Goal: Task Accomplishment & Management: Use online tool/utility

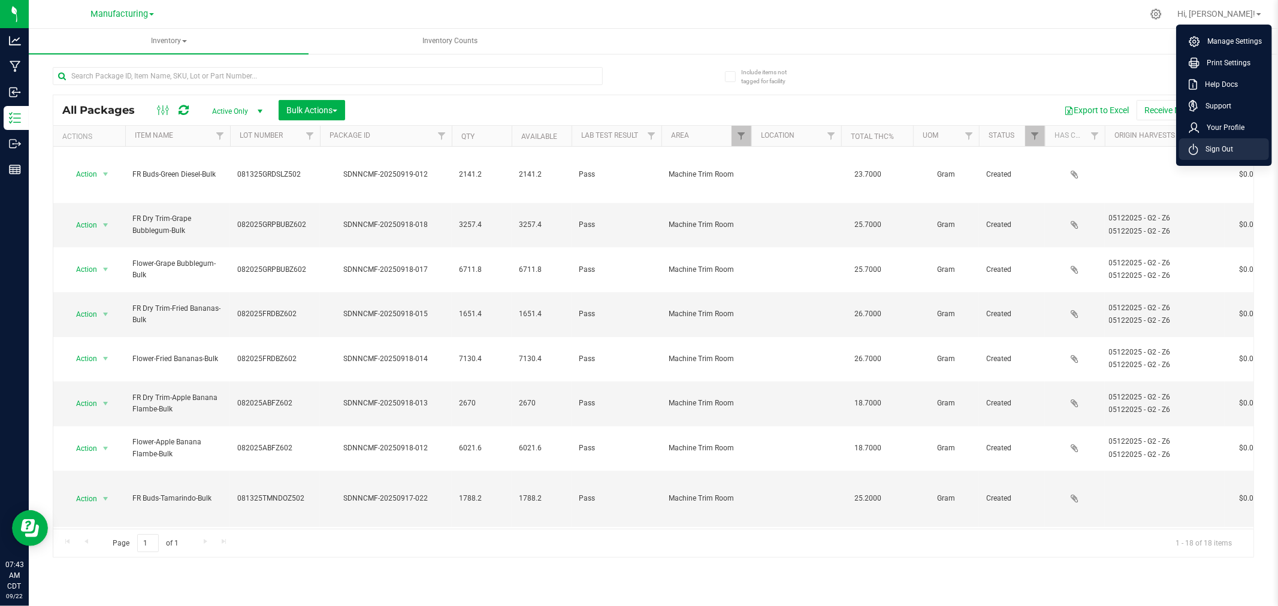
click at [1224, 150] on span "Sign Out" at bounding box center [1216, 149] width 35 height 12
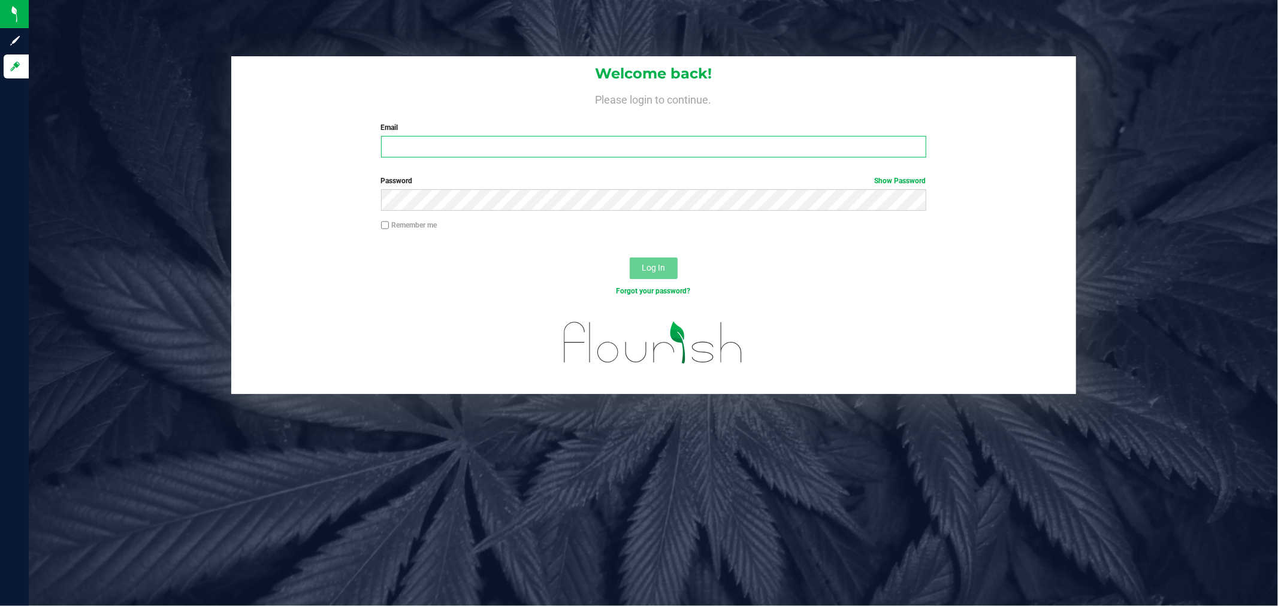
click at [473, 144] on input "Email" at bounding box center [653, 147] width 545 height 22
type input "[PERSON_NAME][EMAIL_ADDRESS][PERSON_NAME][DOMAIN_NAME]"
click at [630, 258] on button "Log In" at bounding box center [654, 269] width 48 height 22
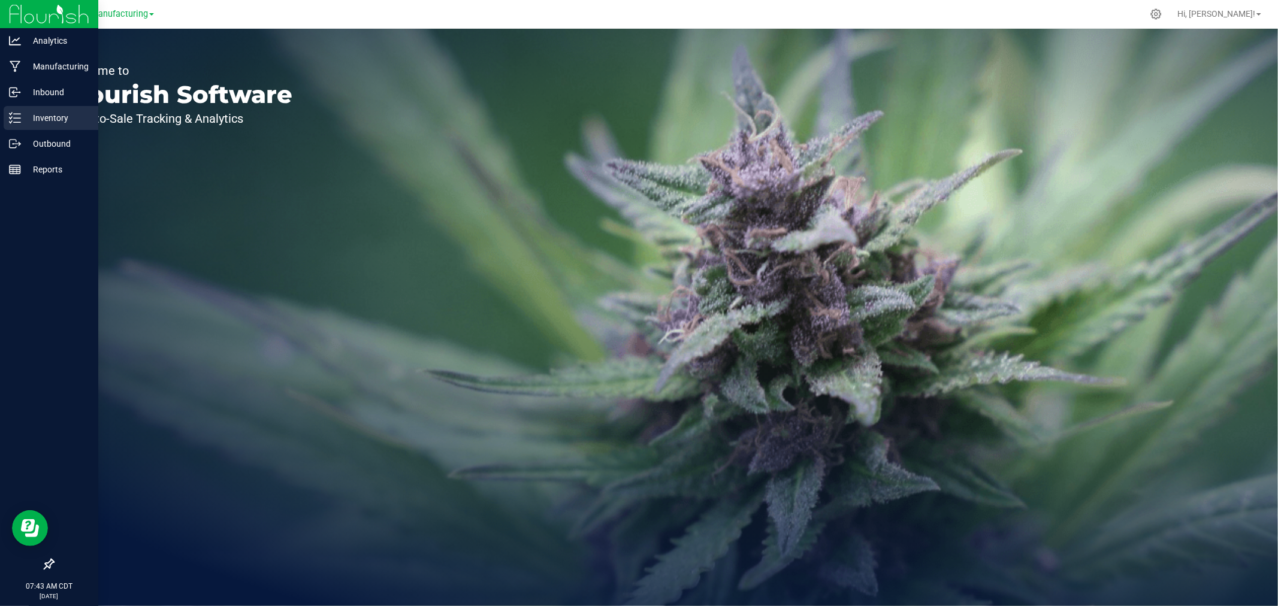
click at [12, 117] on icon at bounding box center [11, 118] width 2 height 2
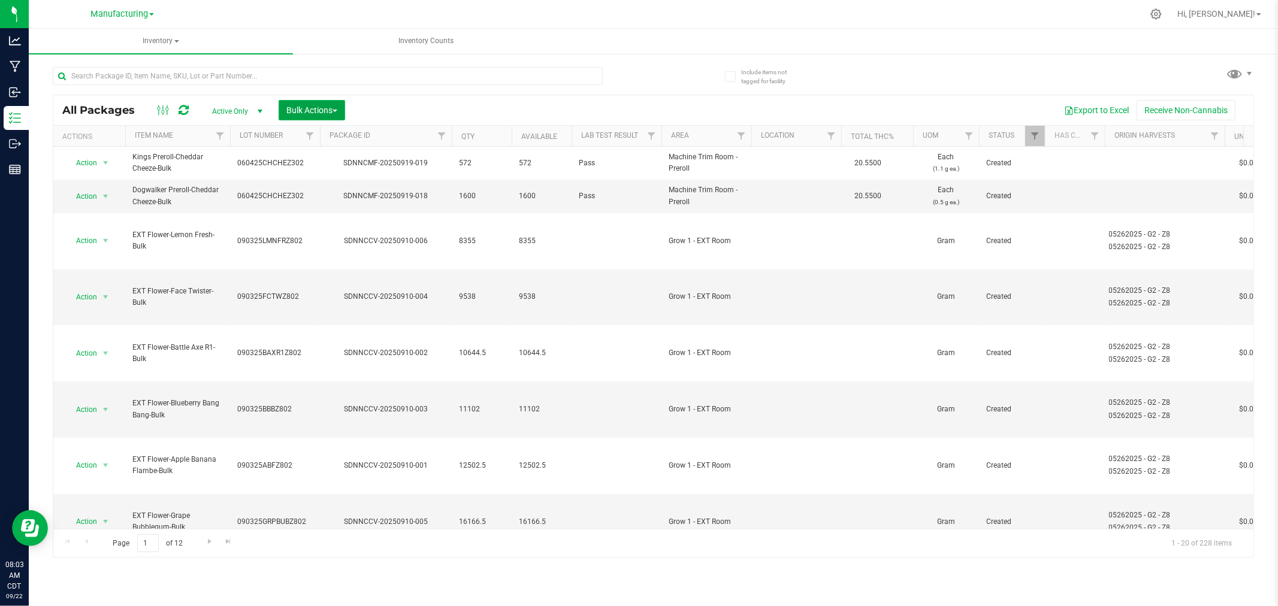
click at [309, 102] on button "Bulk Actions" at bounding box center [312, 110] width 67 height 20
click at [330, 138] on span "Add to manufacturing run" at bounding box center [331, 137] width 90 height 10
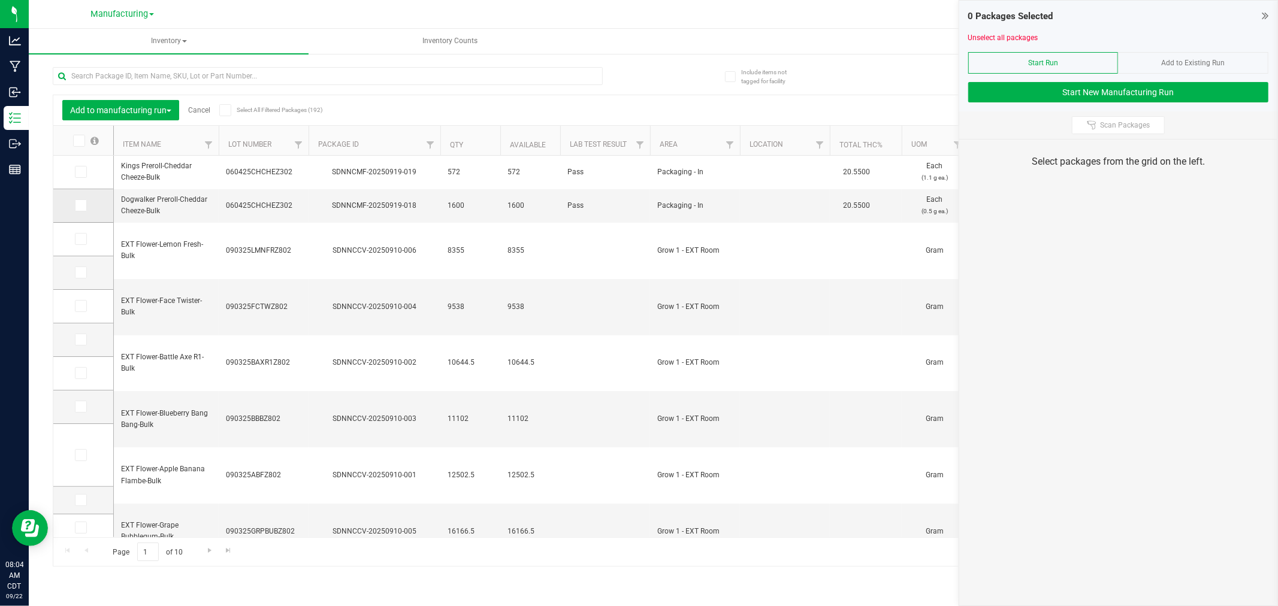
click at [82, 206] on icon at bounding box center [80, 206] width 8 height 0
click at [0, 0] on input "checkbox" at bounding box center [0, 0] width 0 height 0
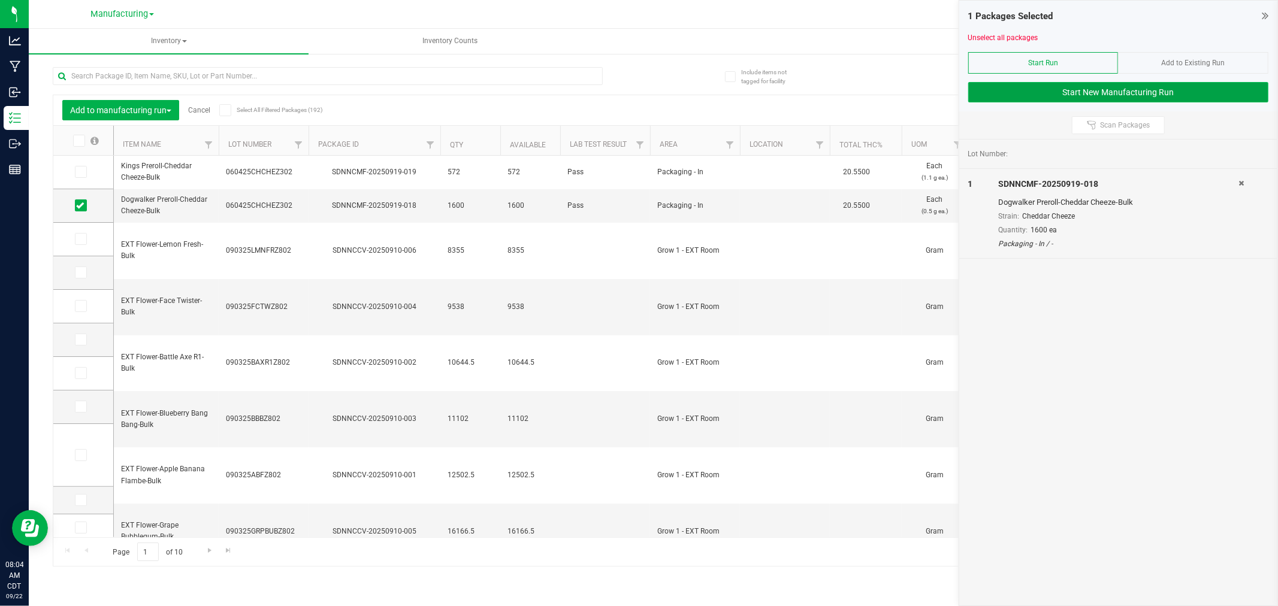
click at [999, 96] on button "Start New Manufacturing Run" at bounding box center [1118, 92] width 300 height 20
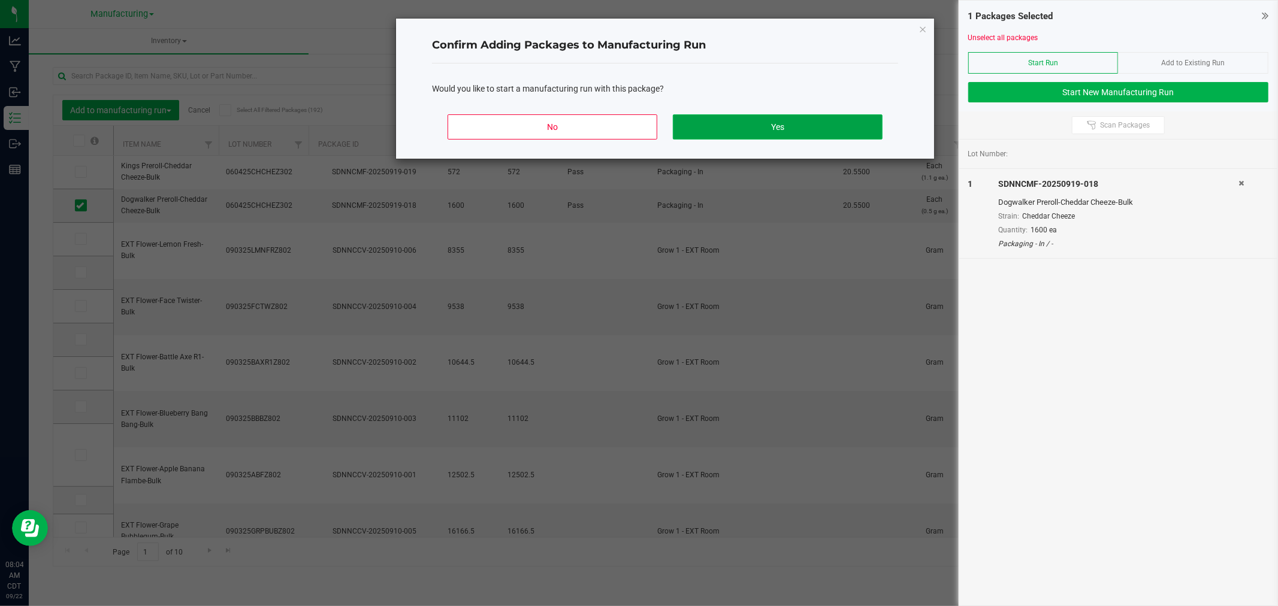
click at [811, 131] on button "Yes" at bounding box center [778, 126] width 210 height 25
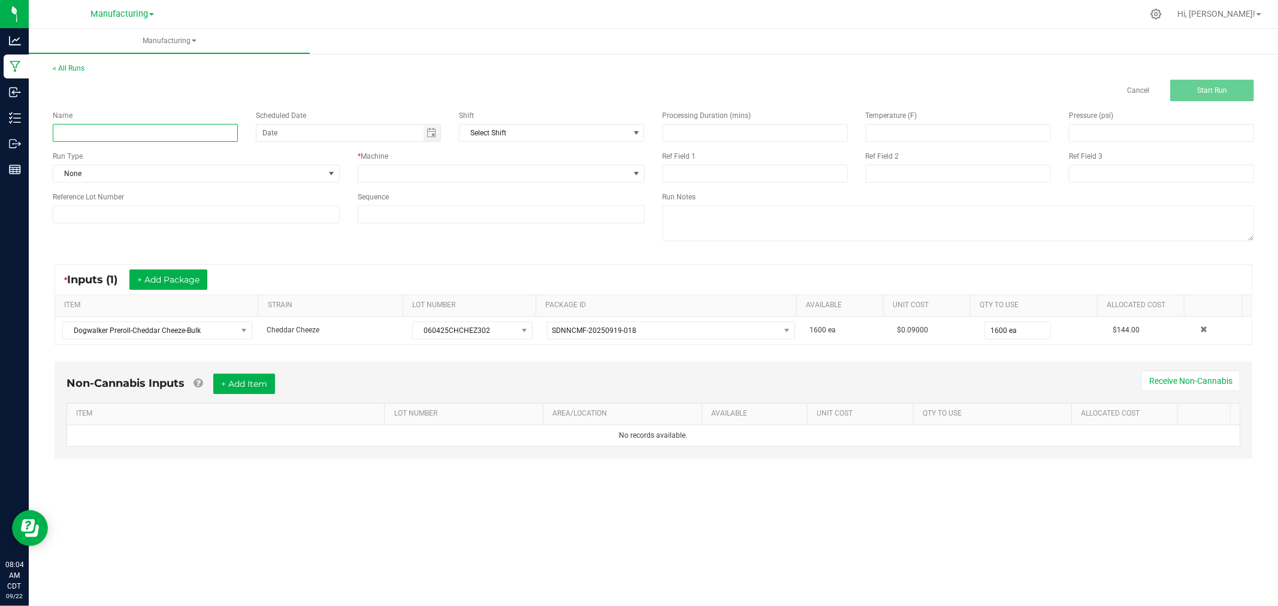
click at [167, 134] on input at bounding box center [145, 133] width 185 height 18
type input "092225-cheddar cheeze 6pk & 10pk dogwalkers"
click at [333, 180] on span at bounding box center [331, 173] width 15 height 17
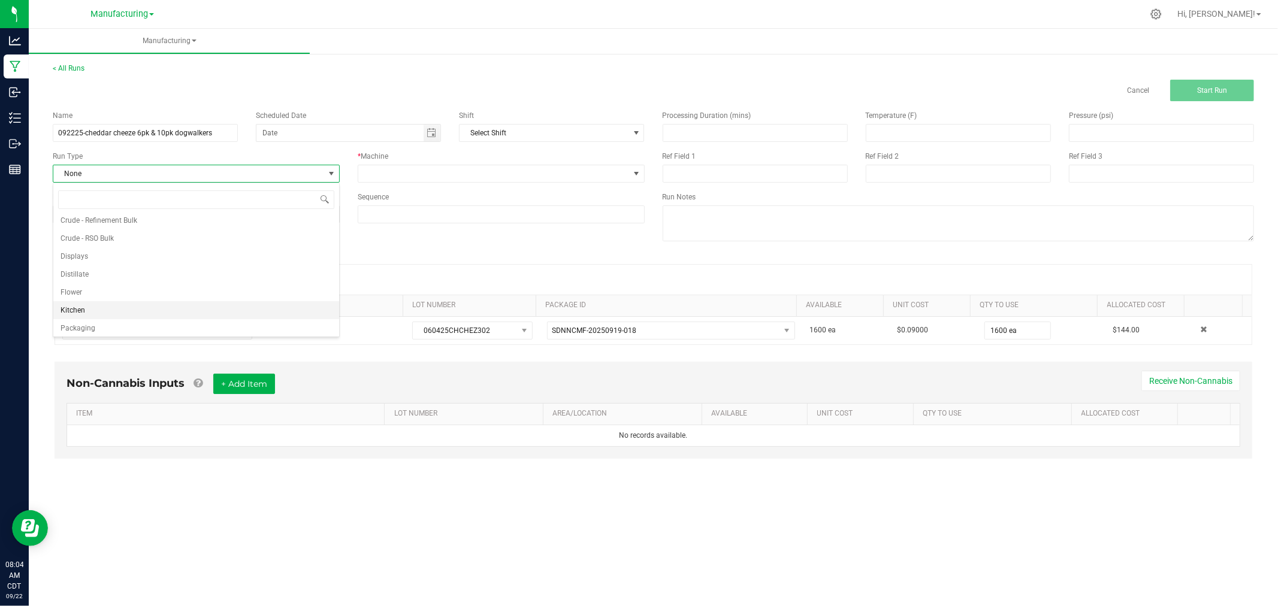
scroll to position [60, 0]
click at [212, 309] on li "Packaging" at bounding box center [196, 308] width 286 height 18
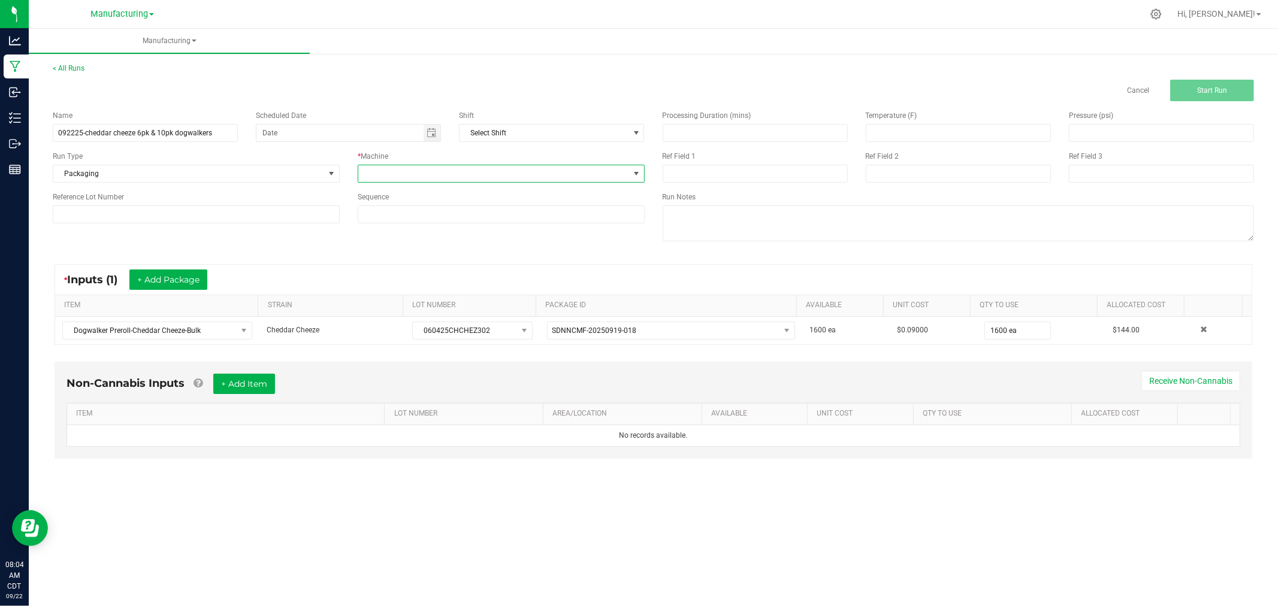
click at [439, 167] on span at bounding box center [493, 173] width 271 height 17
click at [422, 283] on li "Packaging" at bounding box center [501, 281] width 286 height 20
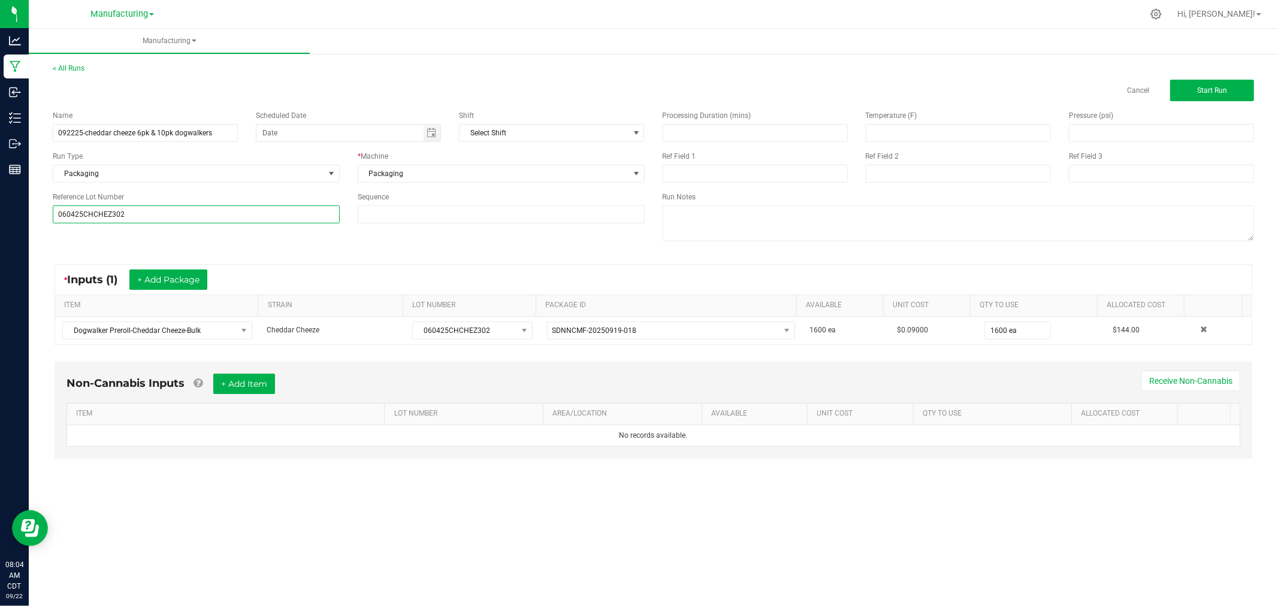
type input "060425CHCHEZ302"
click at [120, 242] on div "Name 092225-cheddar cheeze 6pk & 10pk dogwalkers Scheduled Date Shift Select Sh…" at bounding box center [654, 177] width 1220 height 152
click at [1217, 87] on span "Start Run" at bounding box center [1212, 90] width 30 height 8
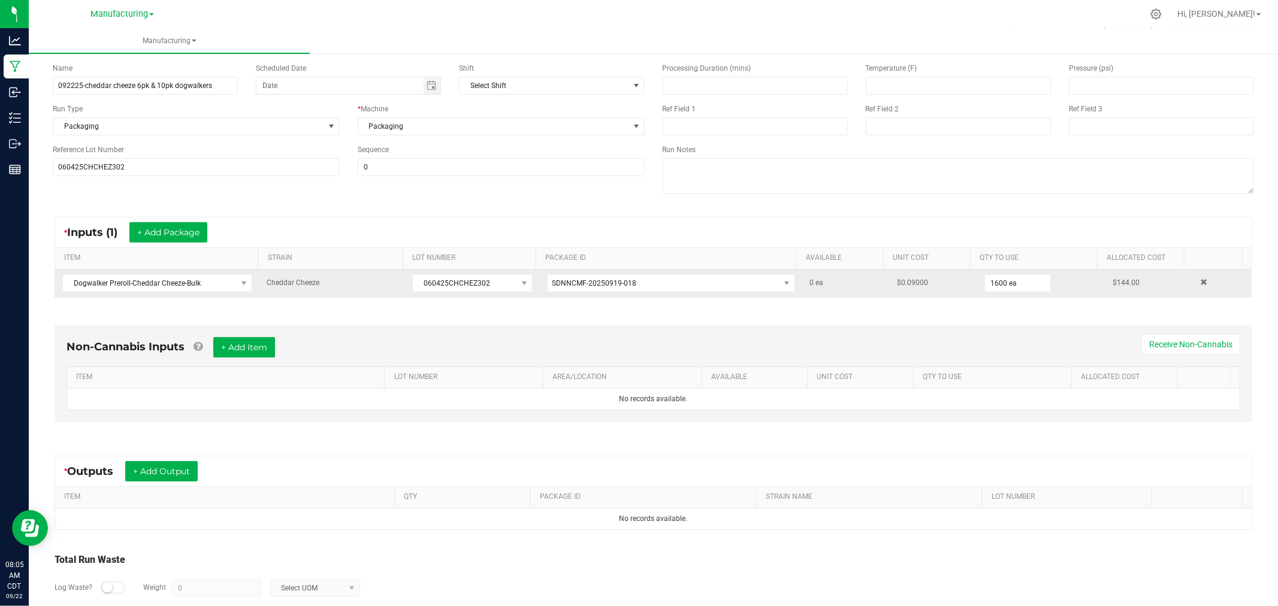
scroll to position [134, 0]
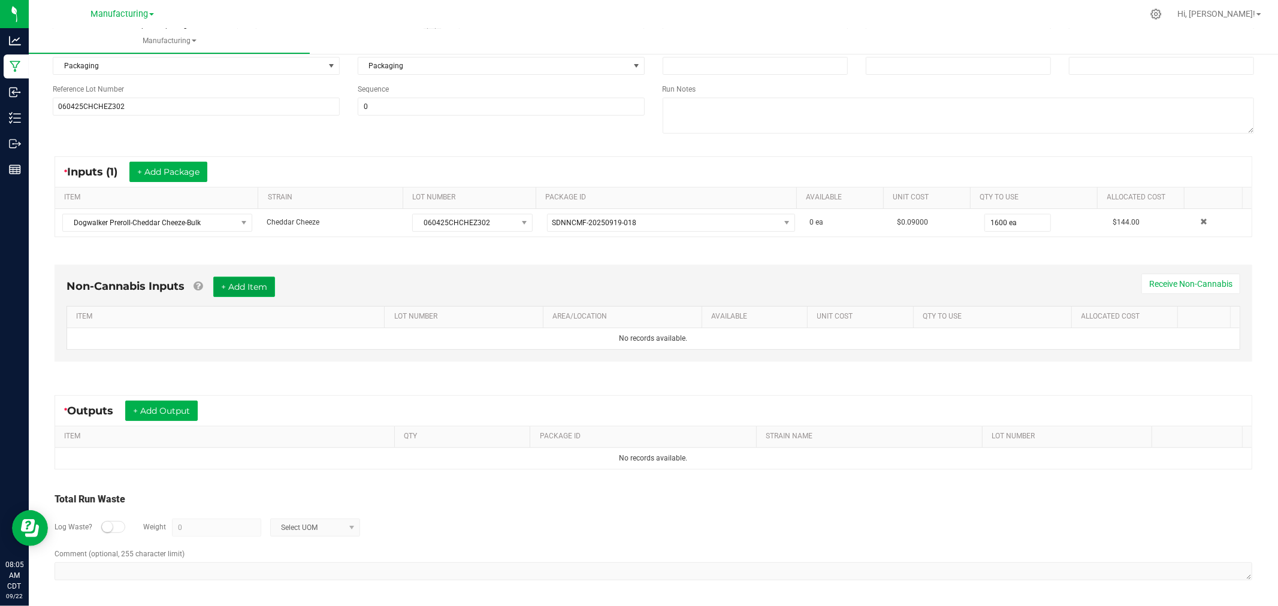
click at [235, 291] on button "+ Add Item" at bounding box center [244, 287] width 62 height 20
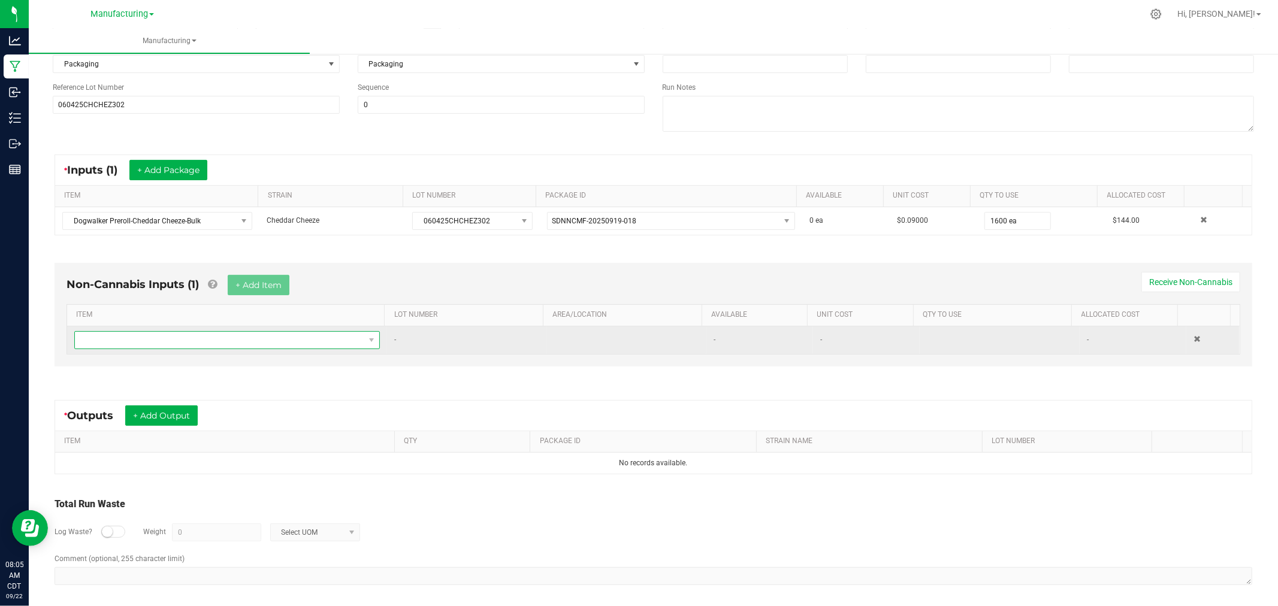
click at [240, 343] on span "NO DATA FOUND" at bounding box center [219, 340] width 289 height 17
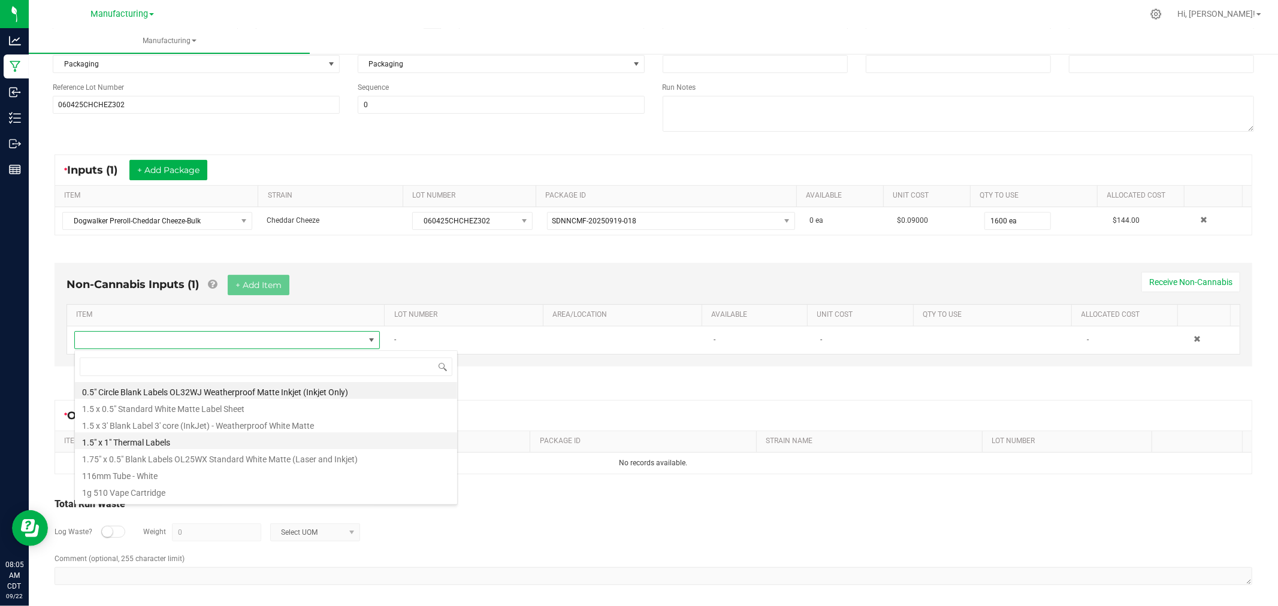
click at [191, 445] on li "1.5" x 1" Thermal Labels" at bounding box center [266, 441] width 382 height 17
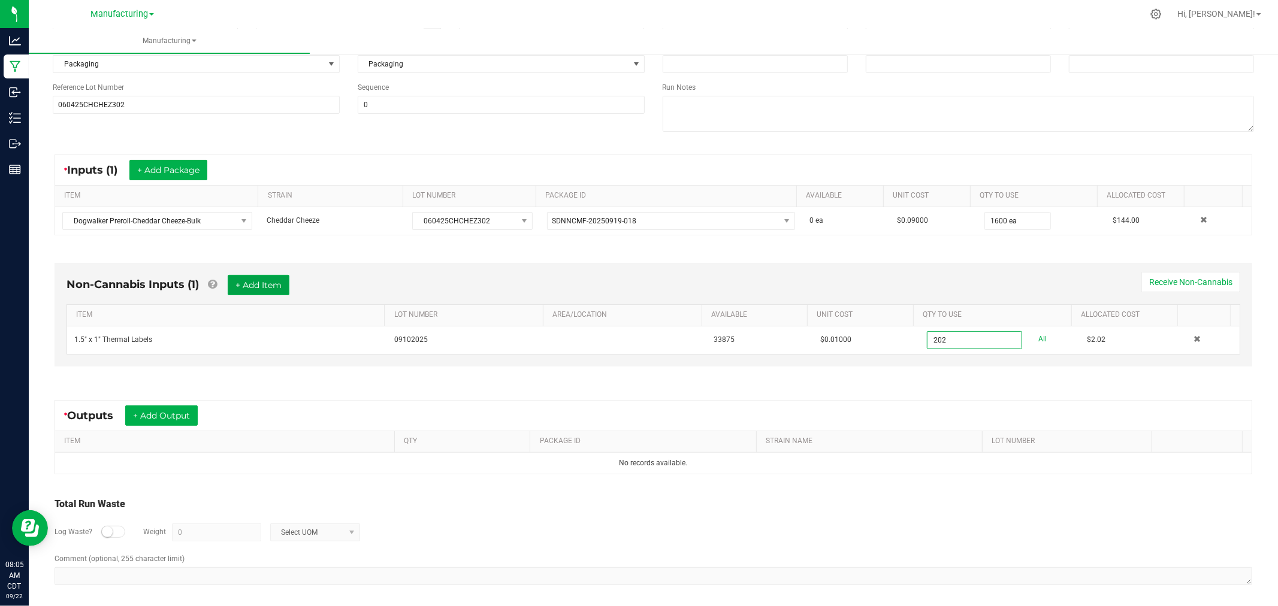
type input "202 ea"
click at [255, 283] on button "+ Add Item" at bounding box center [259, 285] width 62 height 20
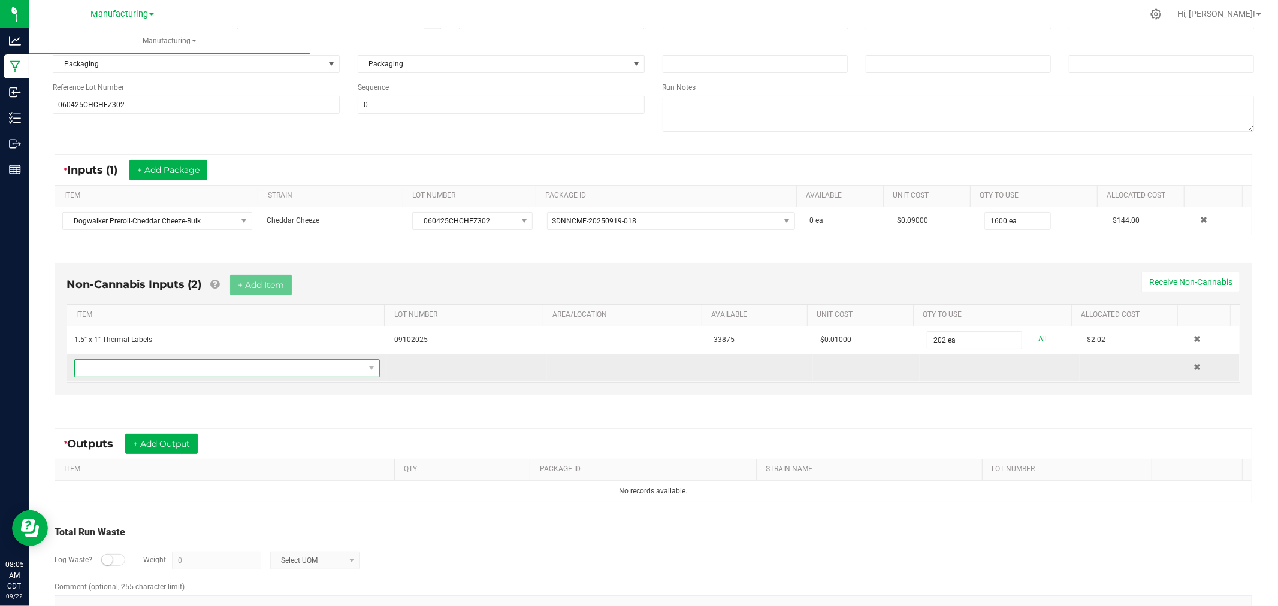
click at [256, 369] on span "NO DATA FOUND" at bounding box center [219, 368] width 289 height 17
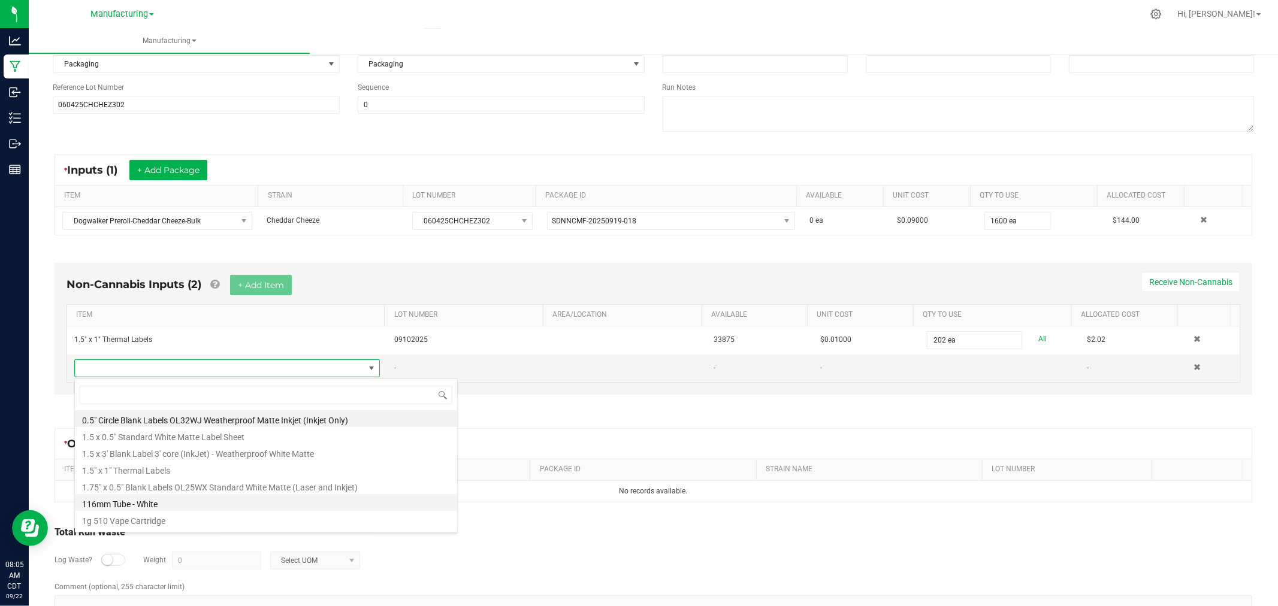
scroll to position [133, 0]
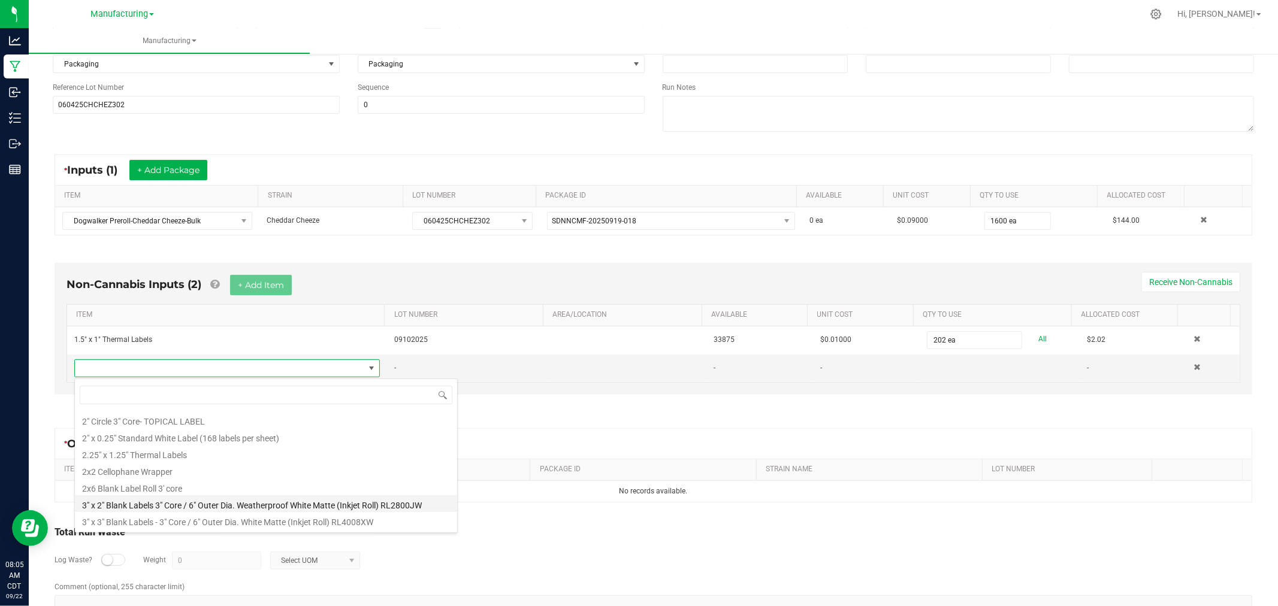
click at [217, 503] on li "3" x 2" Blank Labels 3" Core / 6" Outer Dia. Weatherproof White Matte (Inkjet R…" at bounding box center [266, 504] width 382 height 17
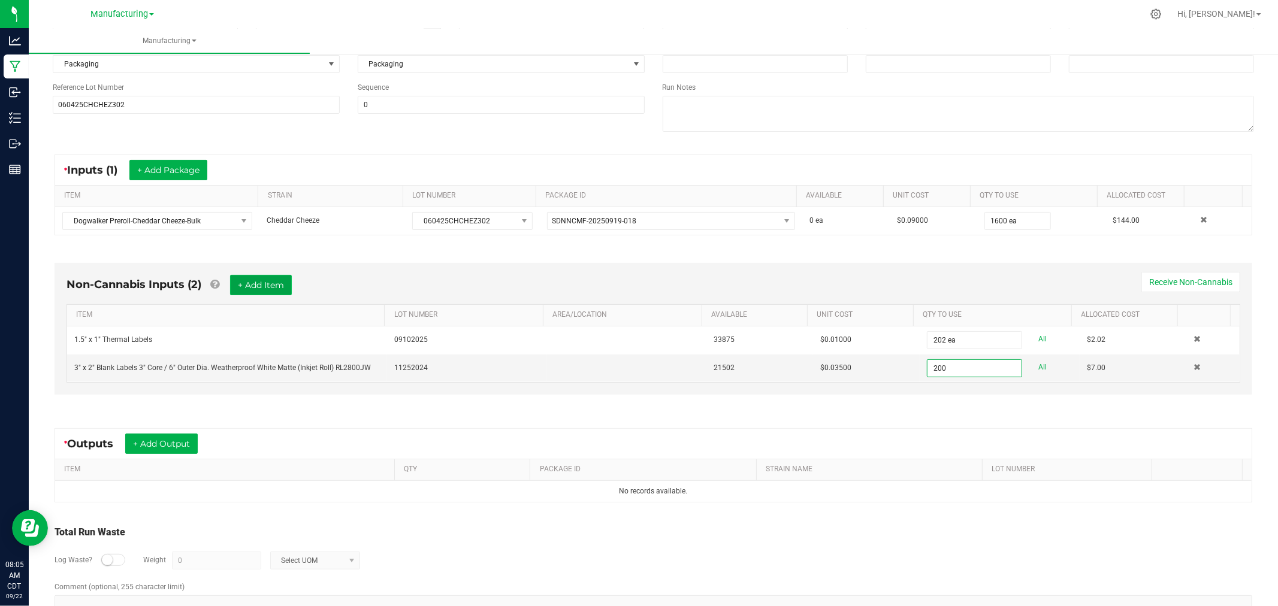
type input "200 ea"
click at [280, 288] on button "+ Add Item" at bounding box center [261, 285] width 62 height 20
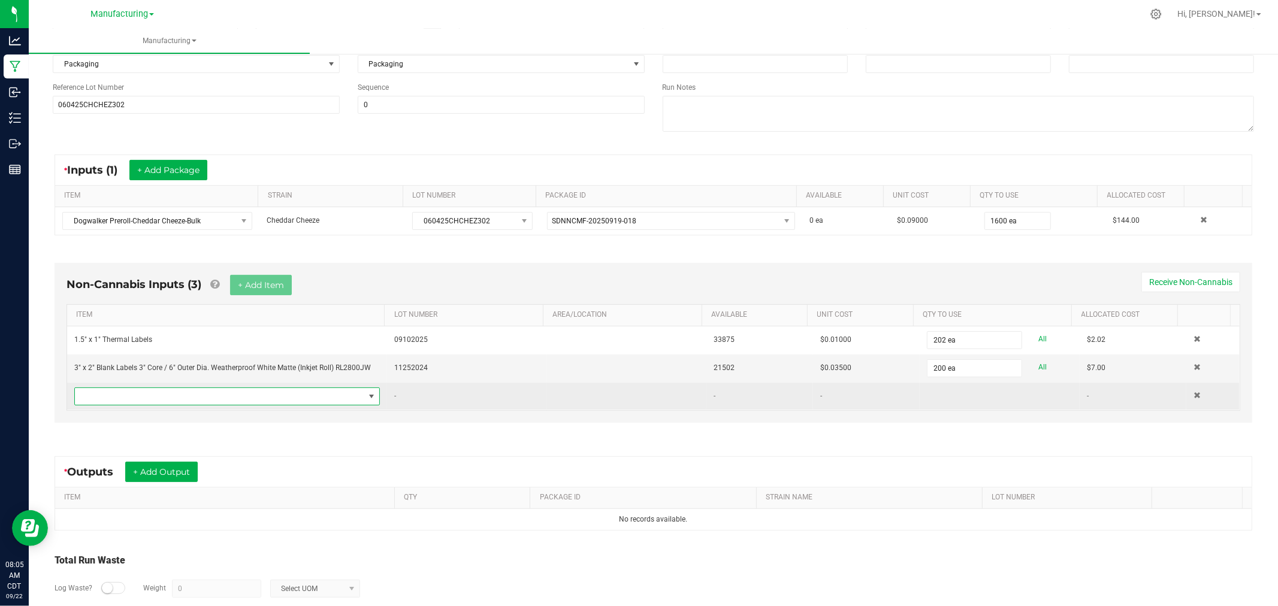
click at [302, 398] on span "NO DATA FOUND" at bounding box center [219, 396] width 289 height 17
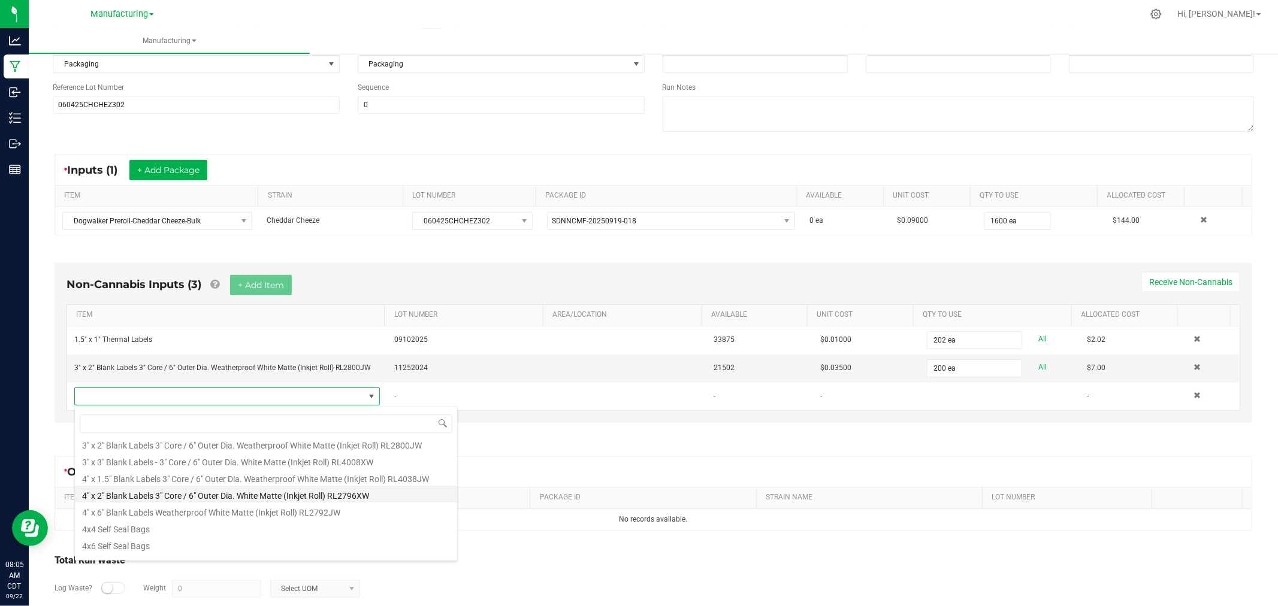
scroll to position [200, 0]
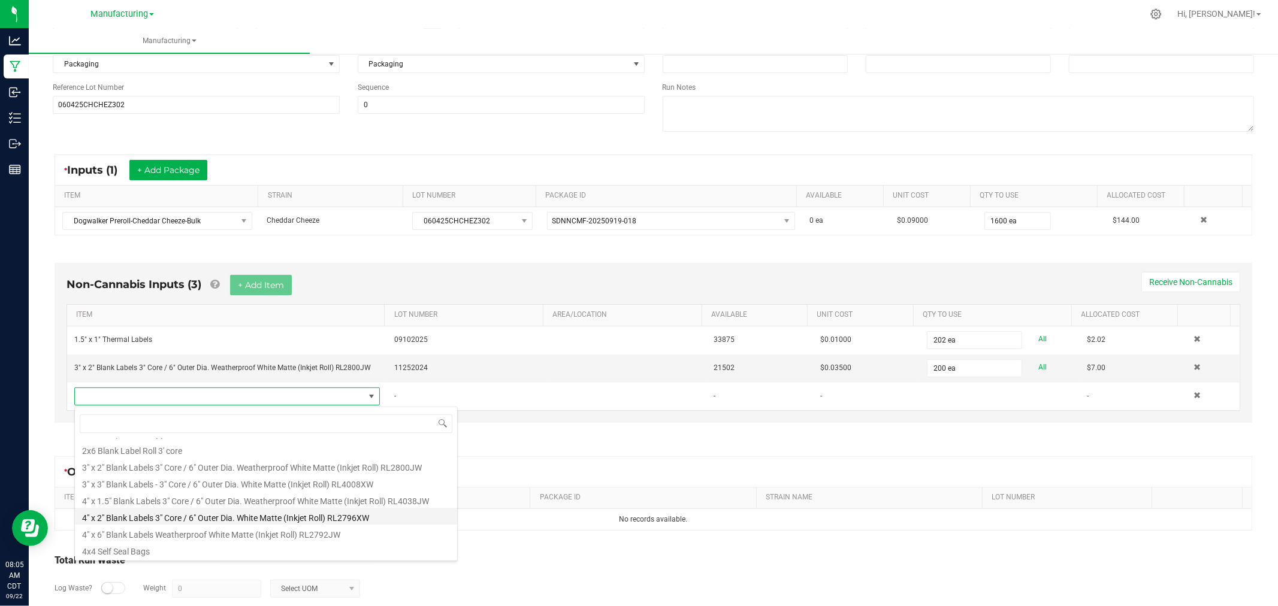
click at [265, 508] on li "4" x 2" Blank Labels 3" Core / 6" Outer Dia. White Matte (Inkjet Roll) RL2796XW" at bounding box center [266, 516] width 382 height 17
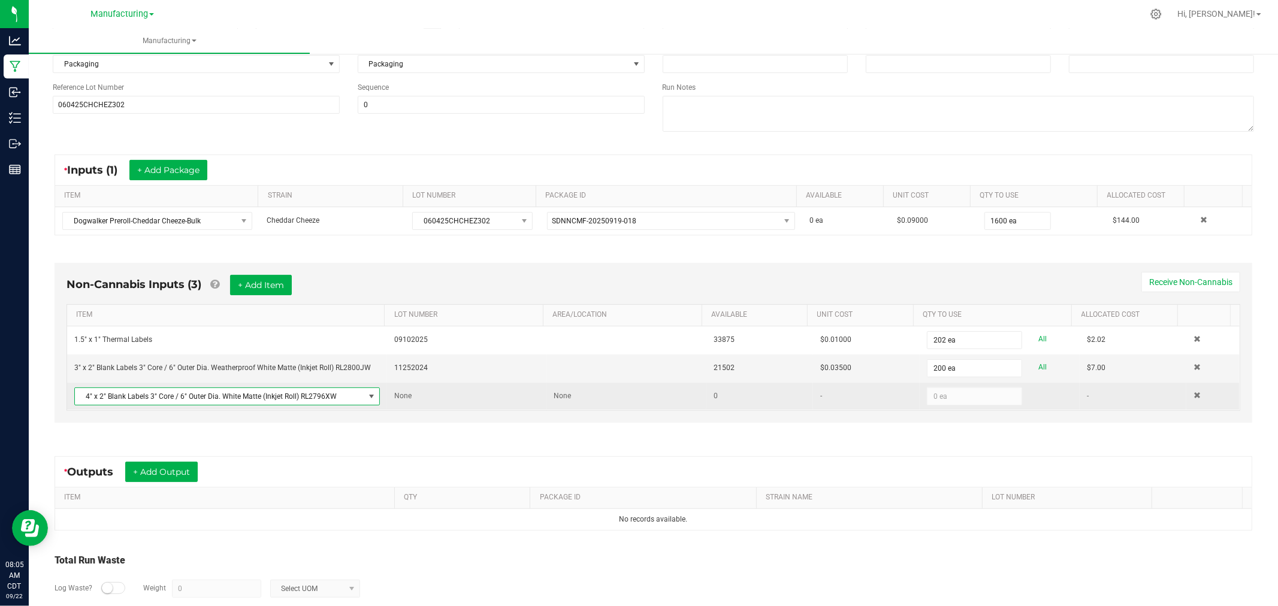
click at [367, 398] on span at bounding box center [372, 397] width 10 height 10
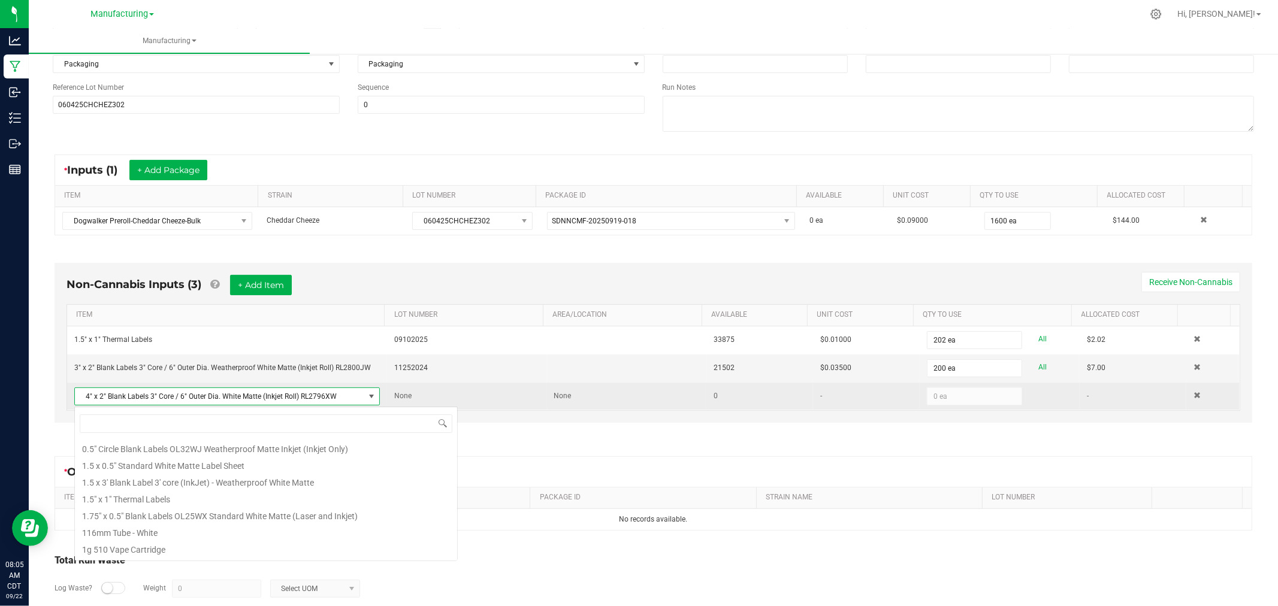
scroll to position [18, 300]
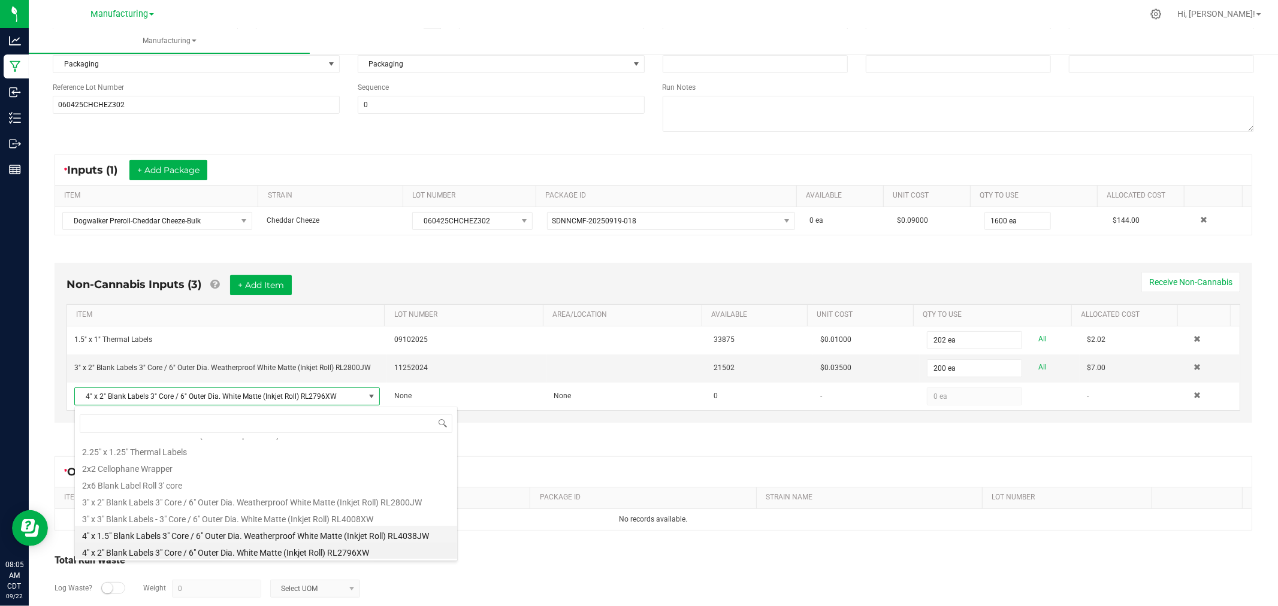
click at [300, 536] on li "4" x 1.5" Blank Labels 3" Core / 6" Outer Dia. Weatherproof White Matte (Inkjet…" at bounding box center [266, 534] width 382 height 17
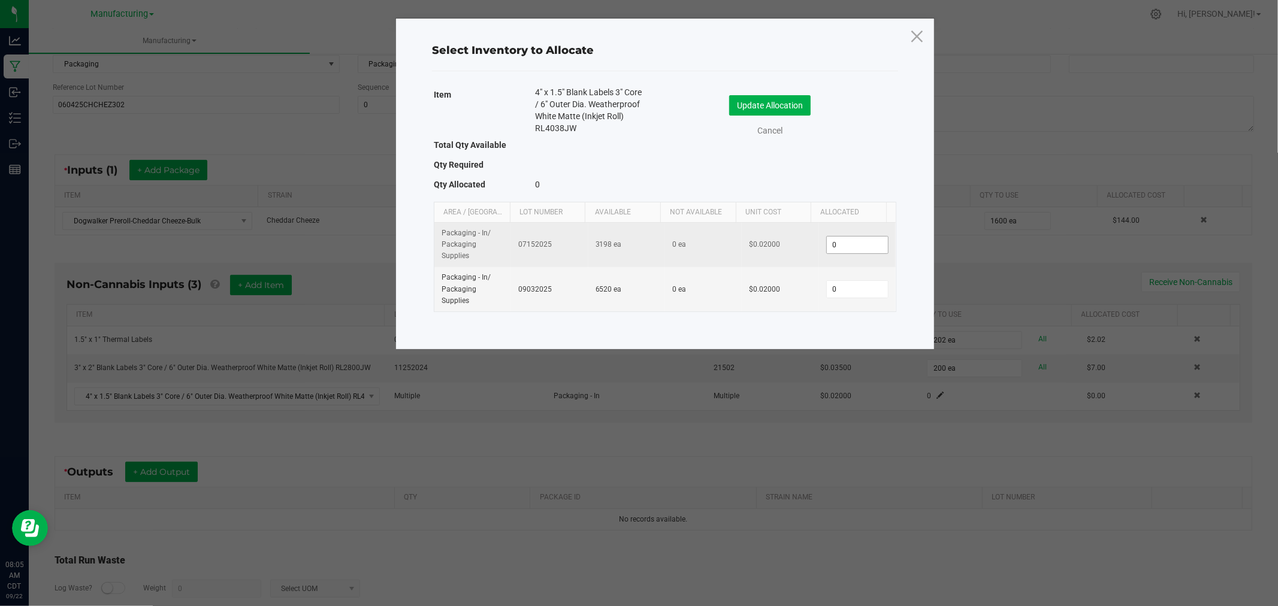
click at [845, 254] on td "0" at bounding box center [857, 245] width 77 height 45
click at [845, 248] on input "0" at bounding box center [857, 245] width 61 height 17
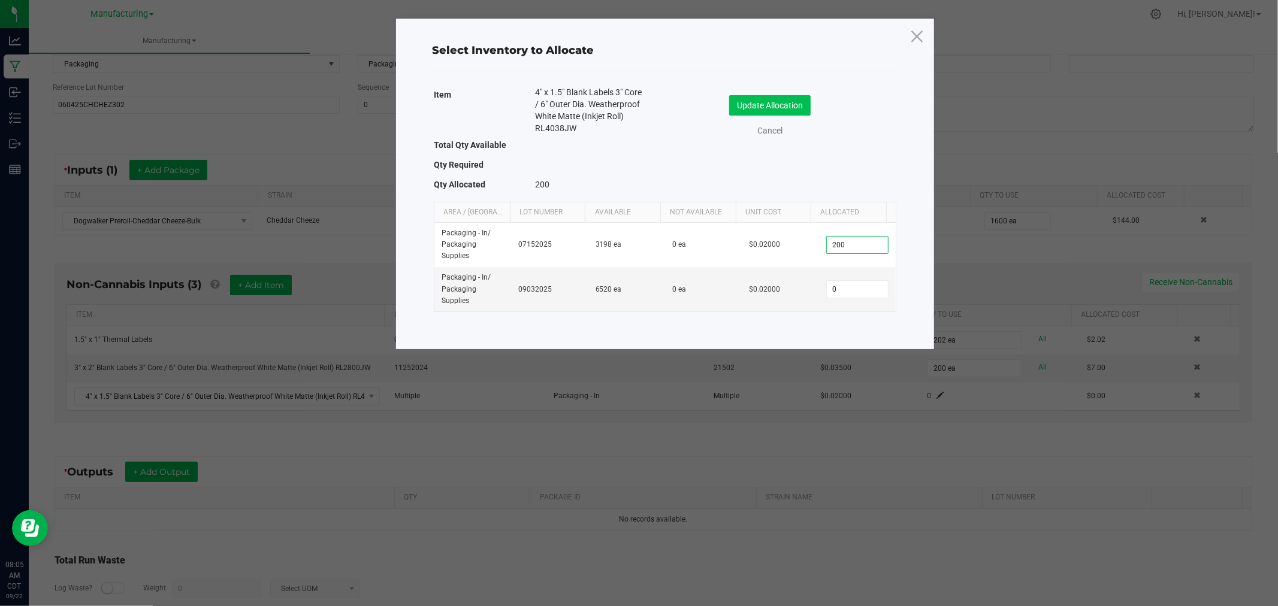
type input "200"
click at [775, 99] on button "Update Allocation" at bounding box center [770, 105] width 82 height 20
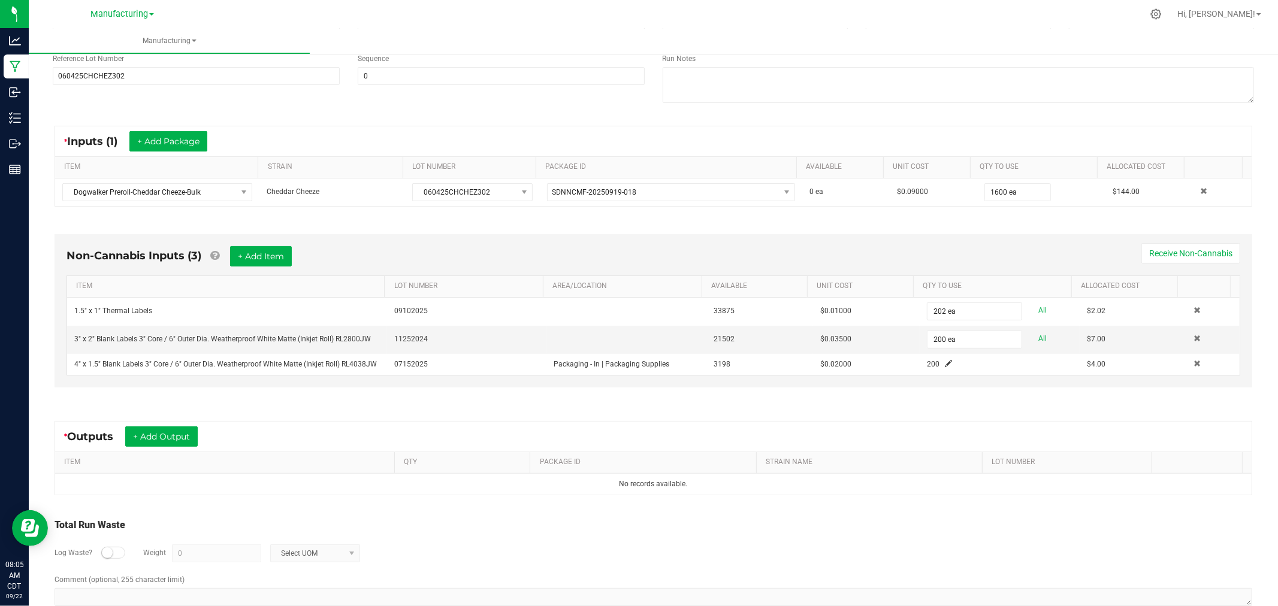
scroll to position [191, 0]
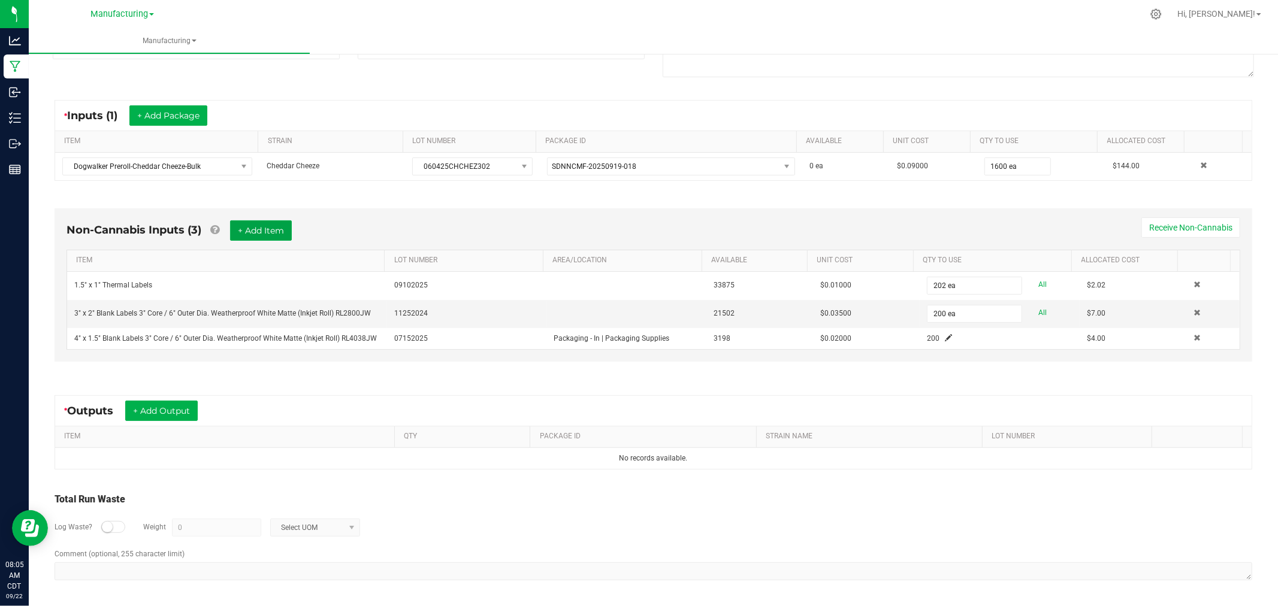
drag, startPoint x: 258, startPoint y: 228, endPoint x: 256, endPoint y: 246, distance: 18.1
click at [258, 227] on button "+ Add Item" at bounding box center [261, 231] width 62 height 20
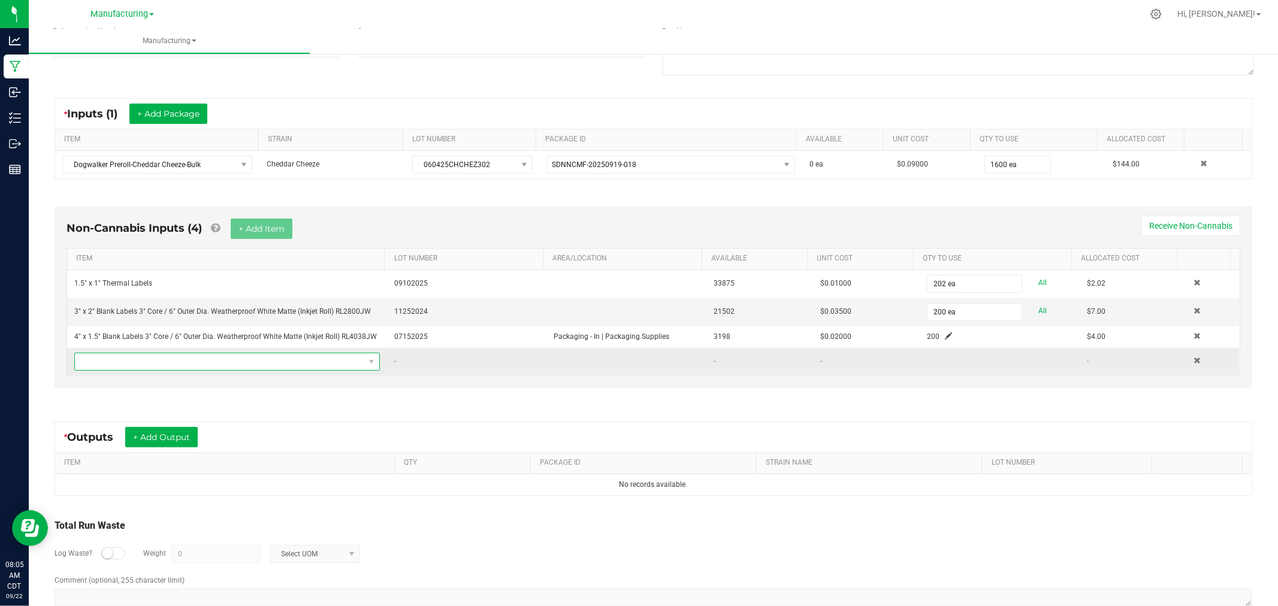
click at [268, 364] on span "NO DATA FOUND" at bounding box center [219, 362] width 289 height 17
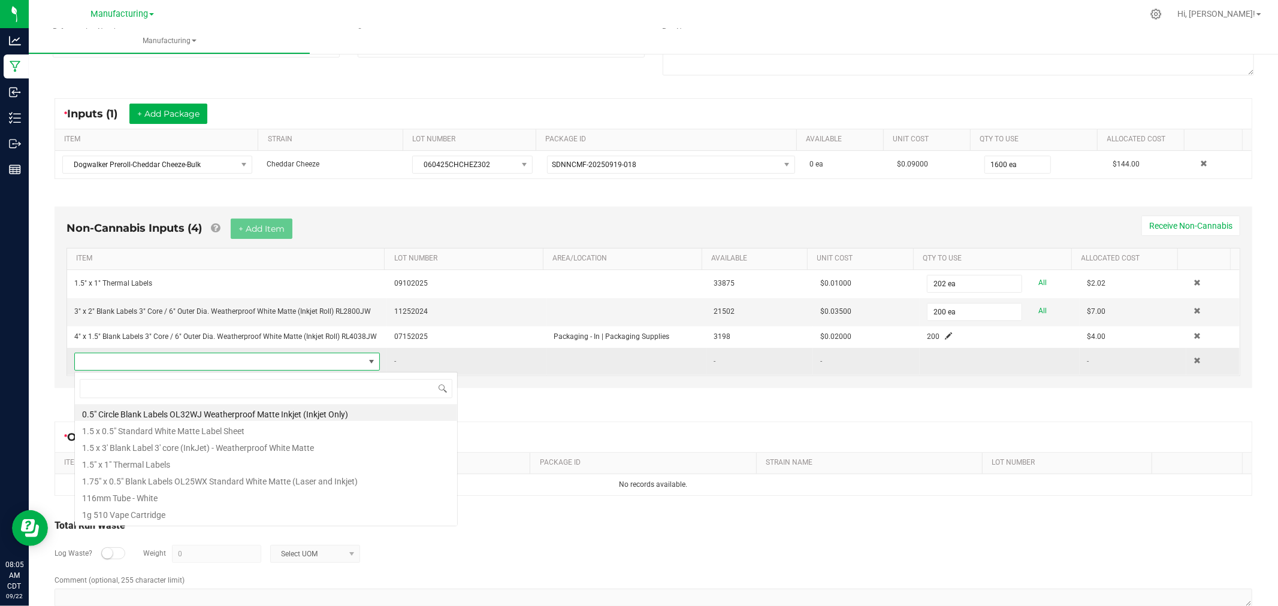
scroll to position [18, 297]
type input "hinged"
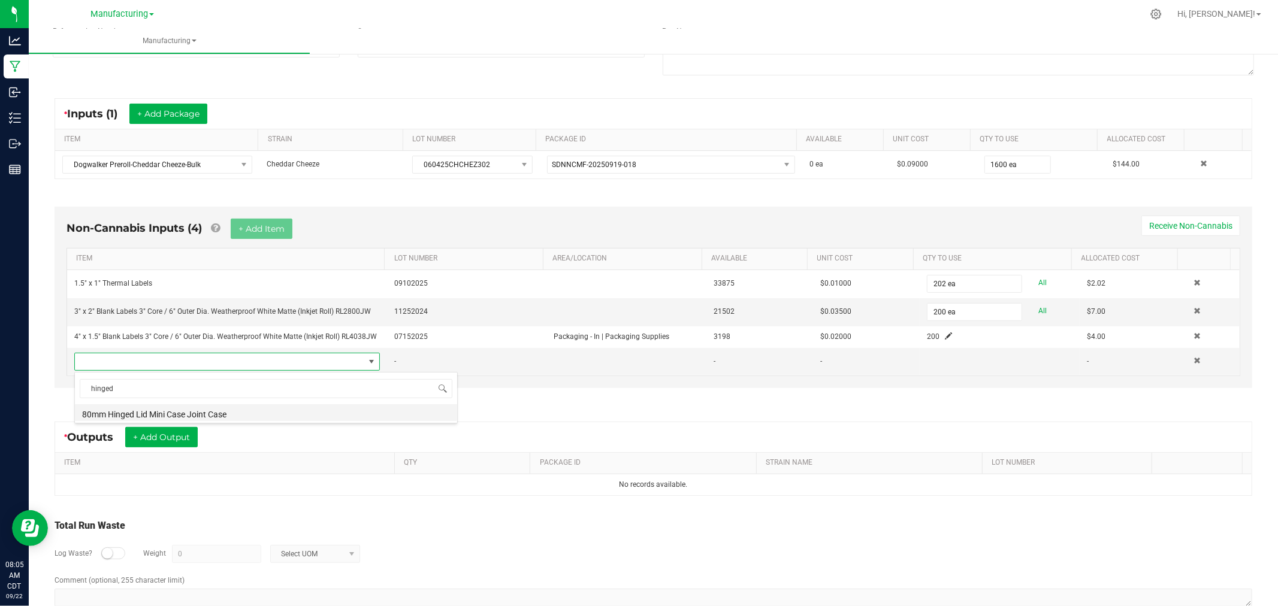
click at [231, 412] on li "80mm Hinged Lid Mini Case Joint Case" at bounding box center [266, 413] width 382 height 17
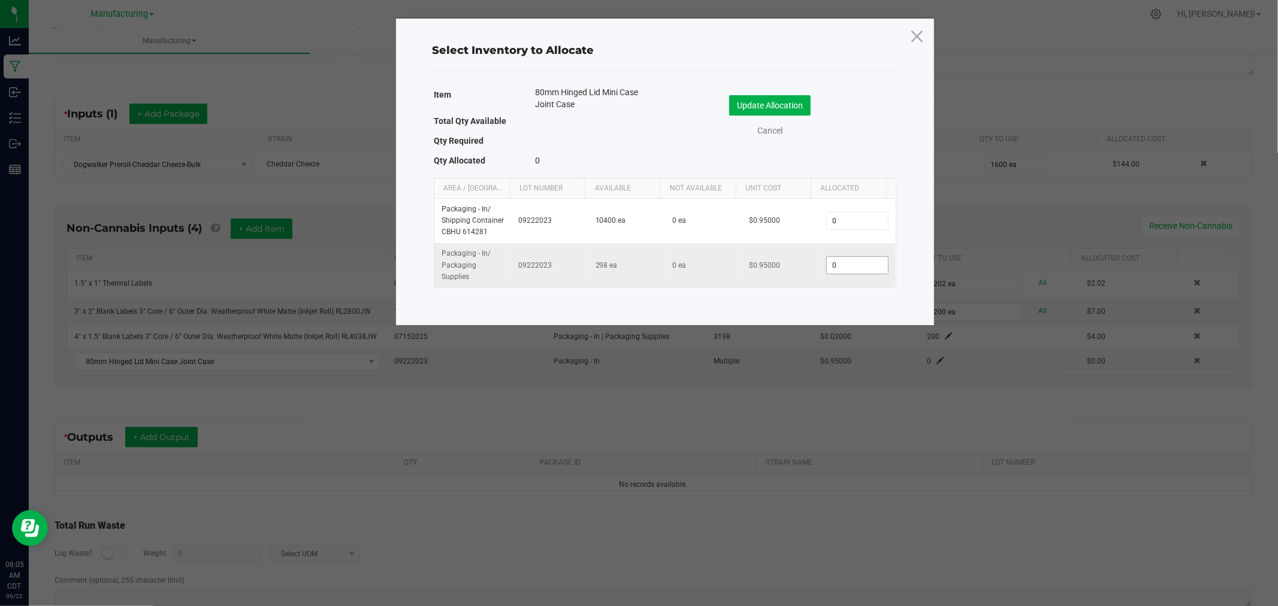
click at [848, 265] on input "0" at bounding box center [857, 265] width 61 height 17
type input "100"
click at [780, 105] on button "Update Allocation" at bounding box center [770, 105] width 82 height 20
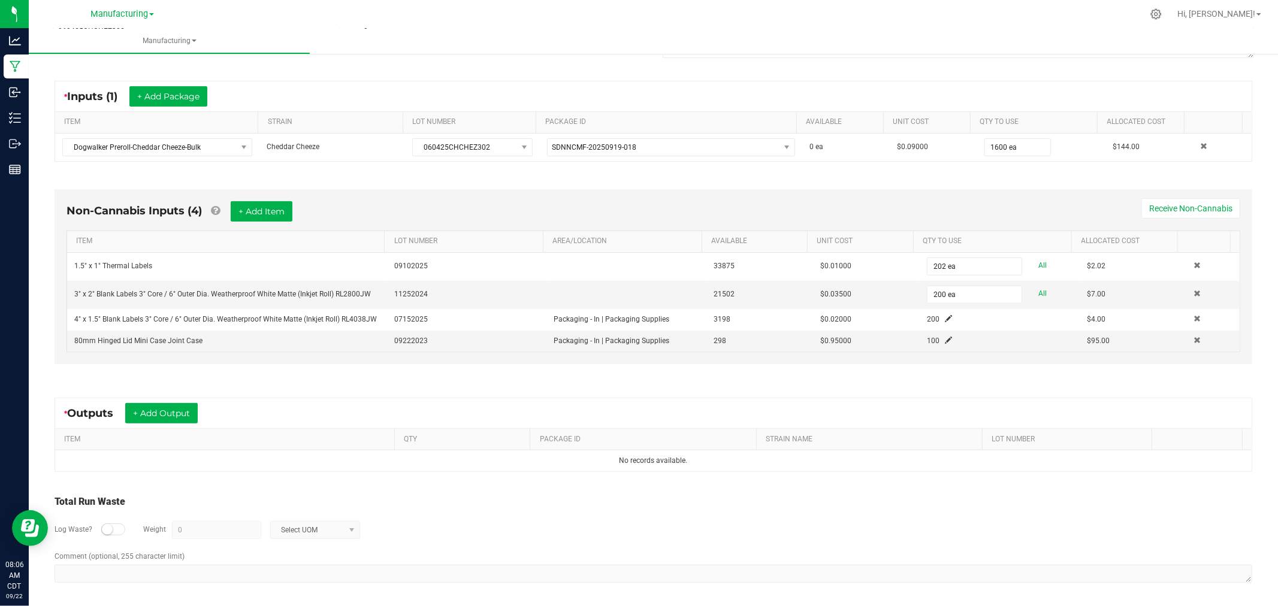
scroll to position [213, 0]
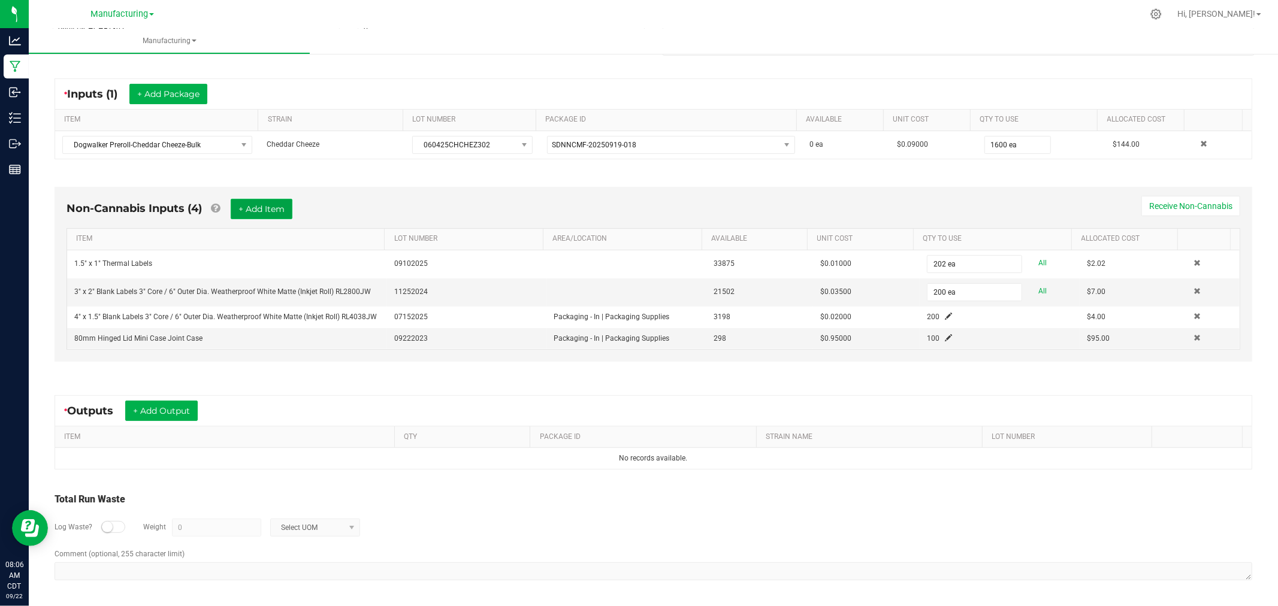
click at [283, 201] on button "+ Add Item" at bounding box center [262, 209] width 62 height 20
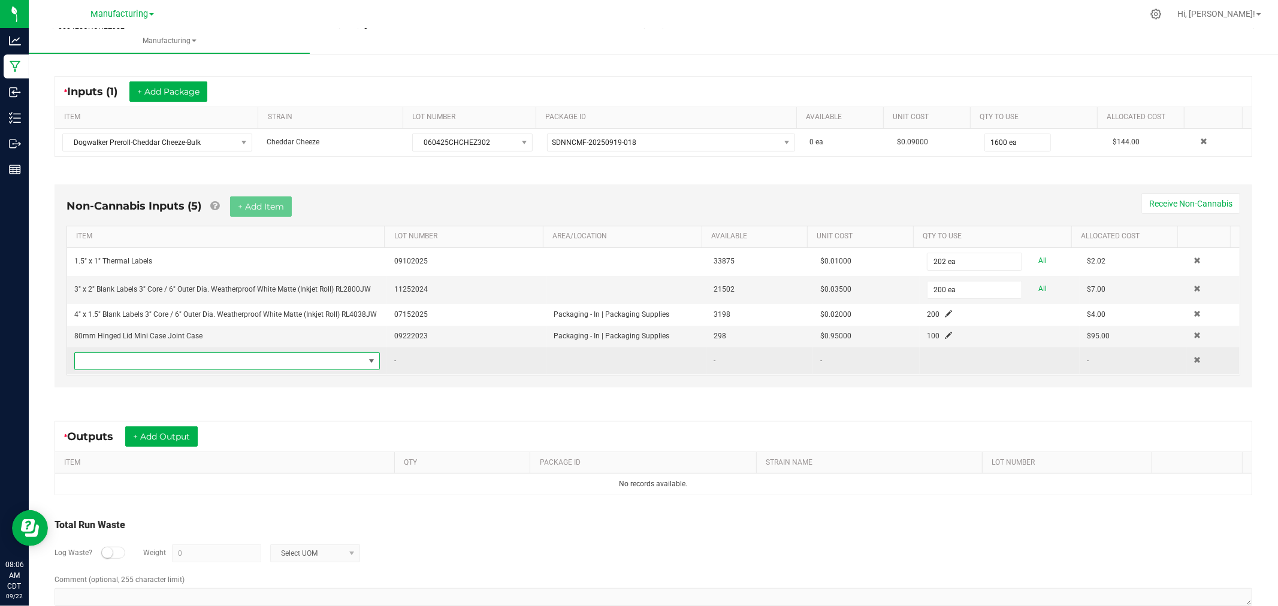
click at [273, 361] on span "NO DATA FOUND" at bounding box center [219, 361] width 289 height 17
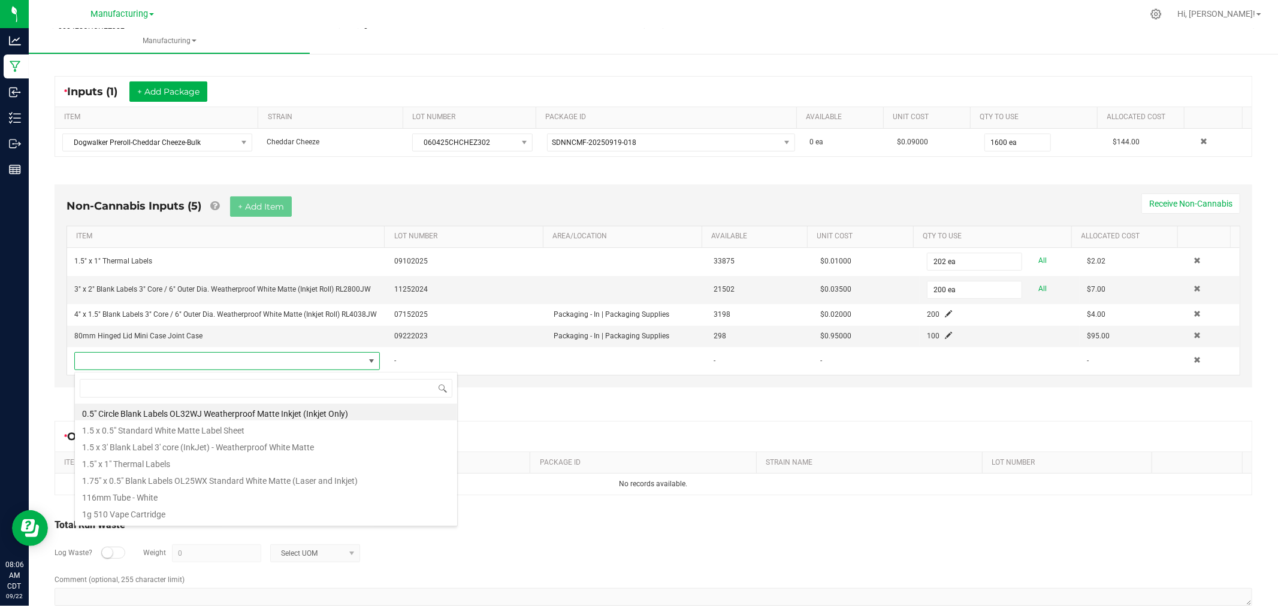
scroll to position [18, 297]
type input "flip"
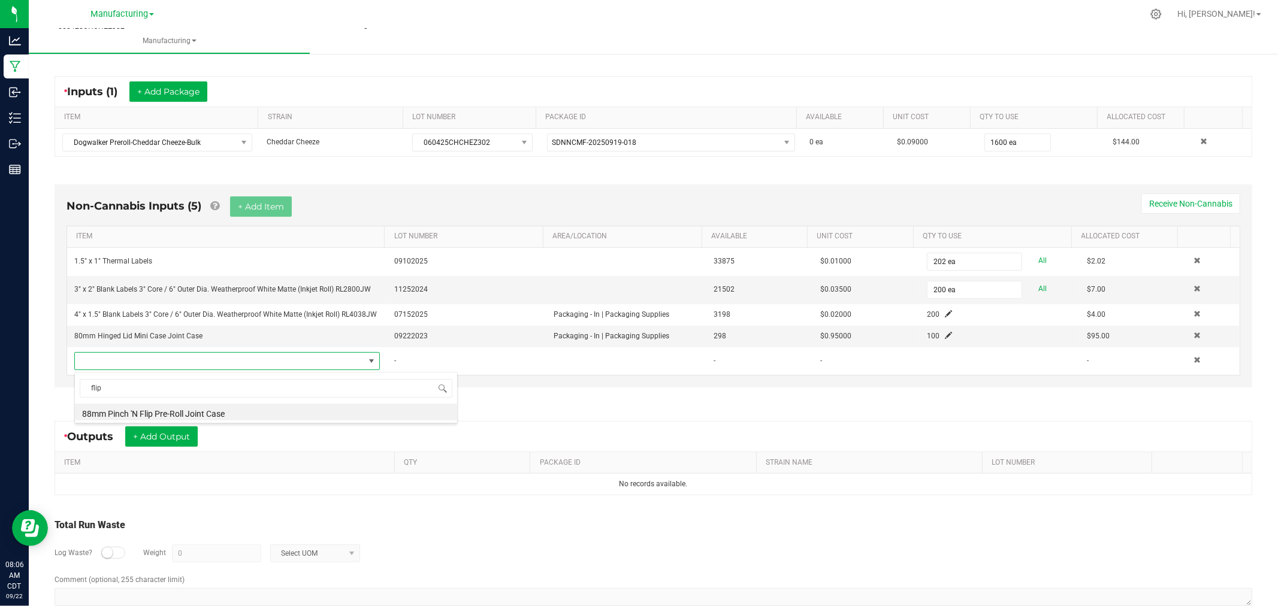
click at [233, 415] on li "88mm Pinch 'N Flip Pre-Roll Joint Case" at bounding box center [266, 412] width 382 height 17
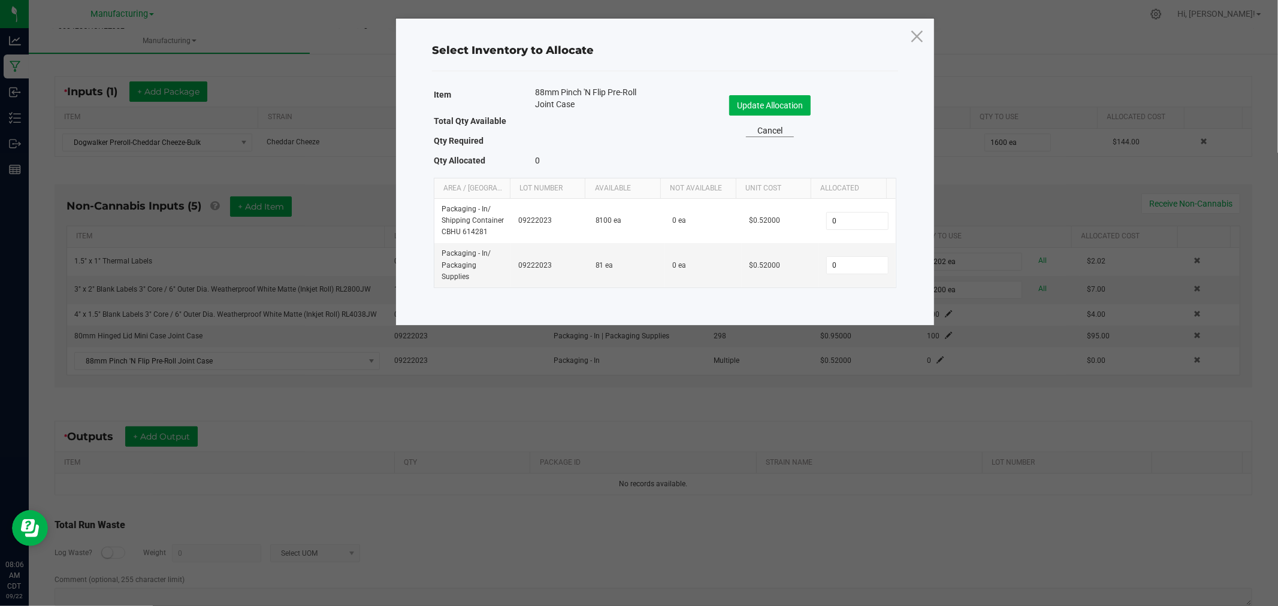
click at [785, 132] on link "Cancel" at bounding box center [770, 131] width 48 height 13
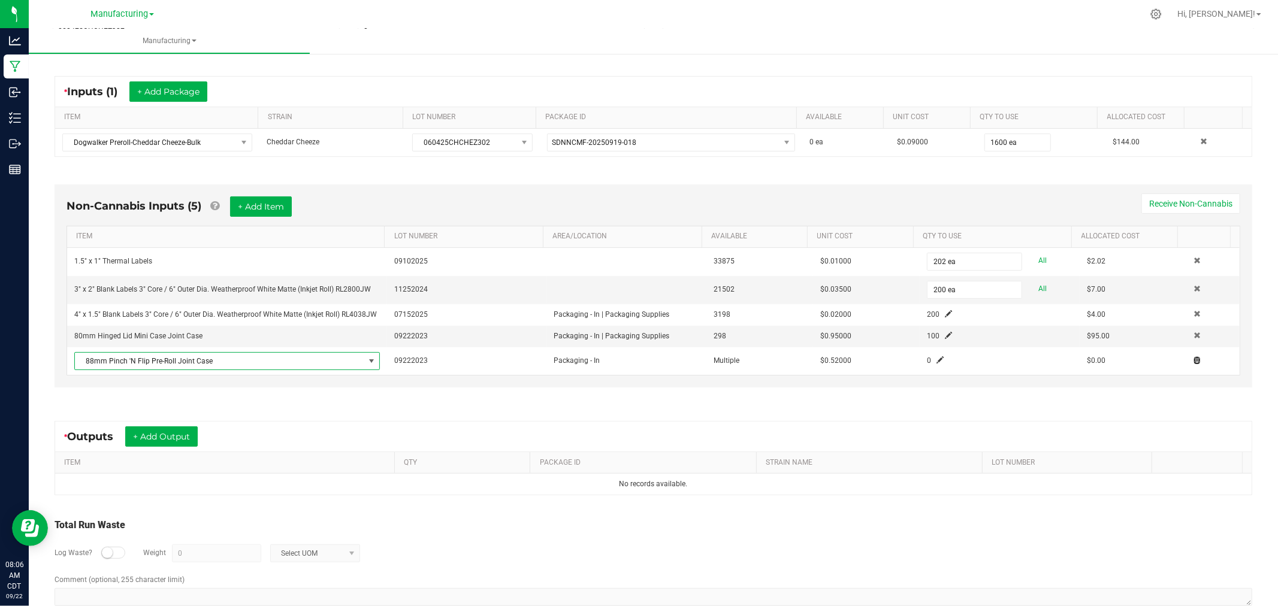
click at [1194, 358] on span at bounding box center [1197, 360] width 7 height 7
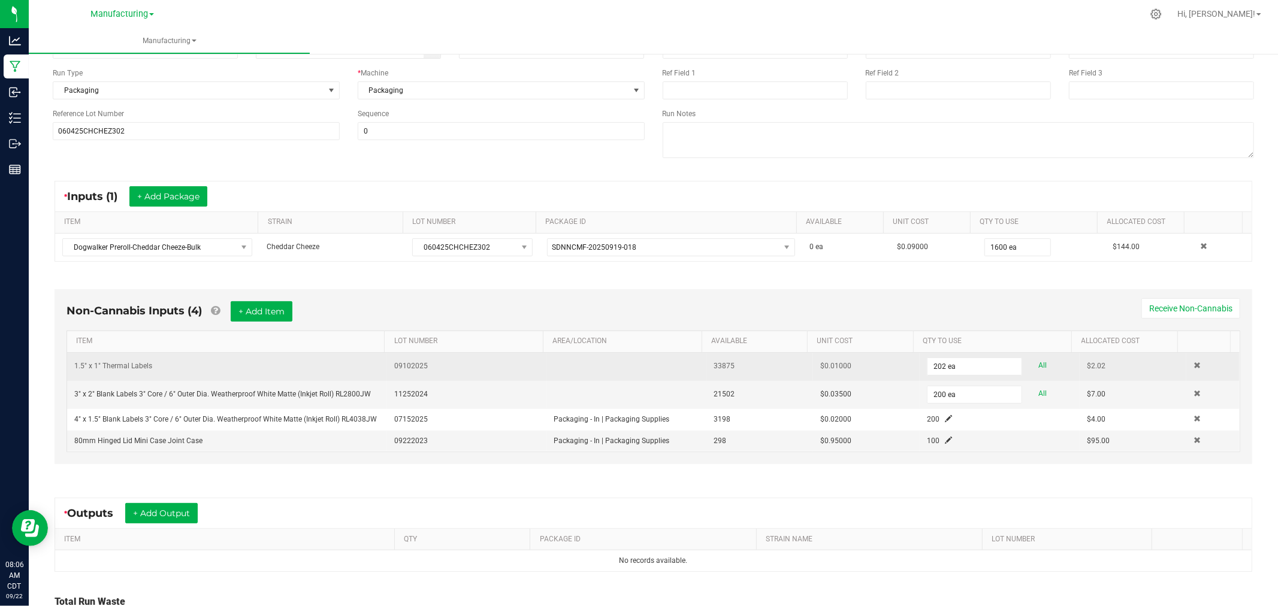
scroll to position [0, 0]
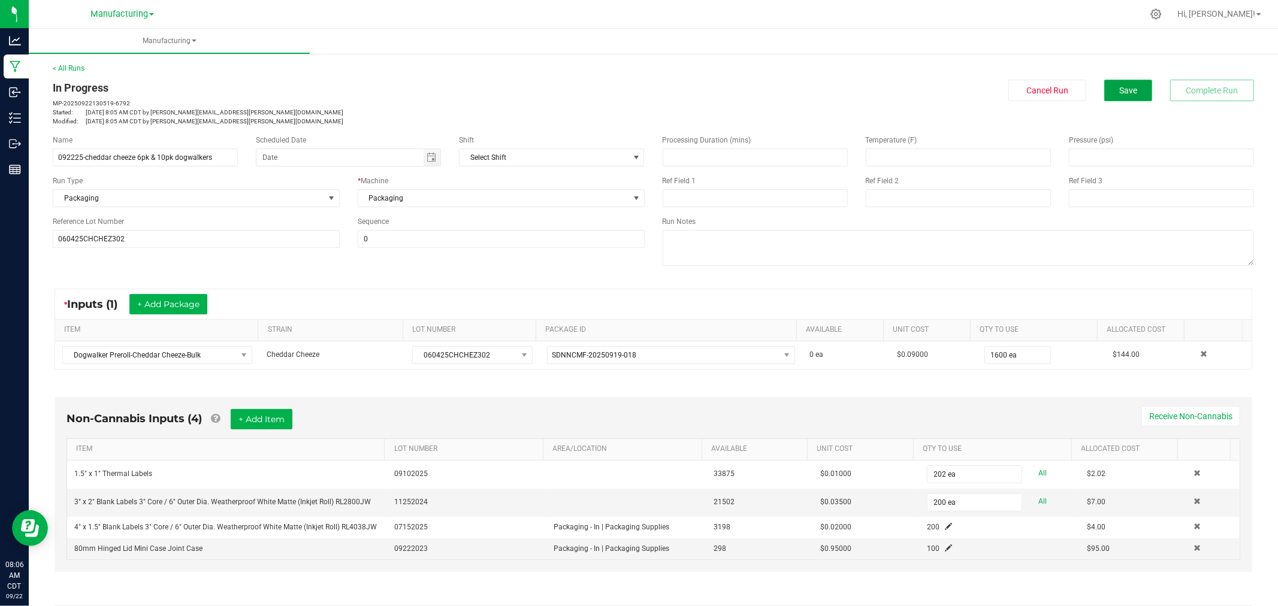
click at [1122, 92] on span "Save" at bounding box center [1128, 91] width 18 height 10
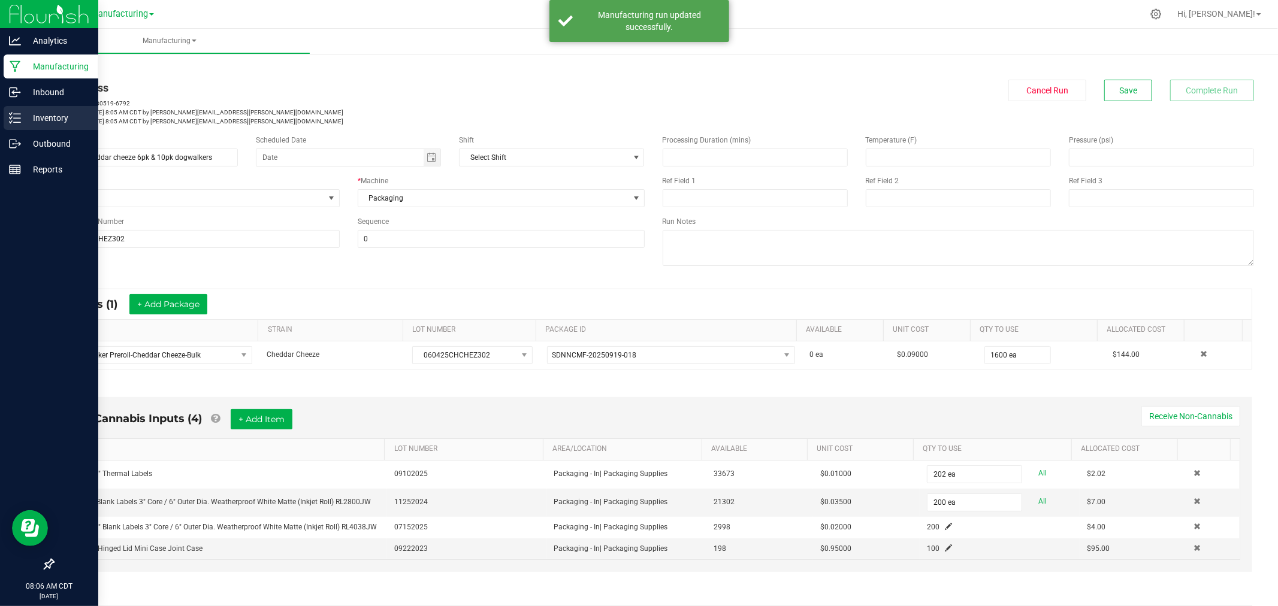
click at [10, 109] on div "Inventory" at bounding box center [51, 118] width 95 height 24
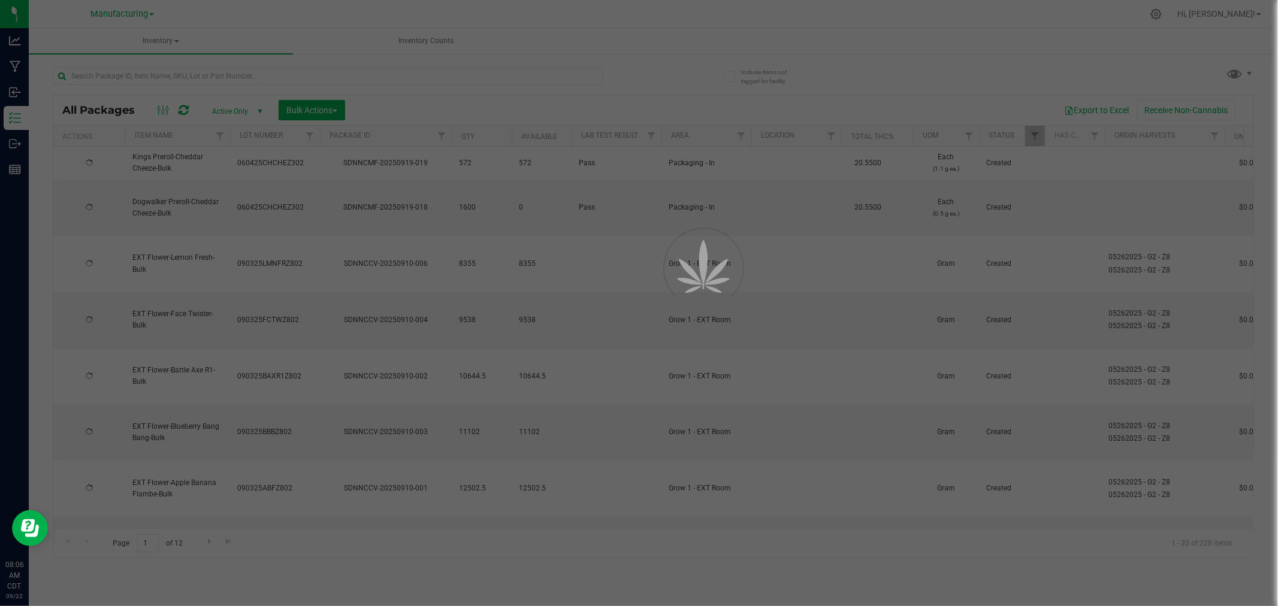
click at [159, 39] on div at bounding box center [639, 303] width 1278 height 606
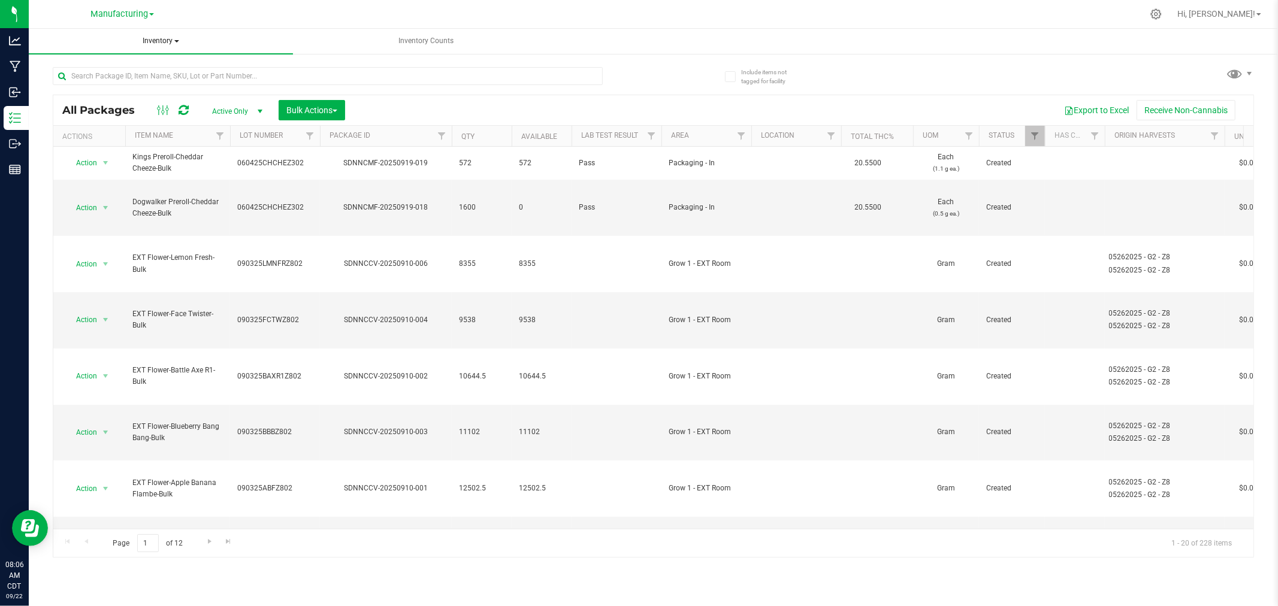
click at [161, 38] on span "Inventory" at bounding box center [161, 41] width 264 height 25
click at [116, 87] on span "All inventory" at bounding box center [85, 86] width 81 height 10
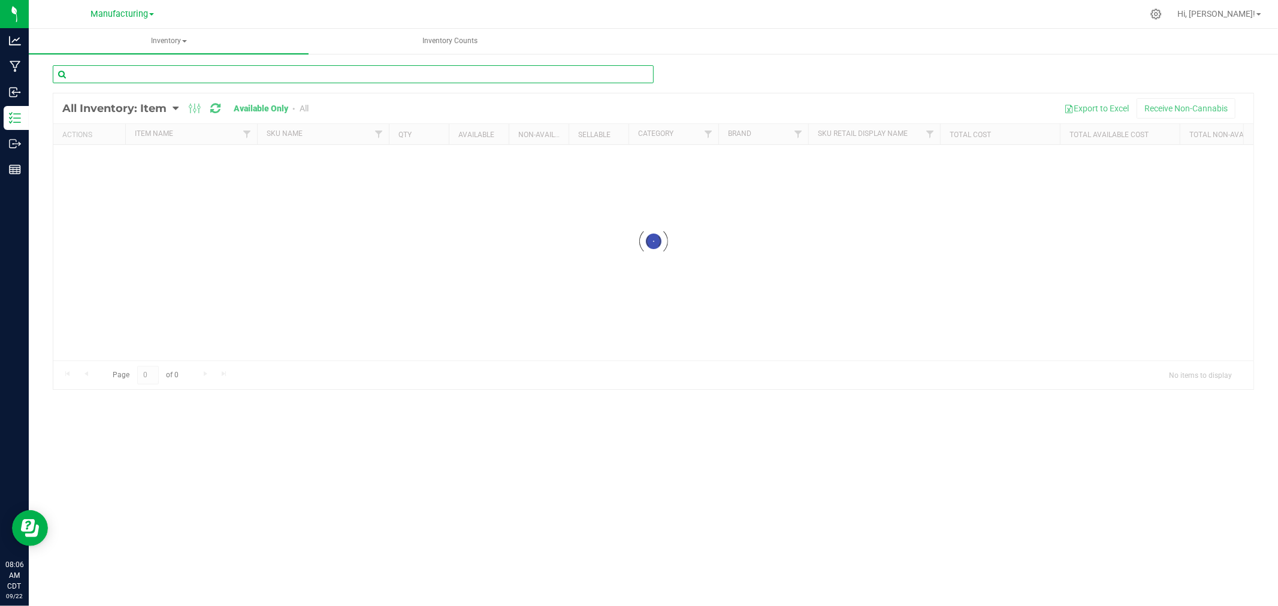
click at [168, 72] on input "text" at bounding box center [353, 74] width 601 height 18
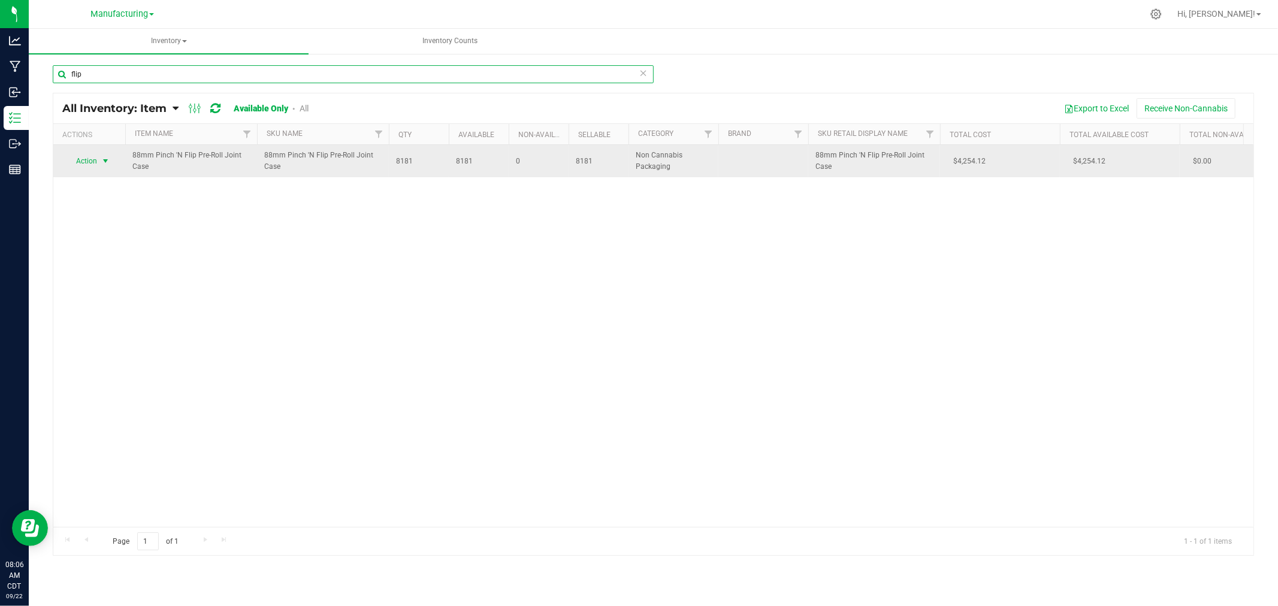
type input "flip"
click at [104, 158] on span "select" at bounding box center [106, 161] width 10 height 10
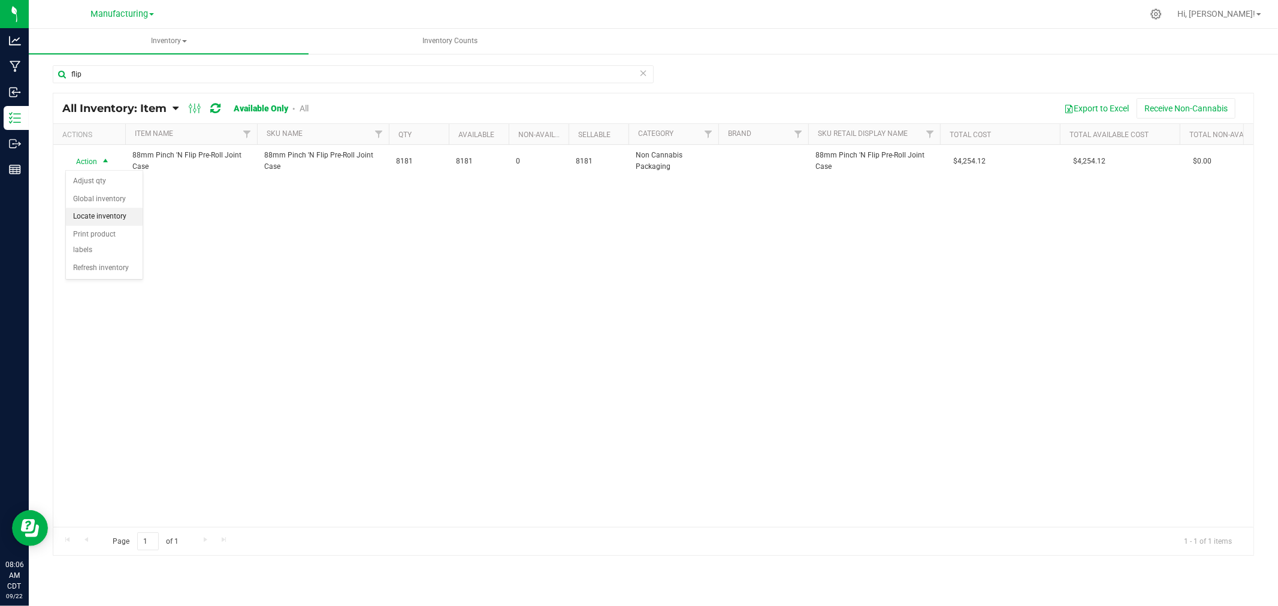
click at [111, 210] on li "Locate inventory" at bounding box center [104, 217] width 77 height 18
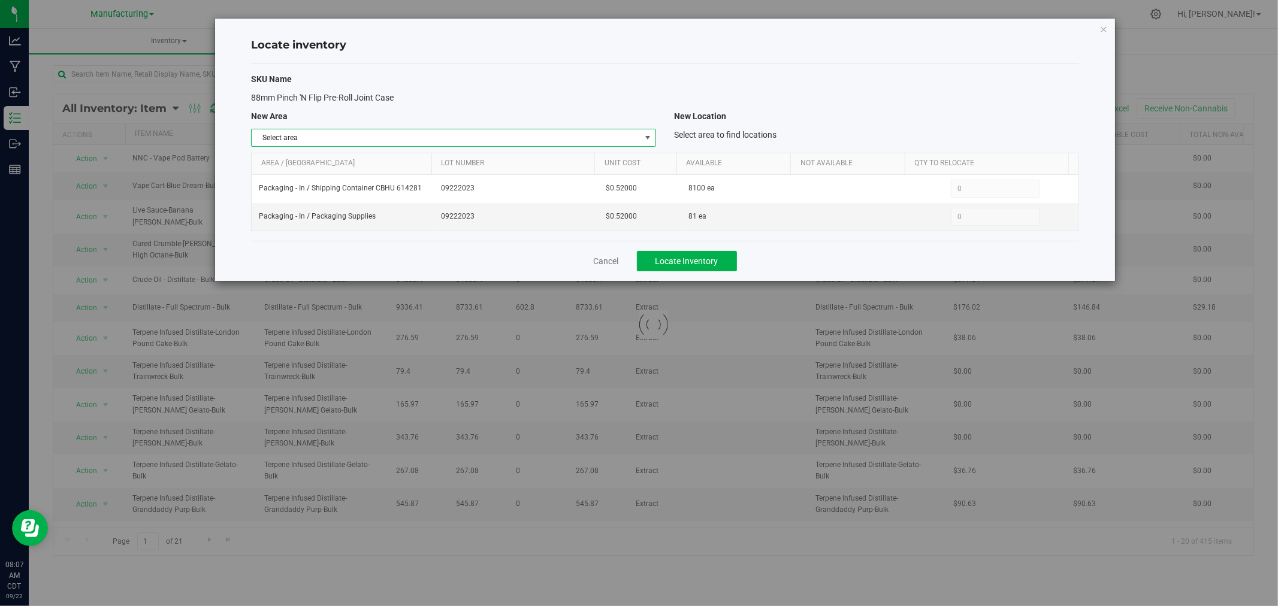
click at [650, 137] on span "select" at bounding box center [648, 138] width 10 height 10
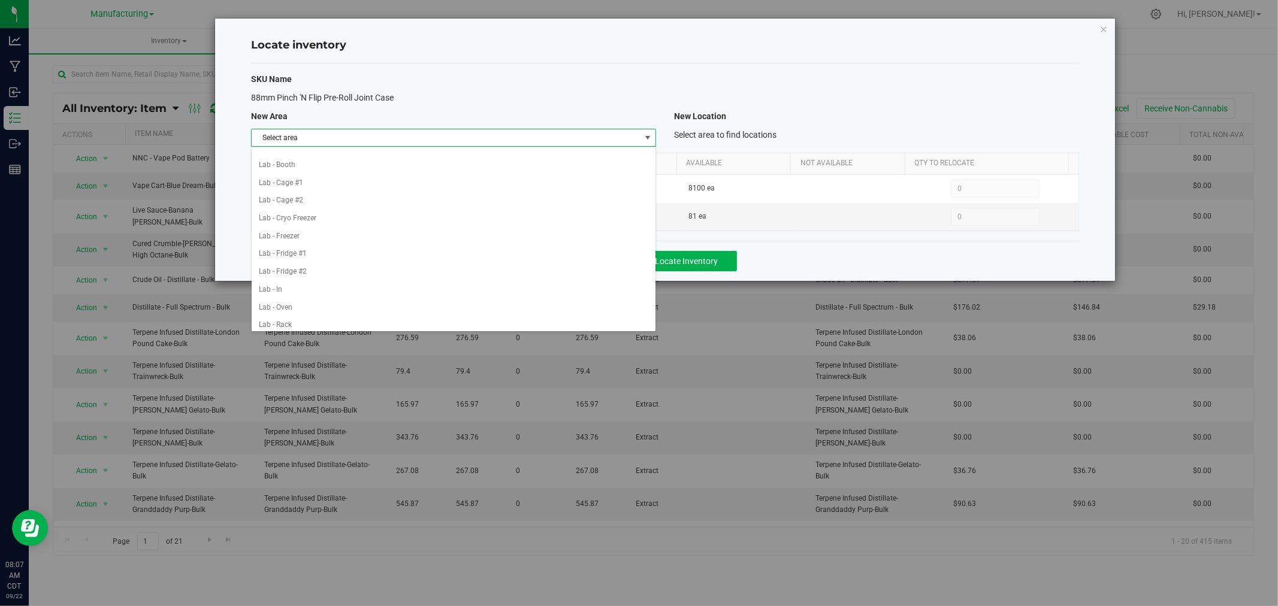
scroll to position [200, 0]
click at [379, 282] on li "Packaging - In" at bounding box center [454, 279] width 404 height 18
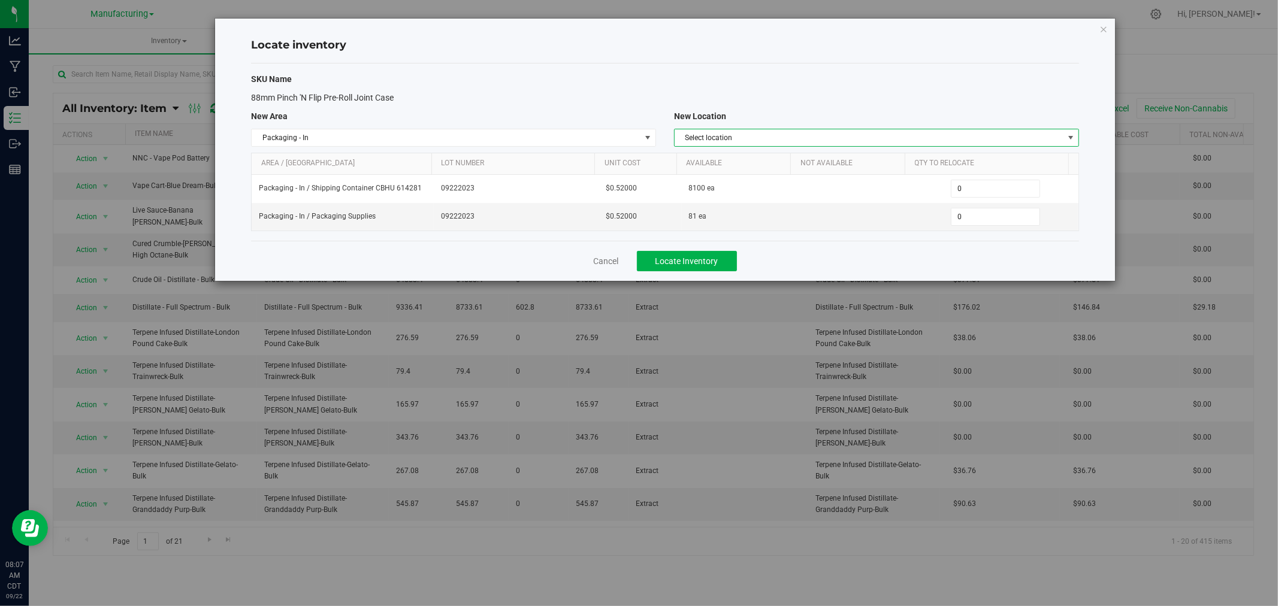
click at [729, 135] on span "Select location" at bounding box center [869, 137] width 389 height 17
click at [726, 177] on li "Packaging Supplies" at bounding box center [877, 176] width 404 height 18
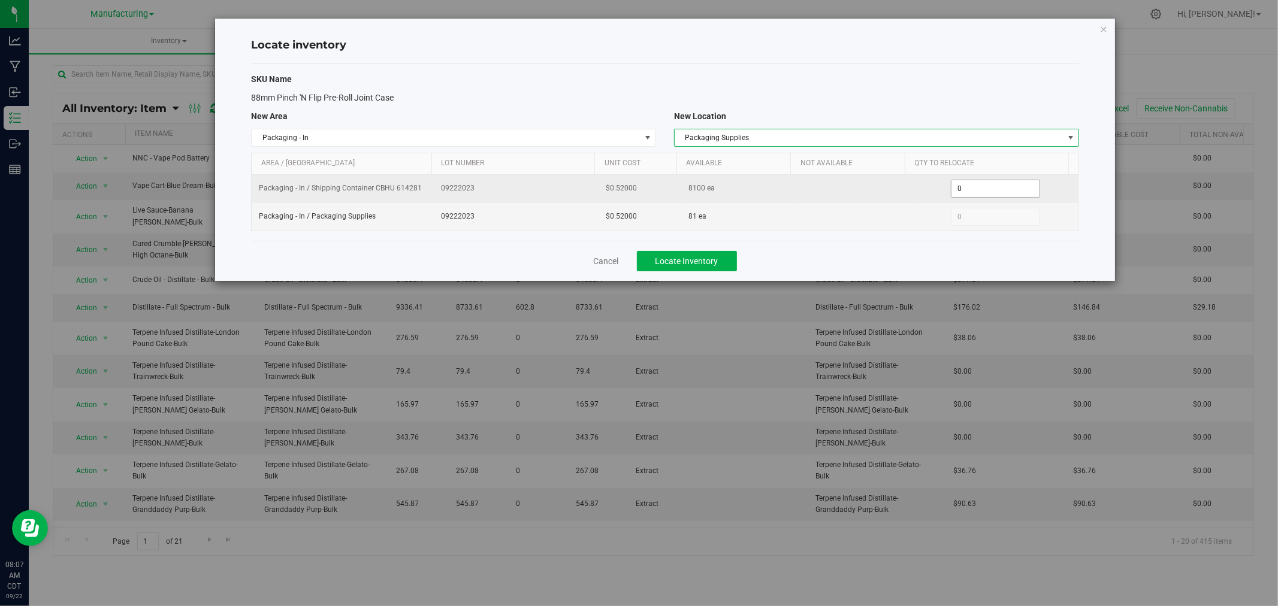
click at [961, 184] on span "0 0" at bounding box center [995, 189] width 89 height 18
type input "100"
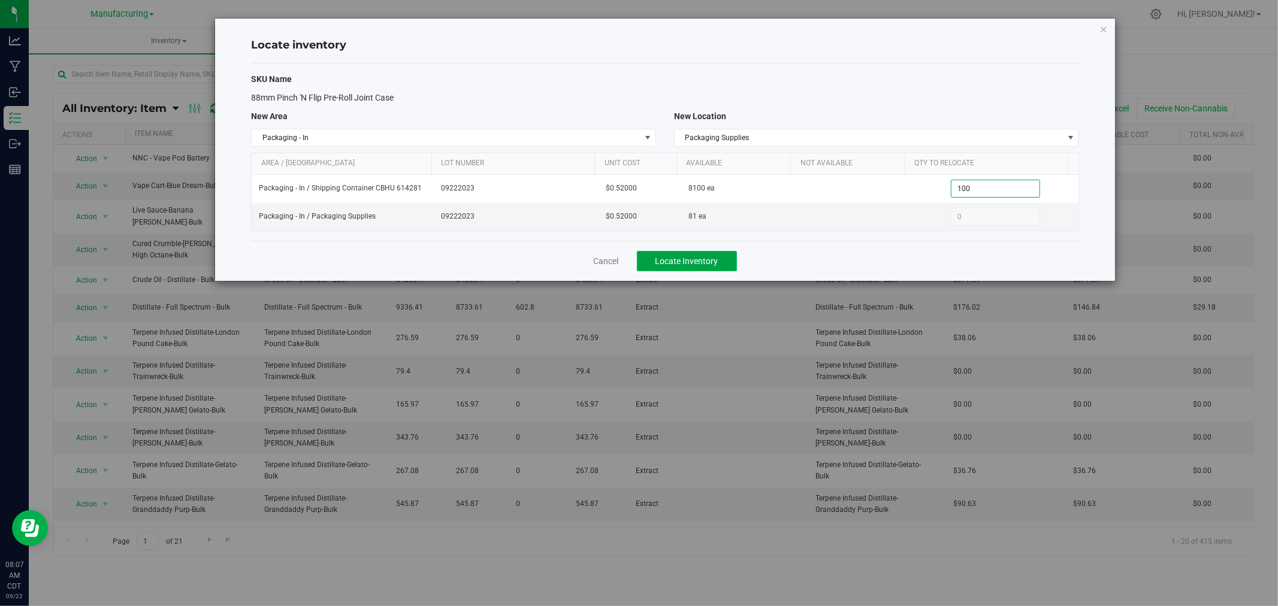
type input "100"
click at [708, 265] on span "Locate Inventory" at bounding box center [687, 261] width 63 height 10
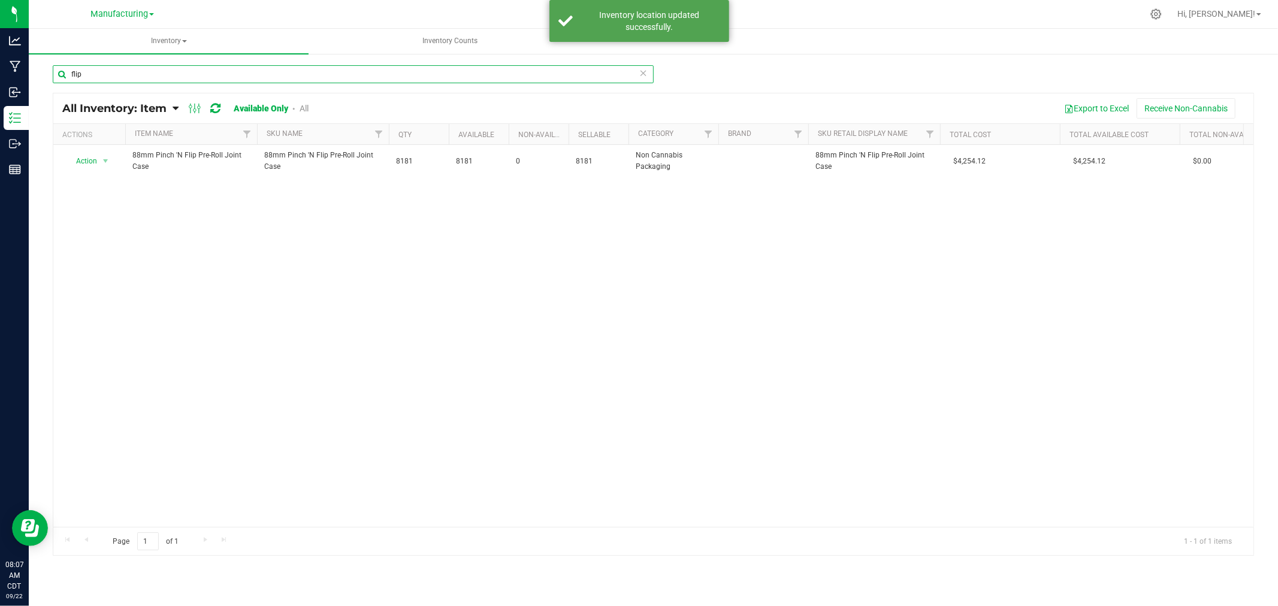
click at [111, 74] on input "flip" at bounding box center [353, 74] width 601 height 18
type input "f"
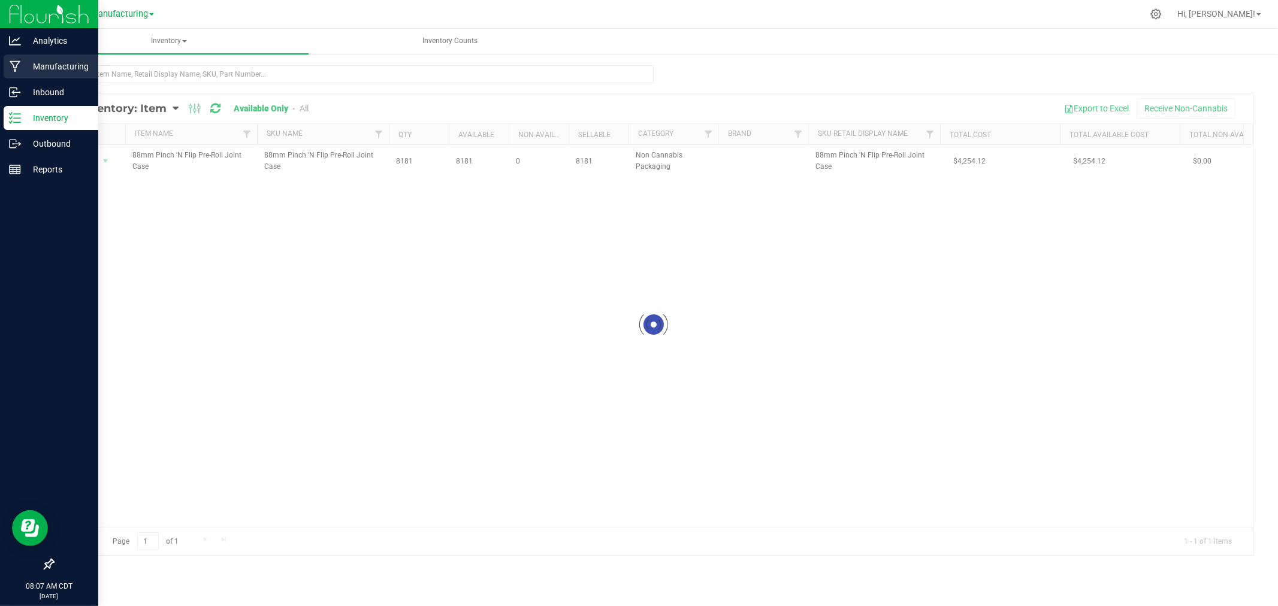
click at [34, 65] on p "Manufacturing" at bounding box center [57, 66] width 72 height 14
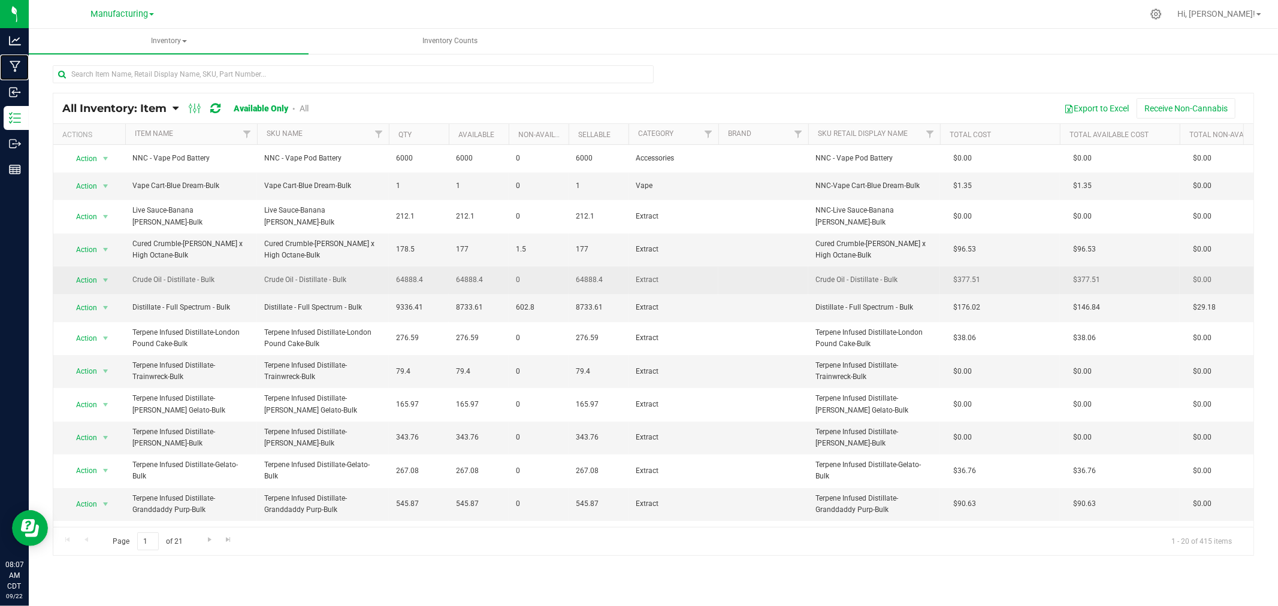
scroll to position [67, 0]
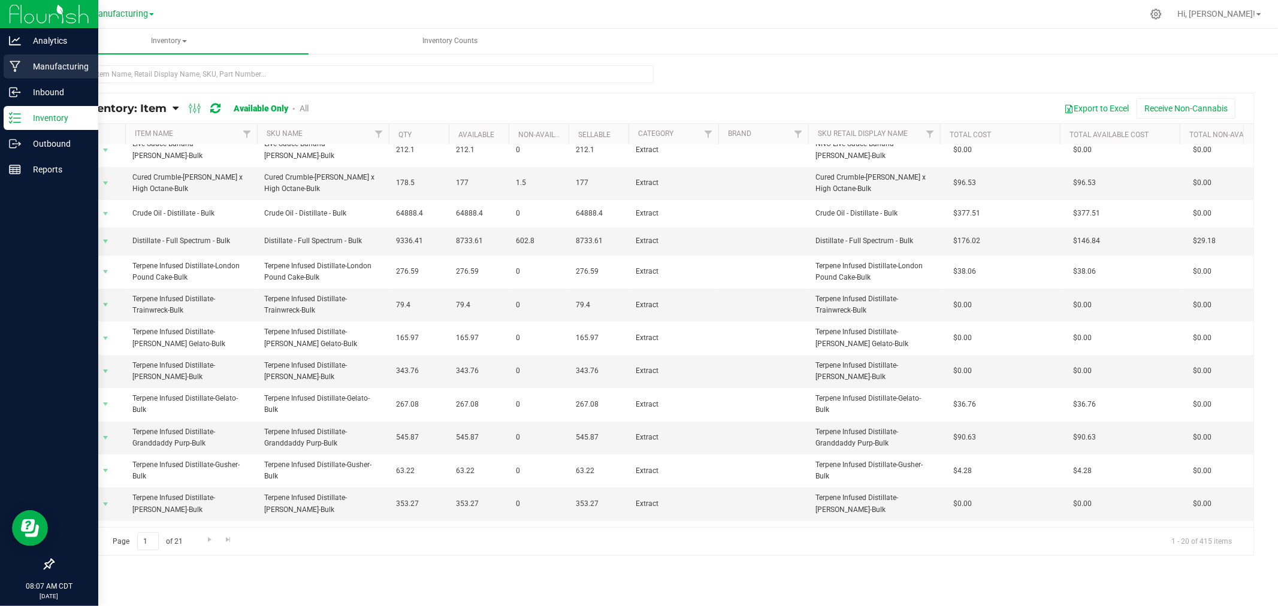
click at [5, 64] on div "Manufacturing" at bounding box center [51, 67] width 95 height 24
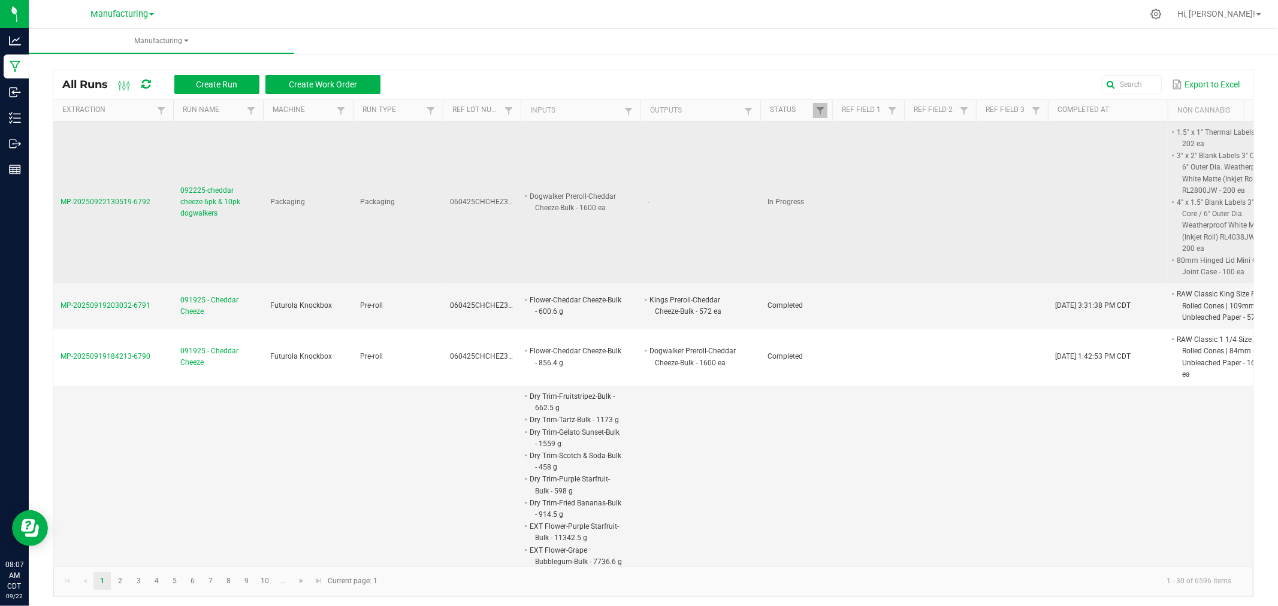
click at [86, 201] on span "MP-20250922130519-6792" at bounding box center [106, 202] width 90 height 8
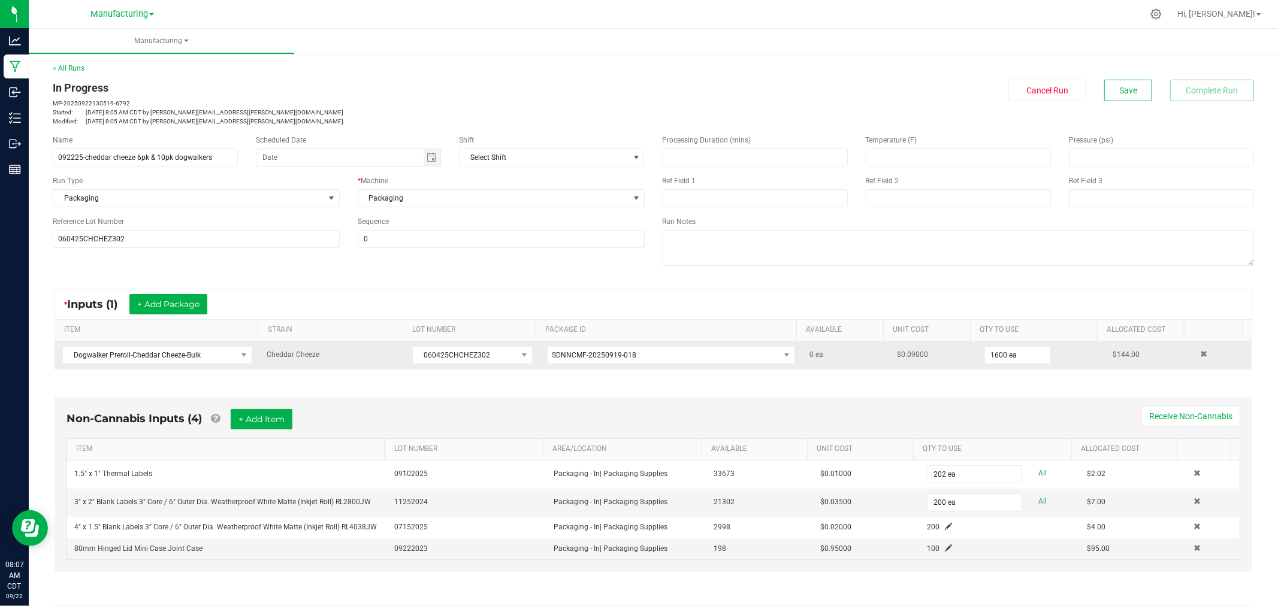
scroll to position [213, 0]
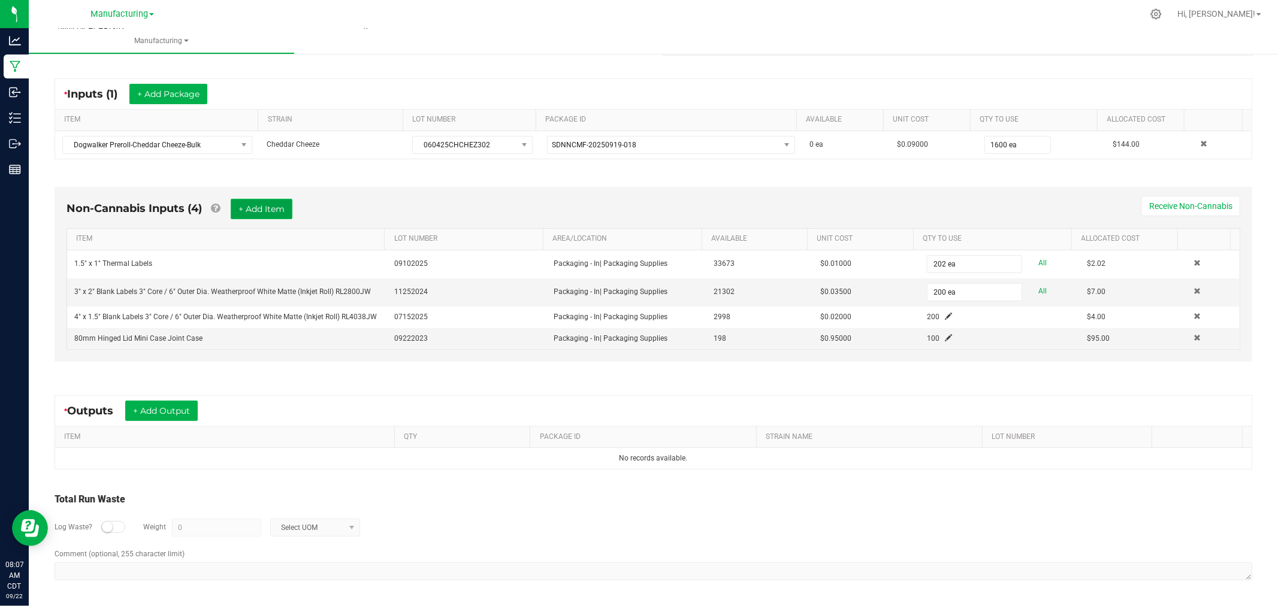
click at [271, 207] on button "+ Add Item" at bounding box center [262, 209] width 62 height 20
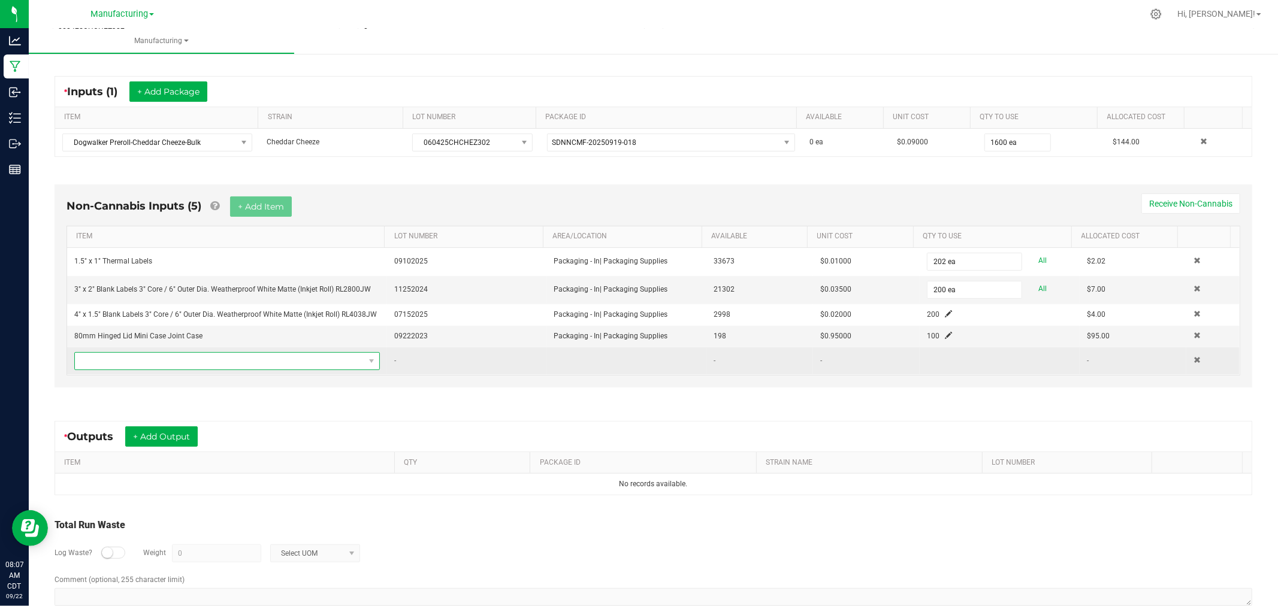
click at [288, 361] on span "NO DATA FOUND" at bounding box center [219, 361] width 289 height 17
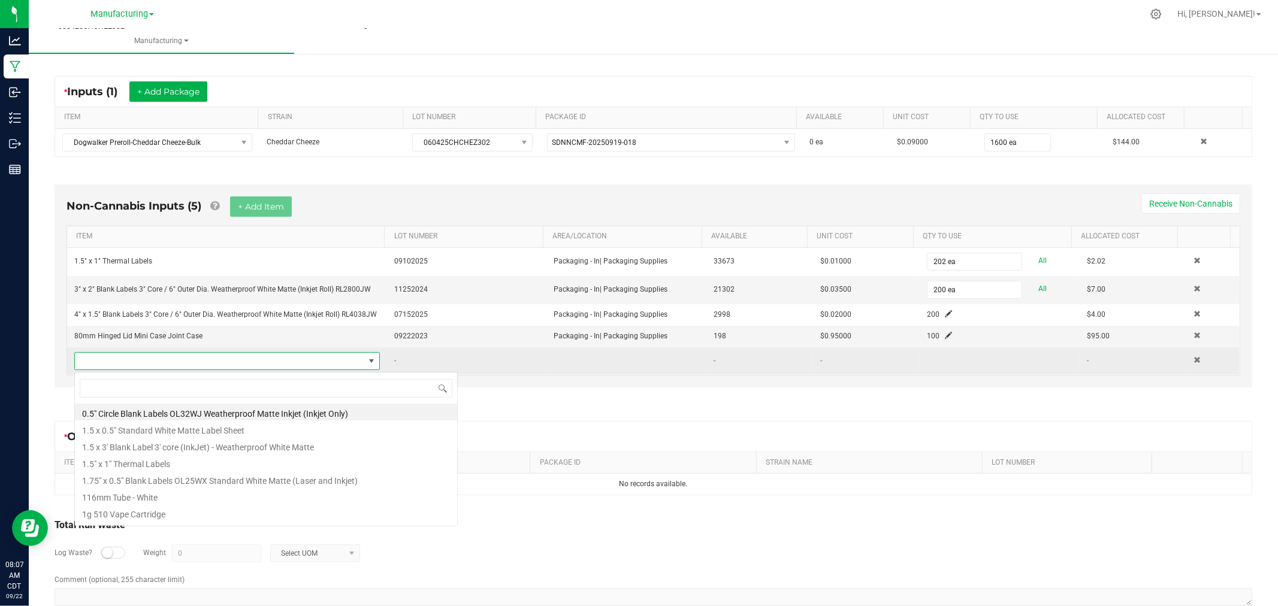
scroll to position [18, 297]
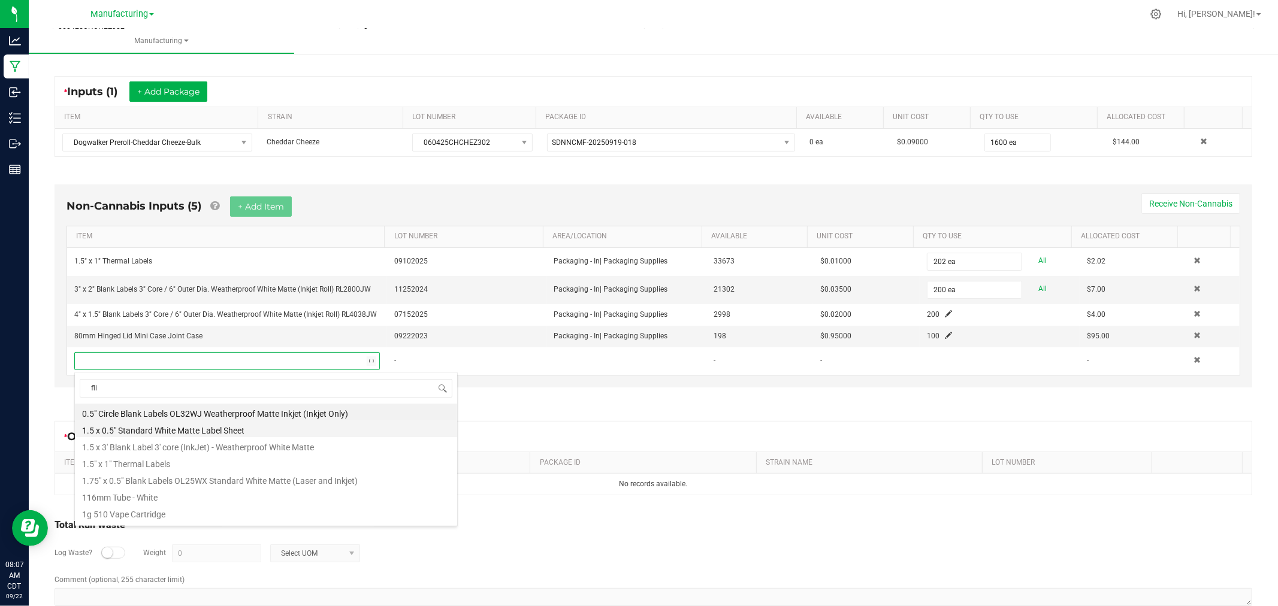
type input "flip"
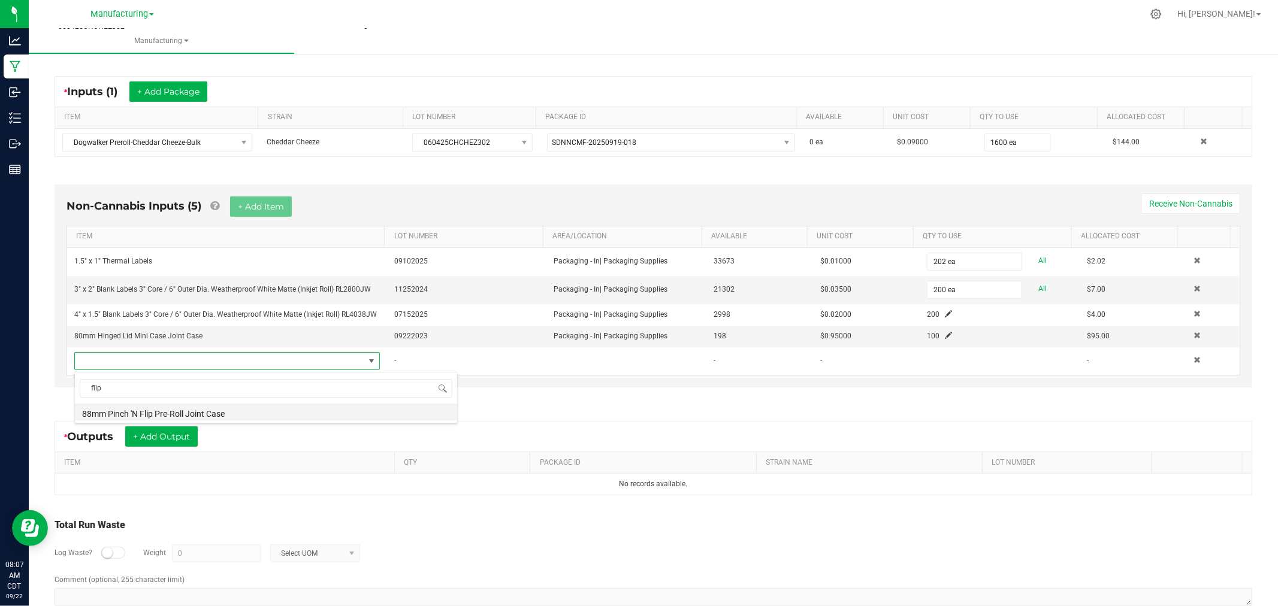
click at [228, 412] on li "88mm Pinch 'N Flip Pre-Roll Joint Case" at bounding box center [266, 412] width 382 height 17
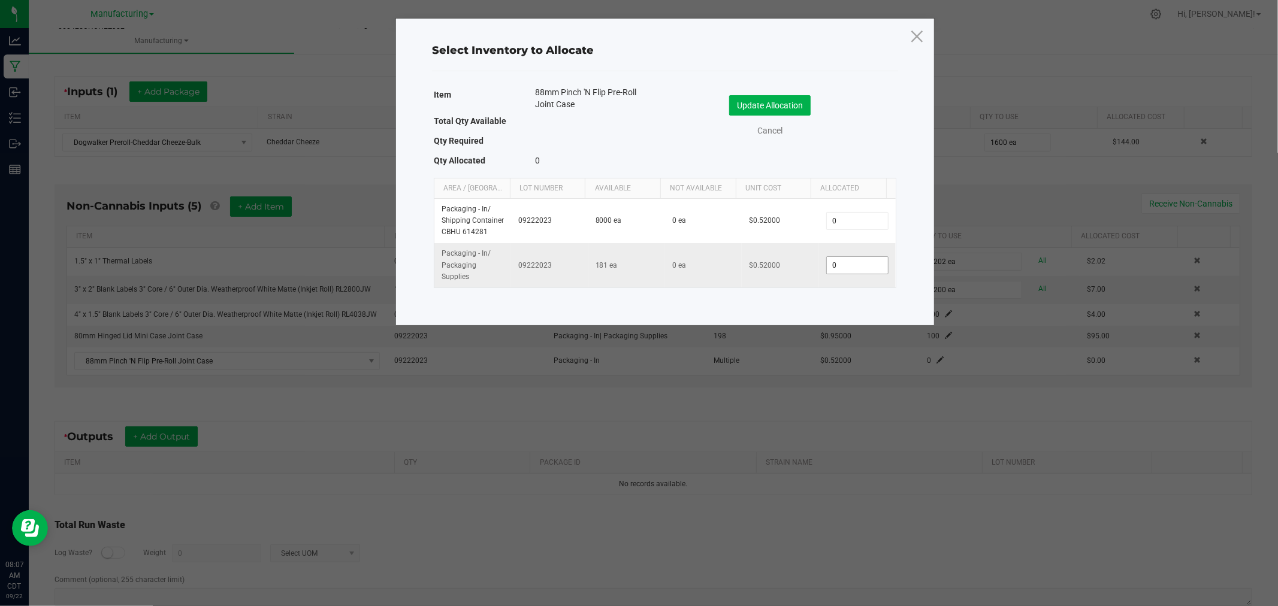
click at [850, 267] on input "0" at bounding box center [857, 265] width 61 height 17
type input "100"
click at [783, 104] on button "Update Allocation" at bounding box center [770, 105] width 82 height 20
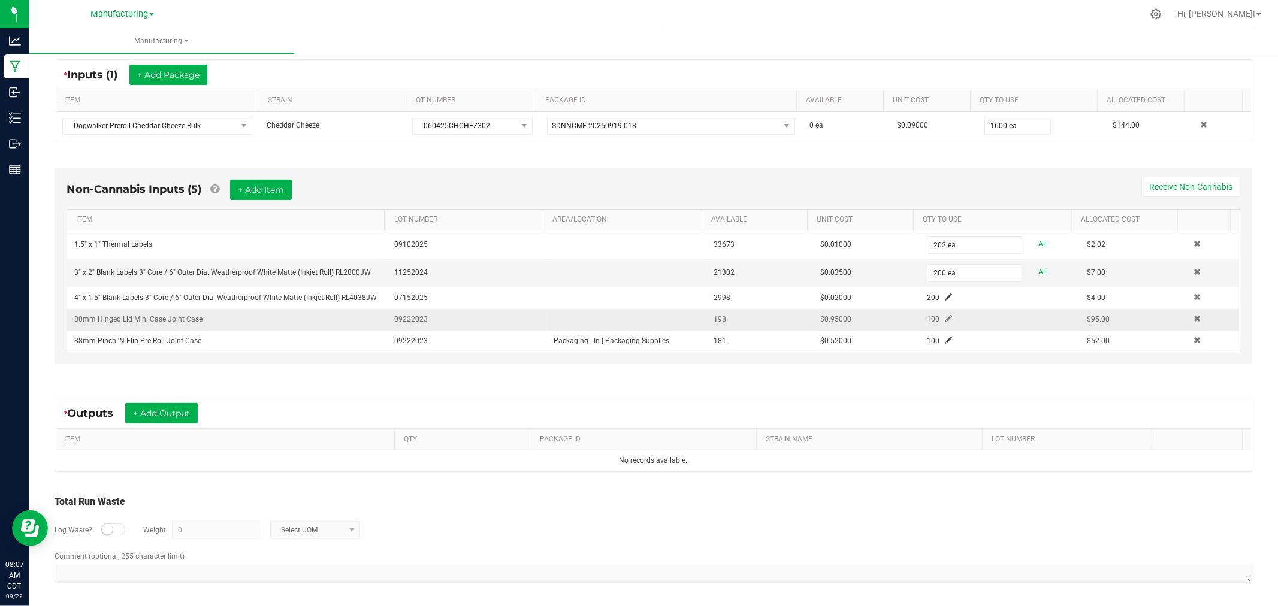
scroll to position [234, 0]
click at [249, 188] on button "+ Add Item" at bounding box center [261, 187] width 62 height 20
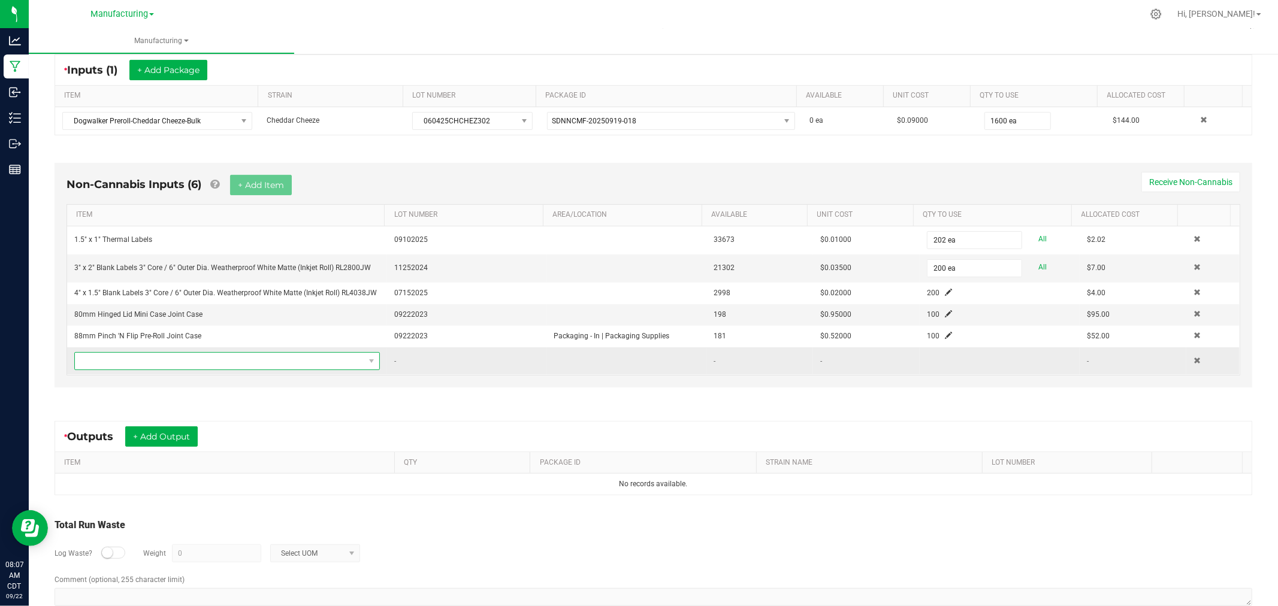
click at [292, 364] on span "NO DATA FOUND" at bounding box center [219, 361] width 289 height 17
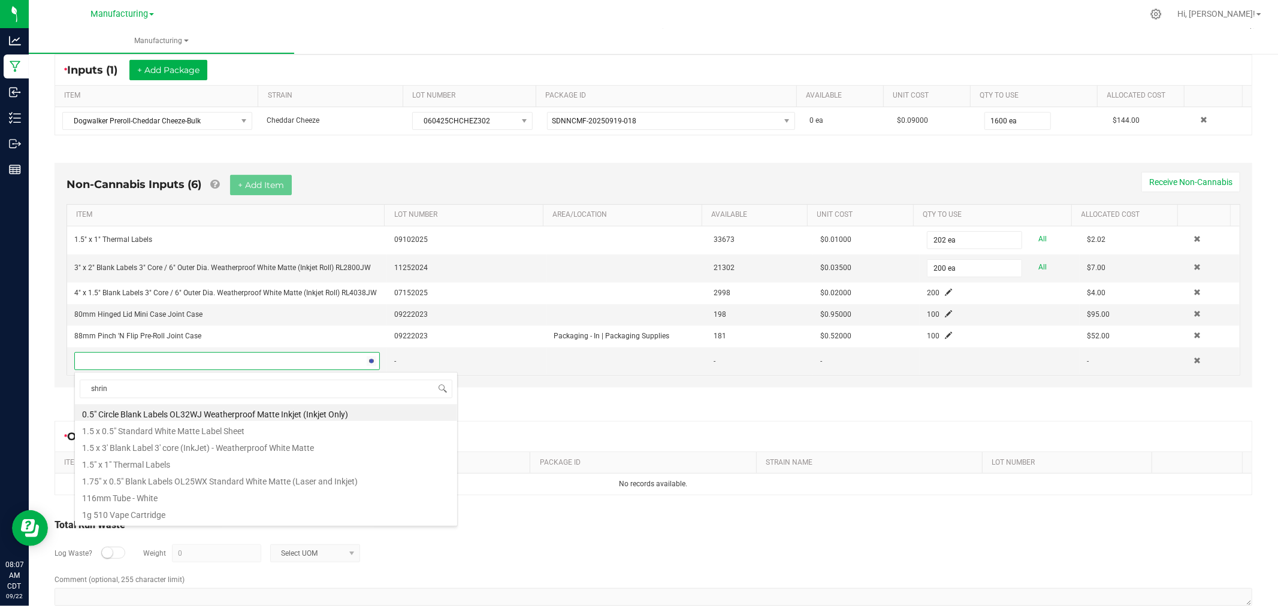
type input "shrink"
click at [333, 463] on li "Shrink Bands for All Pre-Roll Packs 76mm x 80mm - Clear Plastic" at bounding box center [266, 463] width 382 height 17
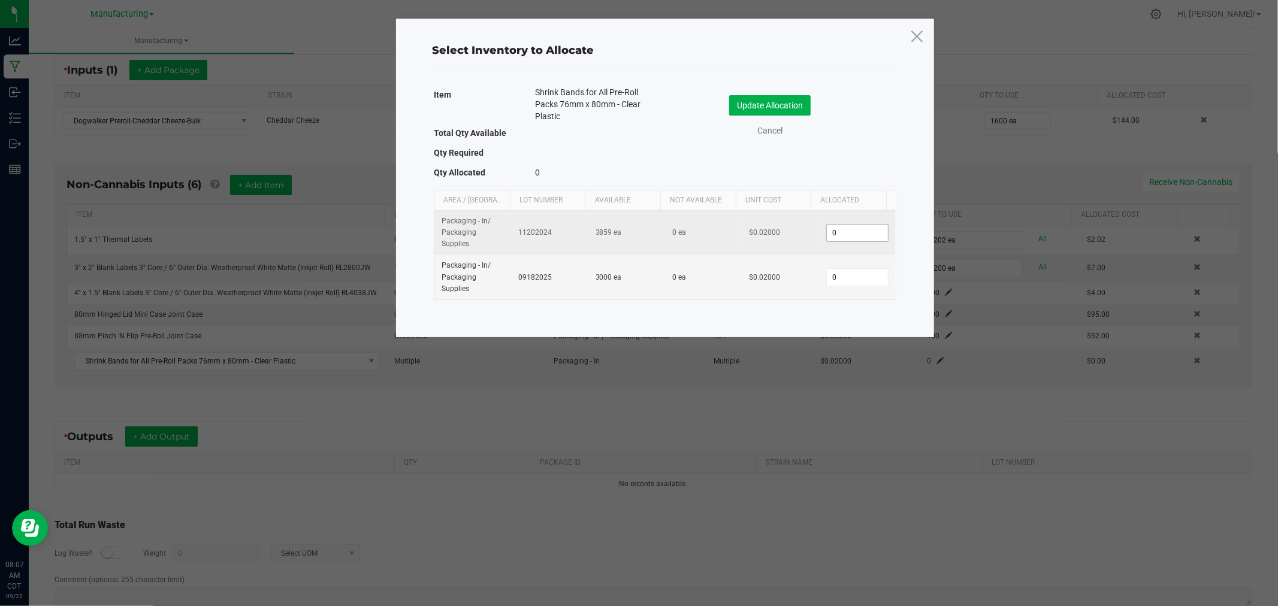
click at [843, 234] on input "0" at bounding box center [857, 233] width 61 height 17
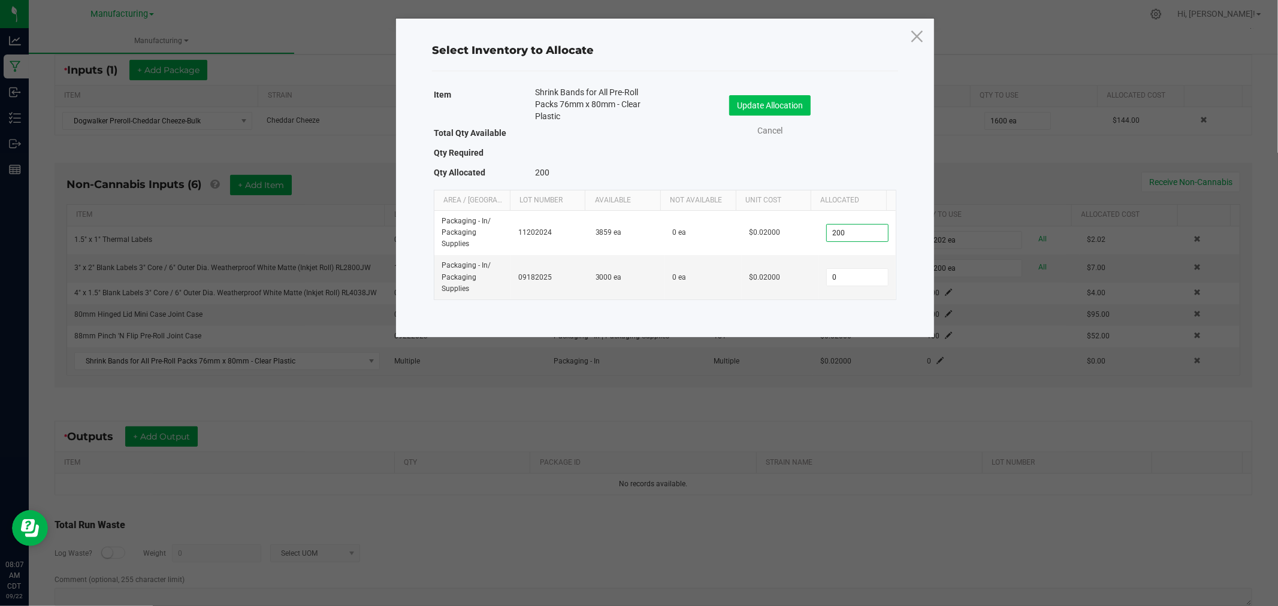
type input "200"
click at [792, 99] on button "Update Allocation" at bounding box center [770, 105] width 82 height 20
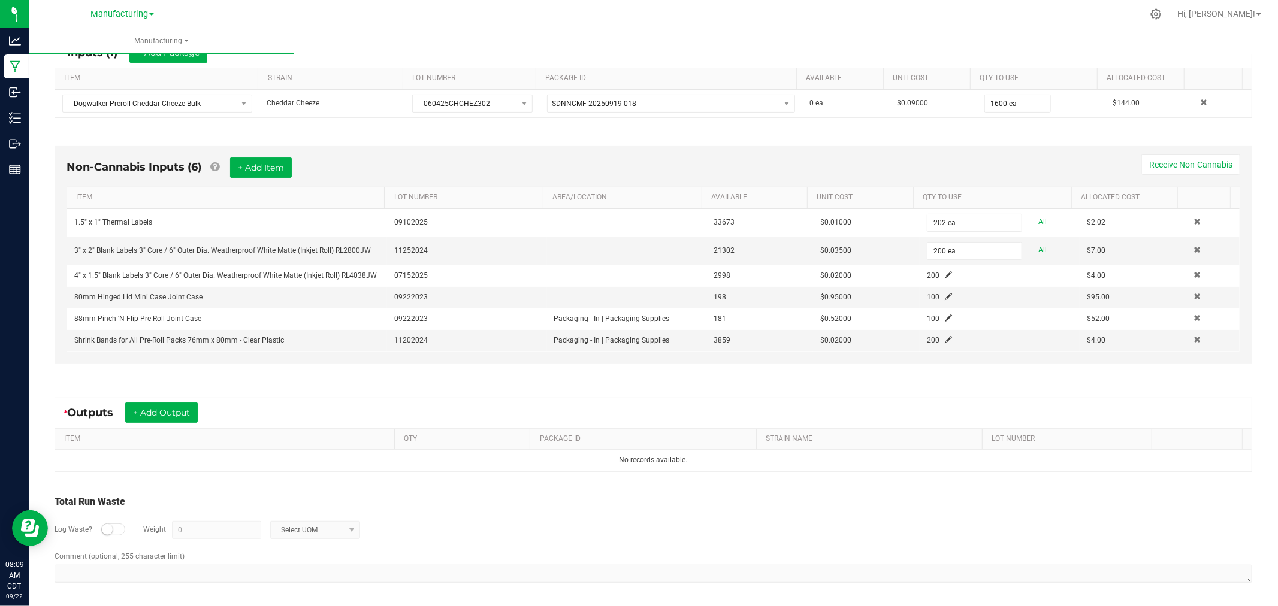
scroll to position [256, 0]
click at [176, 409] on button "+ Add Output" at bounding box center [161, 410] width 73 height 20
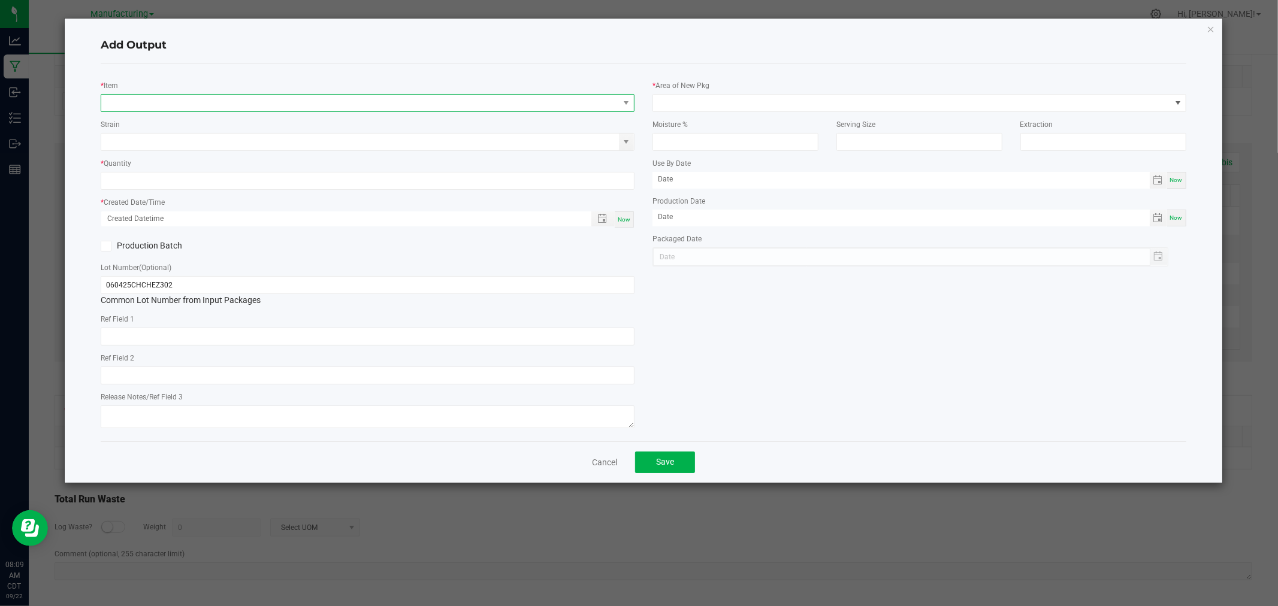
click at [117, 104] on span "NO DATA FOUND" at bounding box center [360, 103] width 518 height 17
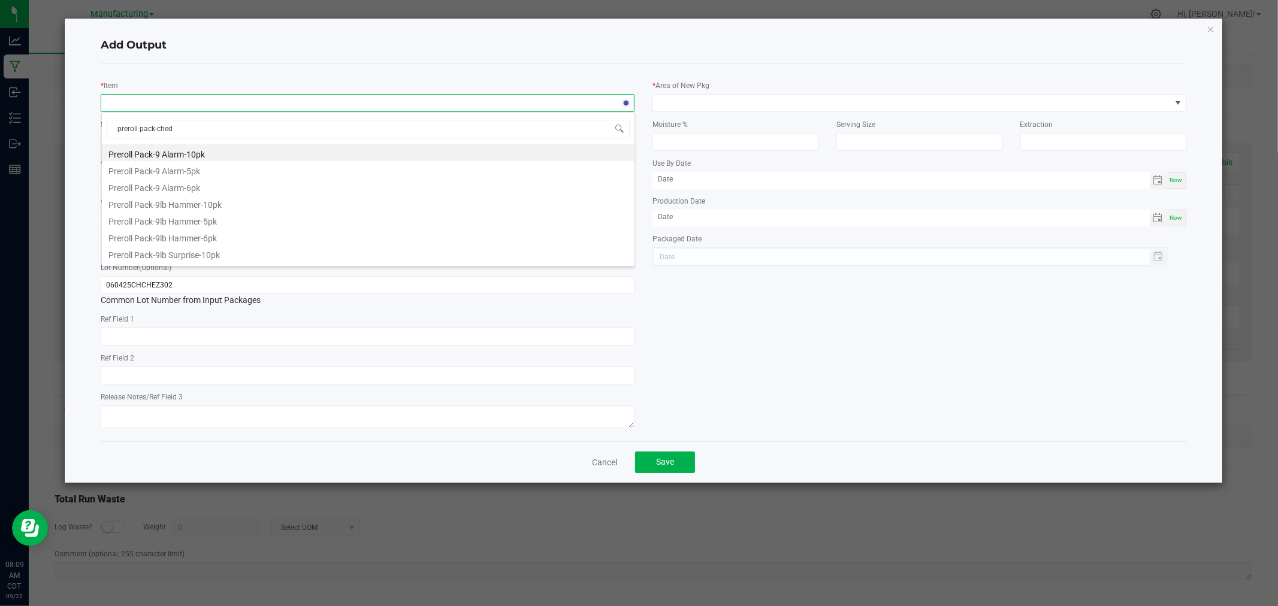
type input "preroll pack-chedd"
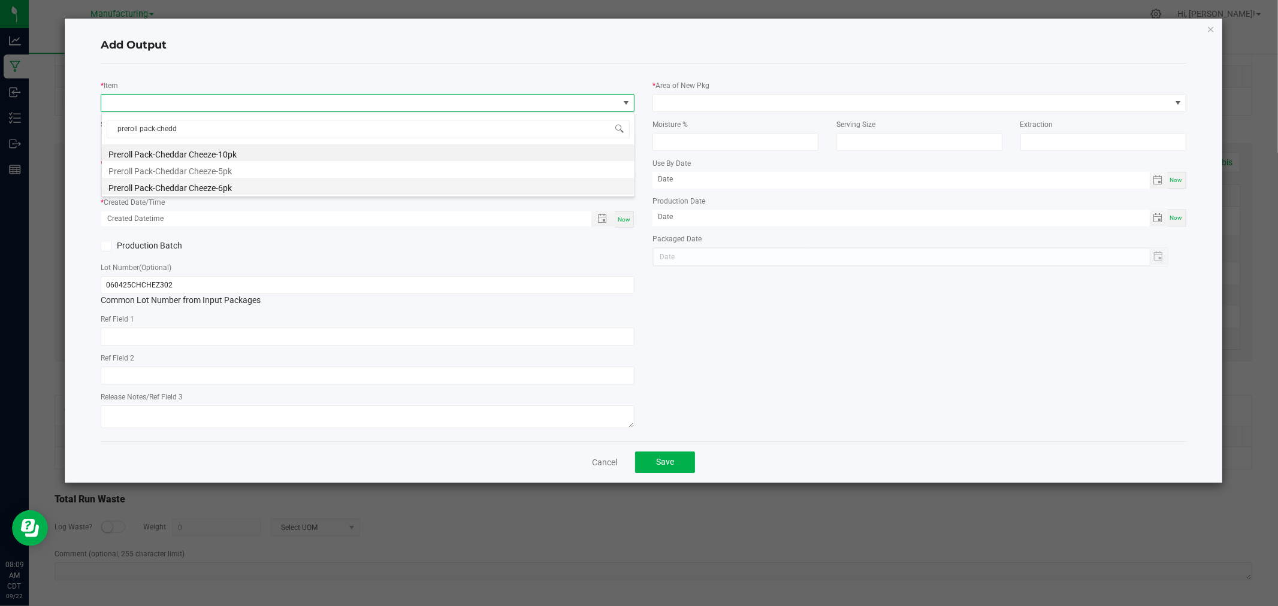
click at [200, 188] on li "Preroll Pack-Cheddar Cheeze-6pk" at bounding box center [368, 186] width 533 height 17
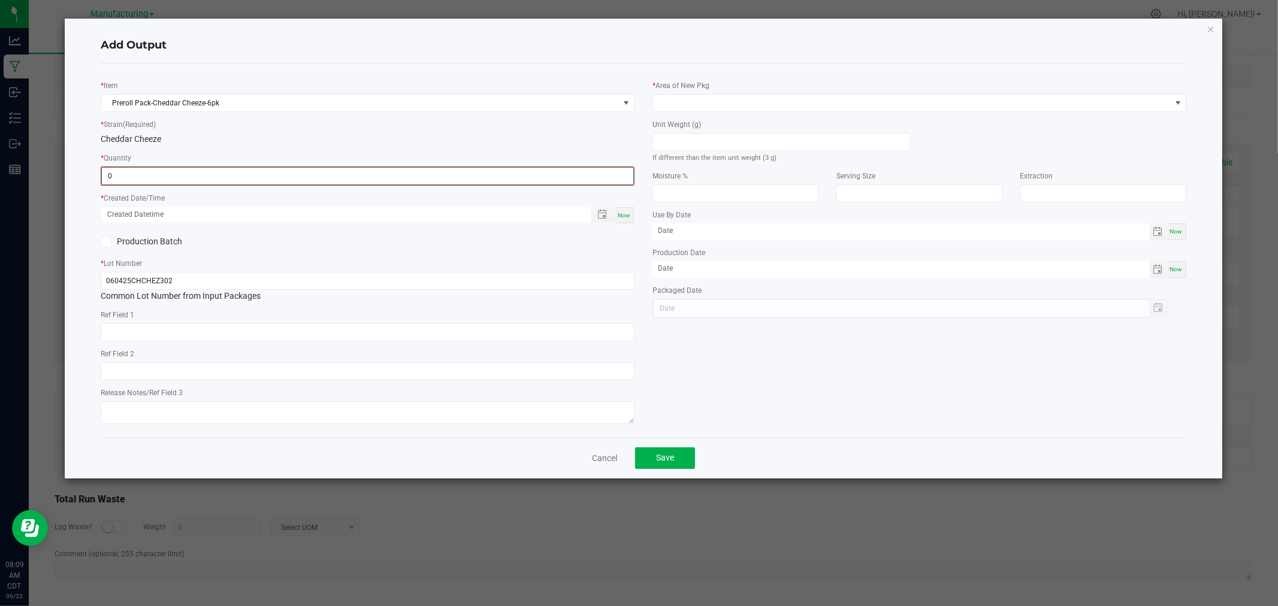
click at [165, 180] on input "0" at bounding box center [368, 176] width 532 height 17
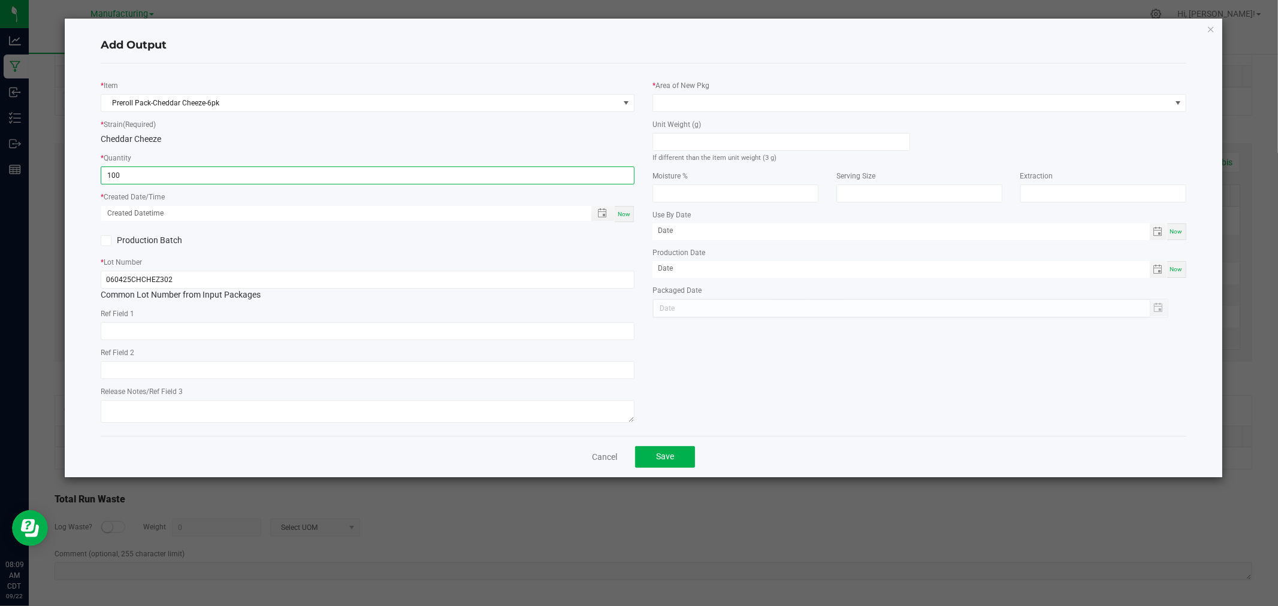
type input "100 ea"
click at [624, 217] on span "Now" at bounding box center [624, 214] width 13 height 7
type input "[DATE] 8:09 AM"
type input "[DATE]"
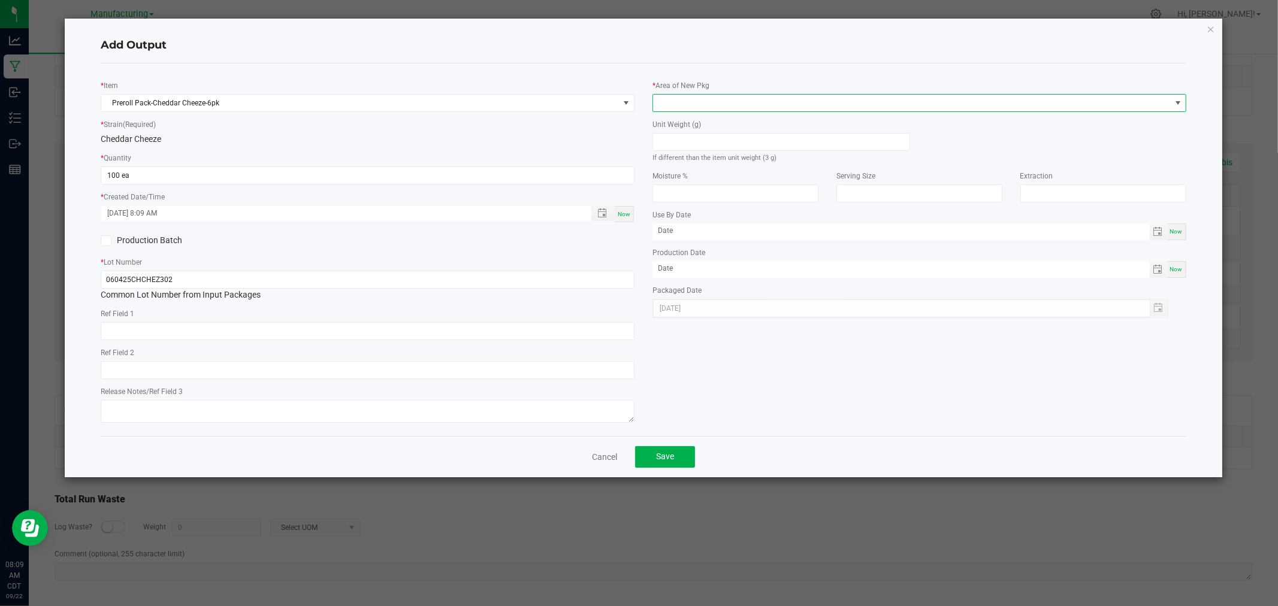
click at [717, 106] on span at bounding box center [912, 103] width 518 height 17
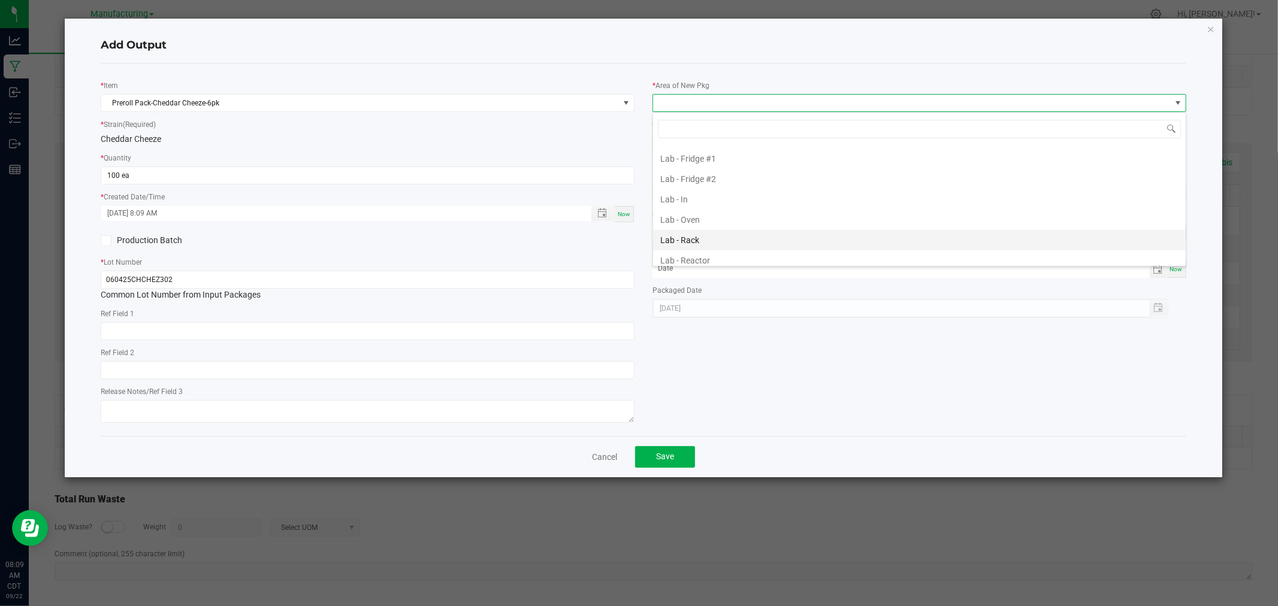
scroll to position [333, 0]
click at [717, 230] on li "Packaging - Processing" at bounding box center [919, 229] width 533 height 20
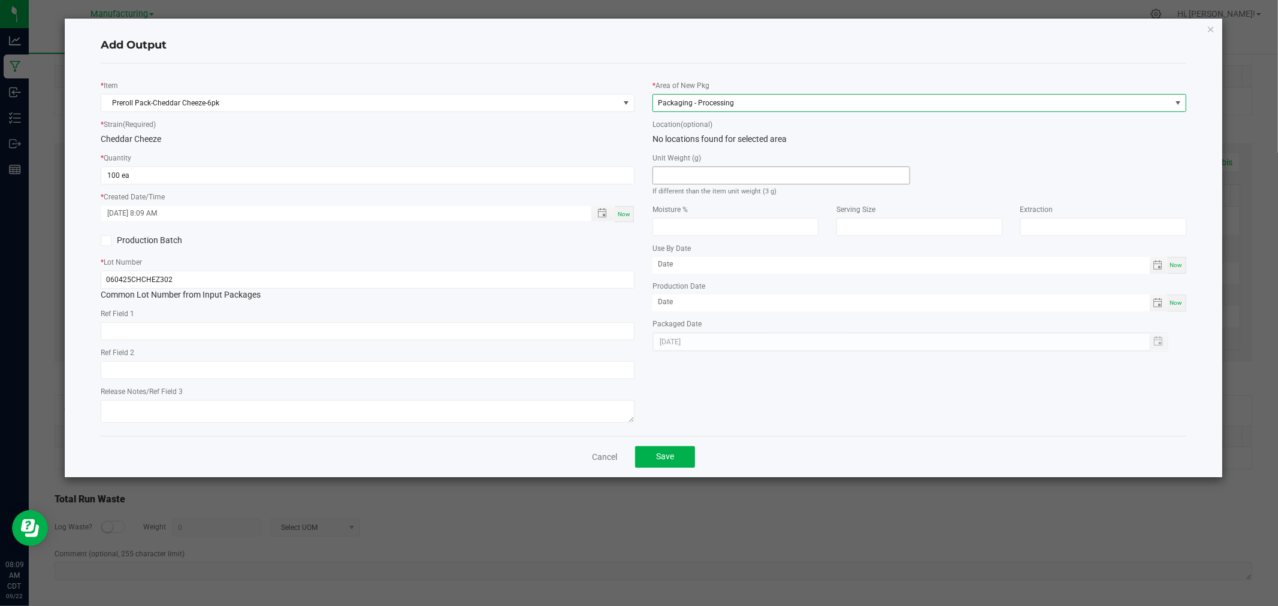
click at [723, 170] on input at bounding box center [781, 175] width 256 height 17
type input "3"
click at [662, 452] on button "Save" at bounding box center [665, 457] width 60 height 22
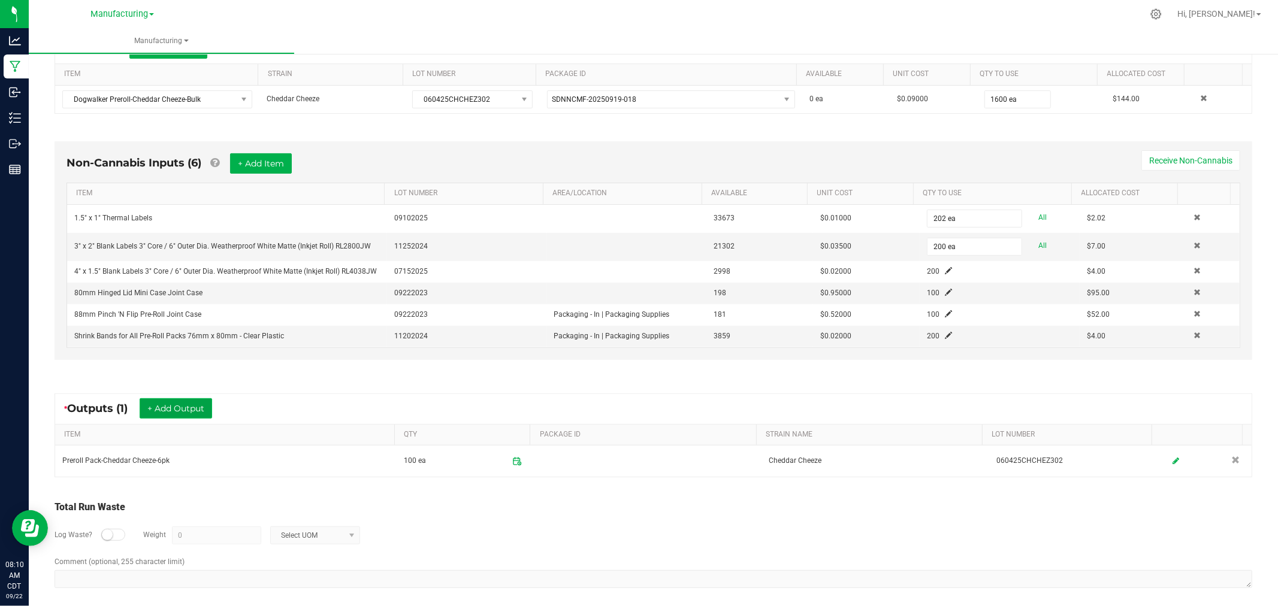
click at [171, 403] on button "+ Add Output" at bounding box center [176, 409] width 73 height 20
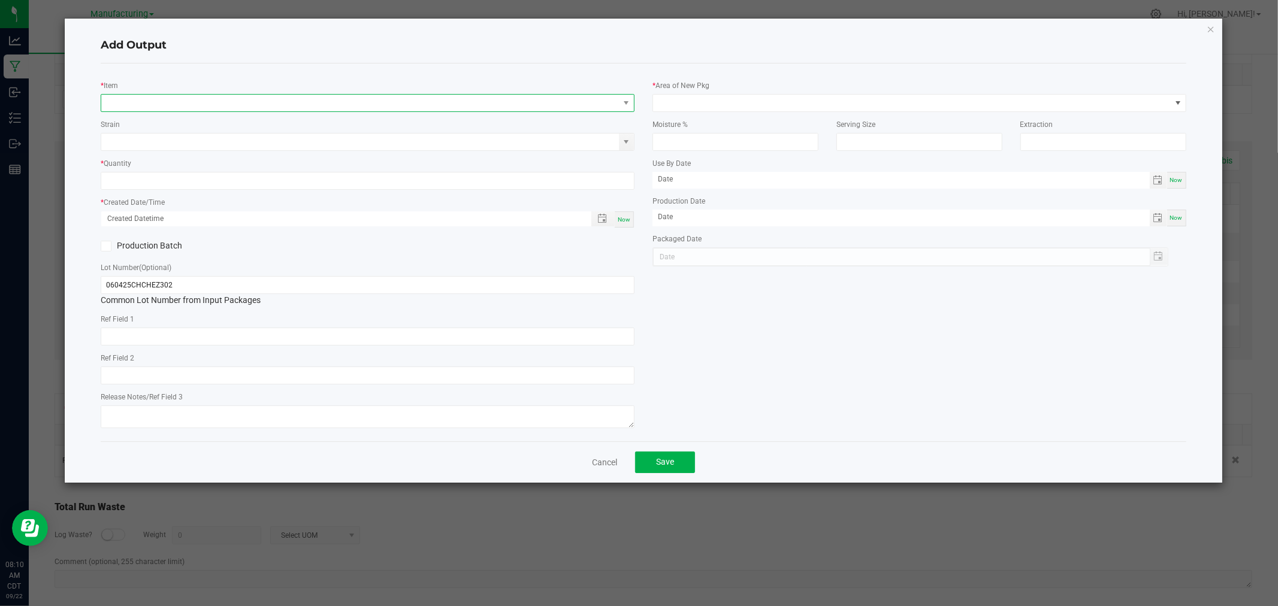
click at [207, 99] on span "NO DATA FOUND" at bounding box center [360, 103] width 518 height 17
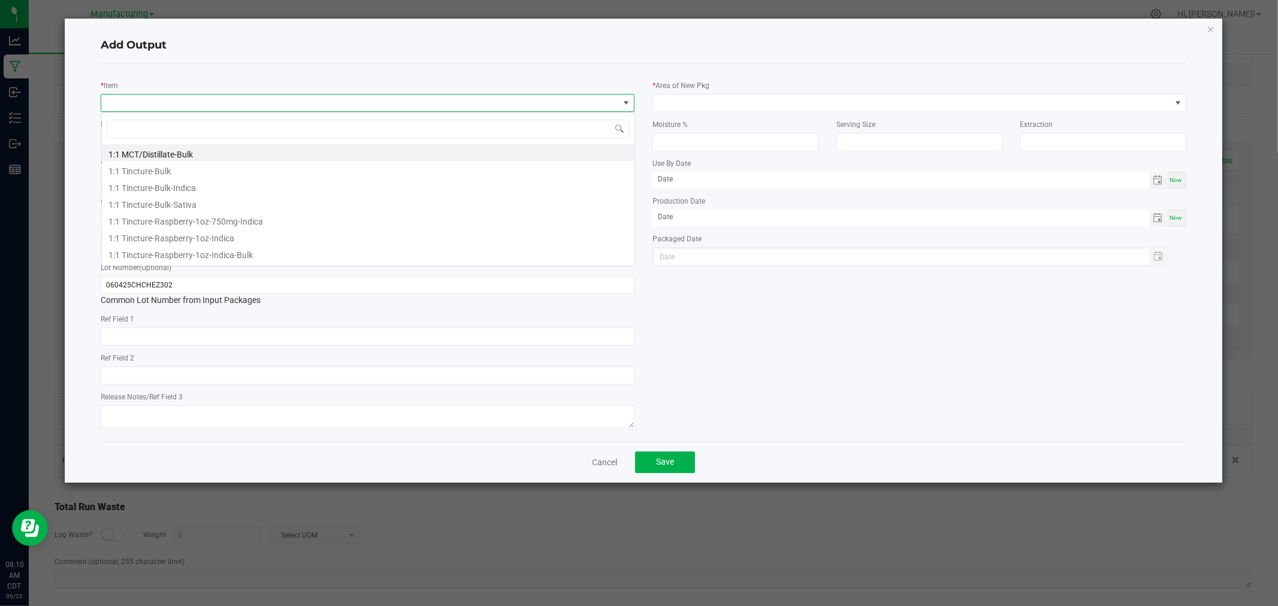
scroll to position [18, 533]
type input "preroll pack-chedd"
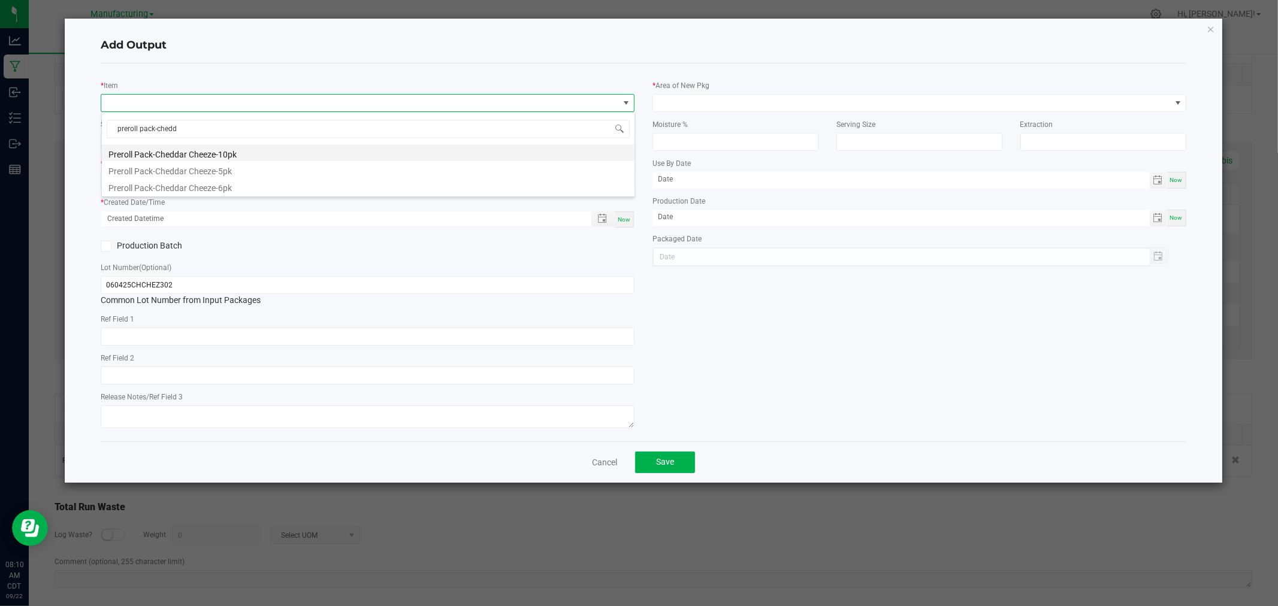
click at [200, 152] on li "Preroll Pack-Cheddar Cheeze-10pk" at bounding box center [368, 152] width 533 height 17
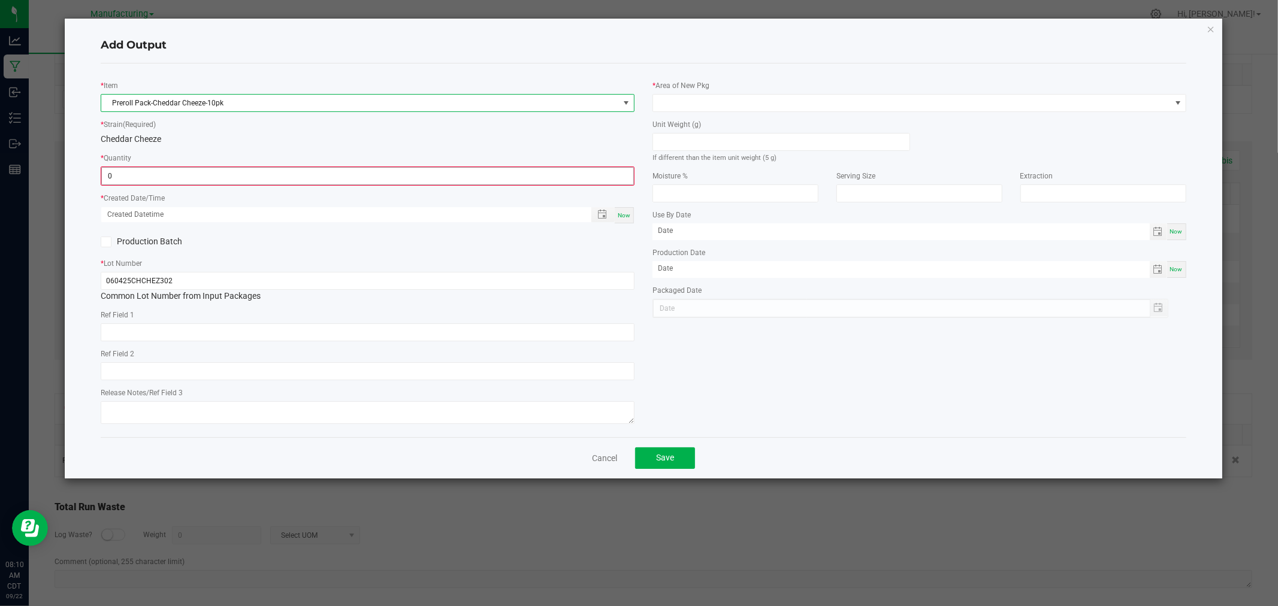
click at [154, 180] on input "0" at bounding box center [368, 176] width 532 height 17
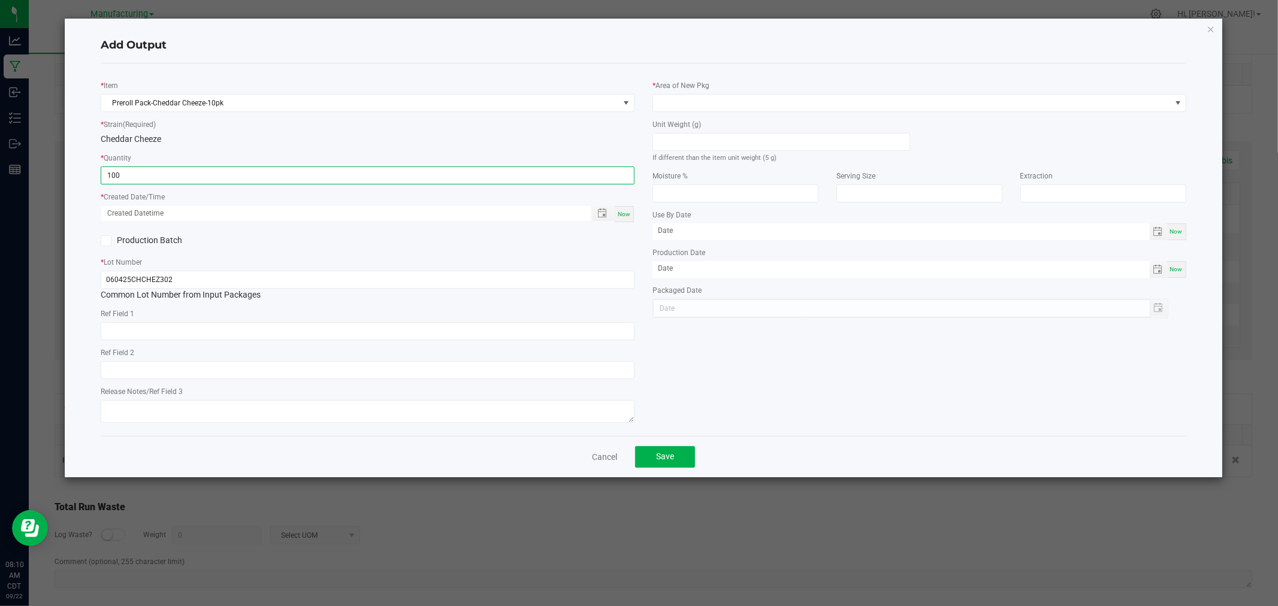
type input "100 ea"
click at [625, 213] on span "Now" at bounding box center [624, 214] width 13 height 7
type input "[DATE] 8:10 AM"
type input "[DATE]"
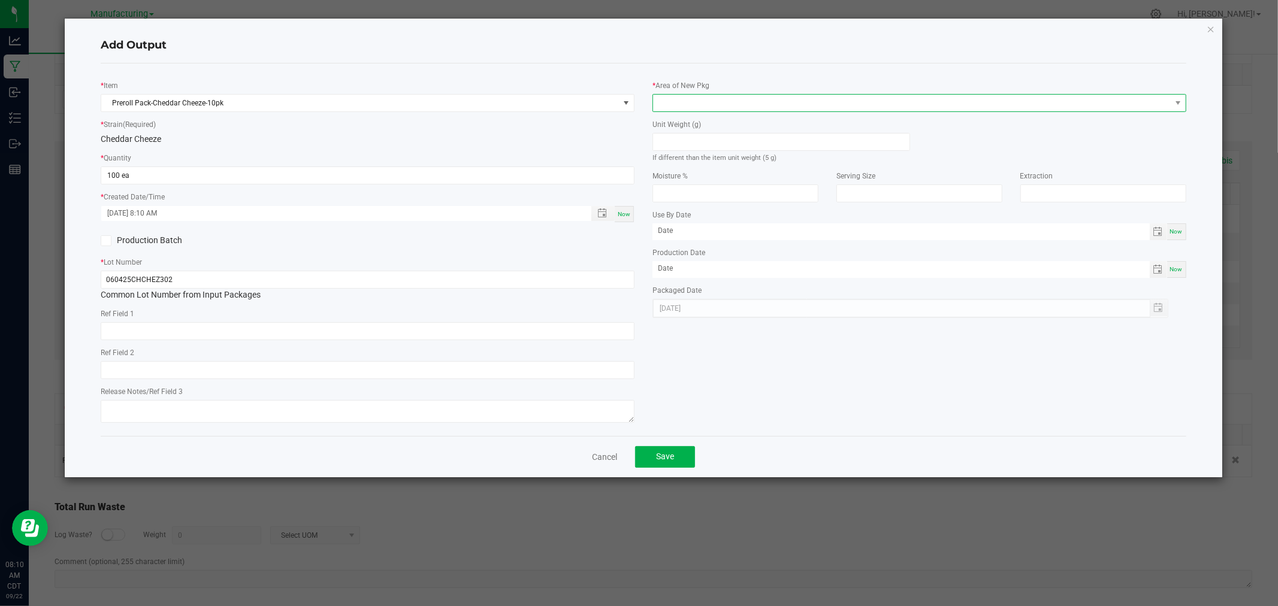
click at [676, 105] on span at bounding box center [912, 103] width 518 height 17
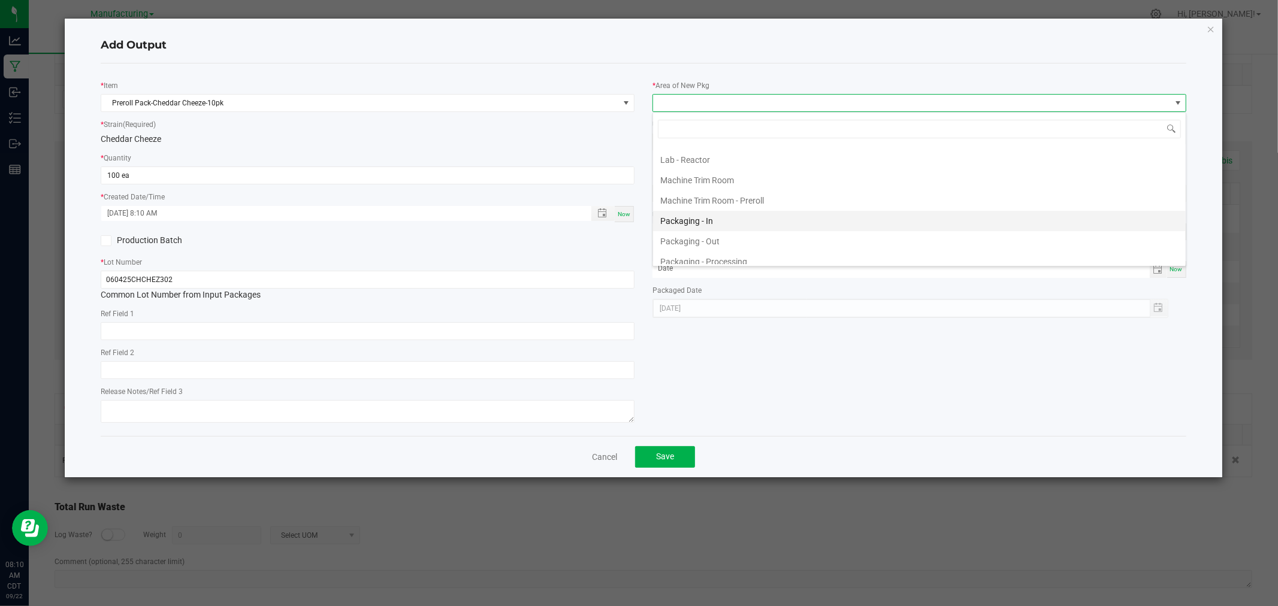
scroll to position [333, 0]
click at [704, 237] on li "Packaging - Processing" at bounding box center [919, 229] width 533 height 20
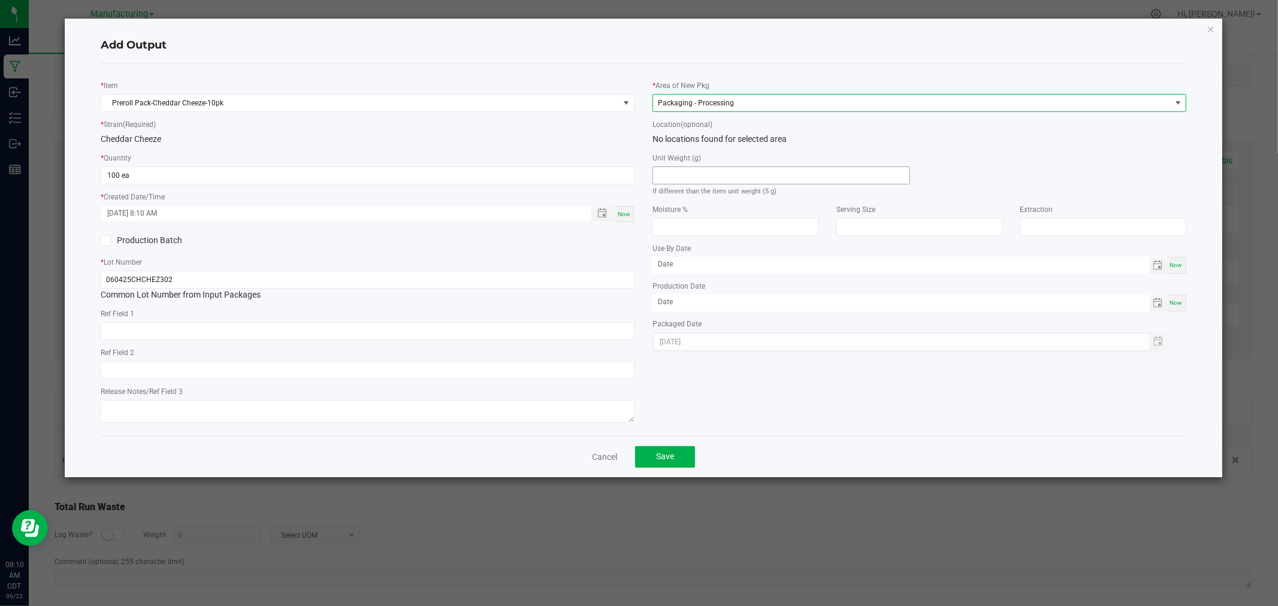
click at [698, 182] on input at bounding box center [781, 175] width 256 height 17
type input "5"
click at [670, 457] on span "Save" at bounding box center [665, 457] width 18 height 10
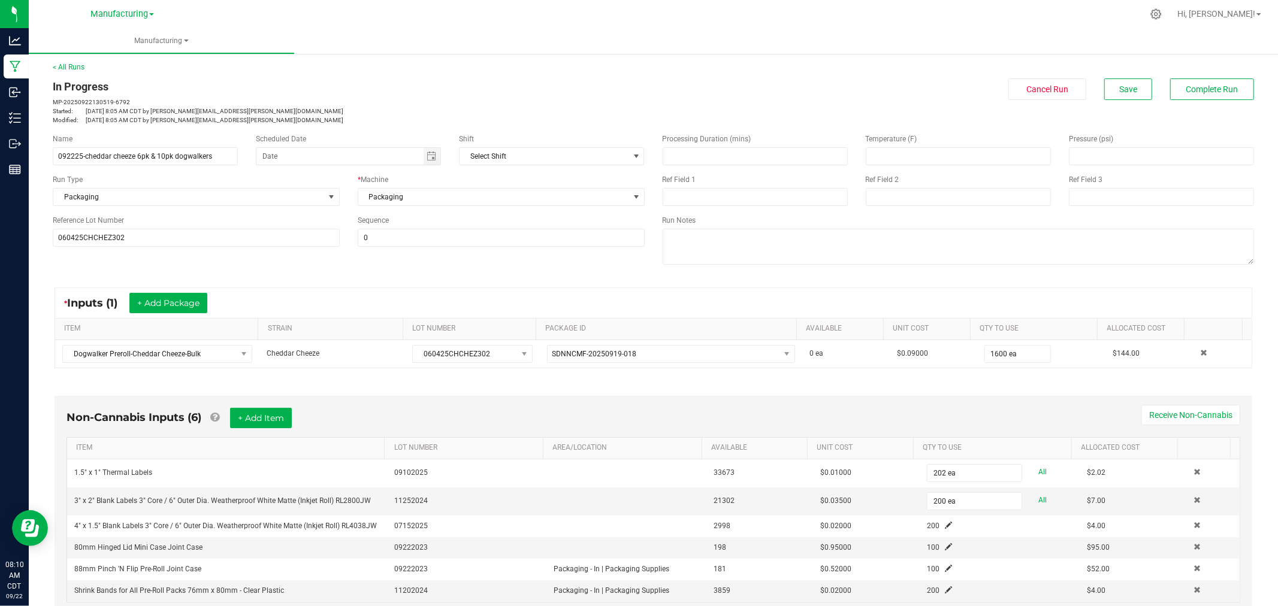
scroll to position [0, 0]
click at [1197, 91] on span "Complete Run" at bounding box center [1213, 91] width 52 height 10
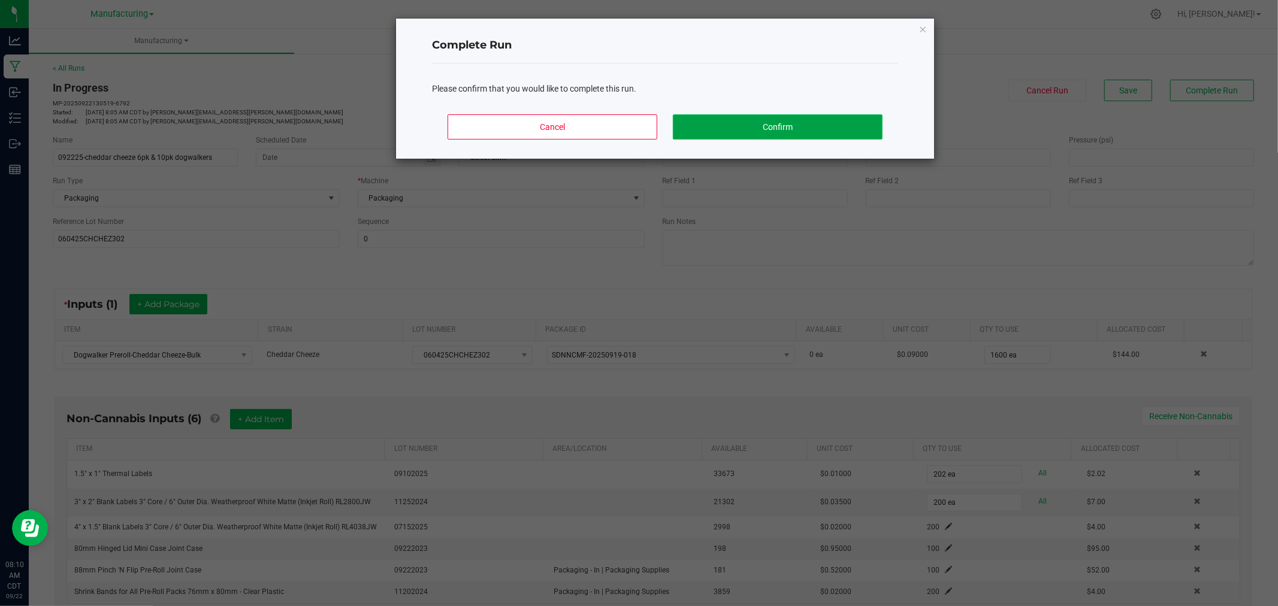
click at [825, 125] on button "Confirm" at bounding box center [778, 126] width 210 height 25
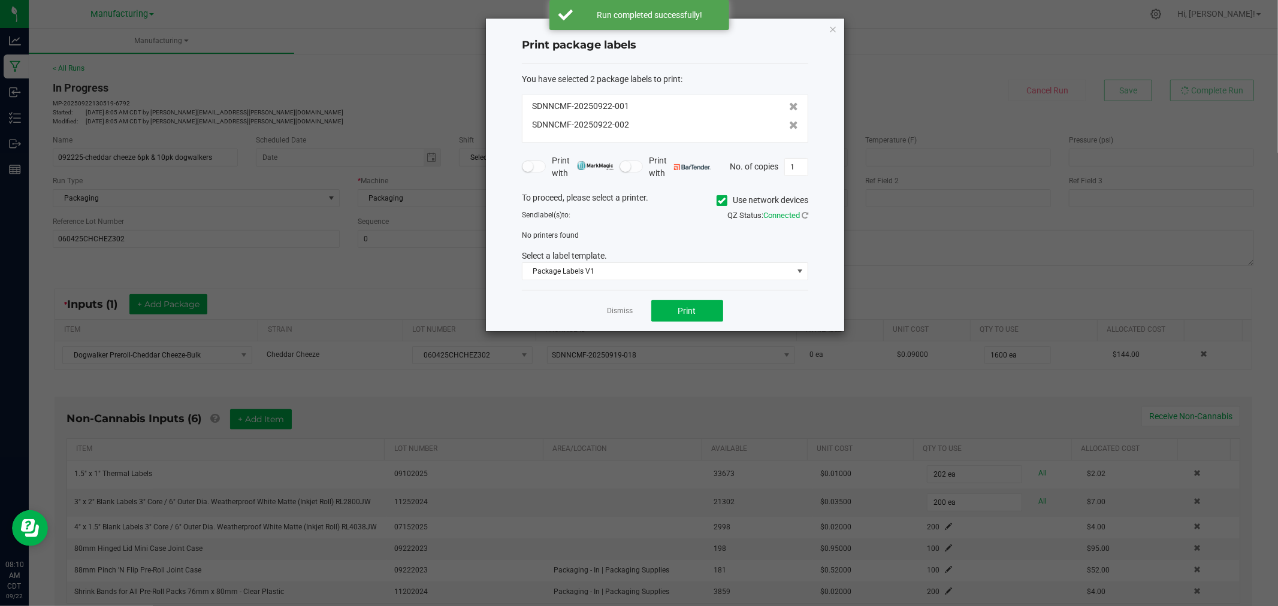
click at [724, 195] on span at bounding box center [722, 200] width 11 height 11
click at [0, 0] on input "Use network devices" at bounding box center [0, 0] width 0 height 0
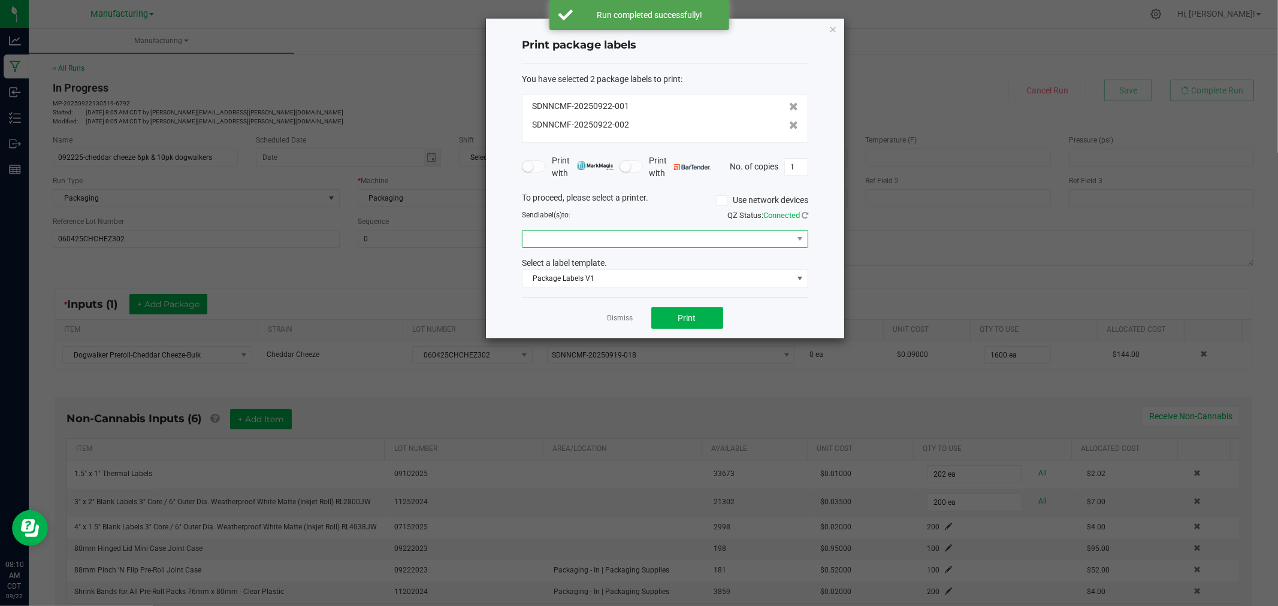
click at [721, 234] on span at bounding box center [658, 239] width 270 height 17
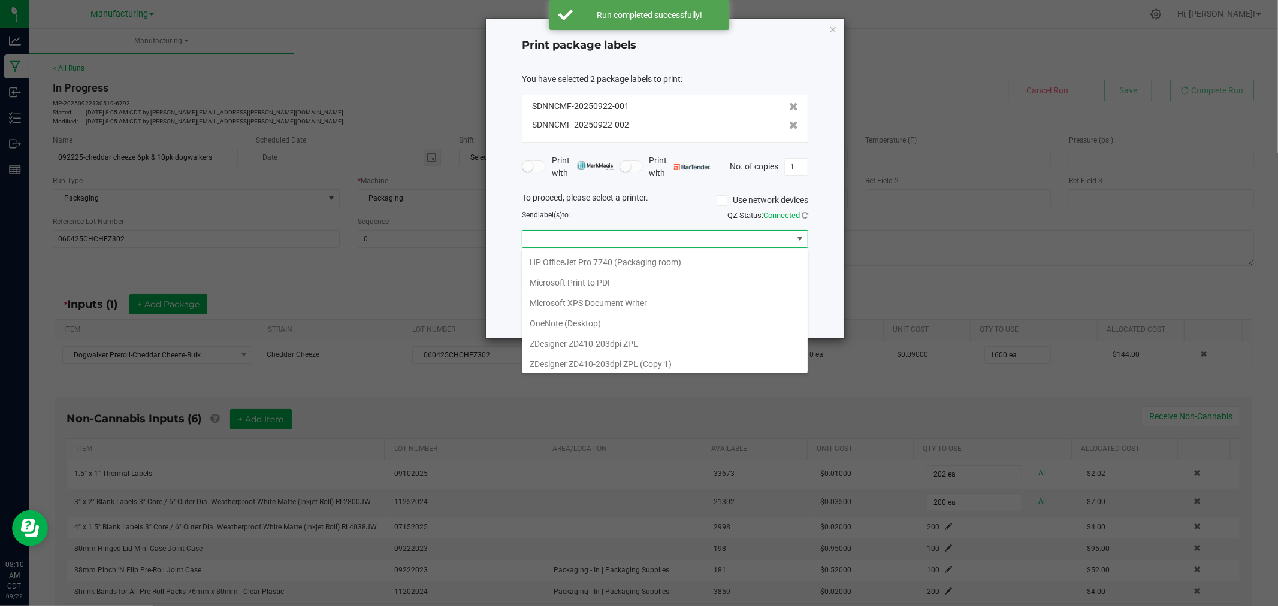
scroll to position [146, 0]
click at [644, 366] on ZPL "ZDesigner ZD411-300dpi ZPL" at bounding box center [665, 361] width 285 height 20
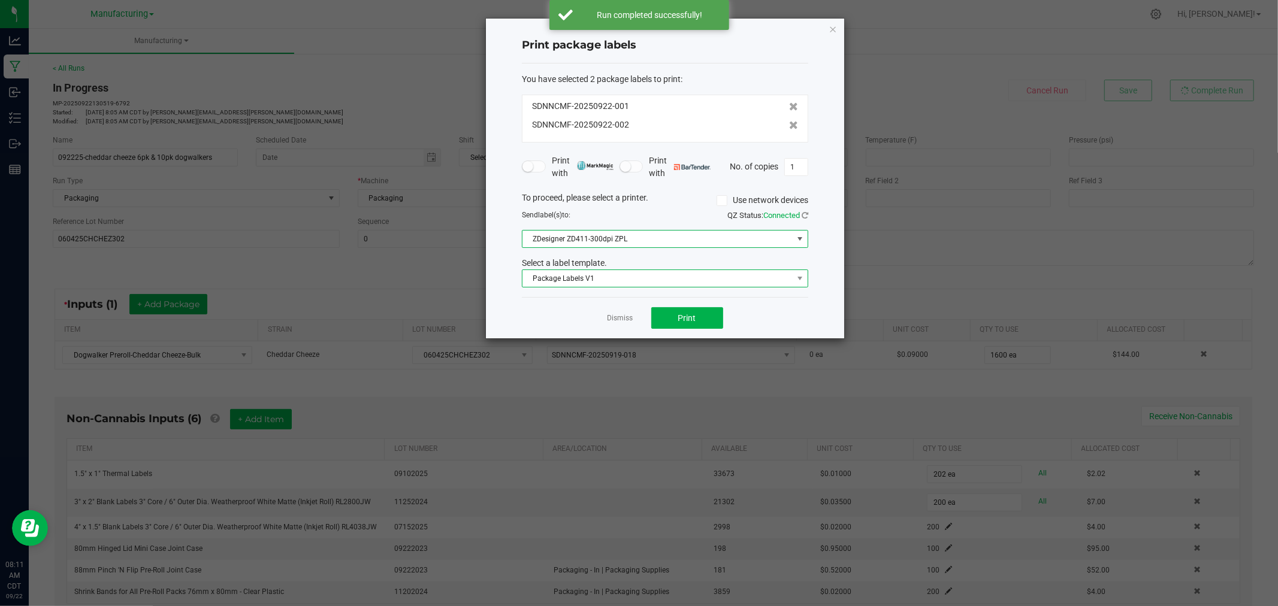
click at [628, 278] on span "Package Labels V1" at bounding box center [658, 278] width 270 height 17
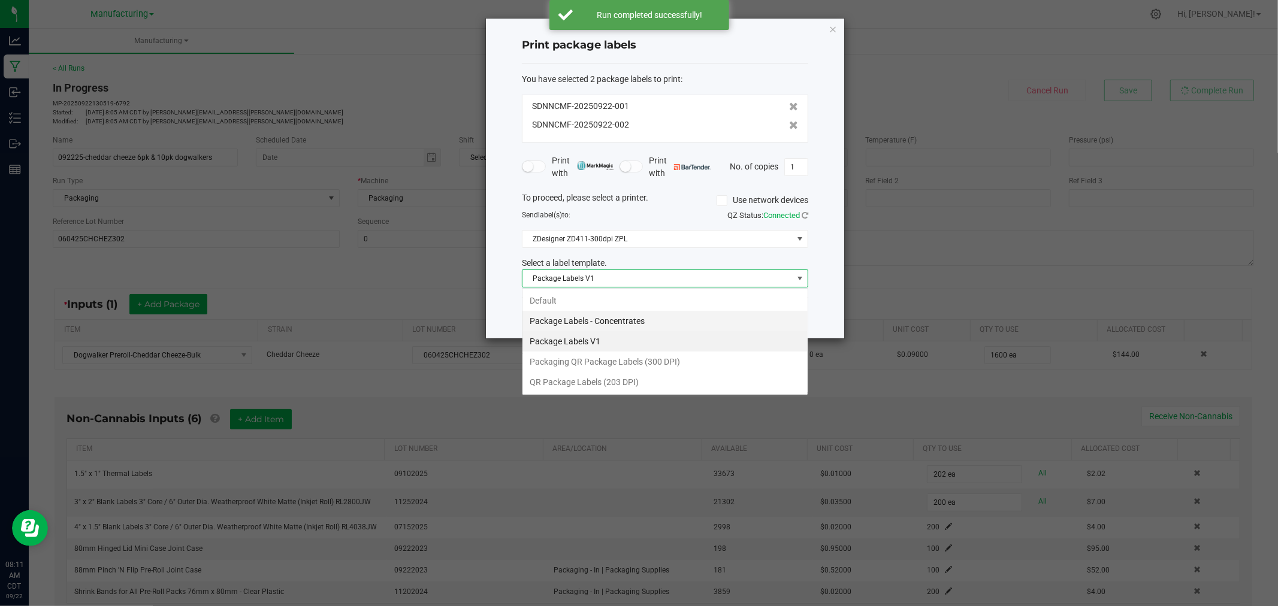
scroll to position [18, 286]
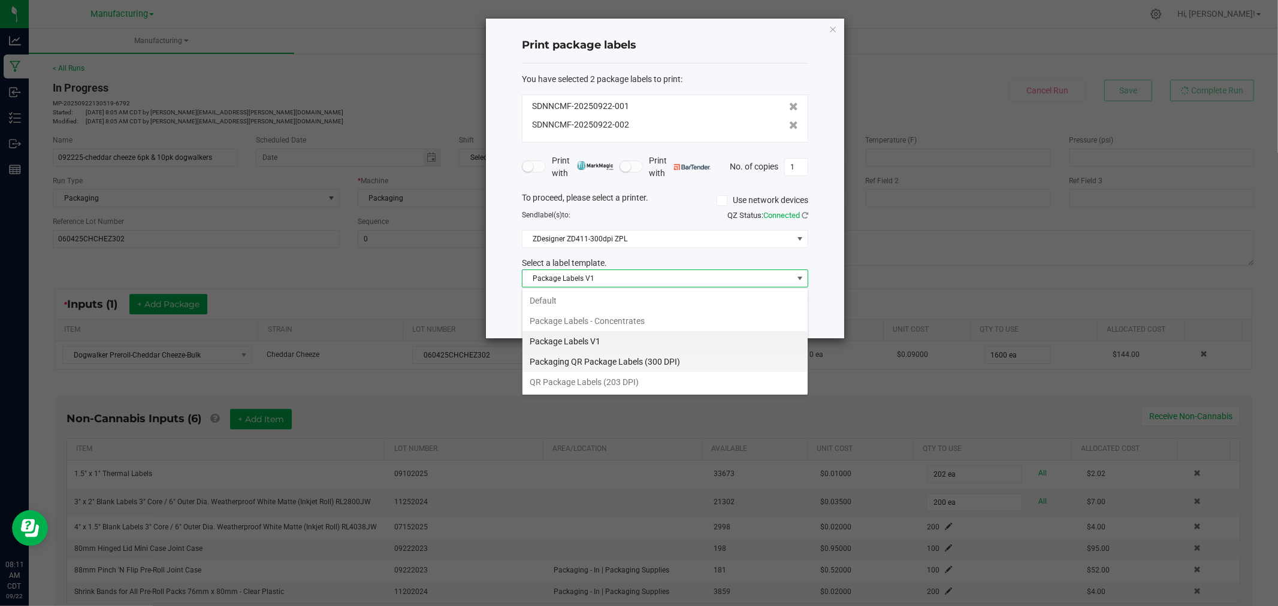
click at [632, 361] on li "Packaging QR Package Labels (300 DPI)" at bounding box center [665, 362] width 285 height 20
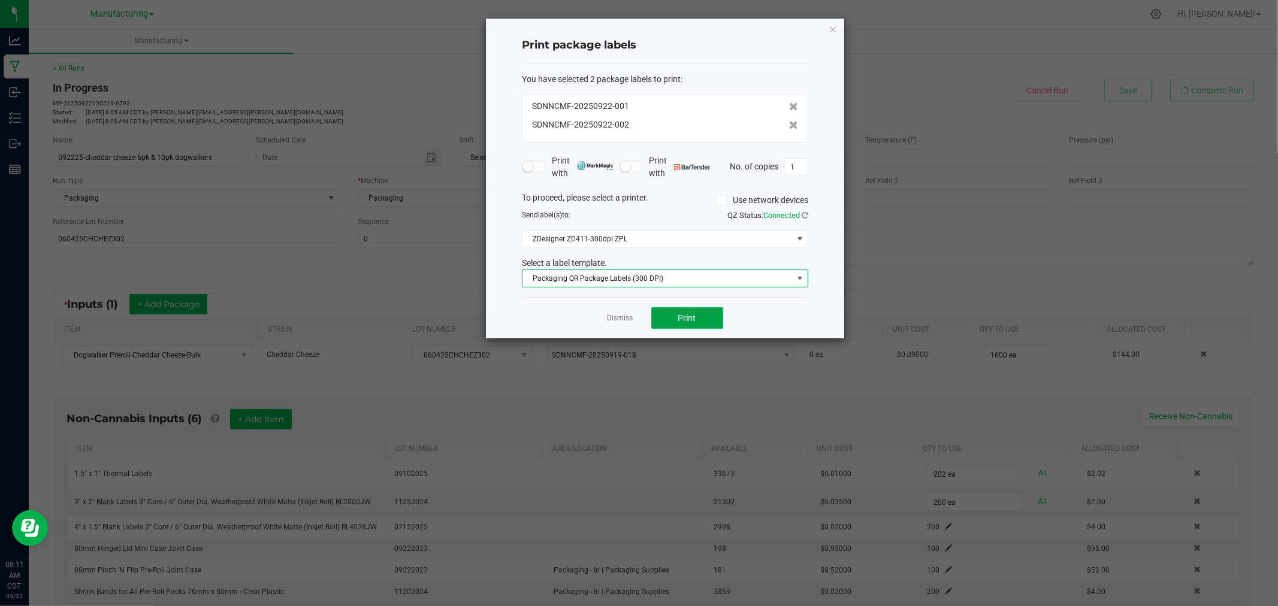
click at [683, 316] on span "Print" at bounding box center [687, 318] width 18 height 10
click at [834, 31] on icon "button" at bounding box center [833, 29] width 8 height 14
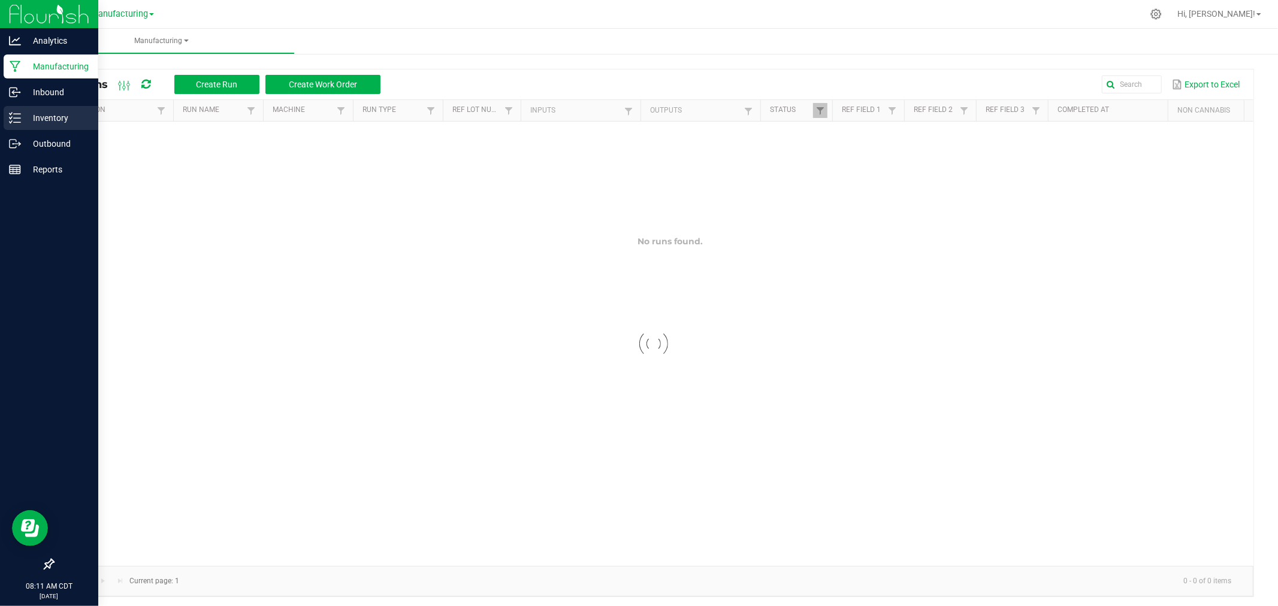
click at [25, 117] on p "Inventory" at bounding box center [57, 118] width 72 height 14
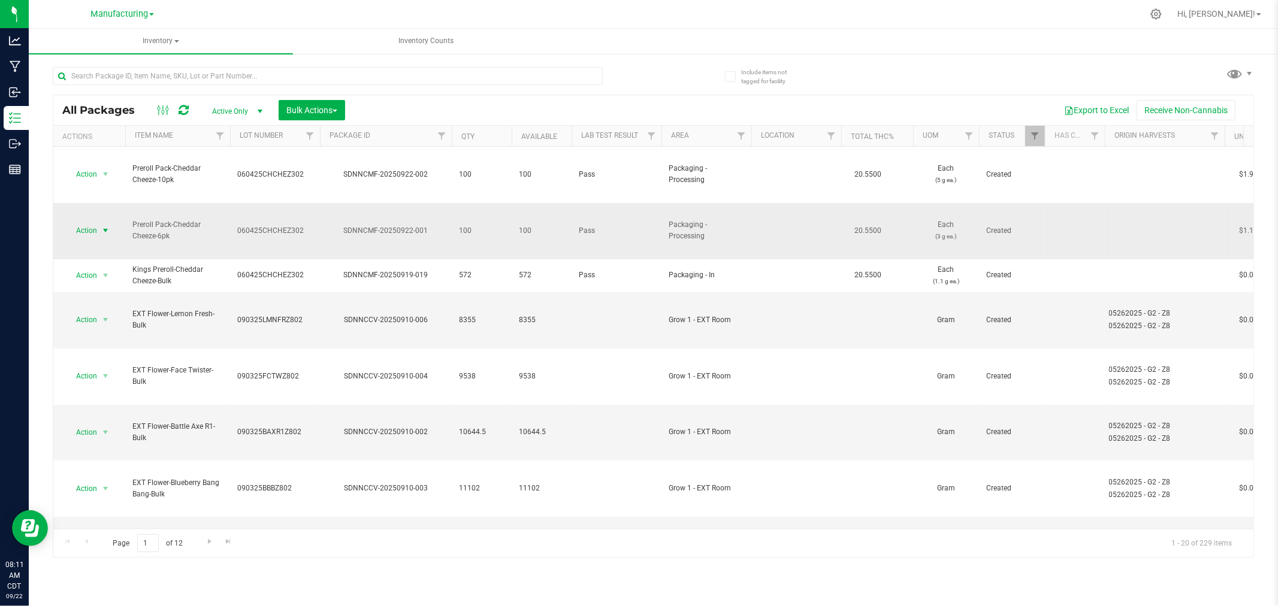
click at [106, 226] on span "select" at bounding box center [106, 231] width 10 height 10
click at [116, 344] on li "Print package label" at bounding box center [104, 349] width 76 height 33
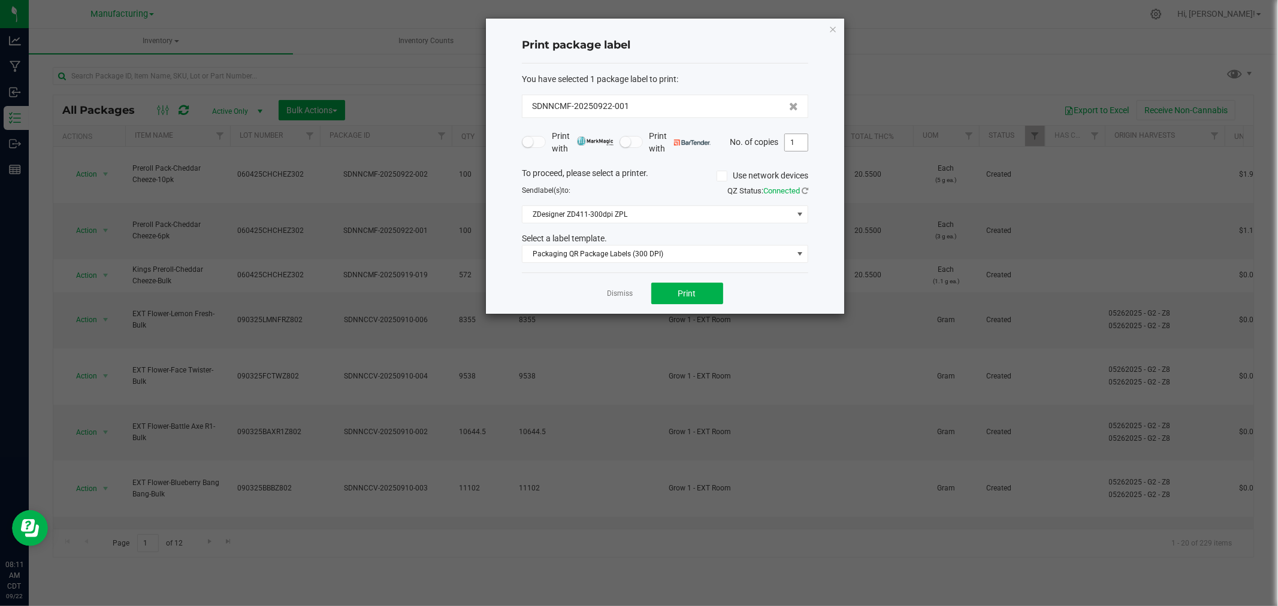
click at [801, 140] on input "1" at bounding box center [796, 142] width 23 height 17
type input "5"
type input "100"
click at [716, 291] on button "Print" at bounding box center [687, 294] width 72 height 22
click at [831, 22] on icon "button" at bounding box center [833, 29] width 8 height 14
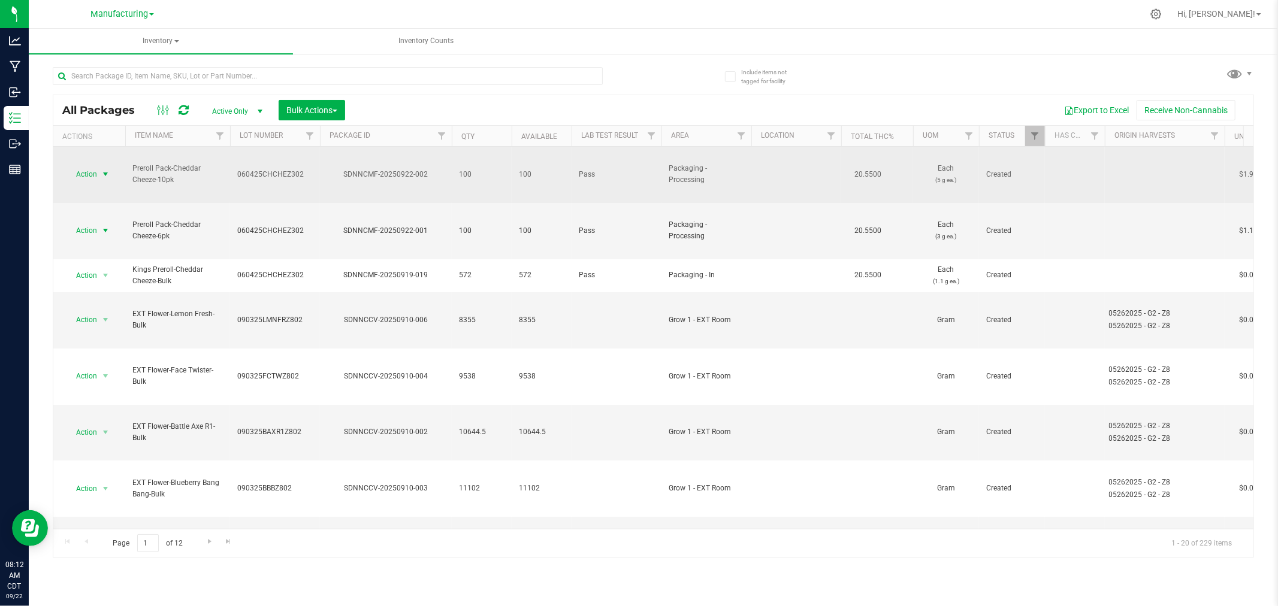
click at [103, 170] on span "select" at bounding box center [106, 175] width 10 height 10
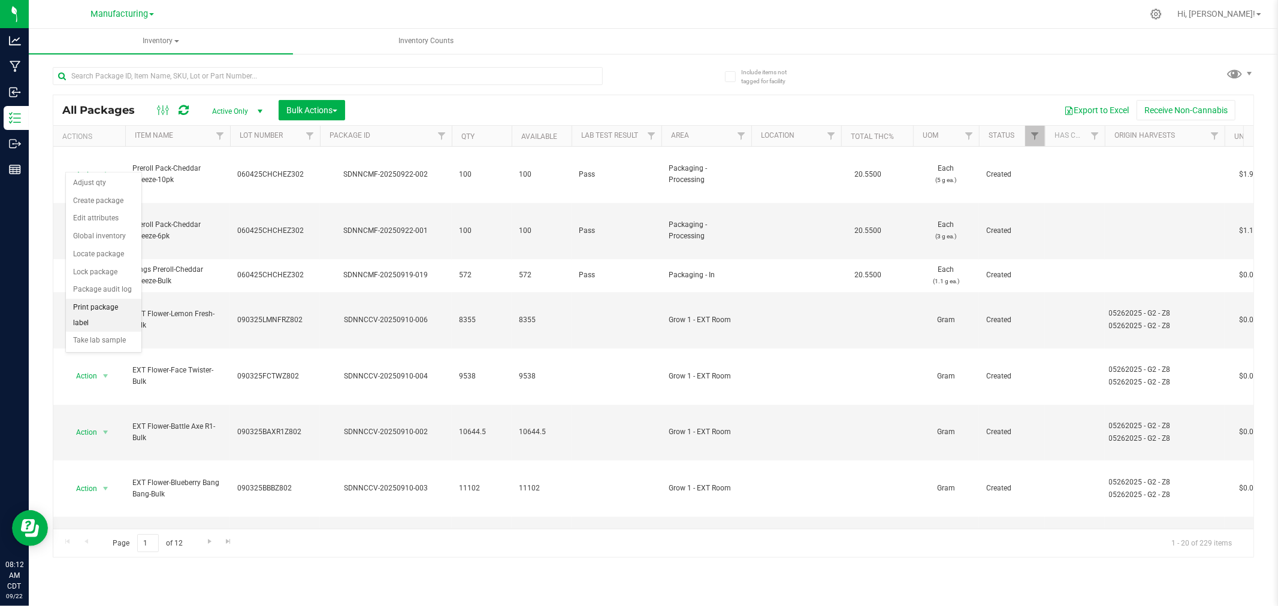
click at [96, 304] on li "Print package label" at bounding box center [104, 315] width 76 height 33
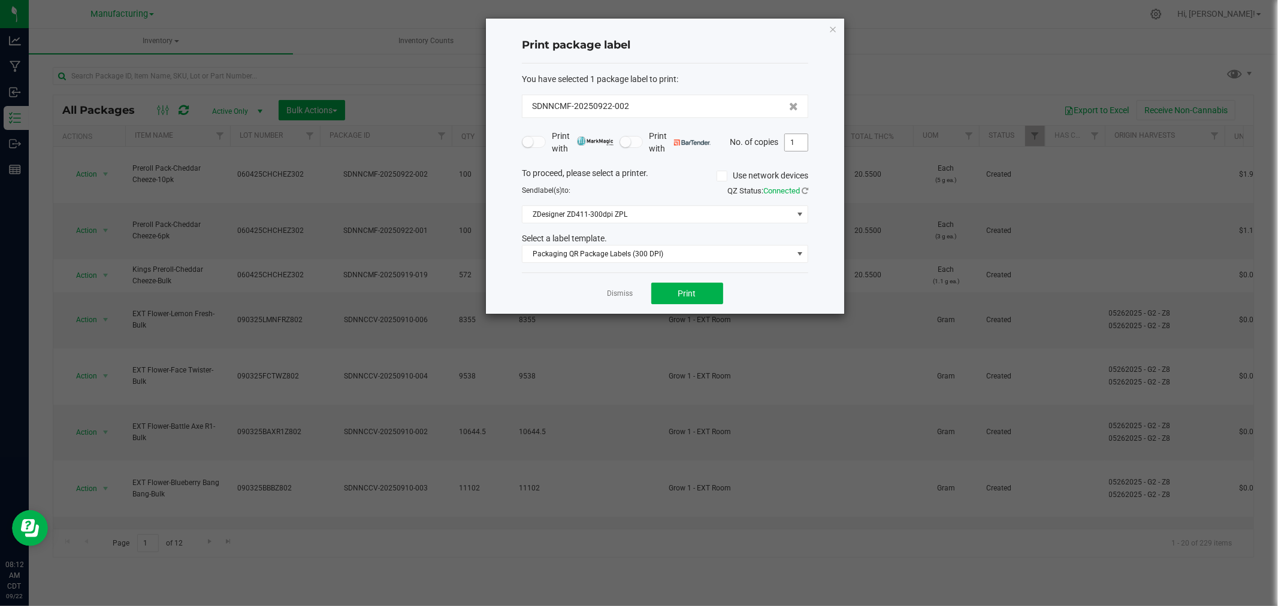
click at [799, 146] on input "1" at bounding box center [796, 142] width 23 height 17
type input "100"
click at [696, 297] on button "Print" at bounding box center [687, 294] width 72 height 22
click at [831, 26] on icon "button" at bounding box center [833, 29] width 8 height 14
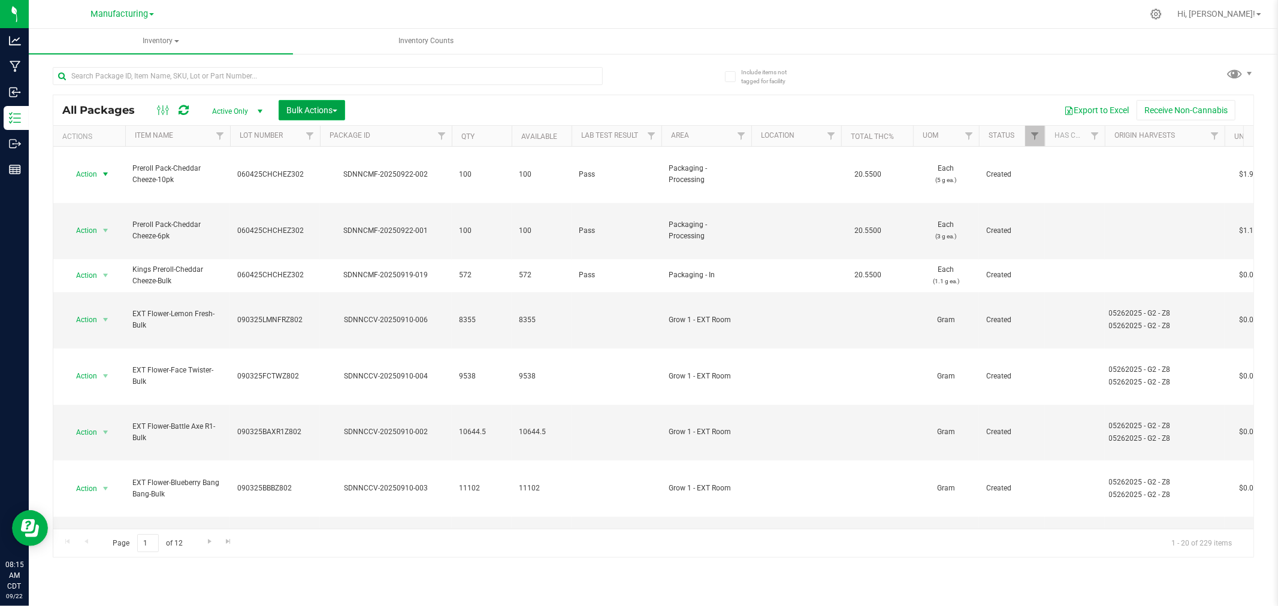
click at [312, 111] on span "Bulk Actions" at bounding box center [311, 110] width 51 height 10
click at [327, 135] on span "Add to manufacturing run" at bounding box center [331, 137] width 90 height 10
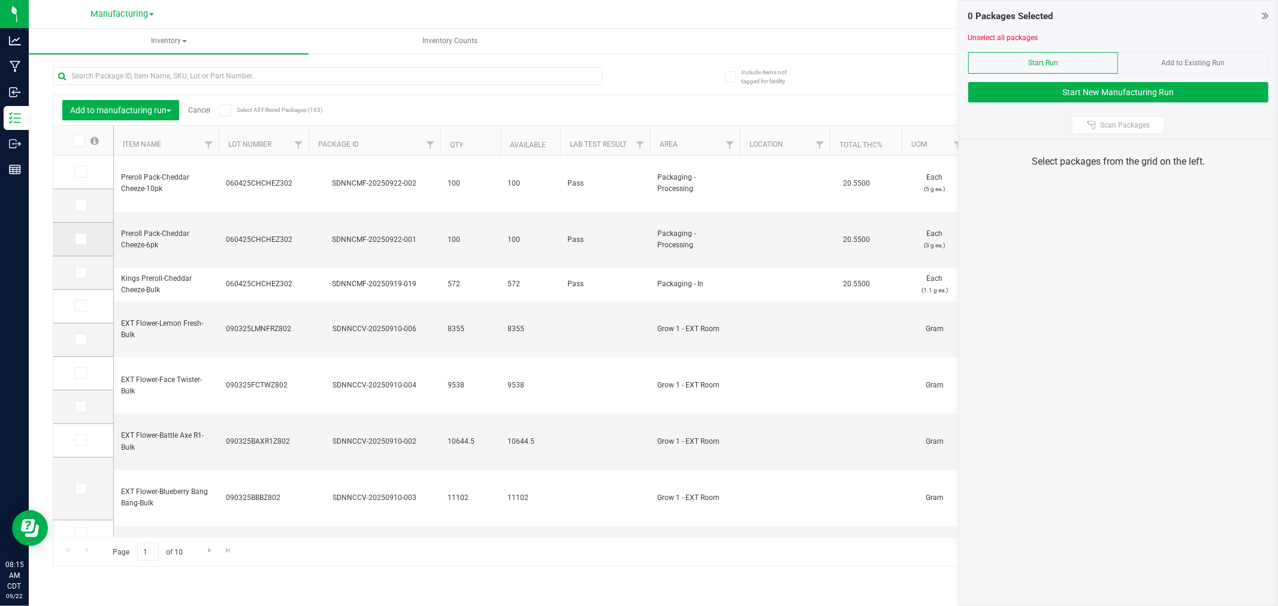
click at [80, 239] on icon at bounding box center [80, 239] width 8 height 0
click at [0, 0] on input "checkbox" at bounding box center [0, 0] width 0 height 0
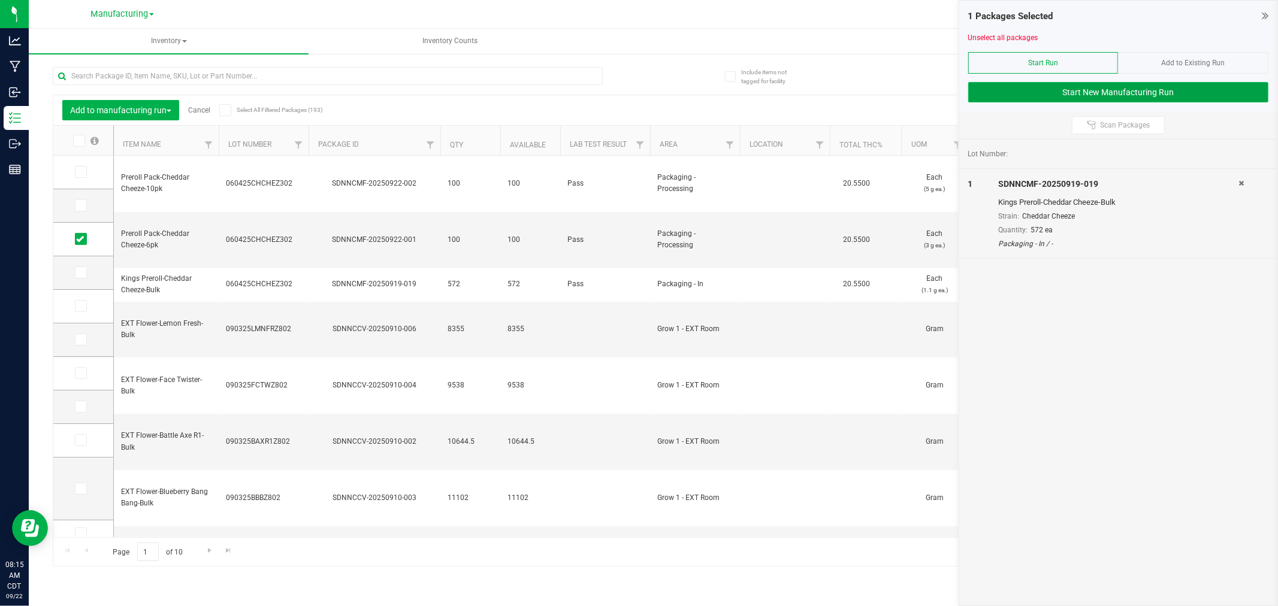
click at [1085, 93] on button "Start New Manufacturing Run" at bounding box center [1118, 92] width 300 height 20
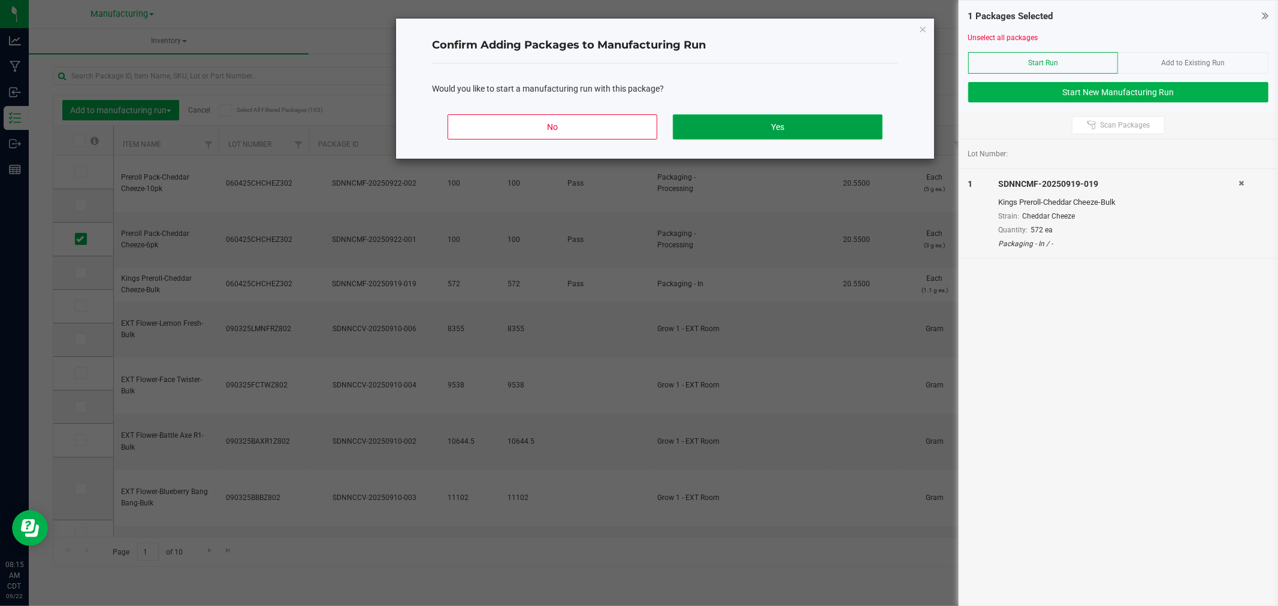
click at [867, 129] on button "Yes" at bounding box center [778, 126] width 210 height 25
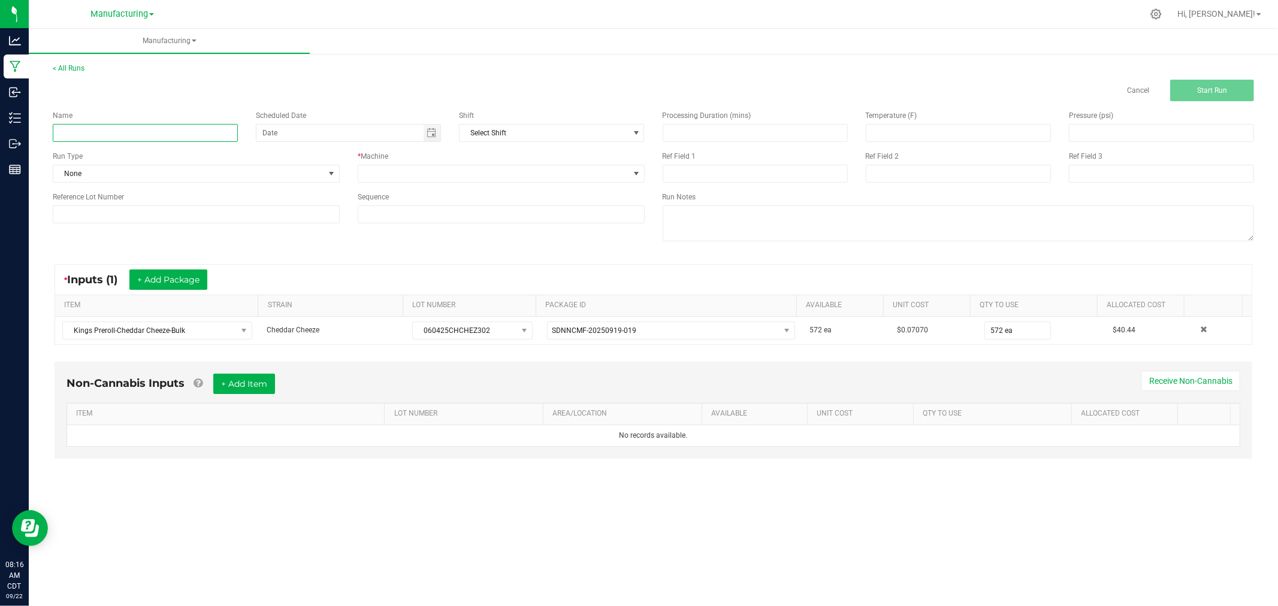
click at [198, 132] on input at bounding box center [145, 133] width 185 height 18
type input "092225-cheddar cheeze king singles"
click at [322, 175] on span "None" at bounding box center [188, 173] width 271 height 17
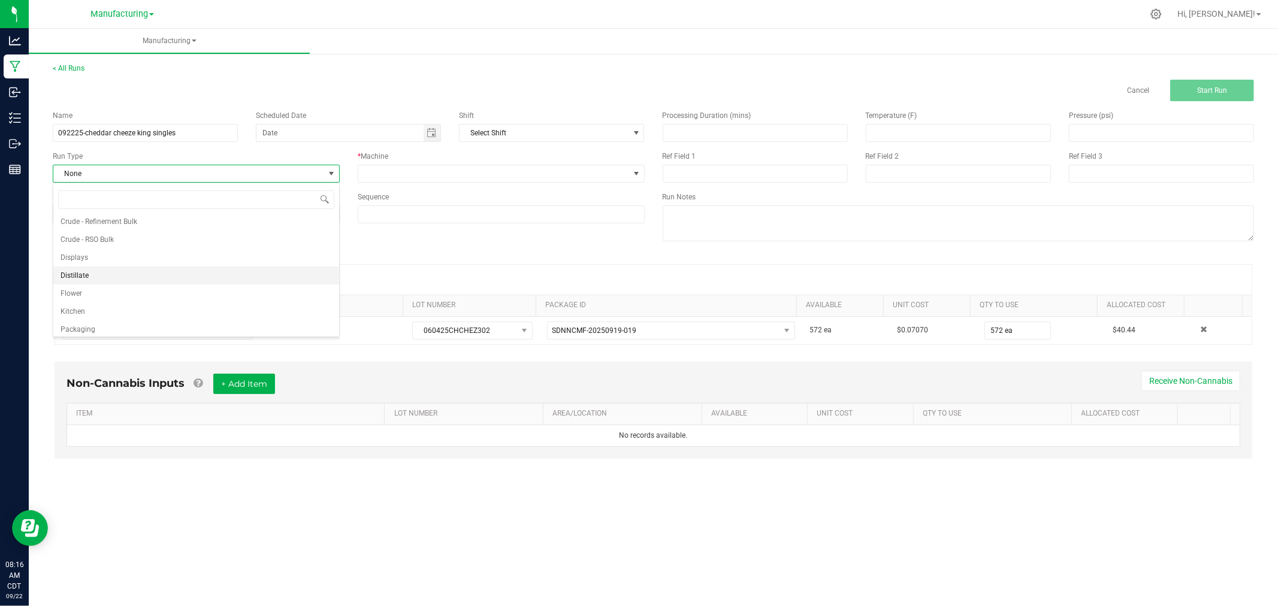
scroll to position [60, 0]
click at [222, 298] on li "Kitchen" at bounding box center [196, 290] width 286 height 18
click at [288, 166] on span "Kitchen" at bounding box center [188, 173] width 271 height 17
click at [174, 310] on li "Packaging" at bounding box center [196, 308] width 286 height 18
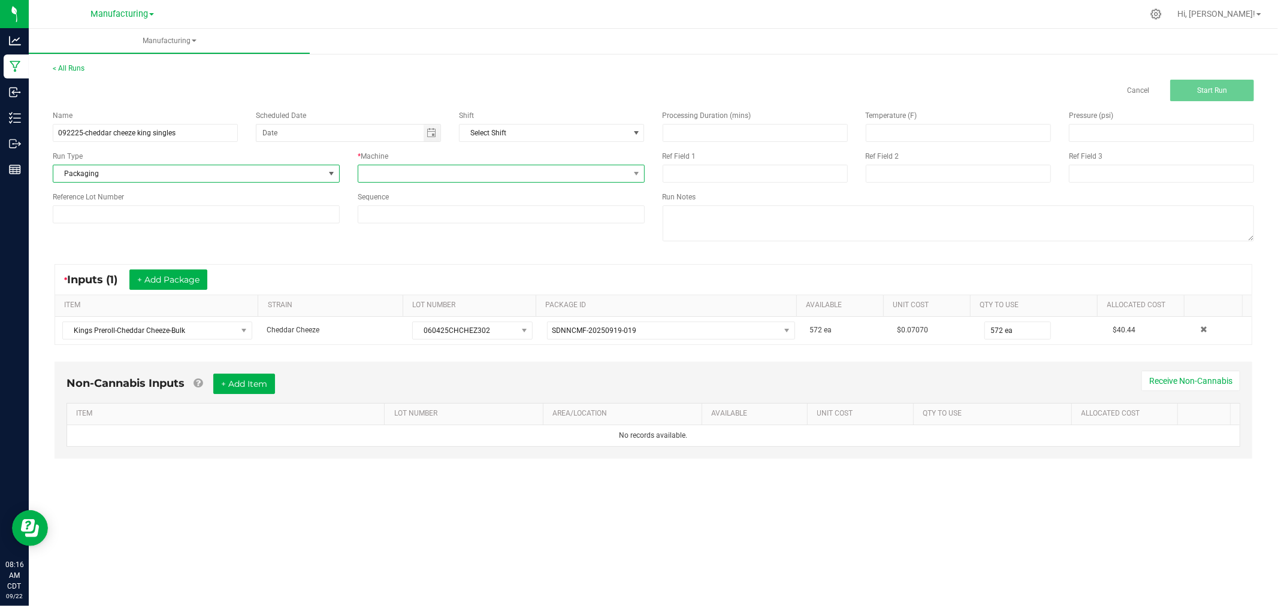
click at [441, 172] on span at bounding box center [493, 173] width 271 height 17
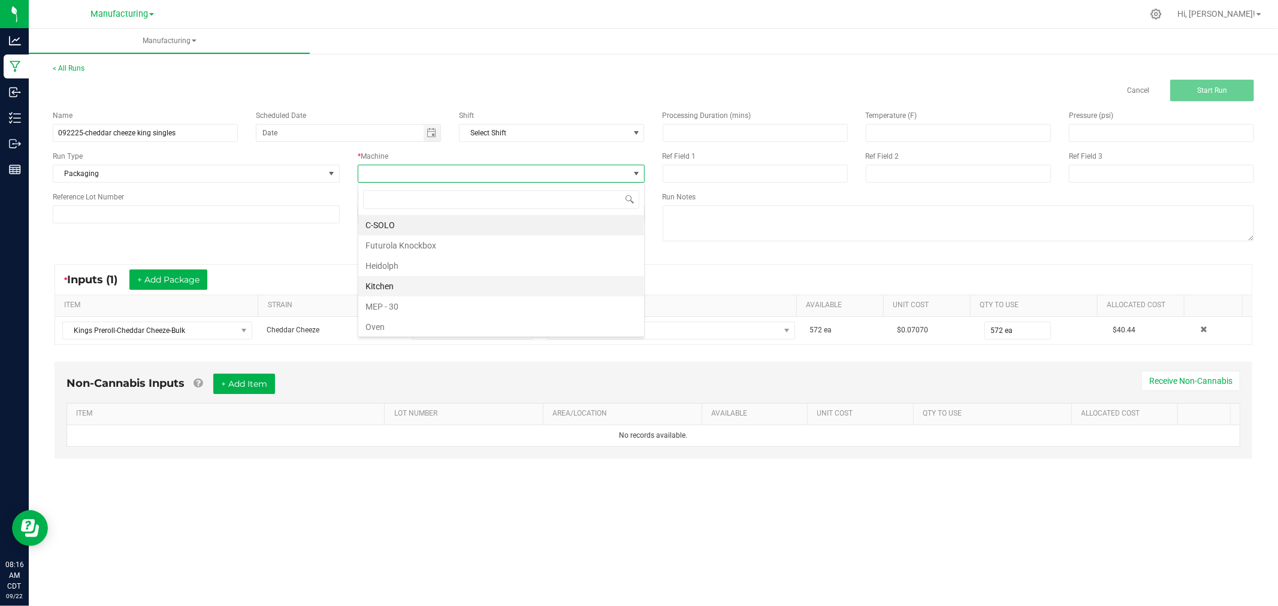
scroll to position [67, 0]
click at [430, 288] on li "Packaging" at bounding box center [501, 281] width 286 height 20
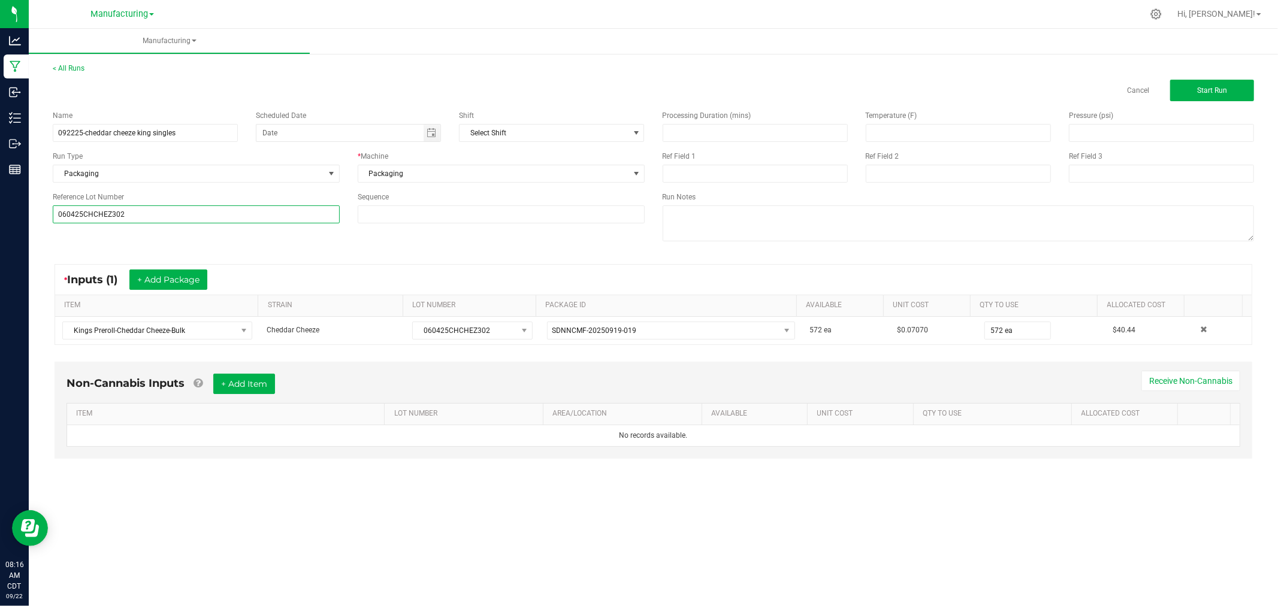
type input "060425CHCHEZ302"
click at [84, 250] on div "Name 092225-cheddar cheeze king singles Scheduled Date Shift Select Shift Run T…" at bounding box center [654, 177] width 1220 height 152
click at [1229, 85] on button "Start Run" at bounding box center [1212, 91] width 84 height 22
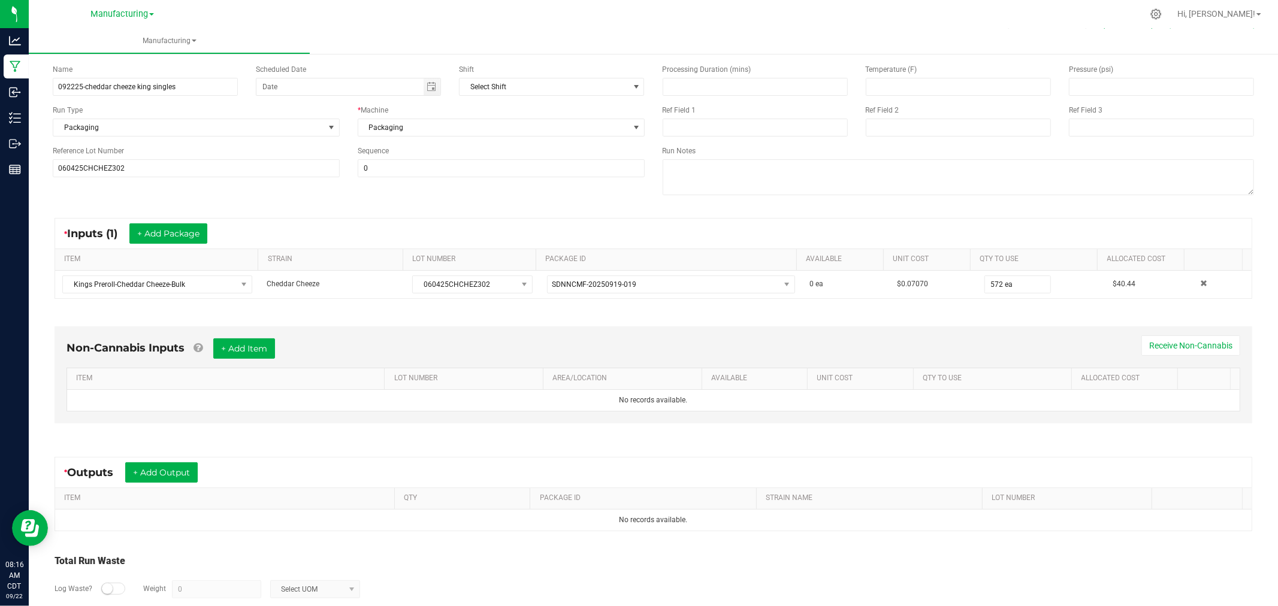
scroll to position [134, 0]
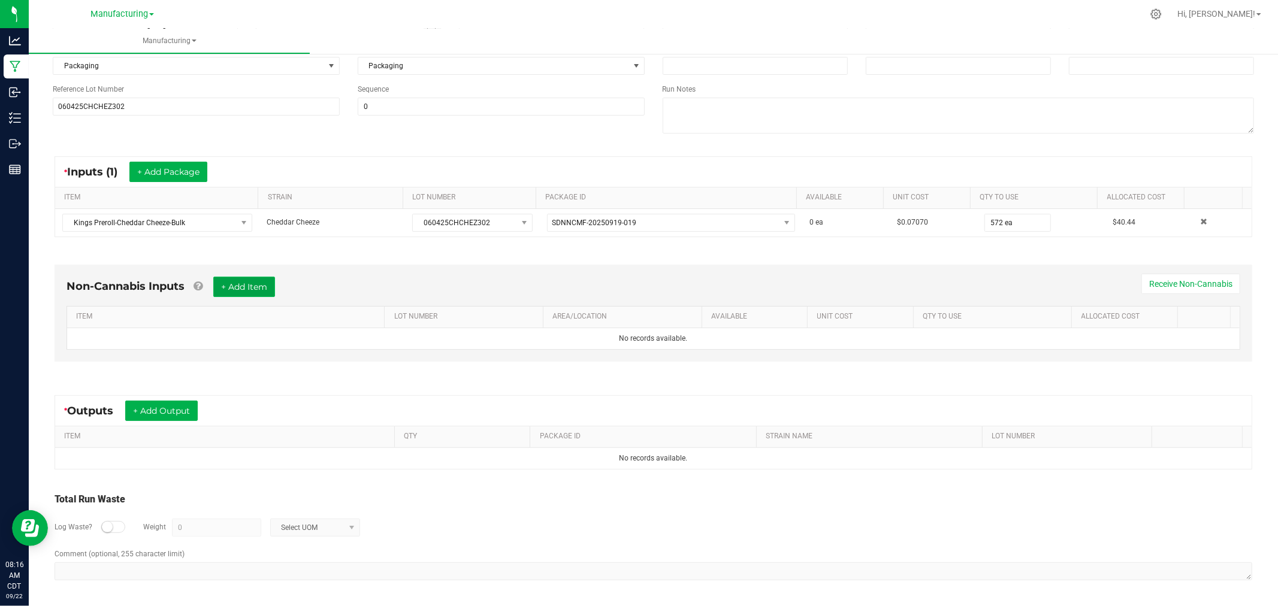
click at [255, 289] on button "+ Add Item" at bounding box center [244, 287] width 62 height 20
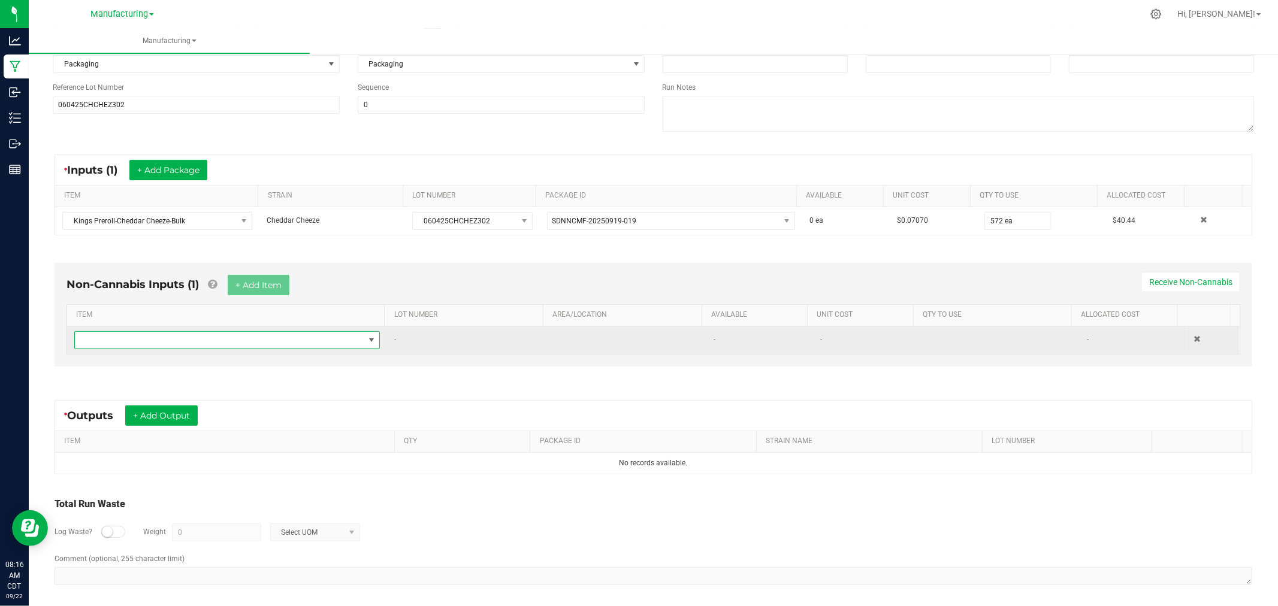
click at [277, 342] on span "NO DATA FOUND" at bounding box center [219, 340] width 289 height 17
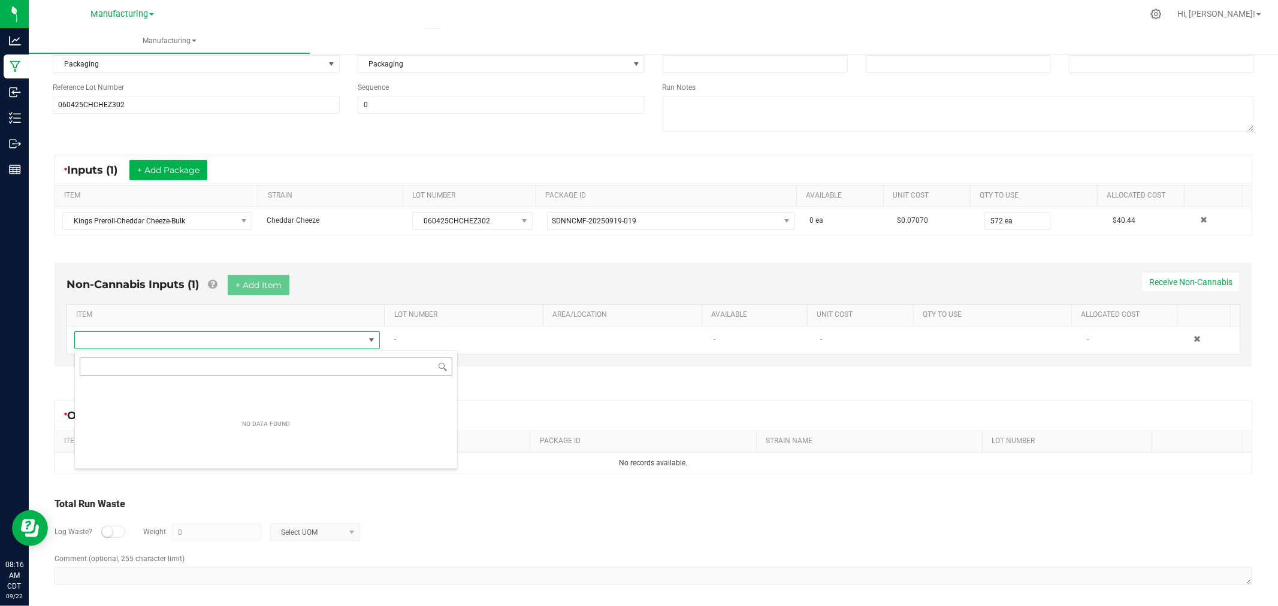
scroll to position [18, 300]
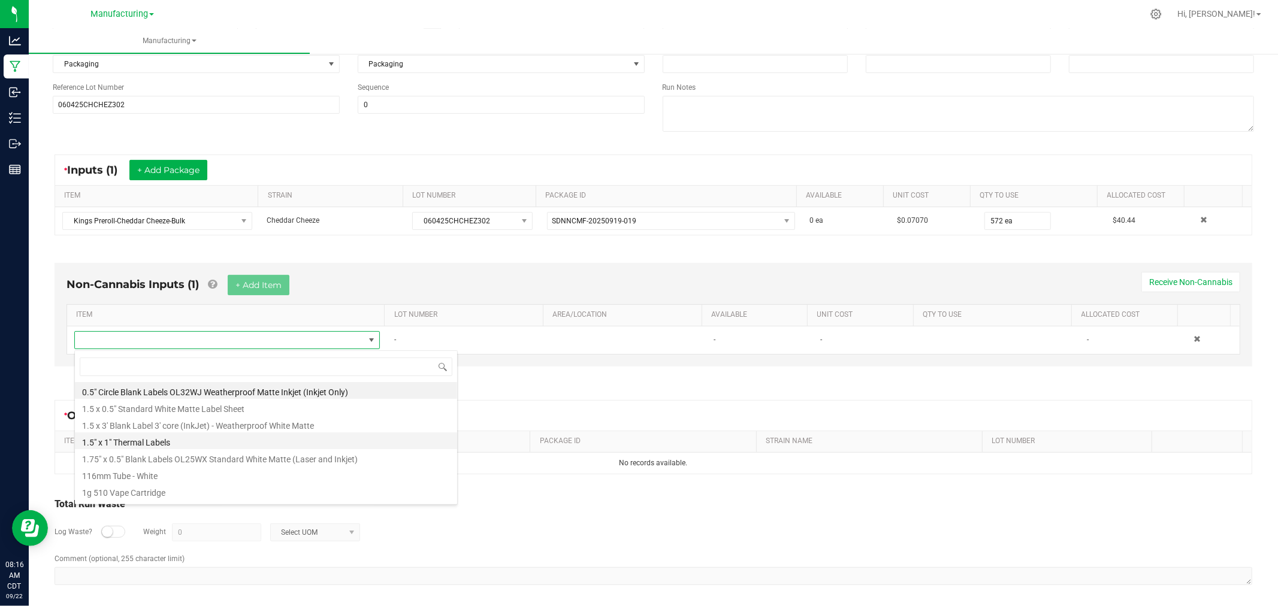
click at [180, 440] on li "1.5" x 1" Thermal Labels" at bounding box center [266, 441] width 382 height 17
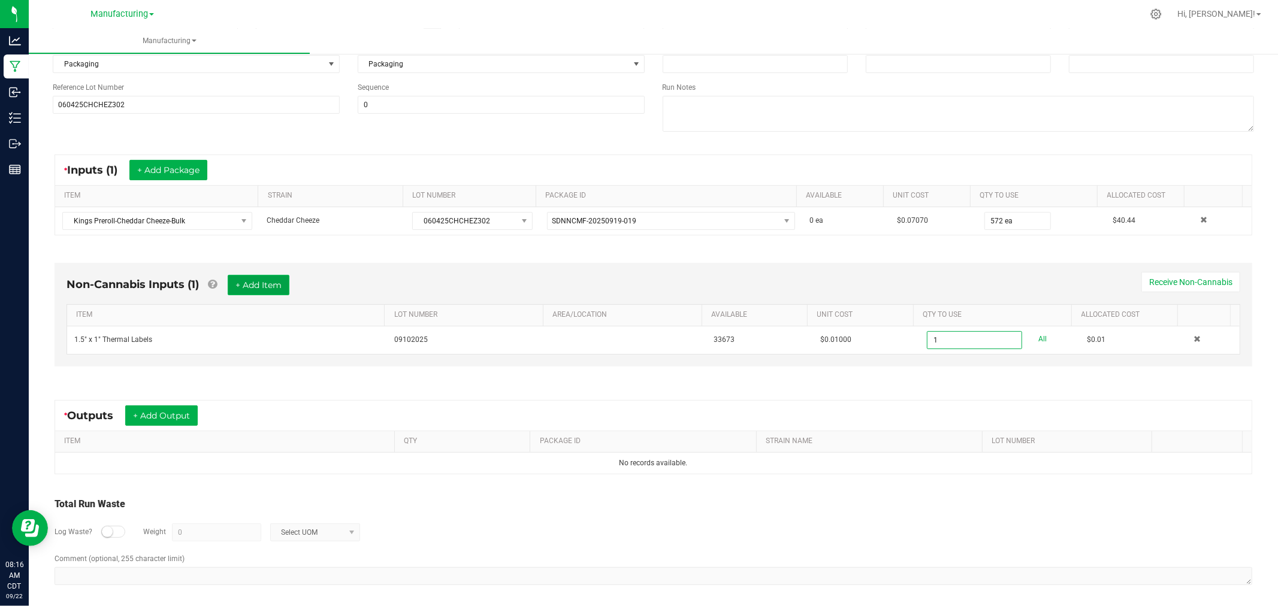
type input "1 ea"
click at [256, 280] on button "+ Add Item" at bounding box center [259, 285] width 62 height 20
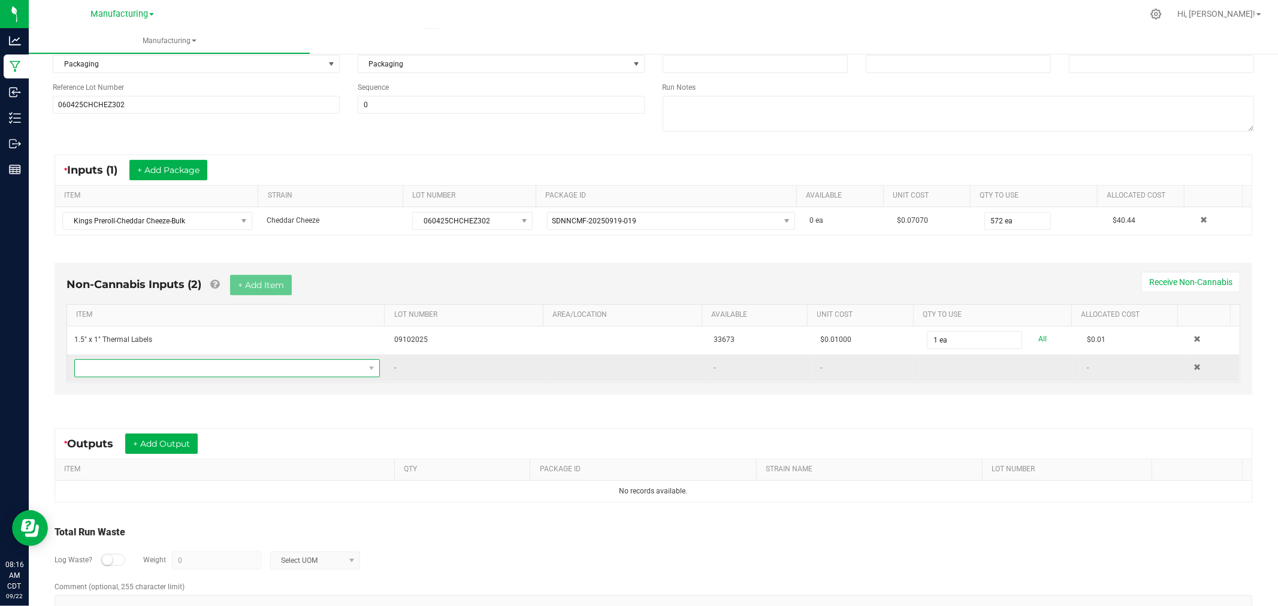
click at [272, 372] on span "NO DATA FOUND" at bounding box center [219, 368] width 289 height 17
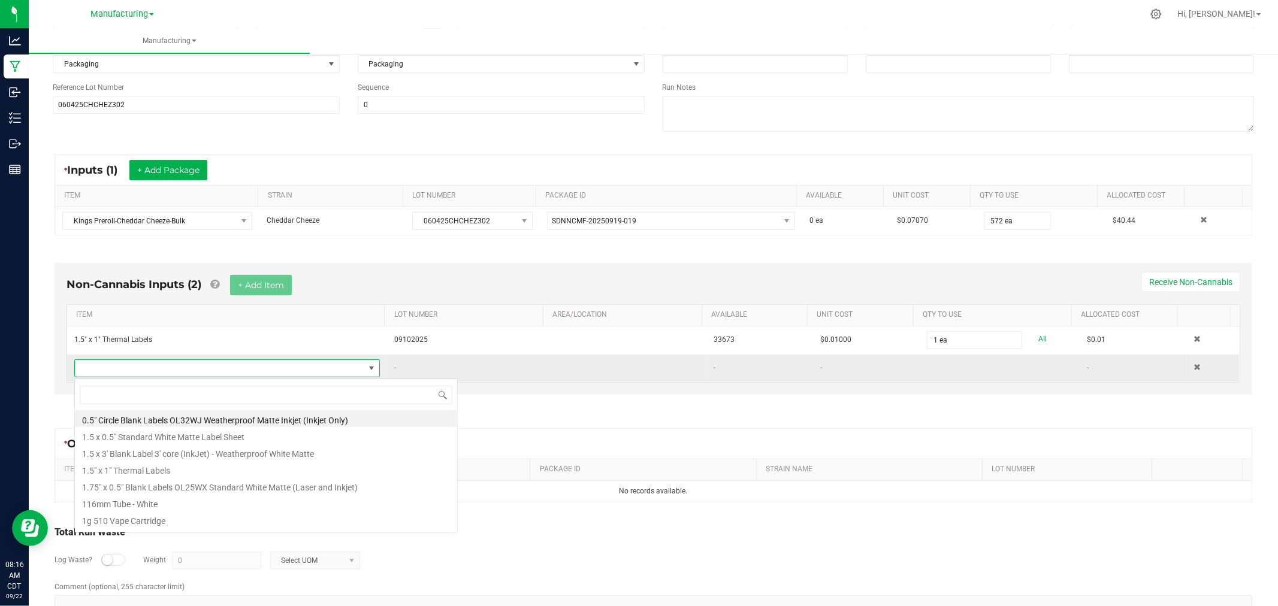
scroll to position [18, 297]
click at [146, 506] on li "116mm Tube - White" at bounding box center [266, 502] width 382 height 17
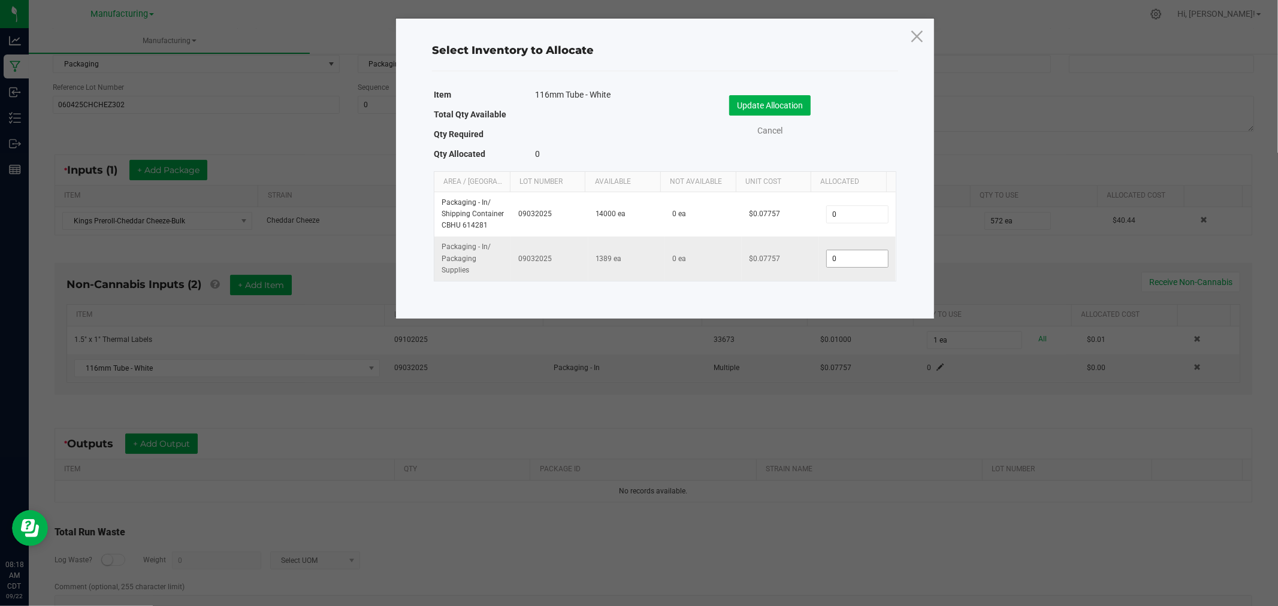
click at [845, 259] on input "0" at bounding box center [857, 259] width 61 height 17
type input "572"
click at [787, 111] on button "Update Allocation" at bounding box center [770, 105] width 82 height 20
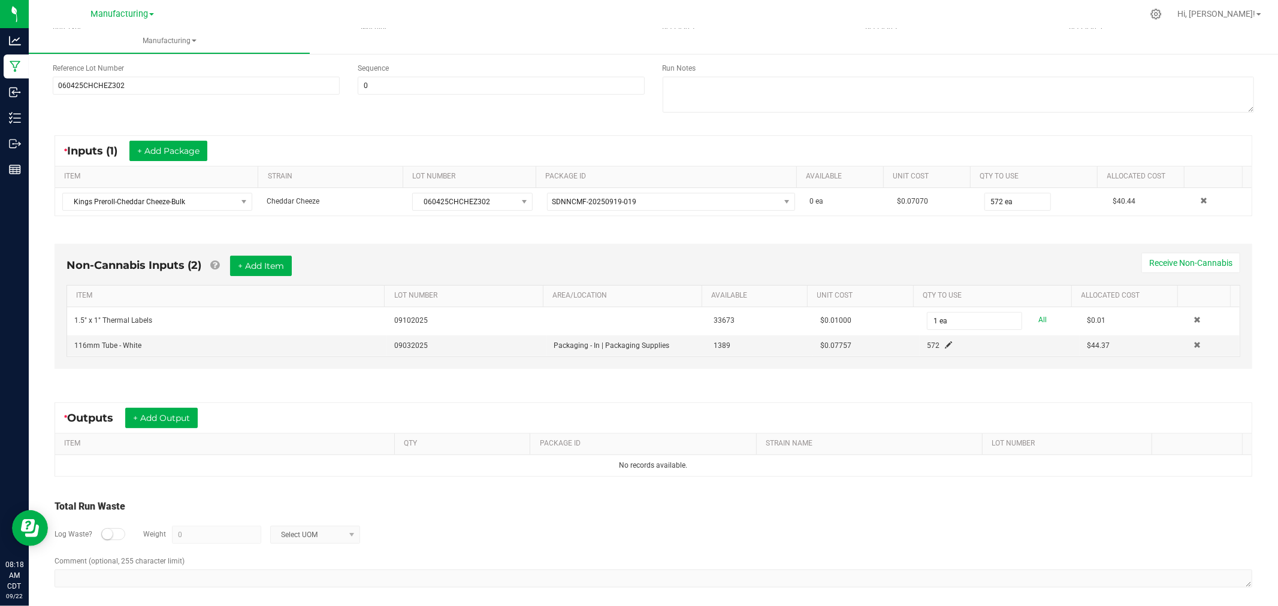
scroll to position [162, 0]
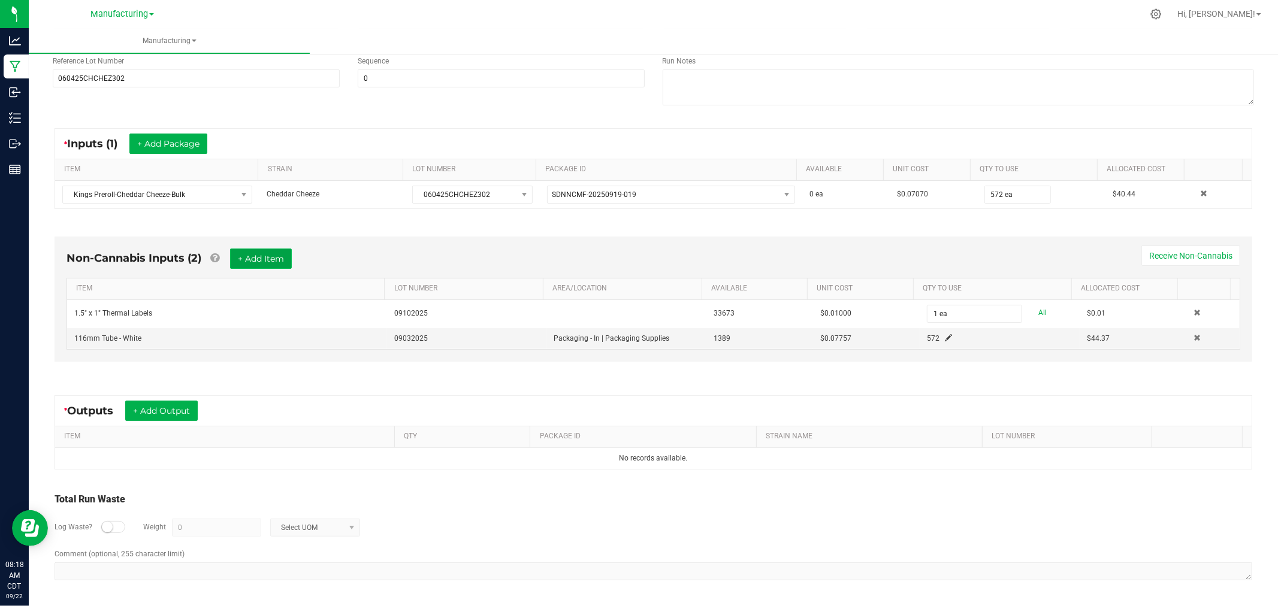
click at [253, 255] on button "+ Add Item" at bounding box center [261, 259] width 62 height 20
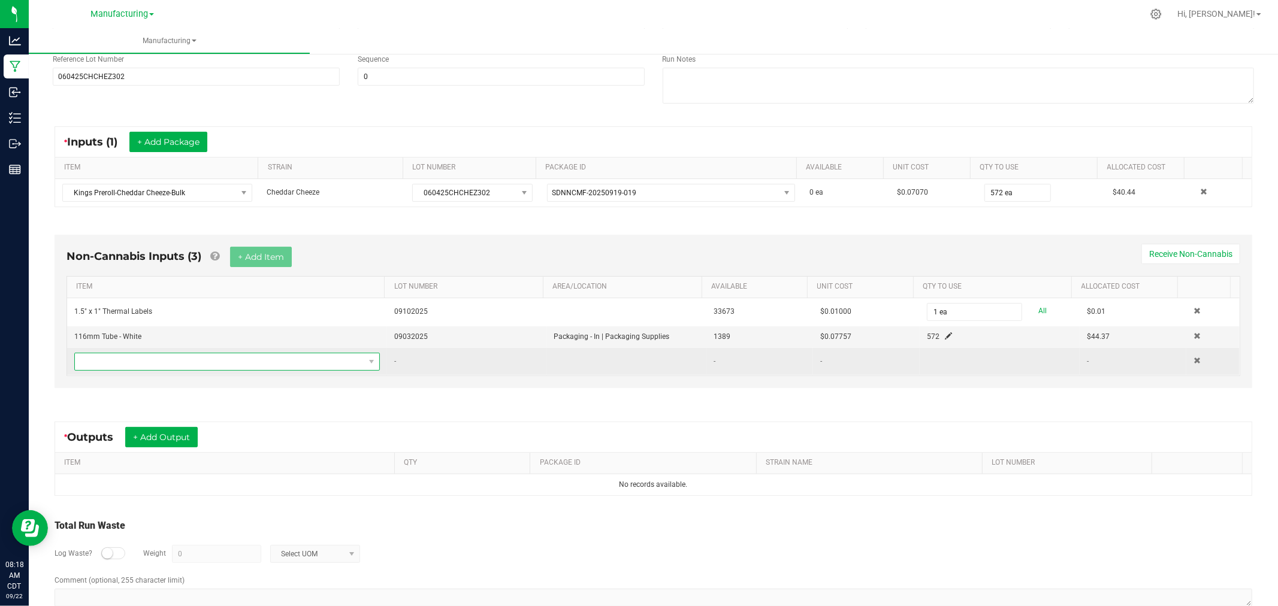
click at [265, 364] on span "NO DATA FOUND" at bounding box center [219, 362] width 289 height 17
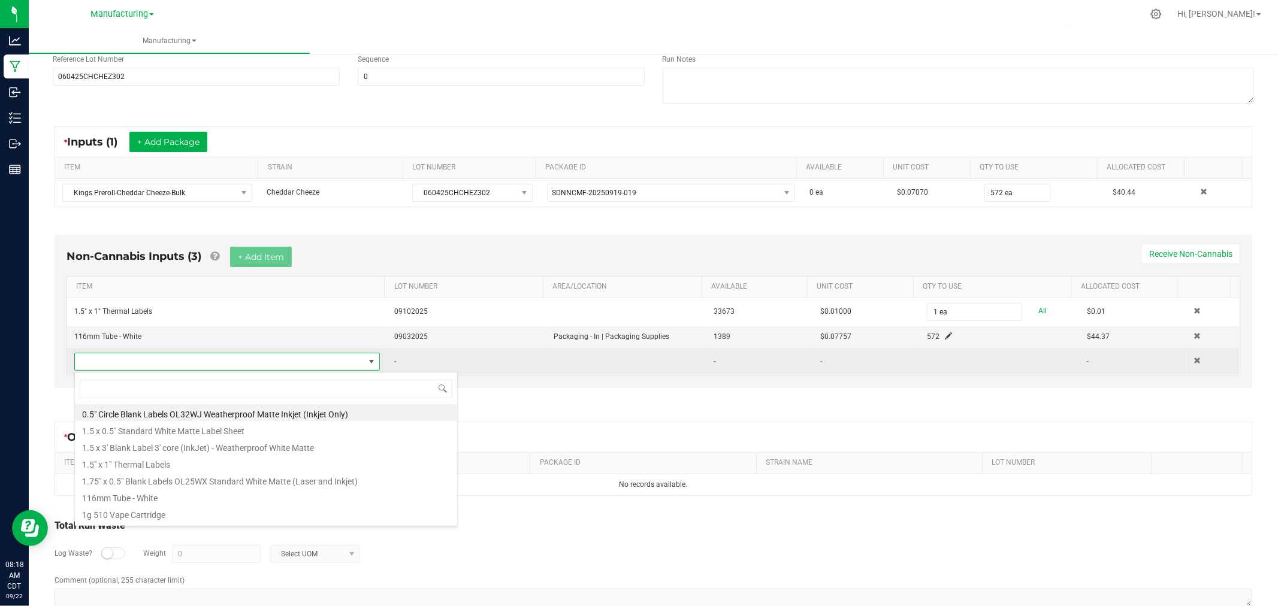
scroll to position [18, 297]
type input "heat"
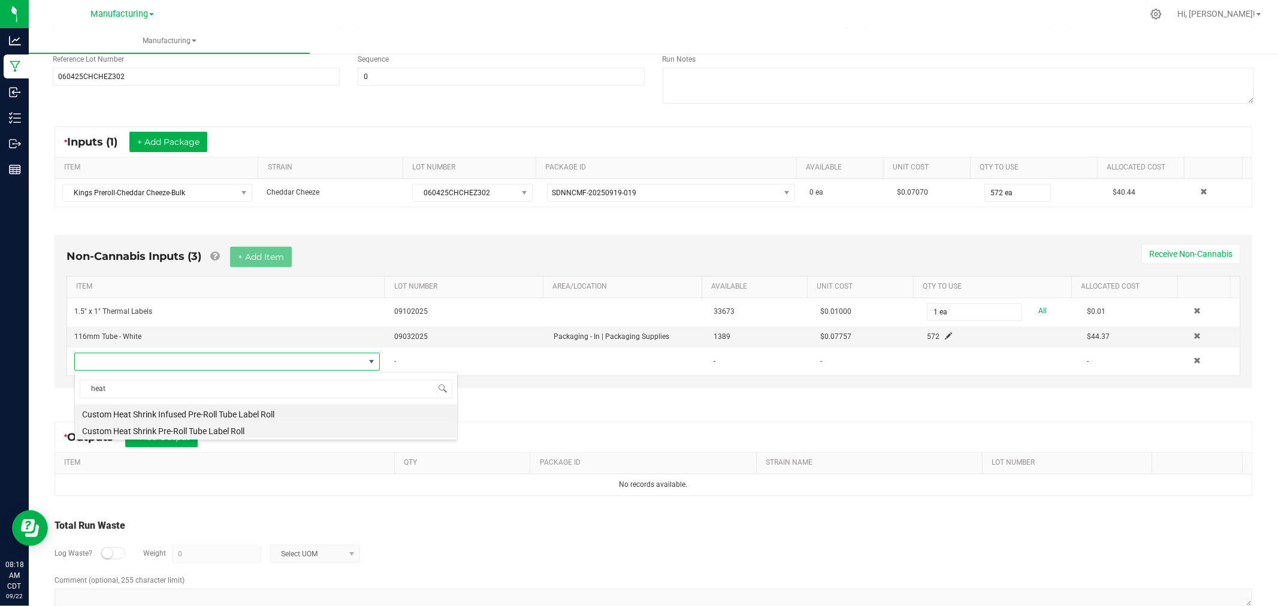
click at [238, 428] on li "Custom Heat Shrink Pre-Roll Tube Label Roll" at bounding box center [266, 429] width 382 height 17
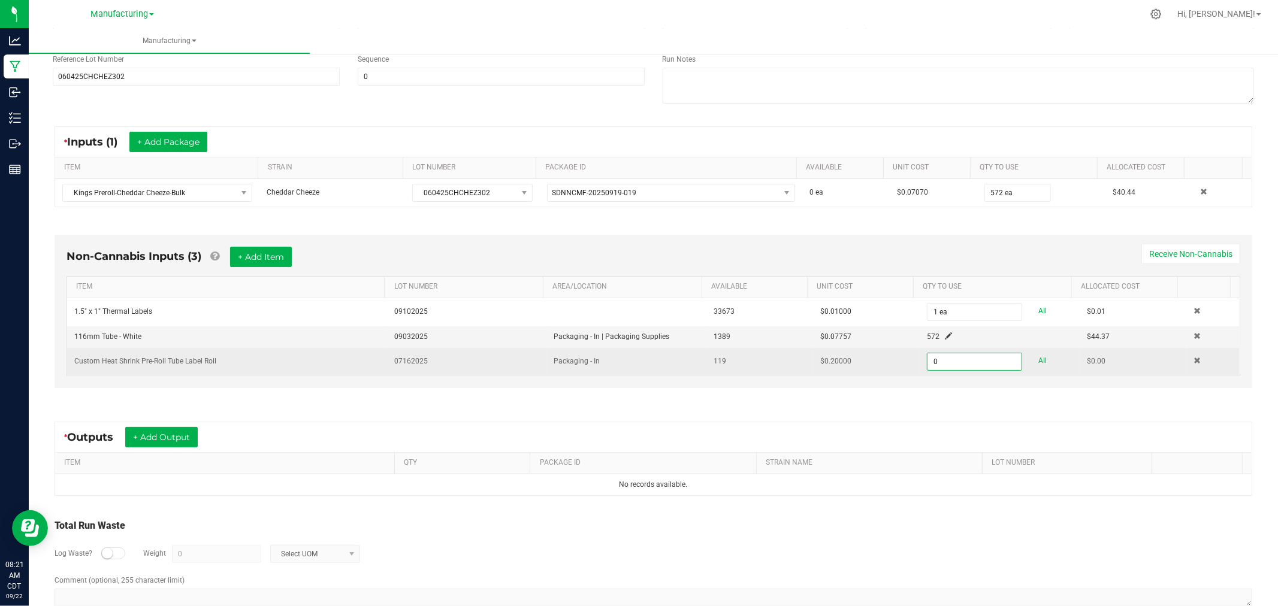
type input "0 ea"
click at [1187, 358] on td at bounding box center [1213, 362] width 53 height 28
click at [1194, 362] on span at bounding box center [1197, 360] width 7 height 7
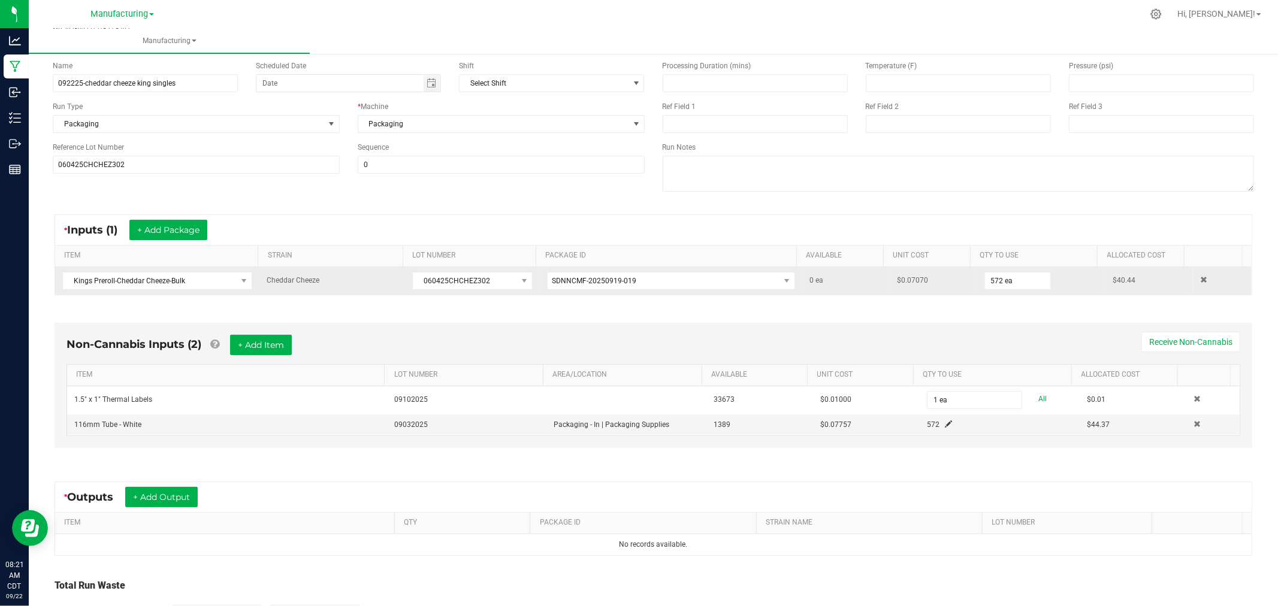
scroll to position [0, 0]
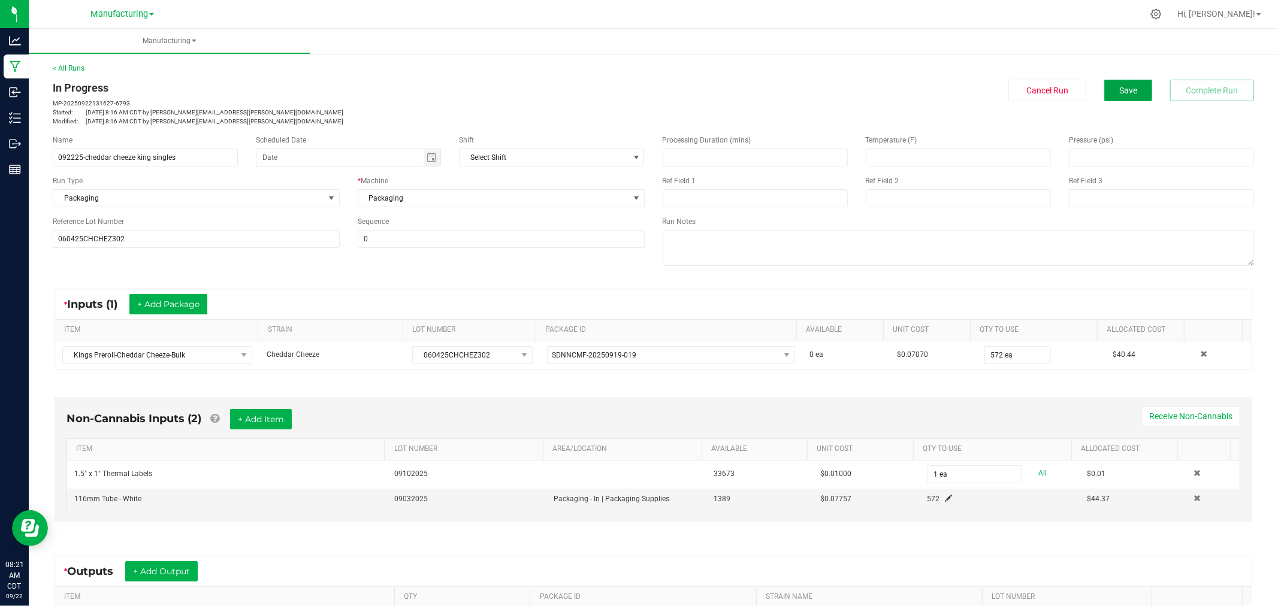
click at [1107, 95] on button "Save" at bounding box center [1128, 91] width 48 height 22
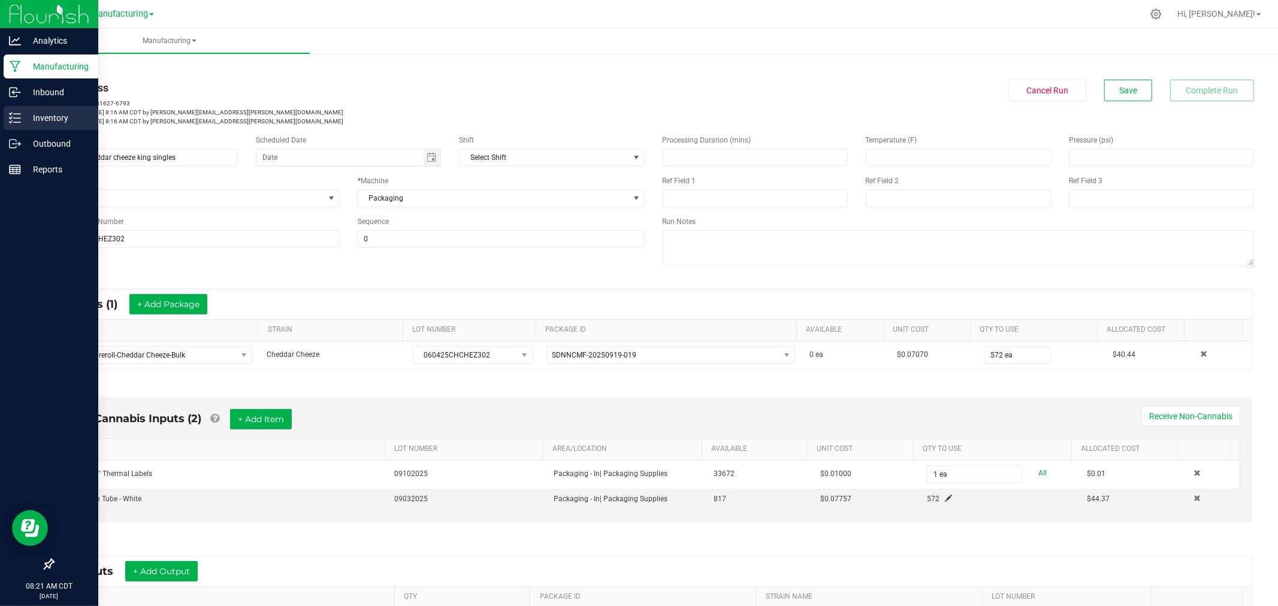
click at [19, 124] on div "Inventory" at bounding box center [51, 118] width 95 height 24
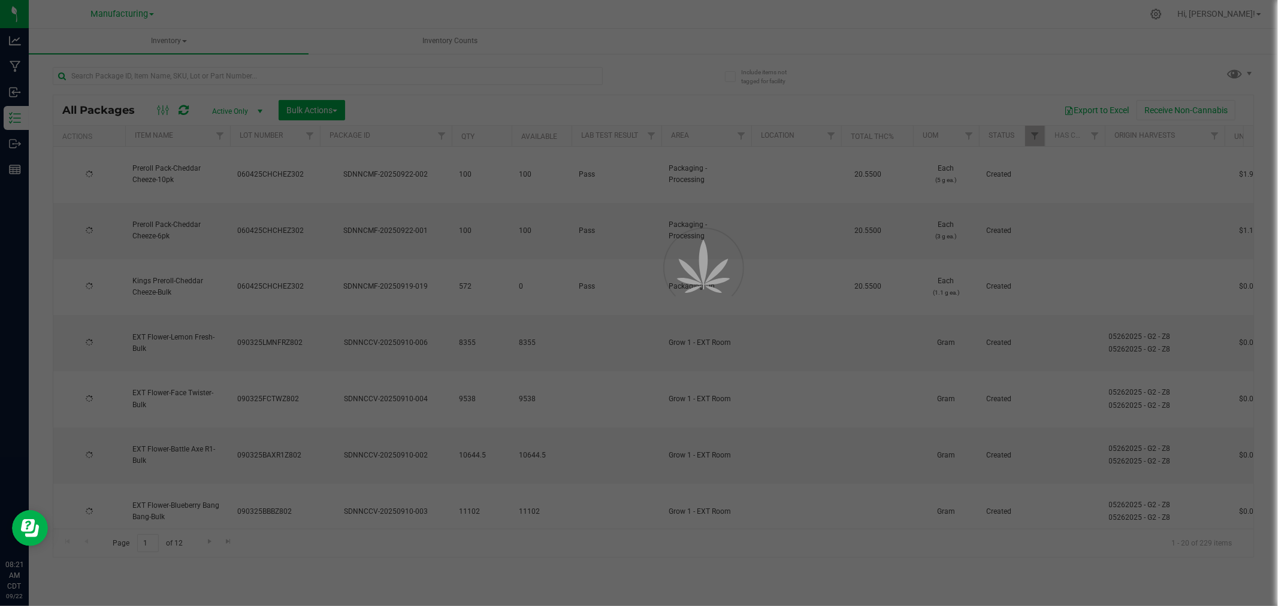
click at [174, 42] on div at bounding box center [639, 303] width 1278 height 606
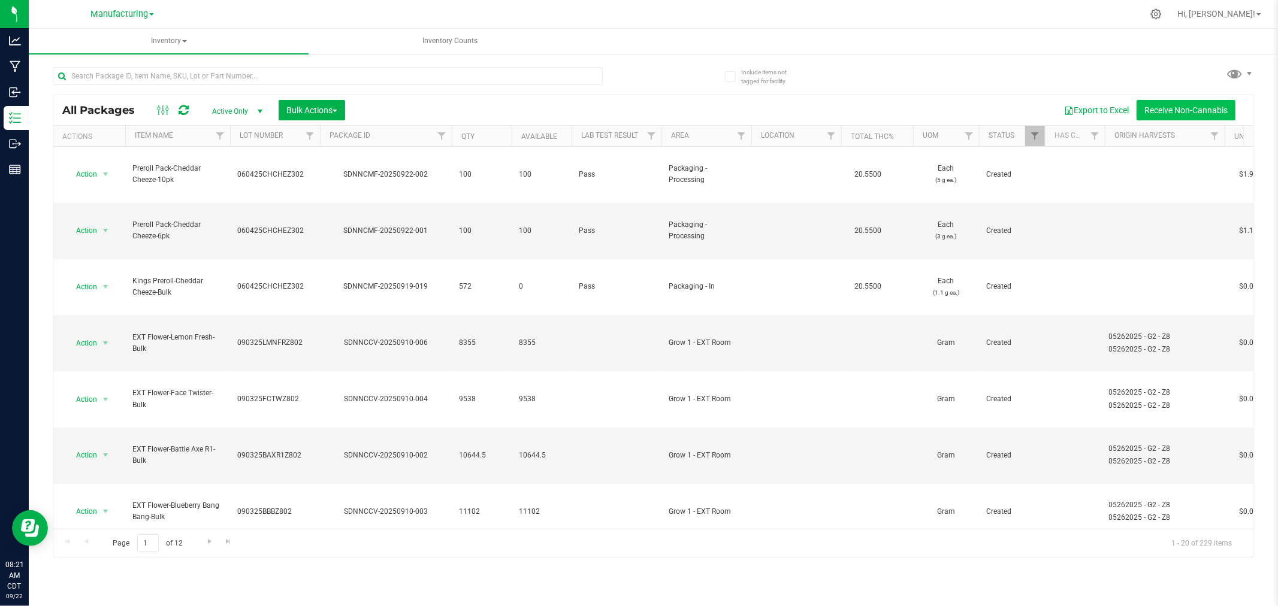
click at [1193, 105] on button "Receive Non-Cannabis" at bounding box center [1186, 110] width 99 height 20
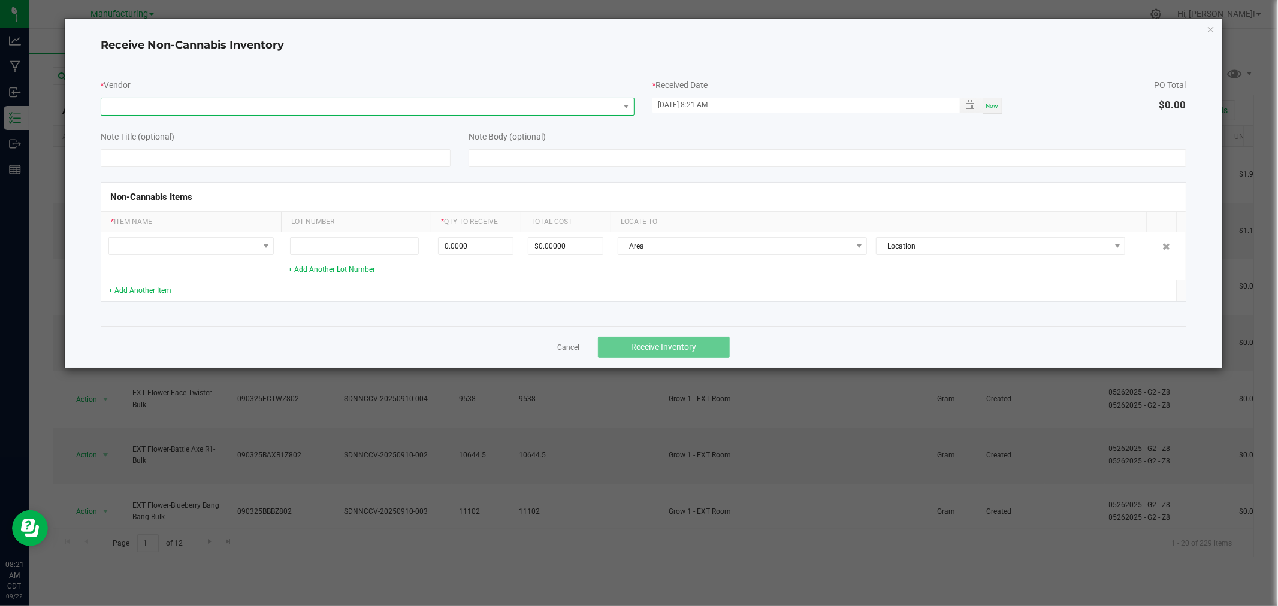
click at [452, 110] on span at bounding box center [360, 106] width 518 height 17
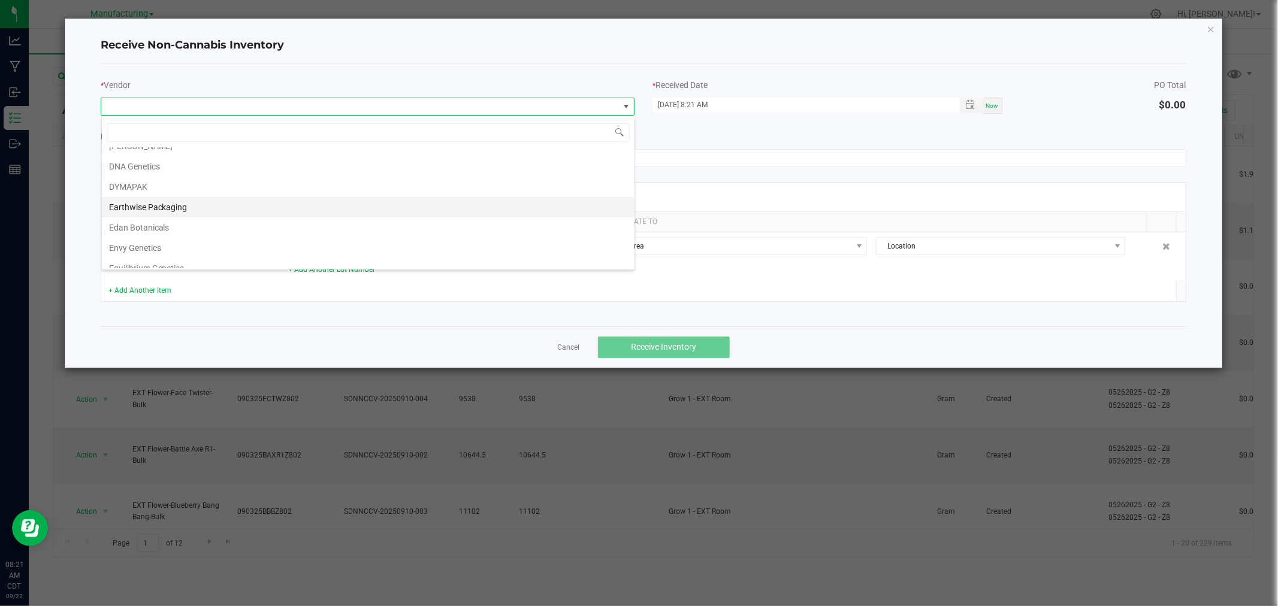
click at [200, 216] on li "Earthwise Packaging" at bounding box center [368, 207] width 533 height 20
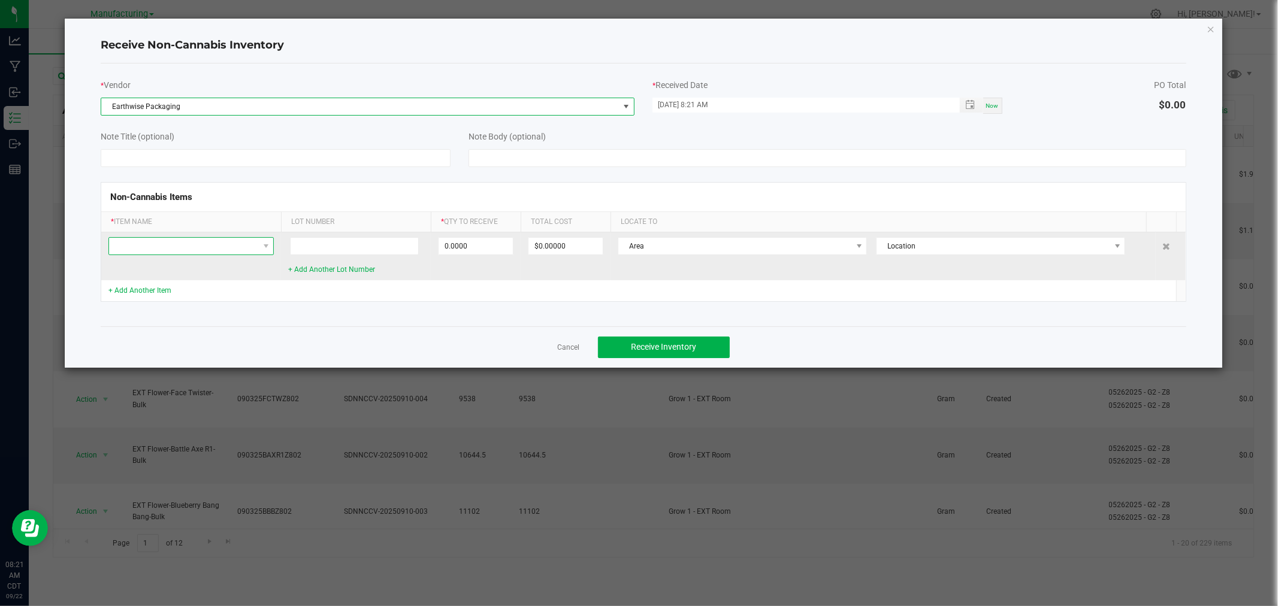
click at [210, 249] on span at bounding box center [183, 246] width 149 height 17
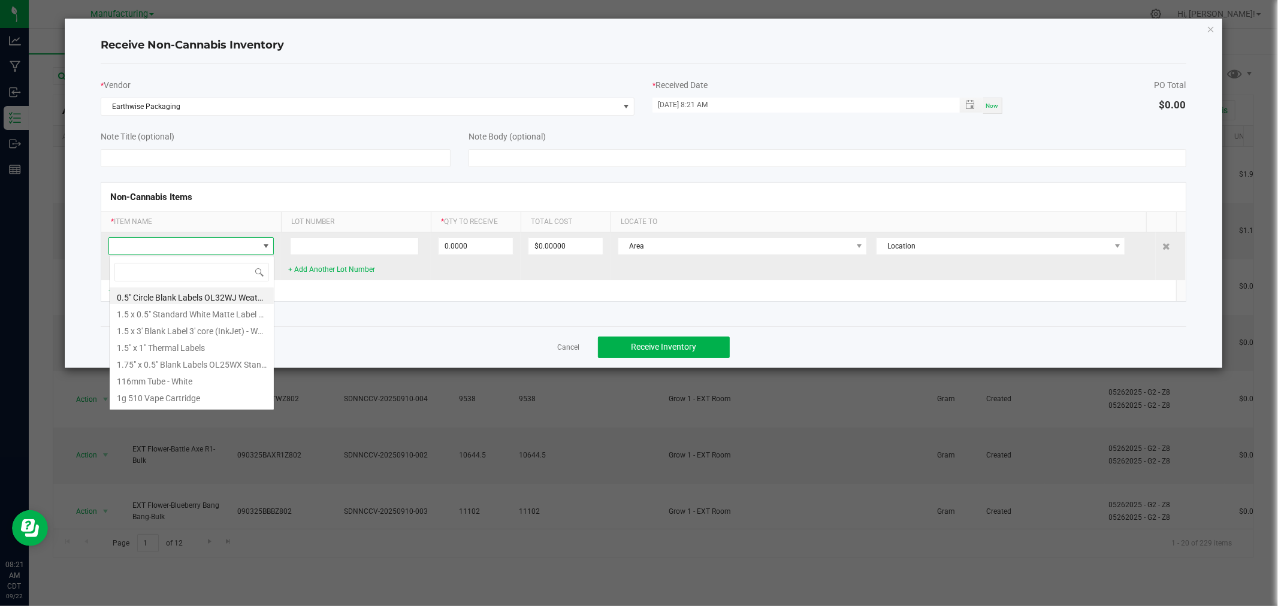
scroll to position [18, 165]
type input "heat"
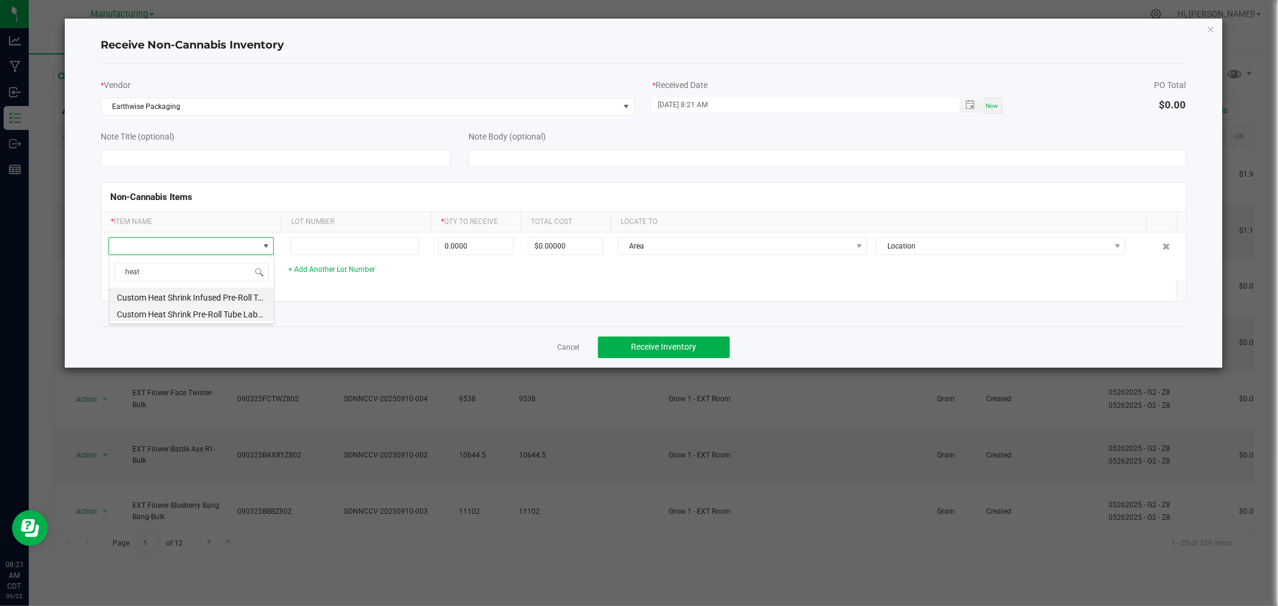
click at [178, 312] on li "Custom Heat Shrink Pre-Roll Tube Label Roll" at bounding box center [192, 312] width 164 height 17
type input "0 ea"
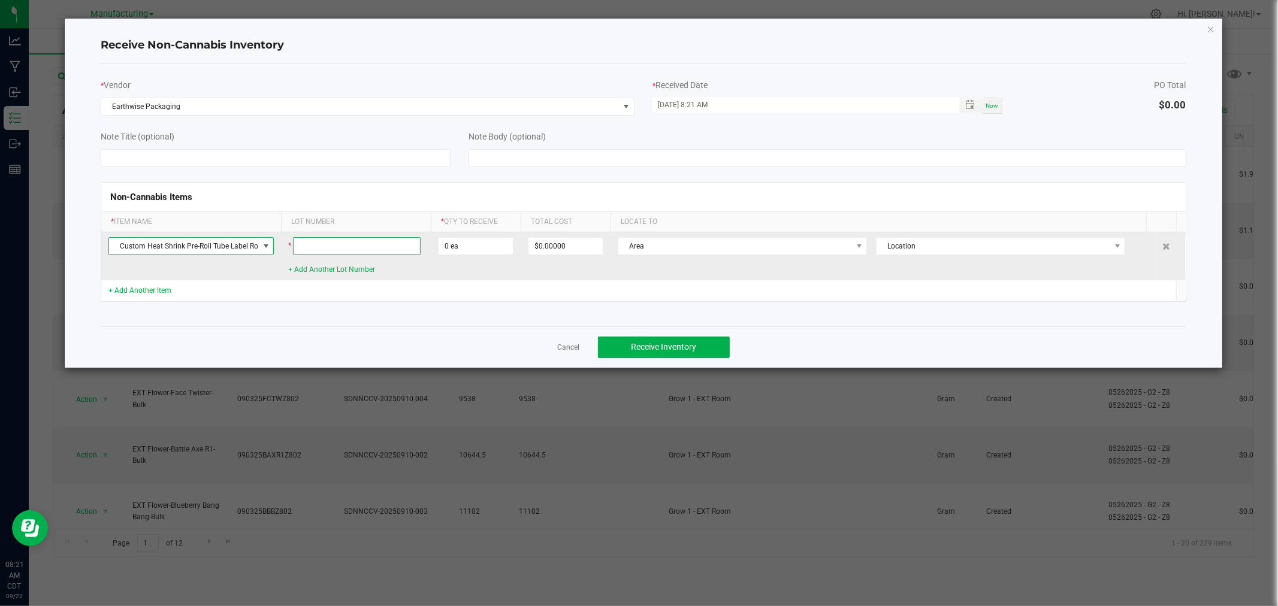
click at [333, 248] on input at bounding box center [357, 246] width 128 height 18
type input "09222025"
click at [478, 246] on input "0" at bounding box center [476, 246] width 74 height 17
type input "10000 ea"
type input "$2,000.00000"
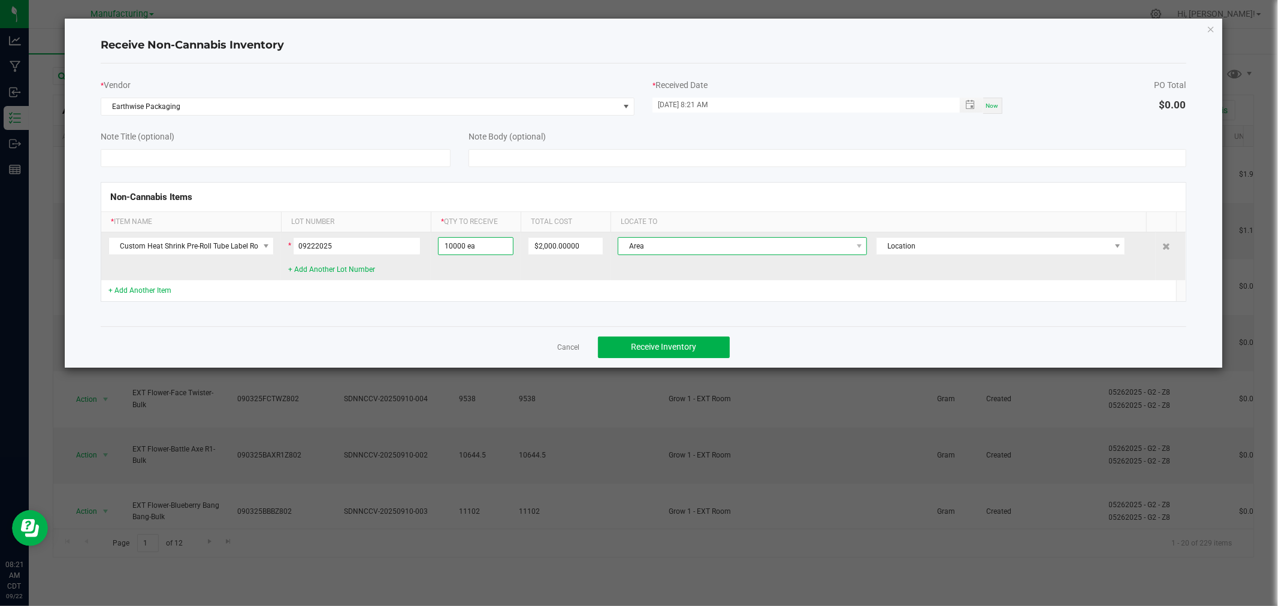
click at [780, 242] on span "Area" at bounding box center [734, 246] width 233 height 17
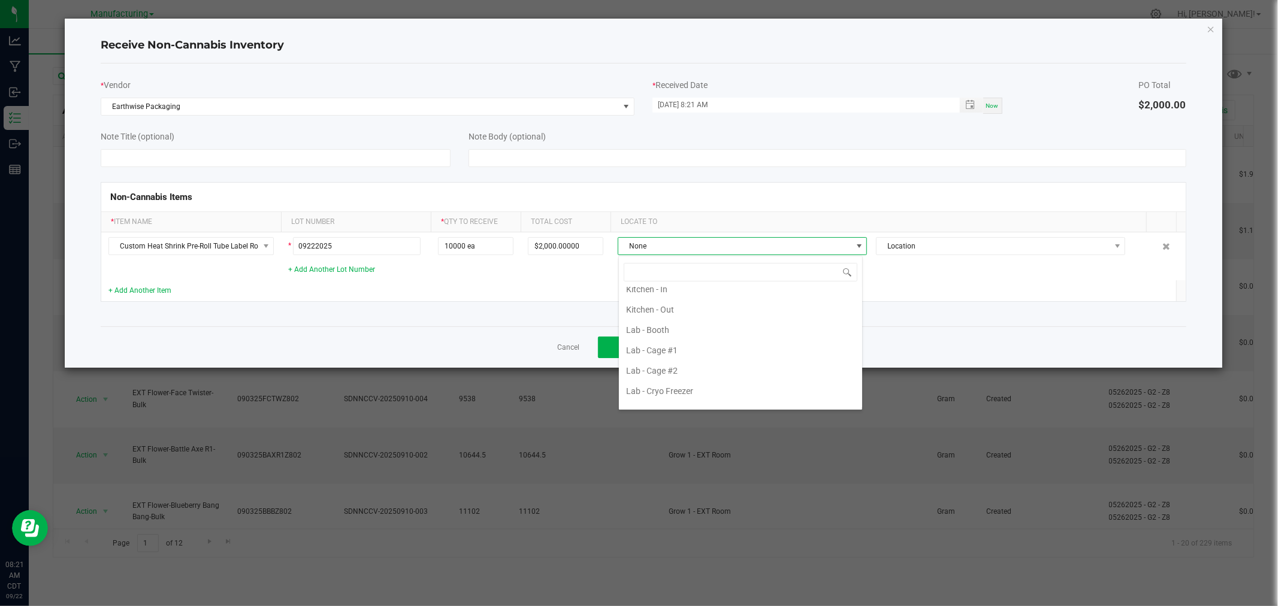
scroll to position [333, 0]
click at [712, 357] on li "Packaging - In" at bounding box center [740, 352] width 243 height 20
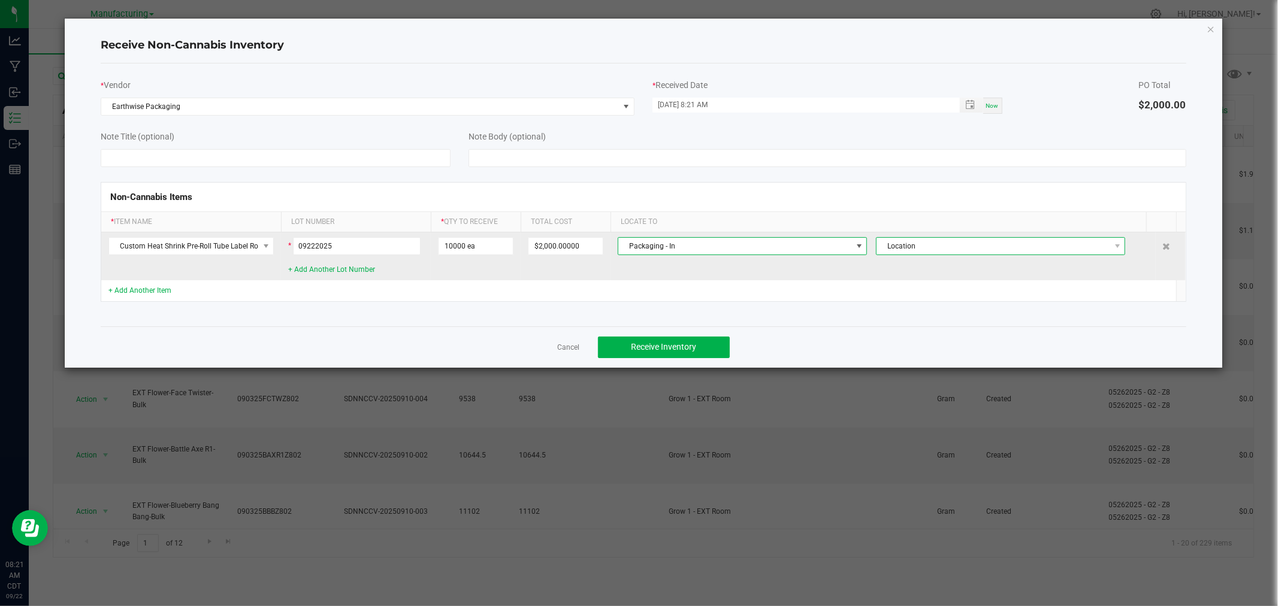
click at [915, 244] on span "Location" at bounding box center [993, 246] width 233 height 17
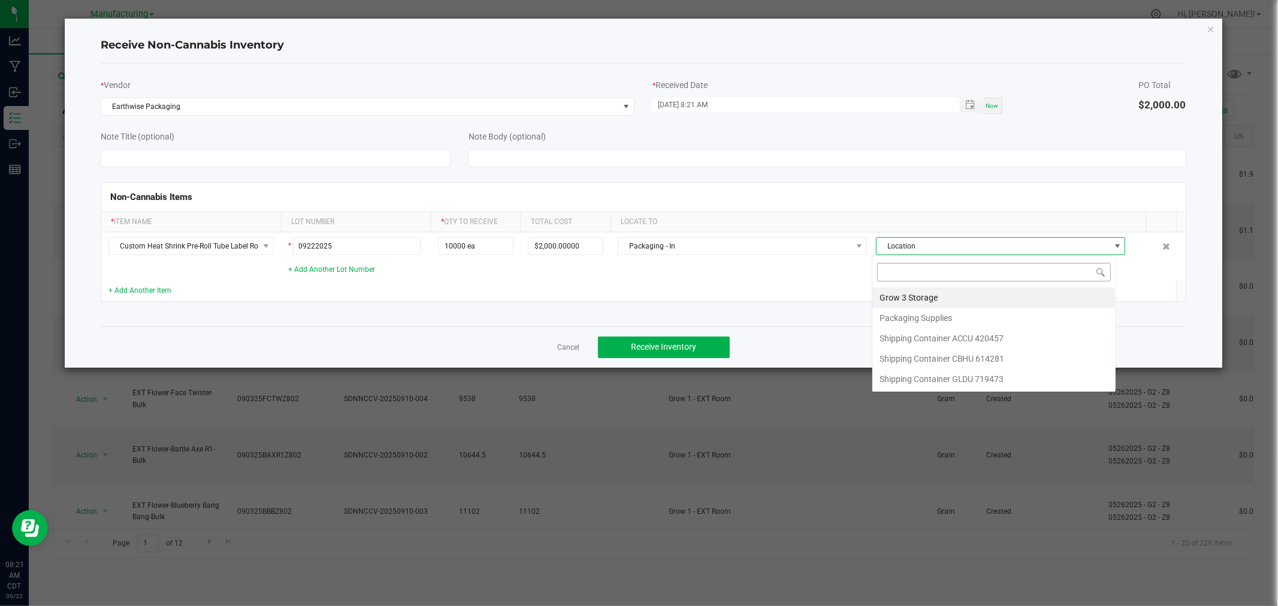
scroll to position [18, 245]
click at [922, 319] on li "Packaging Supplies" at bounding box center [994, 318] width 243 height 20
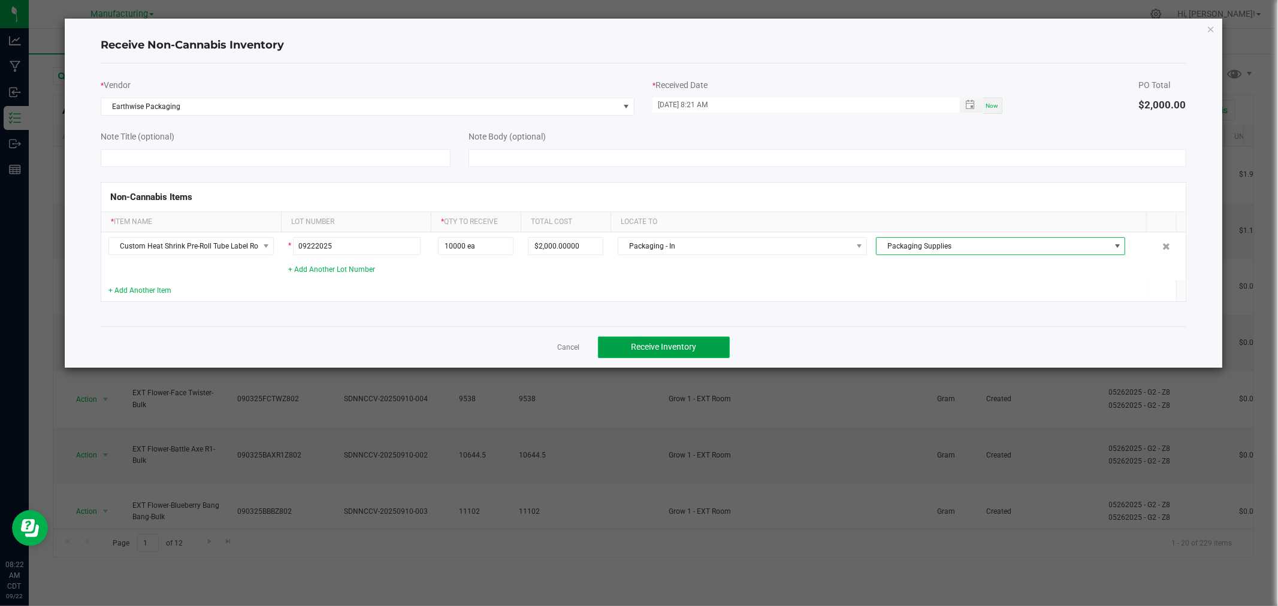
click at [714, 352] on button "Receive Inventory" at bounding box center [664, 348] width 132 height 22
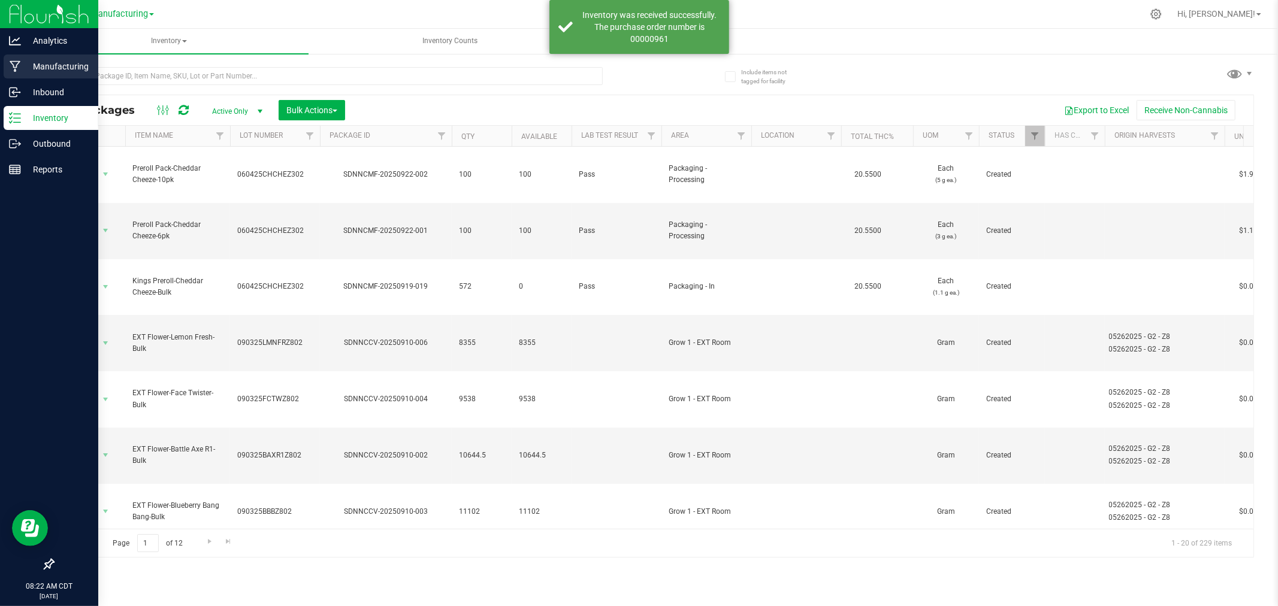
click at [27, 65] on p "Manufacturing" at bounding box center [57, 66] width 72 height 14
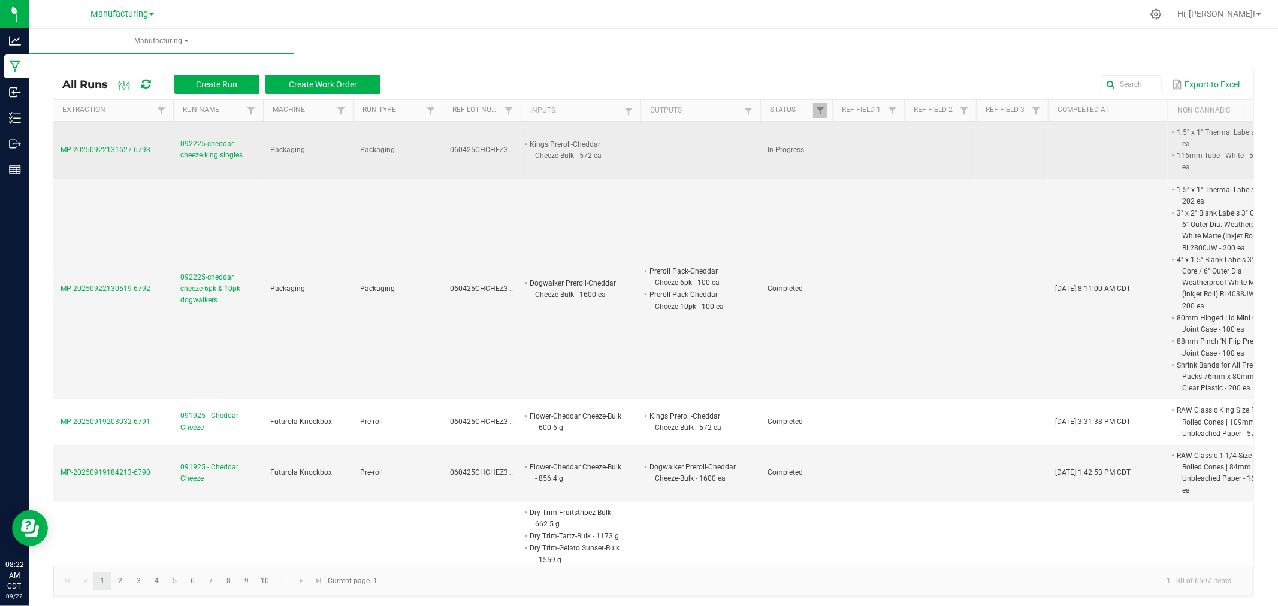
click at [96, 150] on span "MP-20250922131627-6793" at bounding box center [106, 150] width 90 height 8
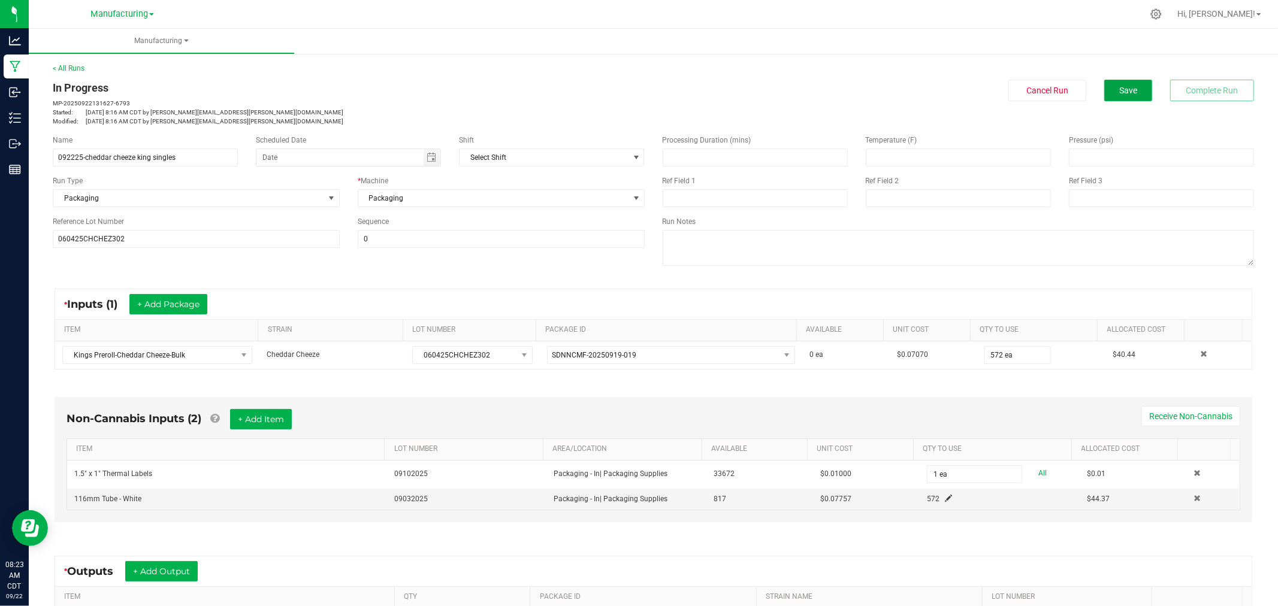
click at [1119, 93] on span "Save" at bounding box center [1128, 91] width 18 height 10
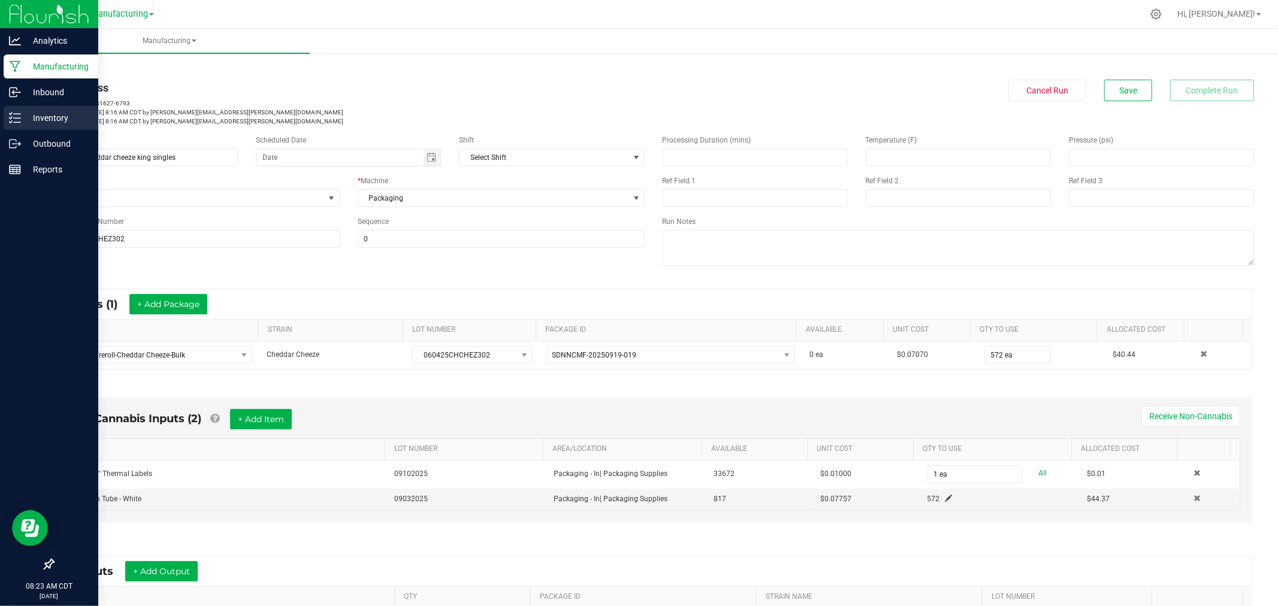
click at [22, 117] on p "Inventory" at bounding box center [57, 118] width 72 height 14
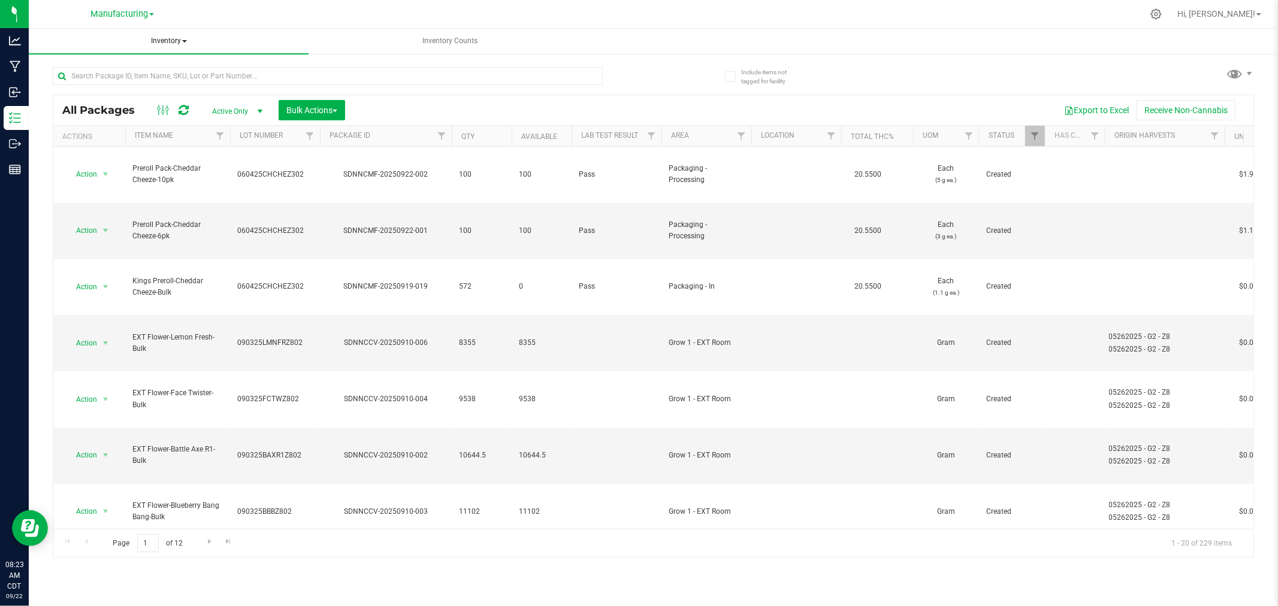
click at [168, 41] on span "Inventory" at bounding box center [169, 41] width 280 height 25
click at [141, 84] on li "All inventory" at bounding box center [169, 86] width 280 height 14
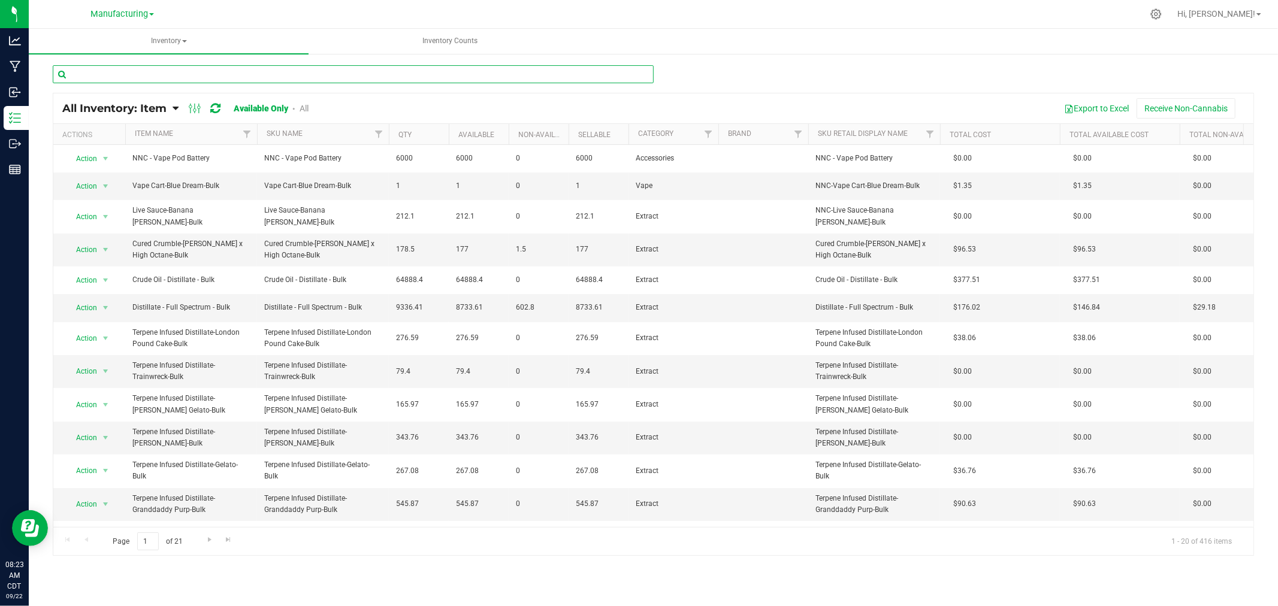
click at [206, 76] on input "text" at bounding box center [353, 74] width 601 height 18
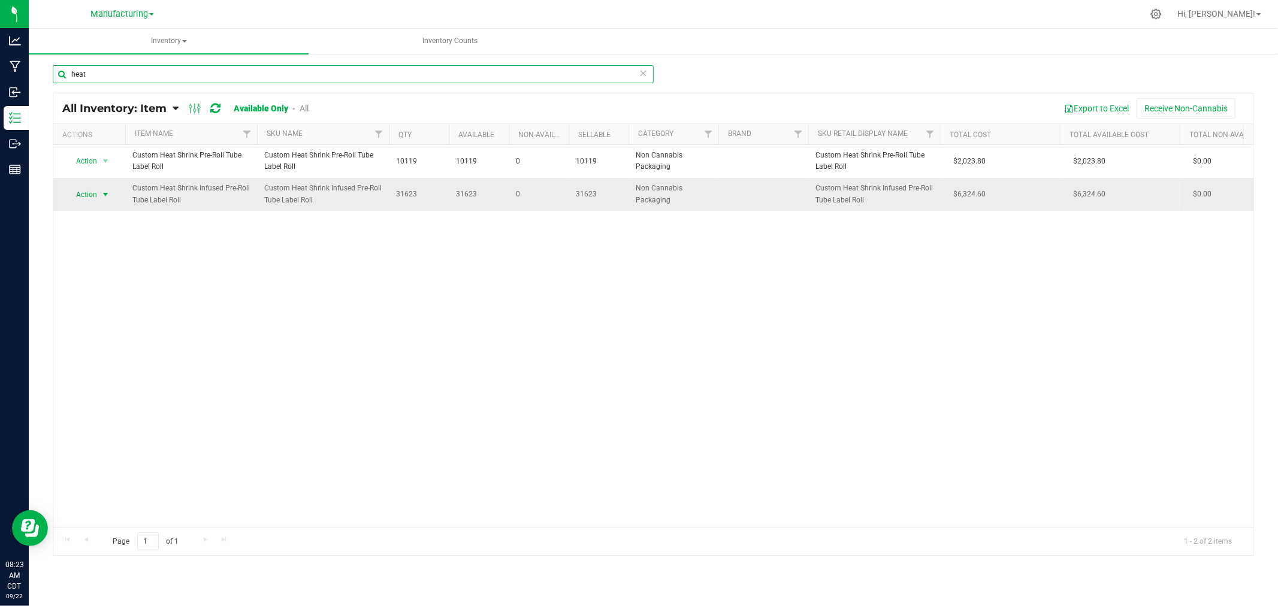
type input "heat"
click at [105, 194] on span "select" at bounding box center [106, 195] width 10 height 10
click at [102, 216] on li "Adjust qty" at bounding box center [104, 215] width 77 height 18
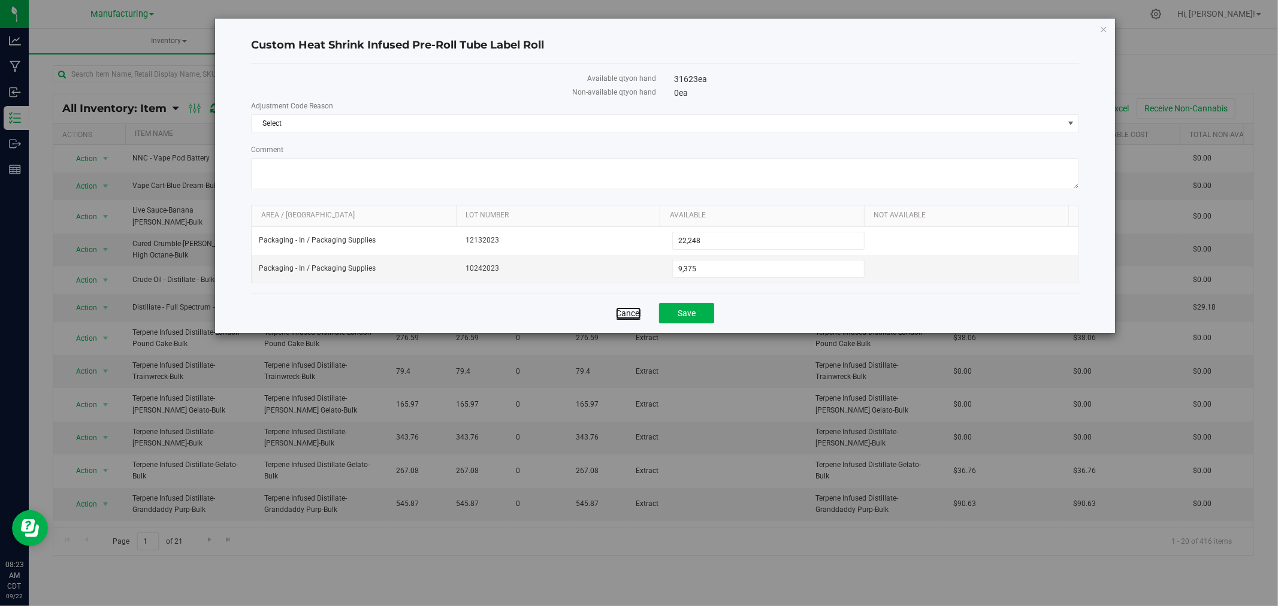
click at [626, 310] on link "Cancel" at bounding box center [628, 313] width 25 height 12
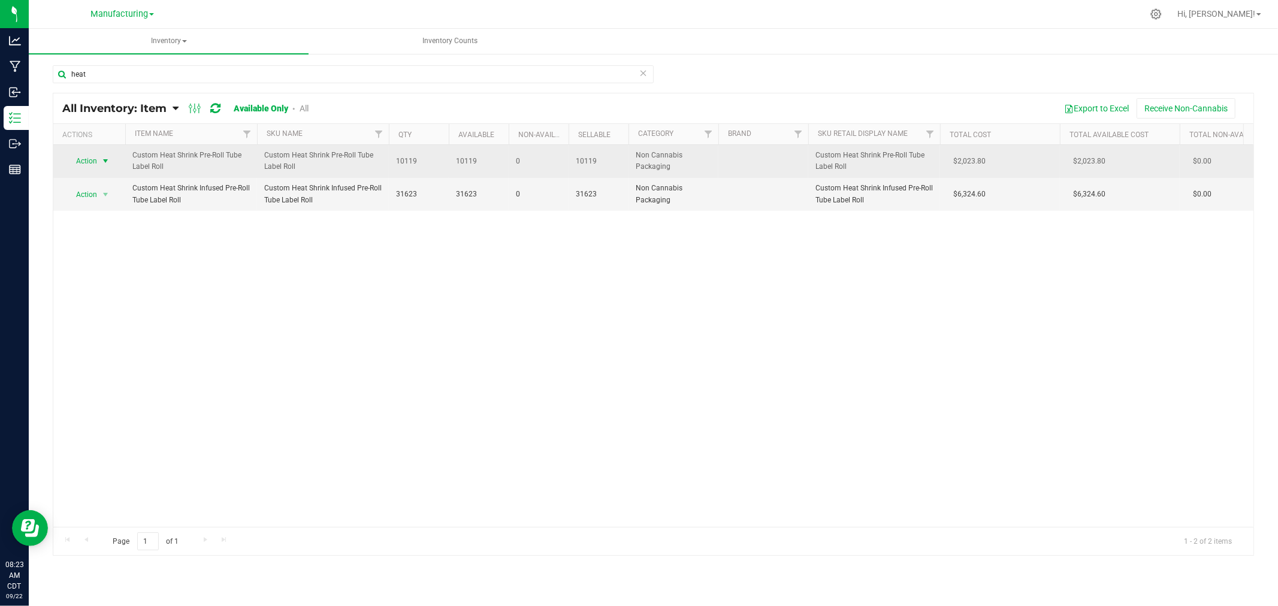
click at [101, 159] on span "select" at bounding box center [106, 161] width 10 height 10
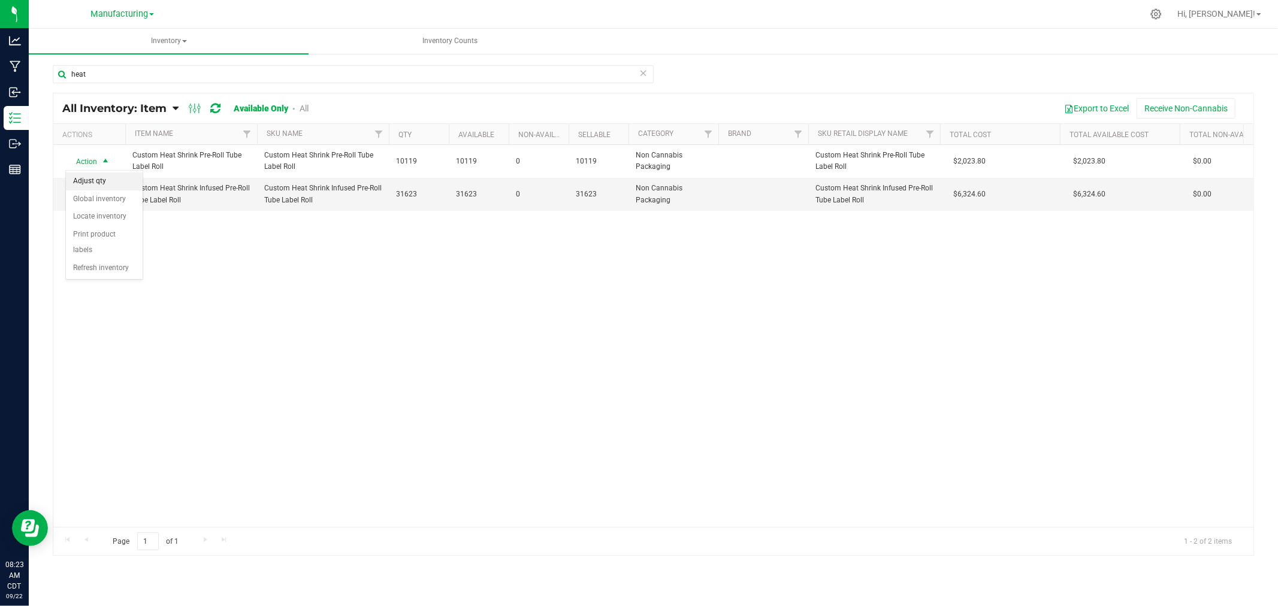
click at [104, 176] on li "Adjust qty" at bounding box center [104, 182] width 77 height 18
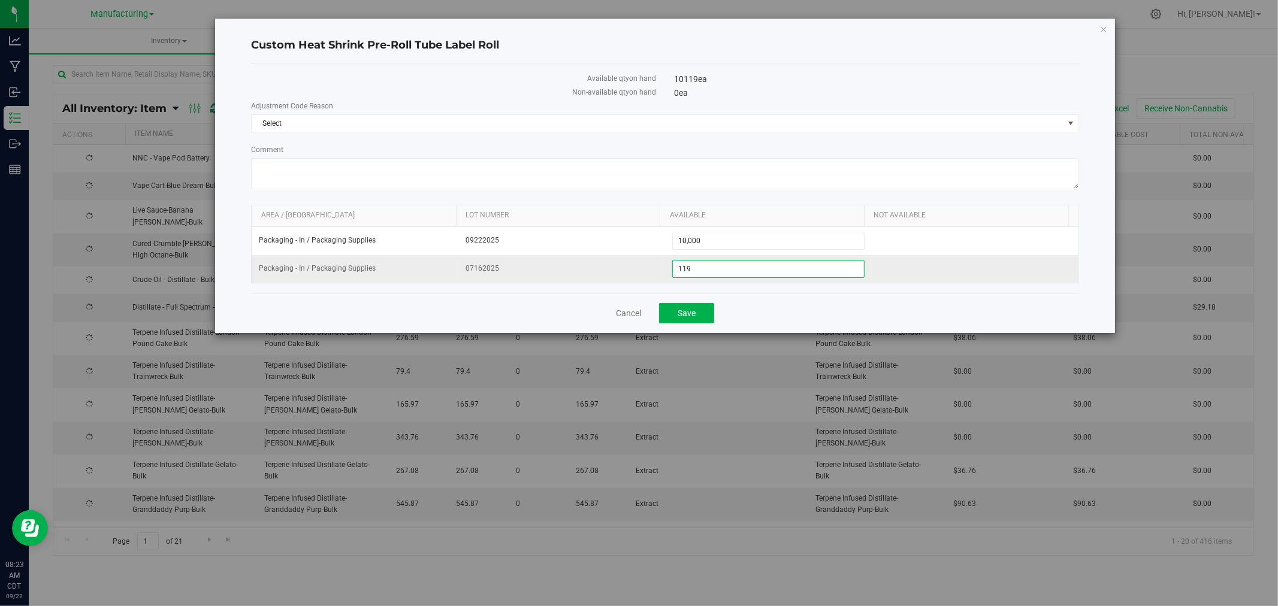
drag, startPoint x: 681, startPoint y: 273, endPoint x: 647, endPoint y: 270, distance: 34.2
click at [647, 270] on tr "Packaging - In / Packaging Supplies 07162025 119 119" at bounding box center [665, 269] width 827 height 28
type input "572"
click at [378, 120] on span "Select" at bounding box center [658, 123] width 812 height 17
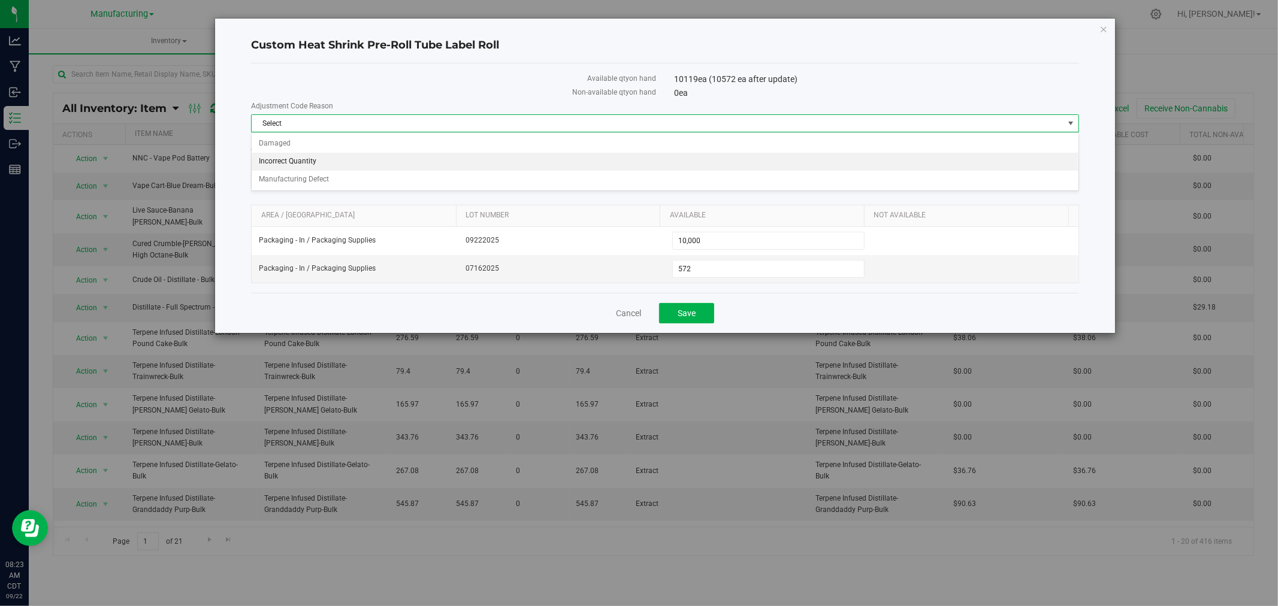
click at [345, 165] on li "Incorrect Quantity" at bounding box center [665, 162] width 827 height 18
click at [339, 170] on textarea "Comment" at bounding box center [665, 173] width 828 height 31
type textarea "adjusting up as the roll still has labels on it i just dont know the exact amou…"
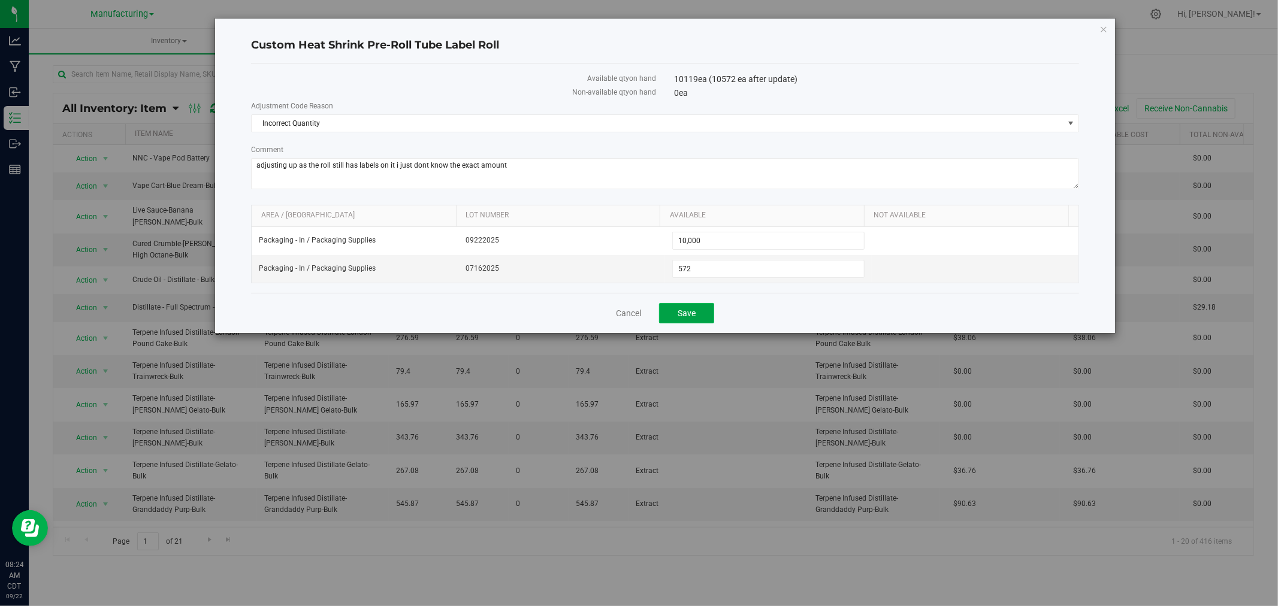
click at [681, 313] on span "Save" at bounding box center [687, 314] width 18 height 10
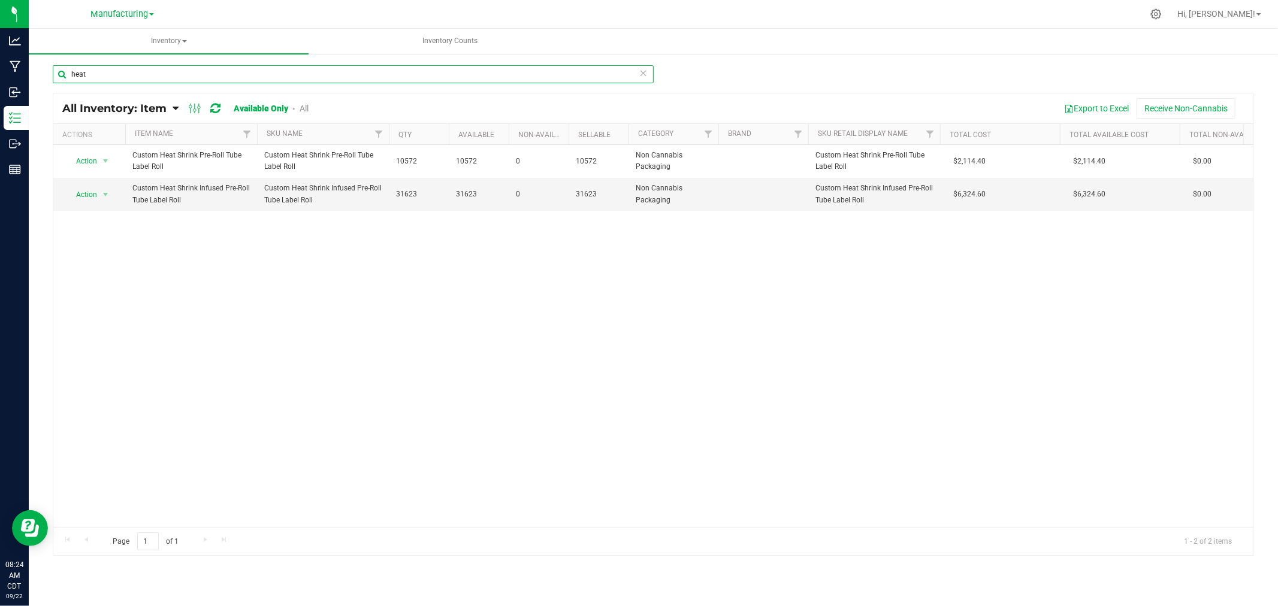
click at [107, 74] on input "heat" at bounding box center [353, 74] width 601 height 18
type input "h"
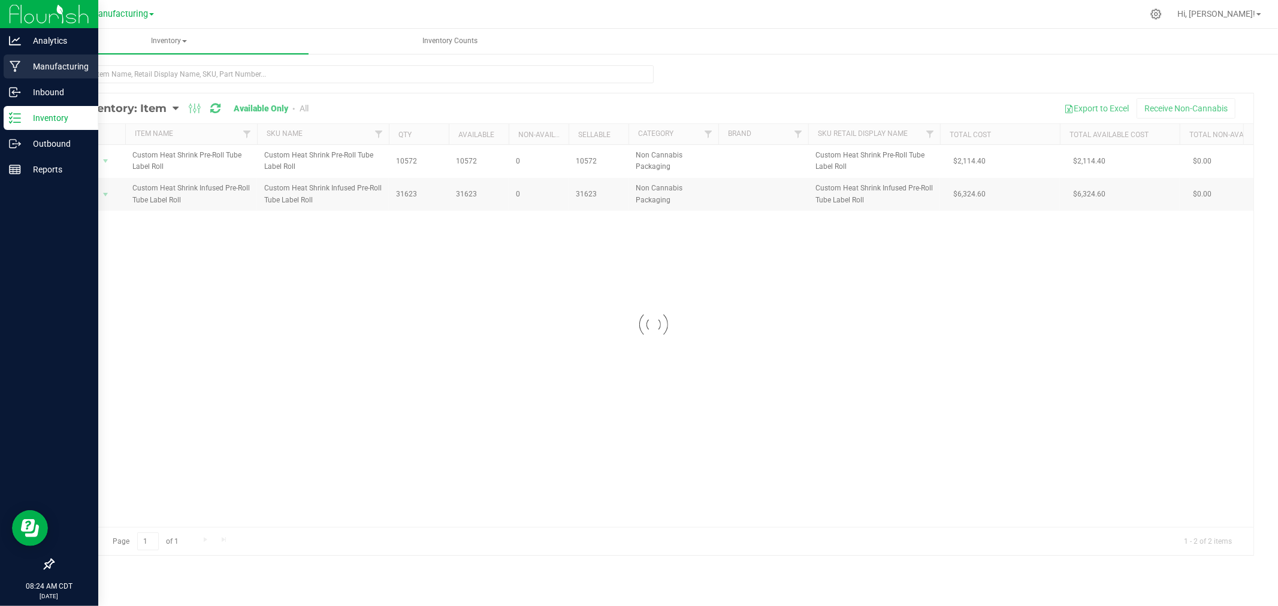
click at [14, 67] on icon at bounding box center [15, 67] width 11 height 12
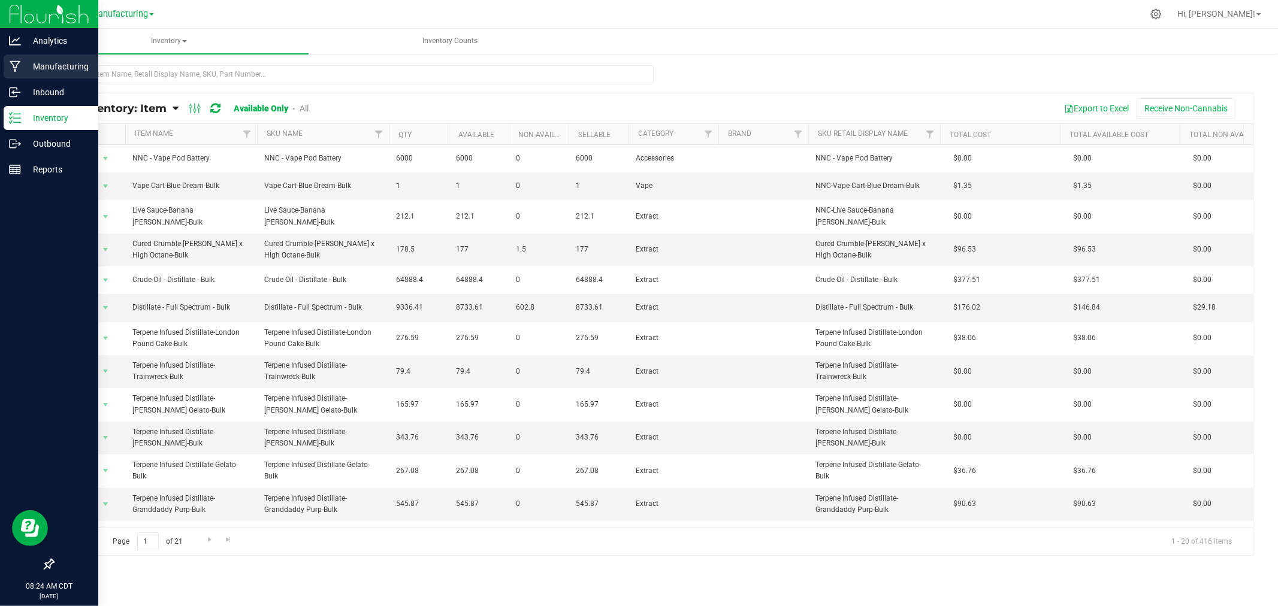
click at [22, 62] on p "Manufacturing" at bounding box center [57, 66] width 72 height 14
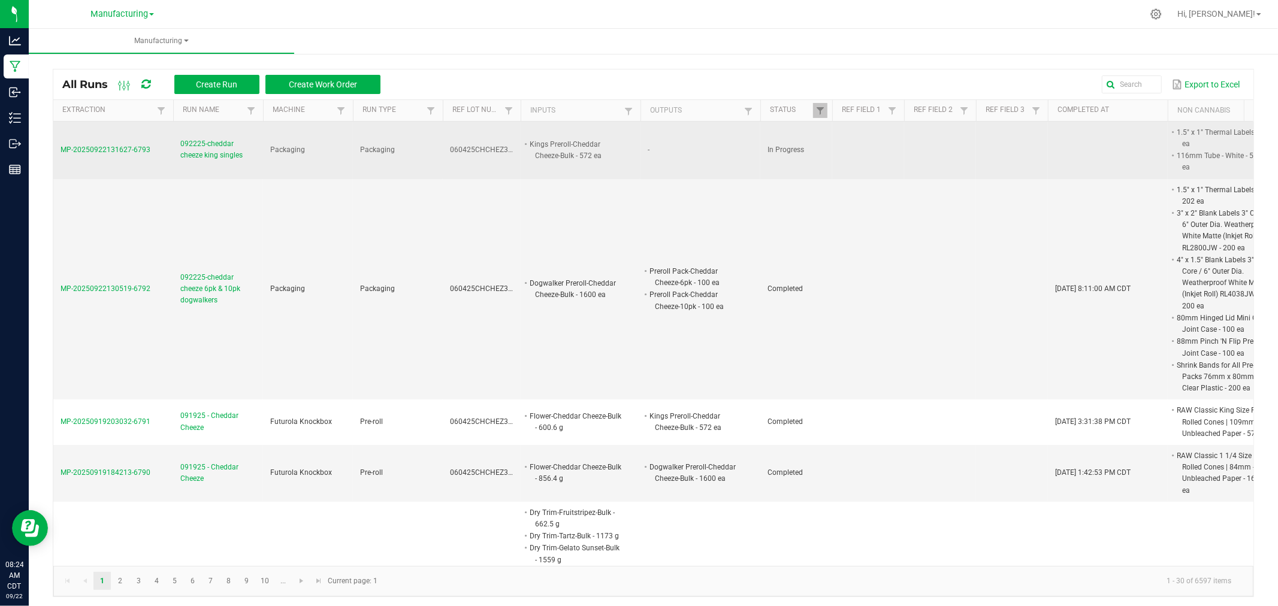
click at [132, 149] on span "MP-20250922131627-6793" at bounding box center [106, 150] width 90 height 8
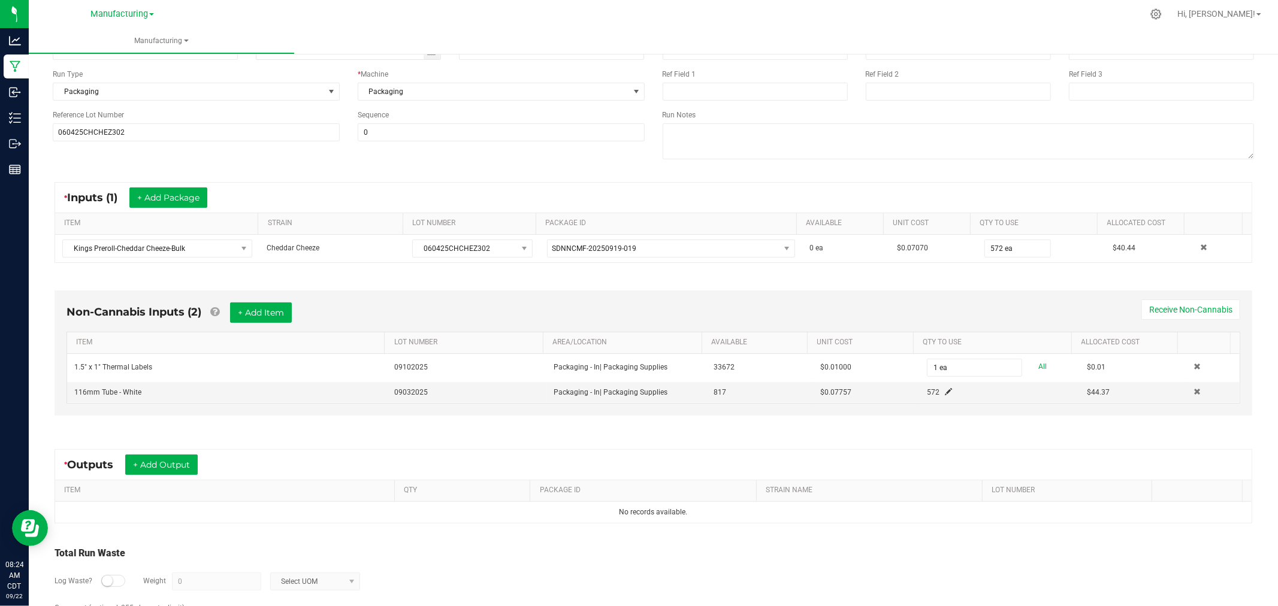
scroll to position [162, 0]
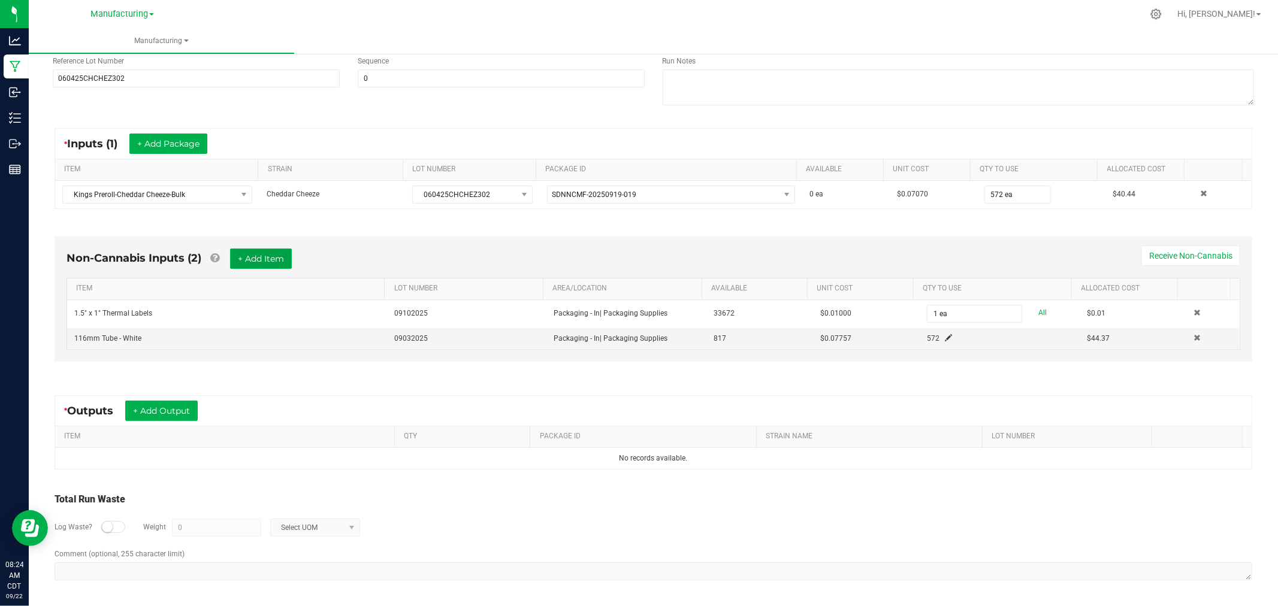
click at [256, 258] on button "+ Add Item" at bounding box center [261, 259] width 62 height 20
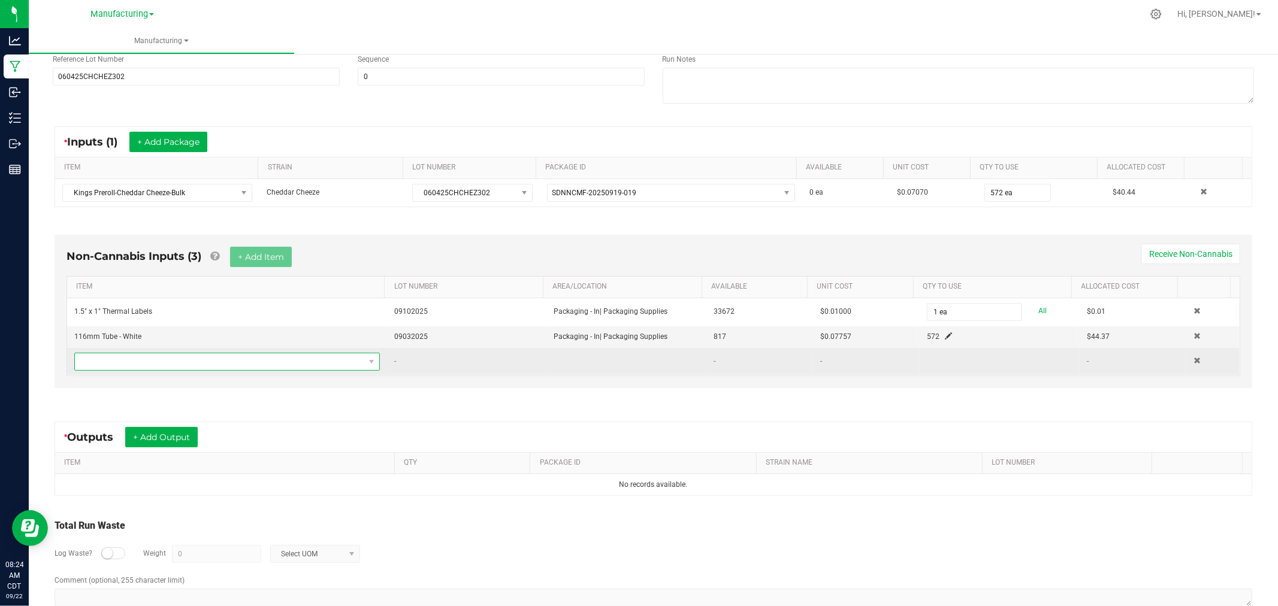
click at [282, 361] on span "NO DATA FOUND" at bounding box center [219, 362] width 289 height 17
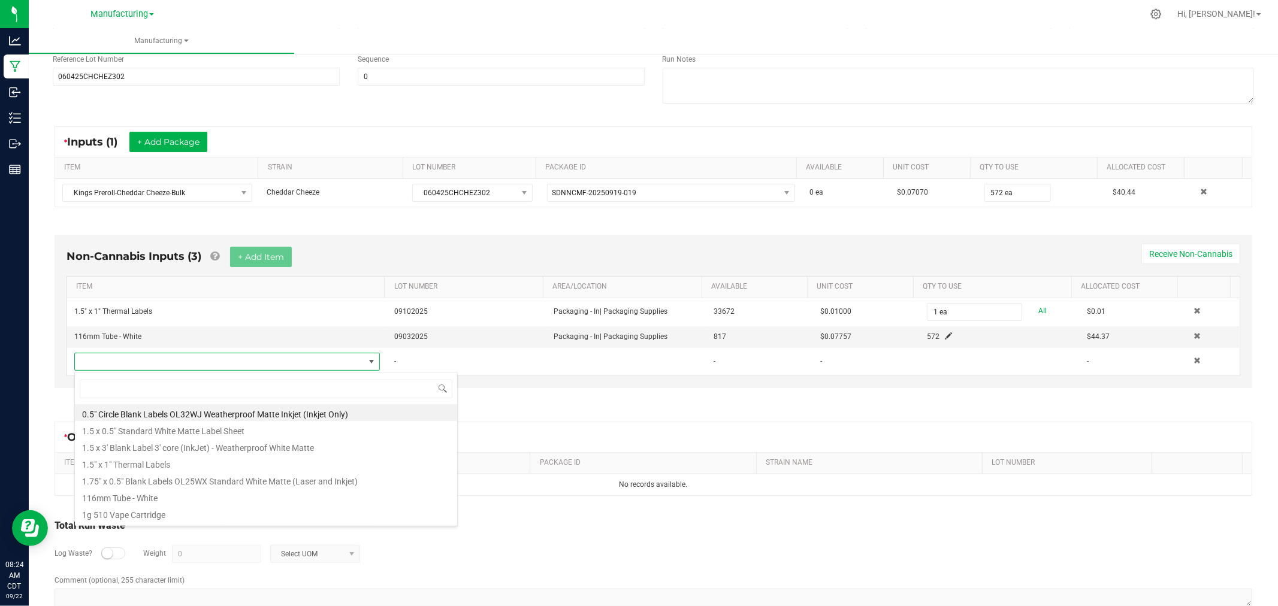
scroll to position [18, 297]
type input "heat"
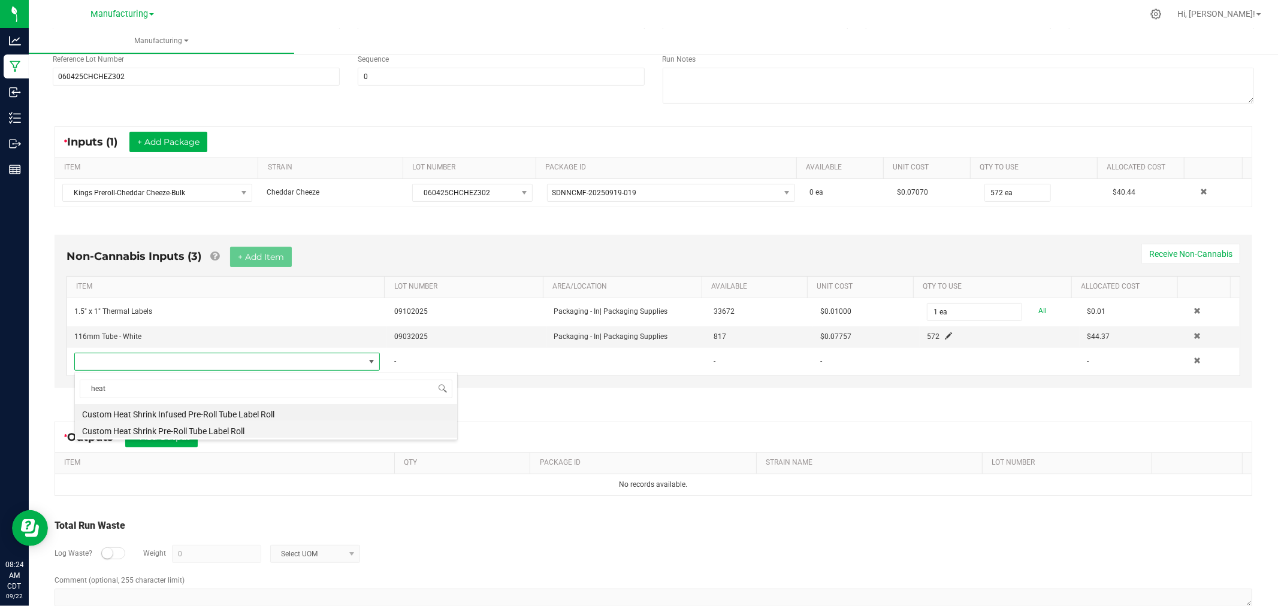
click at [237, 429] on li "Custom Heat Shrink Pre-Roll Tube Label Roll" at bounding box center [266, 429] width 382 height 17
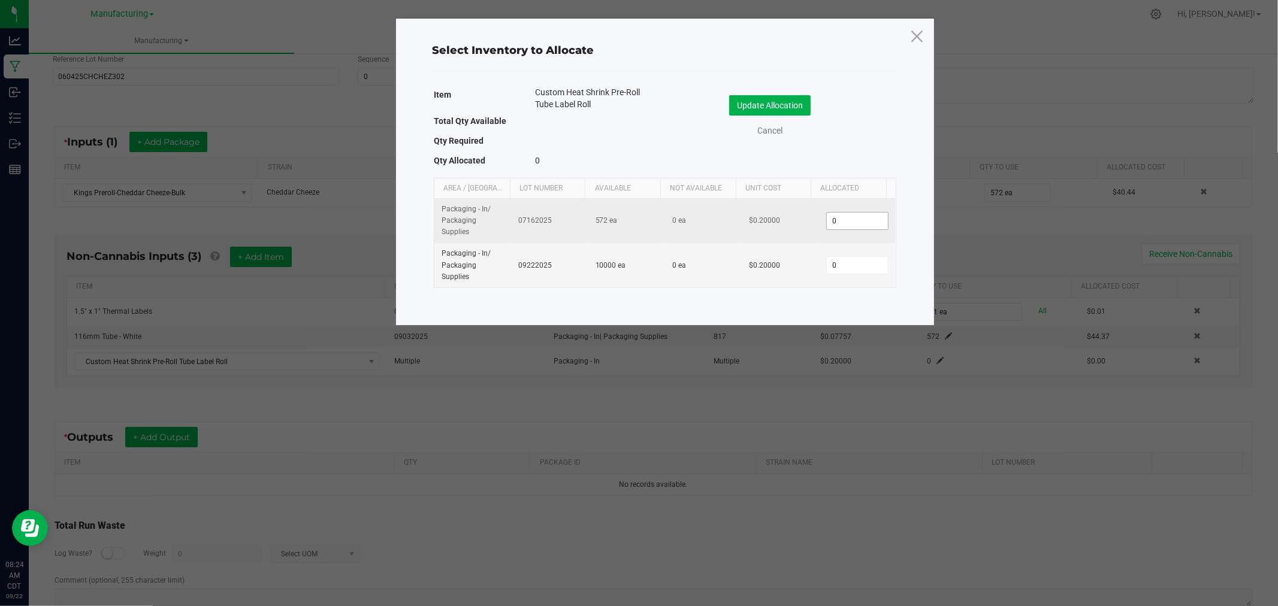
click at [865, 222] on input "0" at bounding box center [857, 221] width 61 height 17
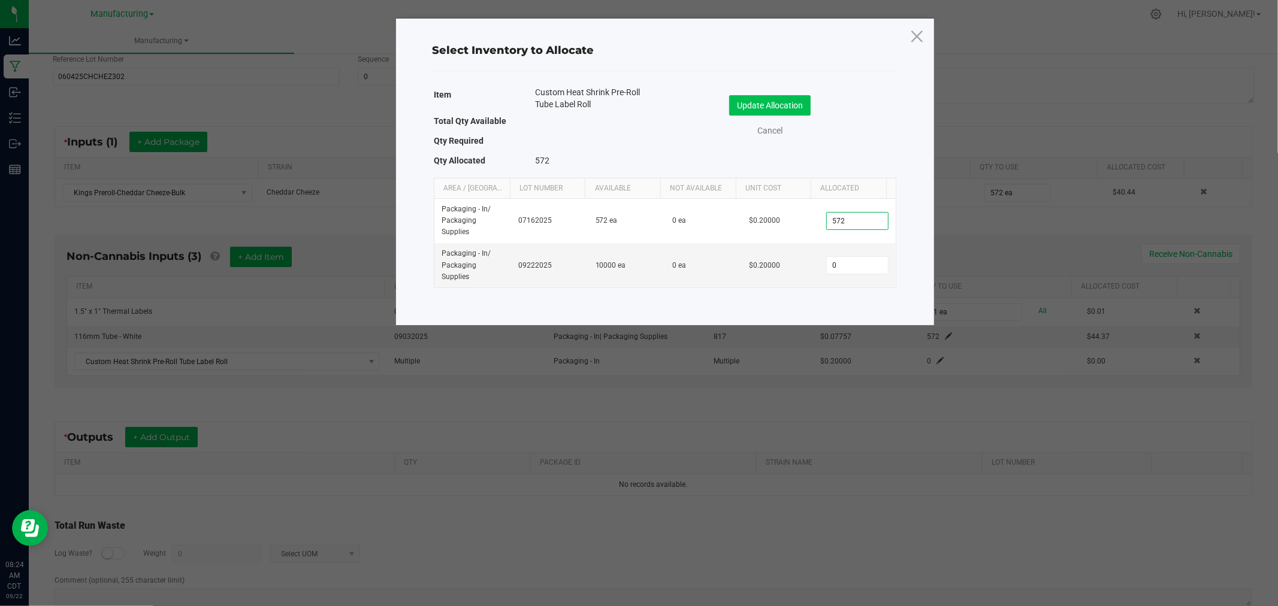
type input "572"
click at [802, 100] on button "Update Allocation" at bounding box center [770, 105] width 82 height 20
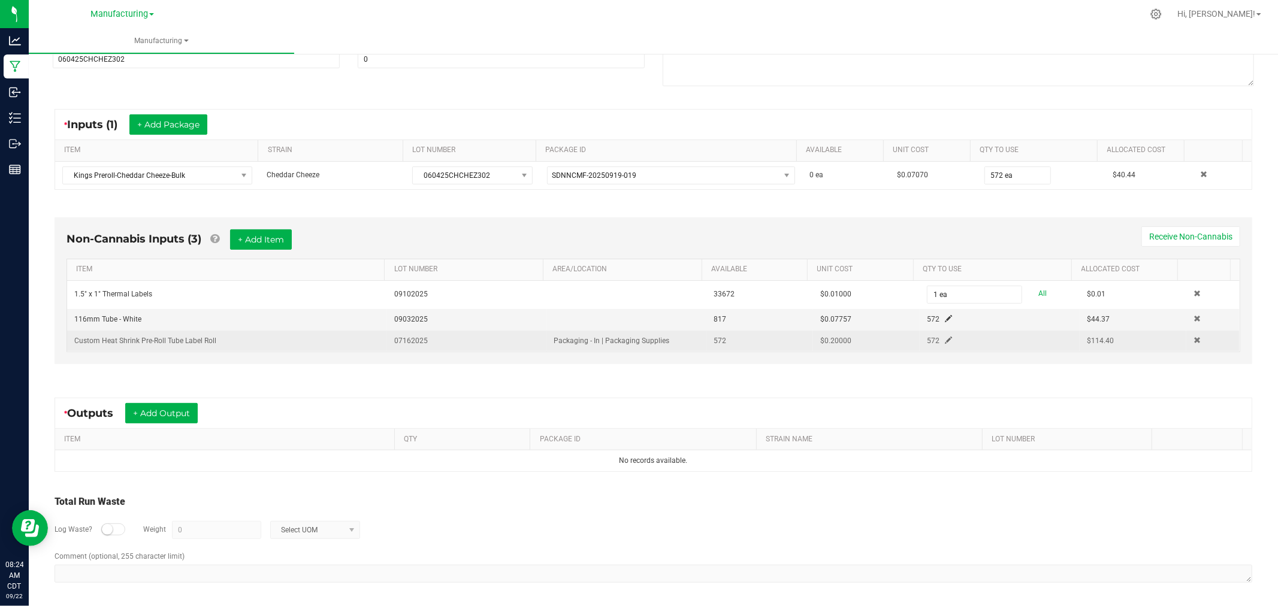
scroll to position [184, 0]
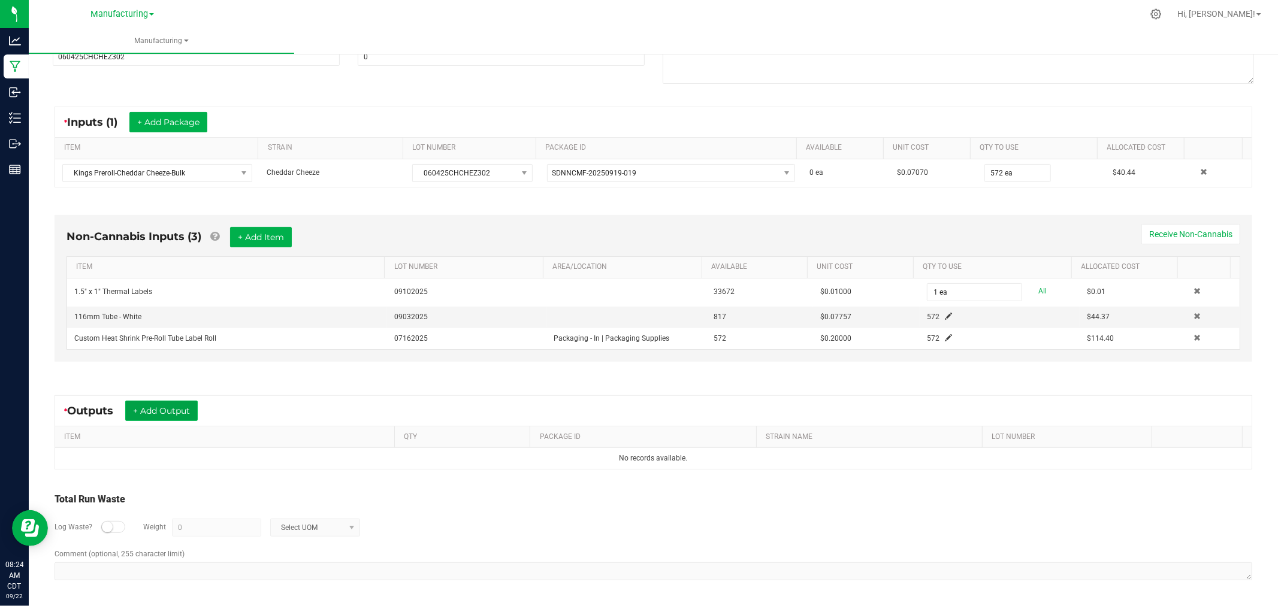
click at [188, 408] on button "+ Add Output" at bounding box center [161, 411] width 73 height 20
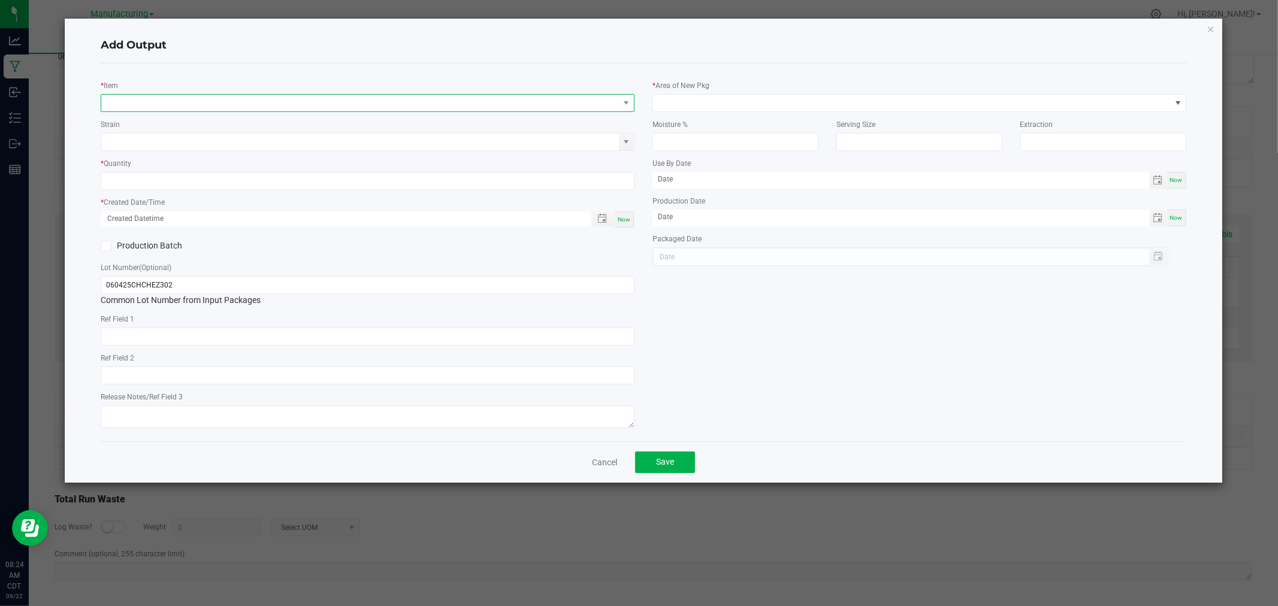
click at [156, 110] on span "NO DATA FOUND" at bounding box center [360, 103] width 518 height 17
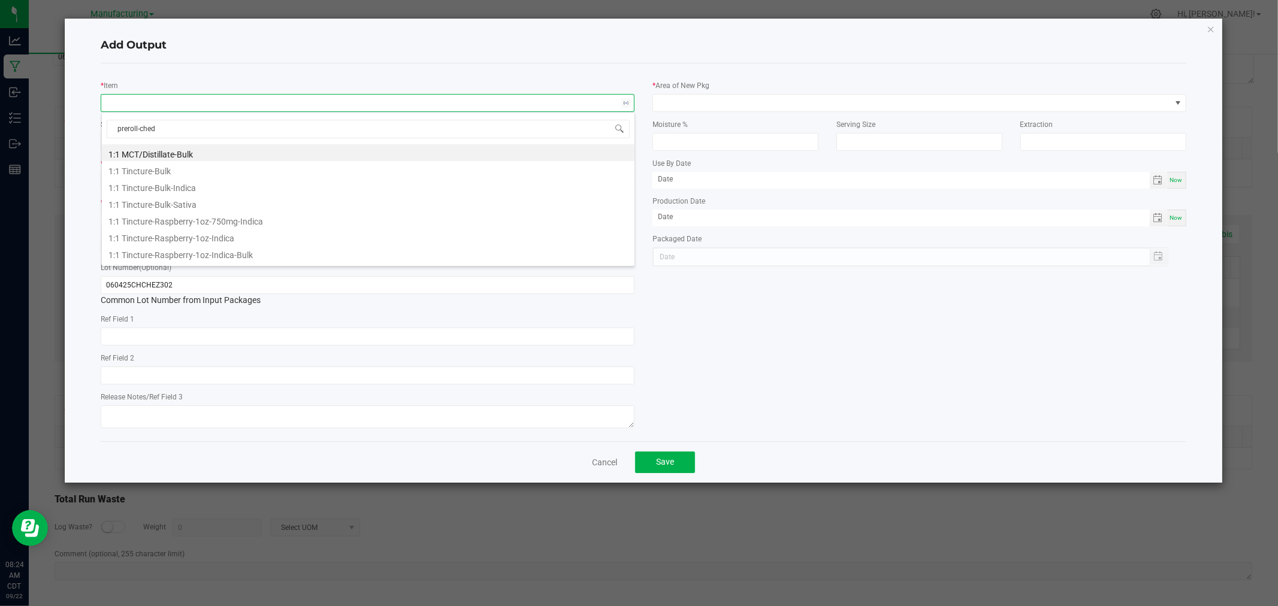
type input "preroll-chedd"
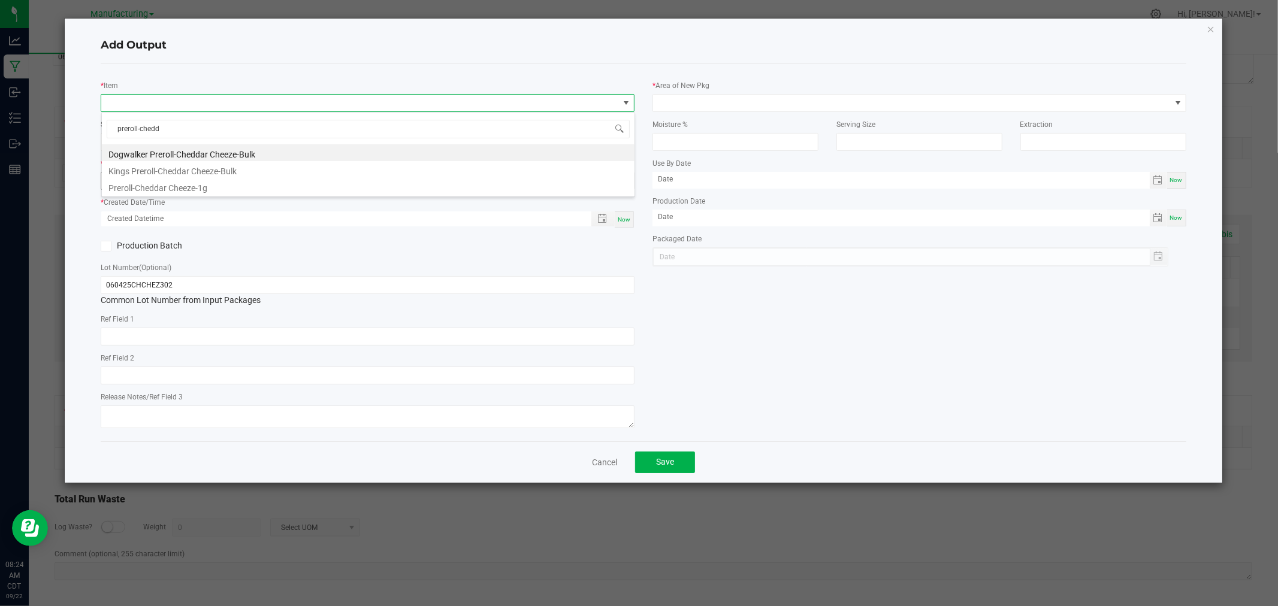
click at [188, 183] on li "Preroll-Cheddar Cheeze-1g" at bounding box center [368, 186] width 533 height 17
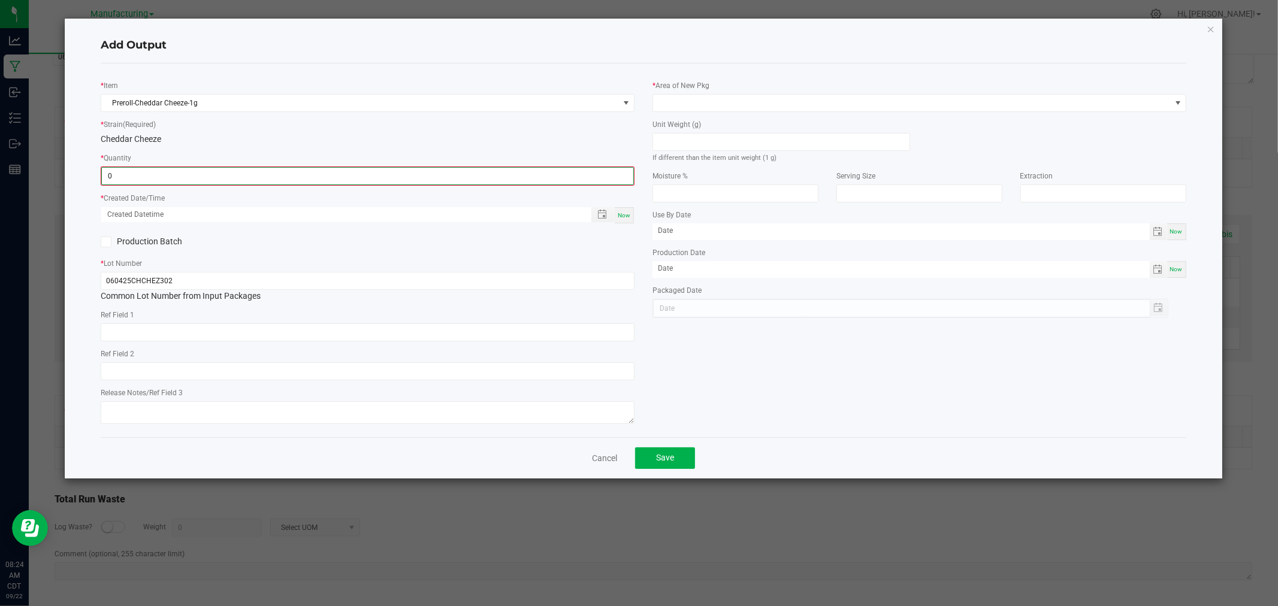
click at [182, 181] on input "0" at bounding box center [368, 176] width 532 height 17
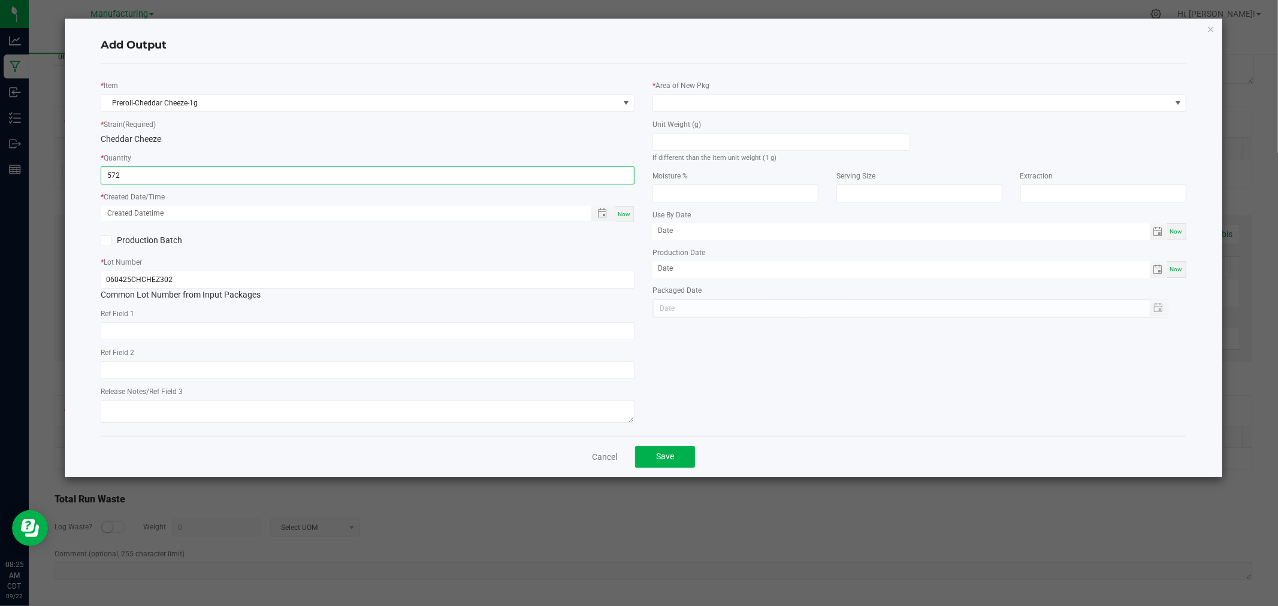
type input "572 ea"
click at [625, 213] on span "Now" at bounding box center [624, 214] width 13 height 7
type input "[DATE] 8:25 AM"
type input "[DATE]"
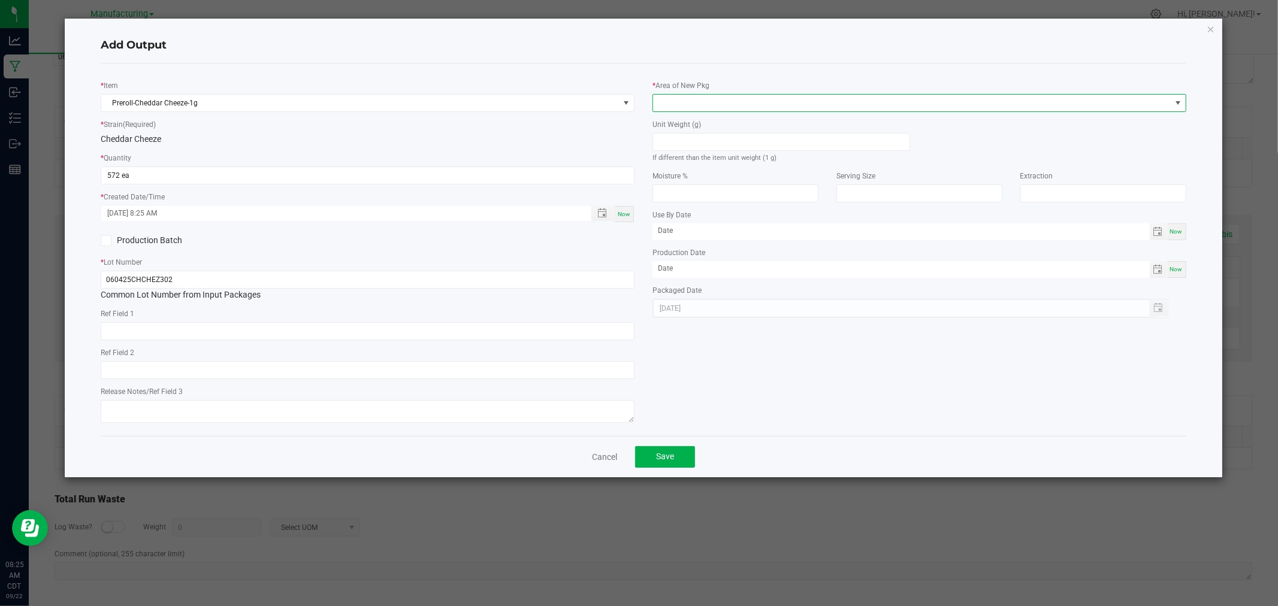
click at [735, 98] on span at bounding box center [912, 103] width 518 height 17
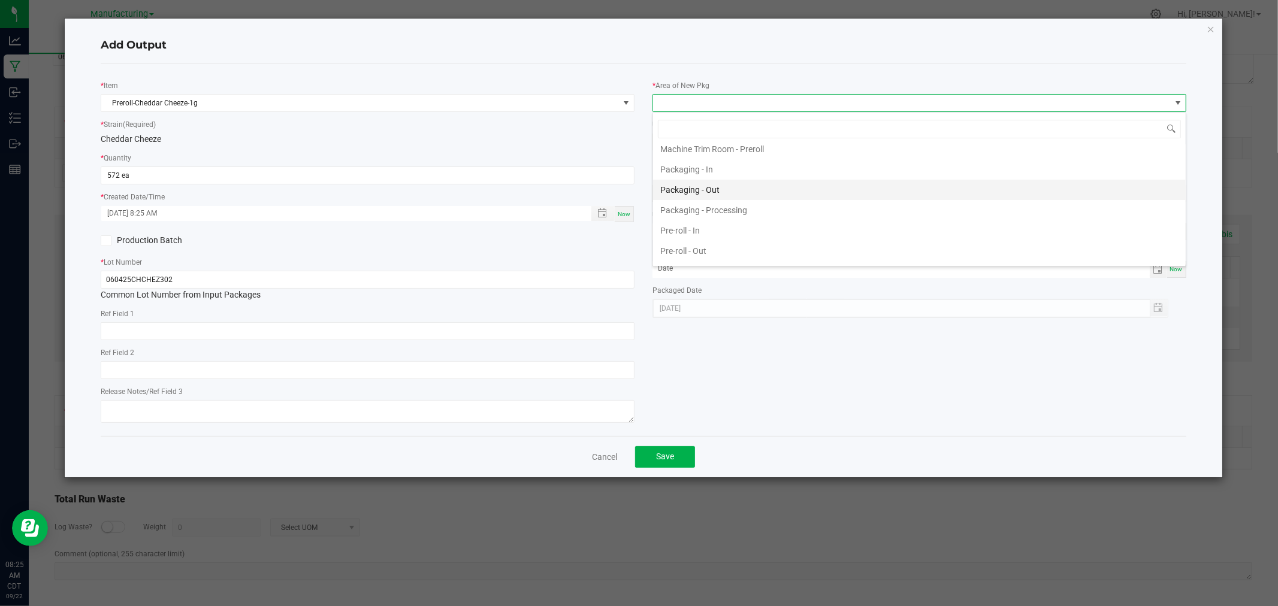
scroll to position [399, 0]
click at [741, 164] on li "Packaging - Processing" at bounding box center [919, 163] width 533 height 20
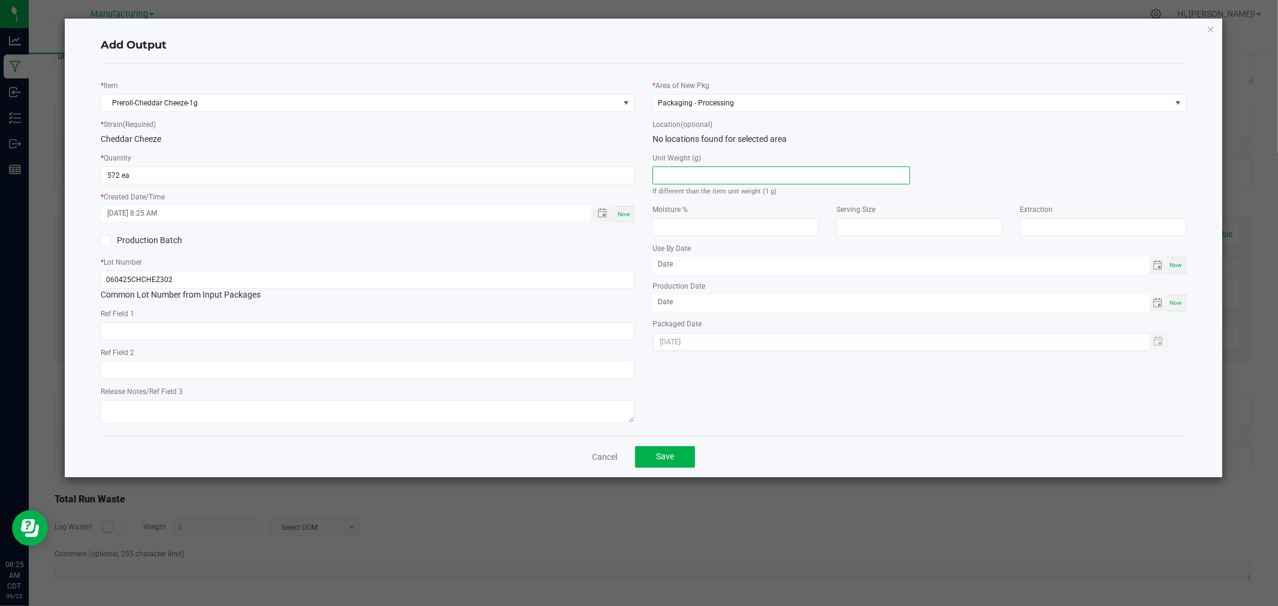
click at [746, 180] on input at bounding box center [781, 175] width 256 height 17
type input "1"
click at [671, 461] on span "Save" at bounding box center [665, 457] width 18 height 10
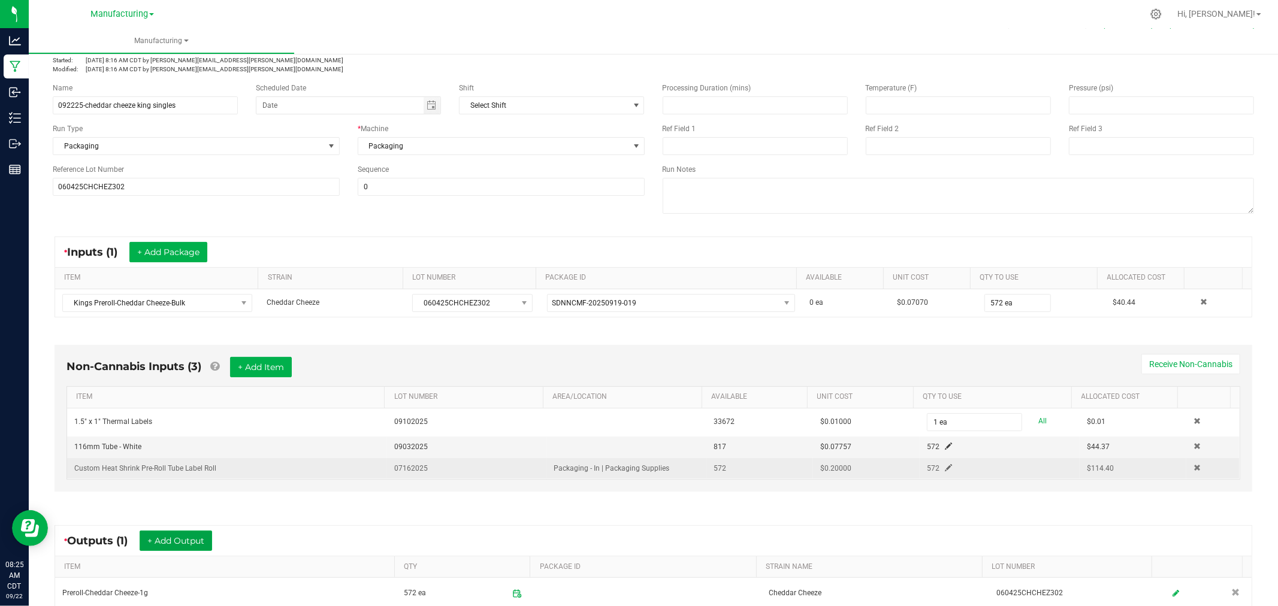
scroll to position [0, 0]
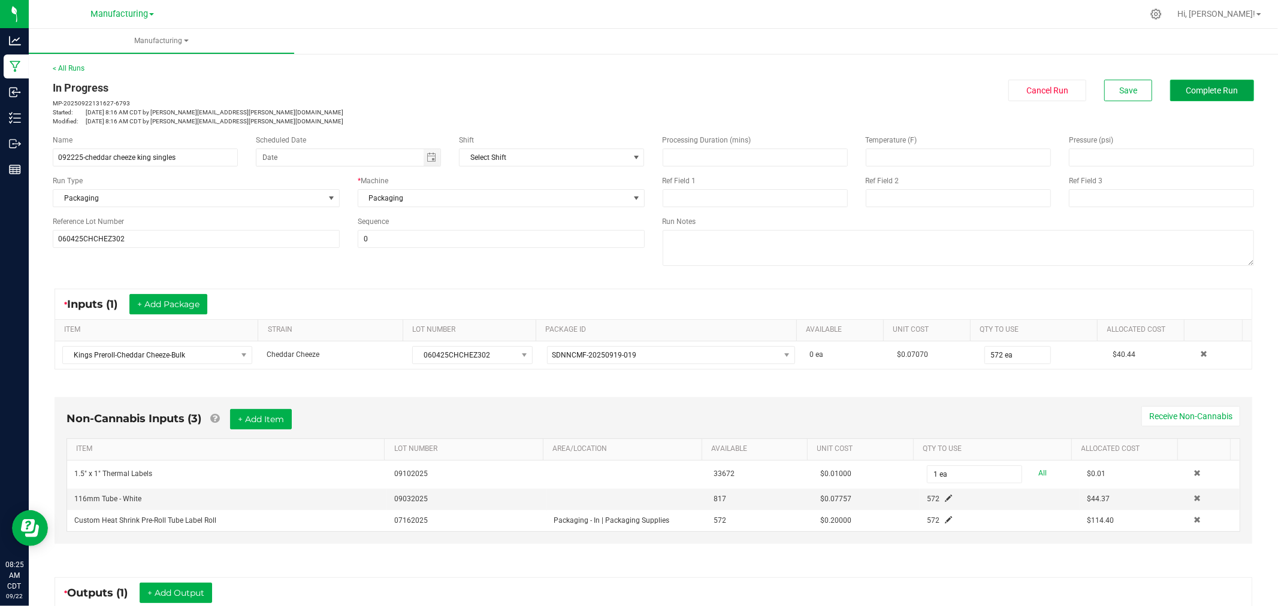
click at [1170, 90] on button "Complete Run" at bounding box center [1212, 91] width 84 height 22
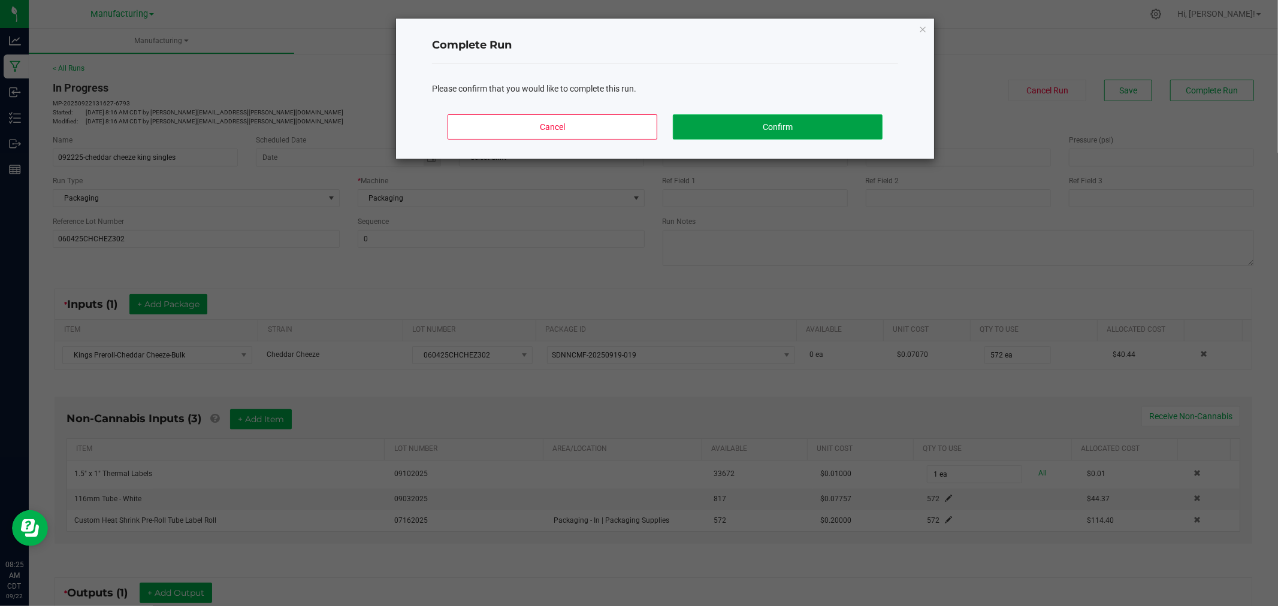
click at [866, 122] on button "Confirm" at bounding box center [778, 126] width 210 height 25
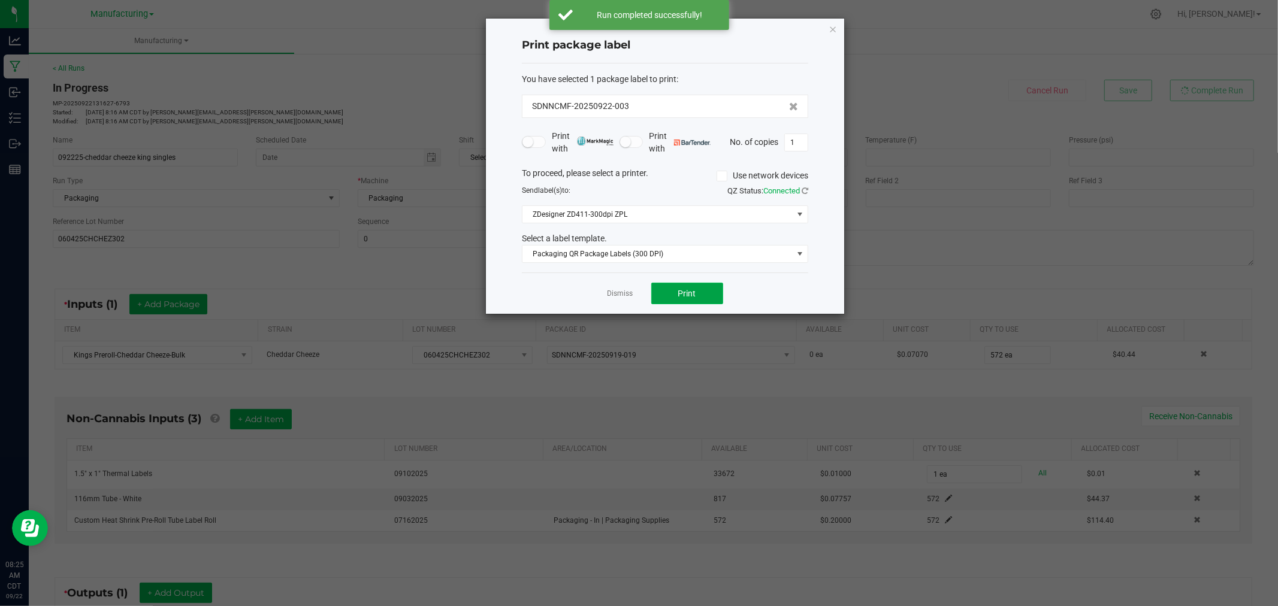
click at [714, 290] on button "Print" at bounding box center [687, 294] width 72 height 22
click at [831, 26] on icon "button" at bounding box center [833, 29] width 8 height 14
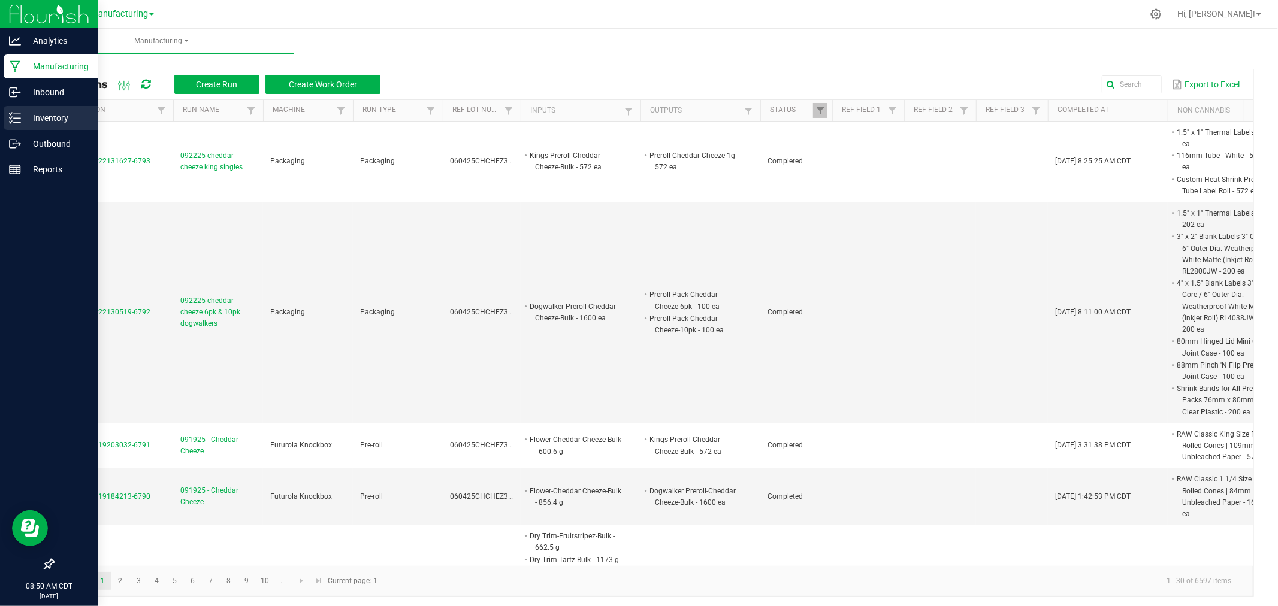
click at [44, 118] on p "Inventory" at bounding box center [57, 118] width 72 height 14
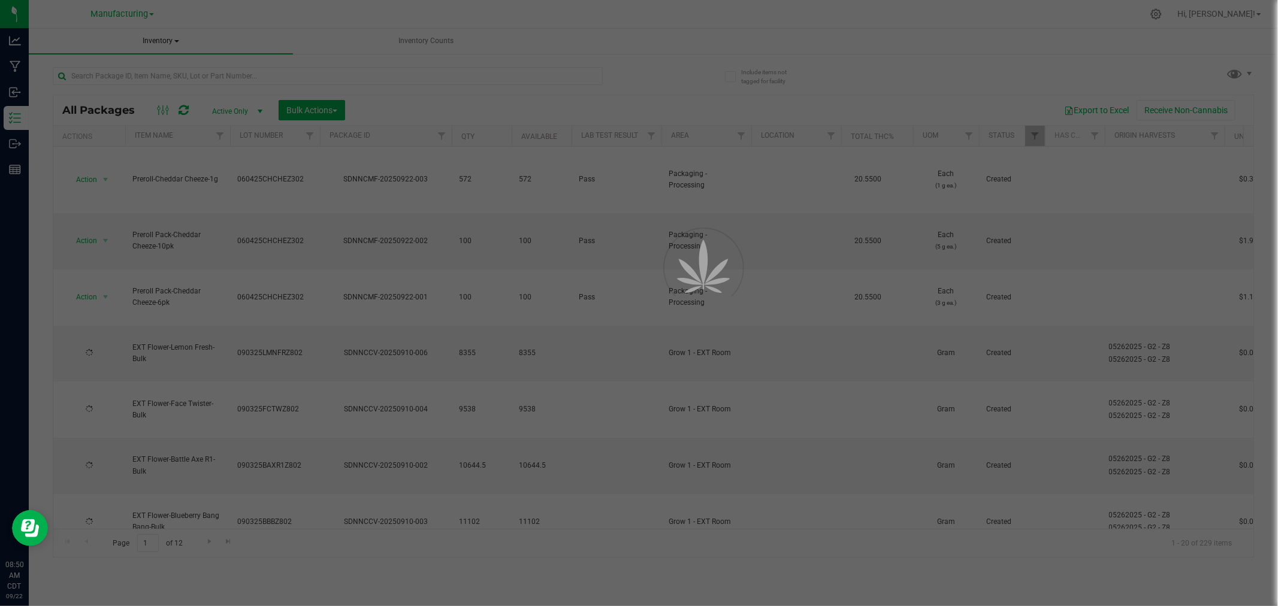
click at [151, 34] on span "Inventory" at bounding box center [161, 41] width 264 height 25
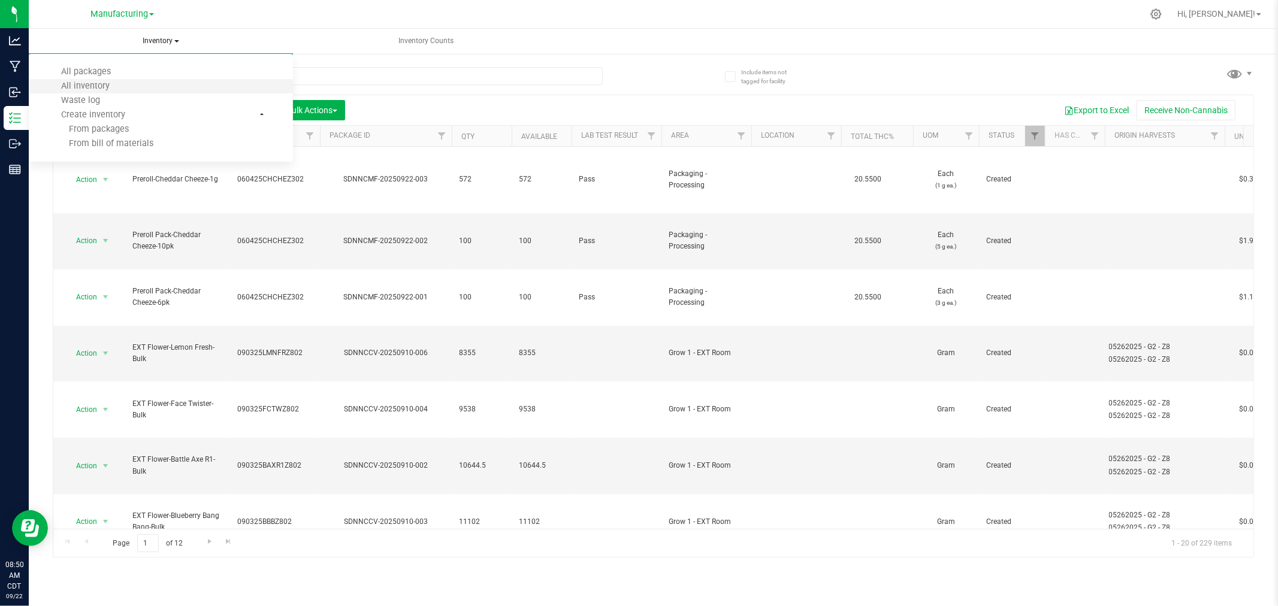
click at [126, 84] on li "All inventory" at bounding box center [161, 86] width 264 height 14
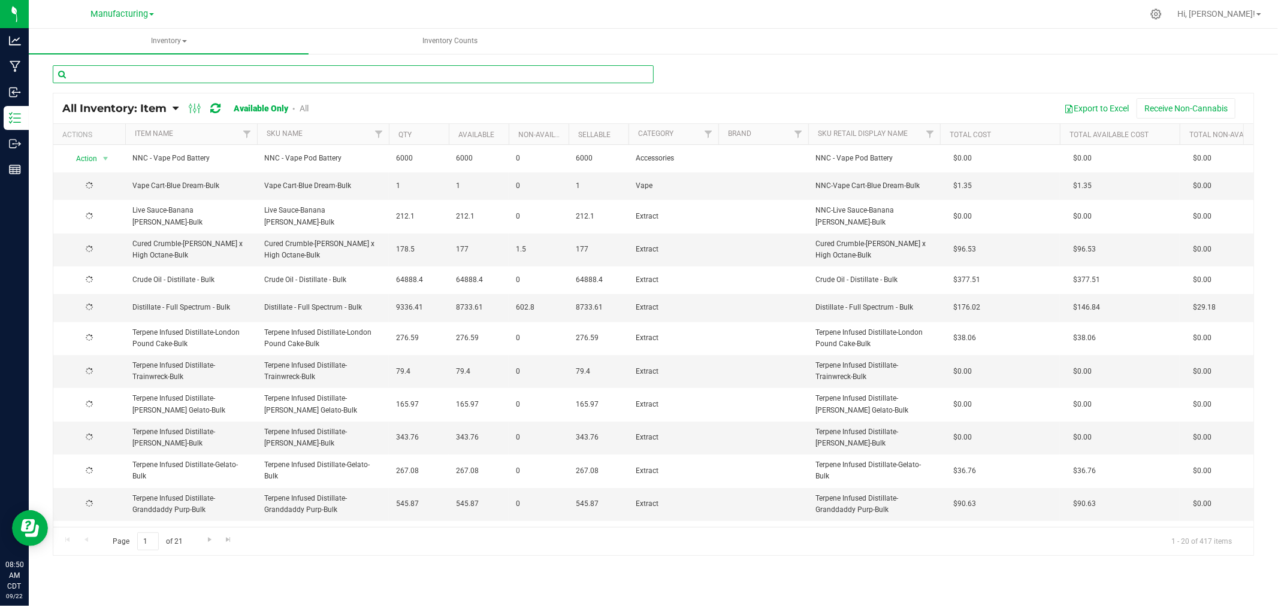
click at [96, 75] on input "text" at bounding box center [353, 74] width 601 height 18
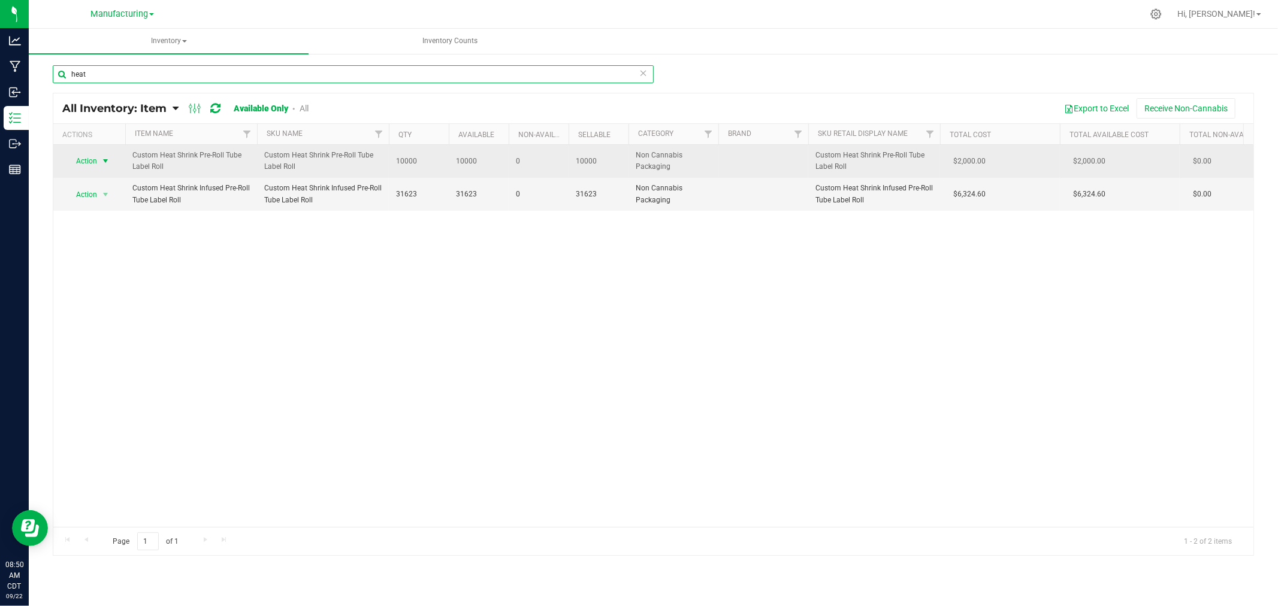
type input "heat"
click at [104, 162] on span "select" at bounding box center [106, 161] width 10 height 10
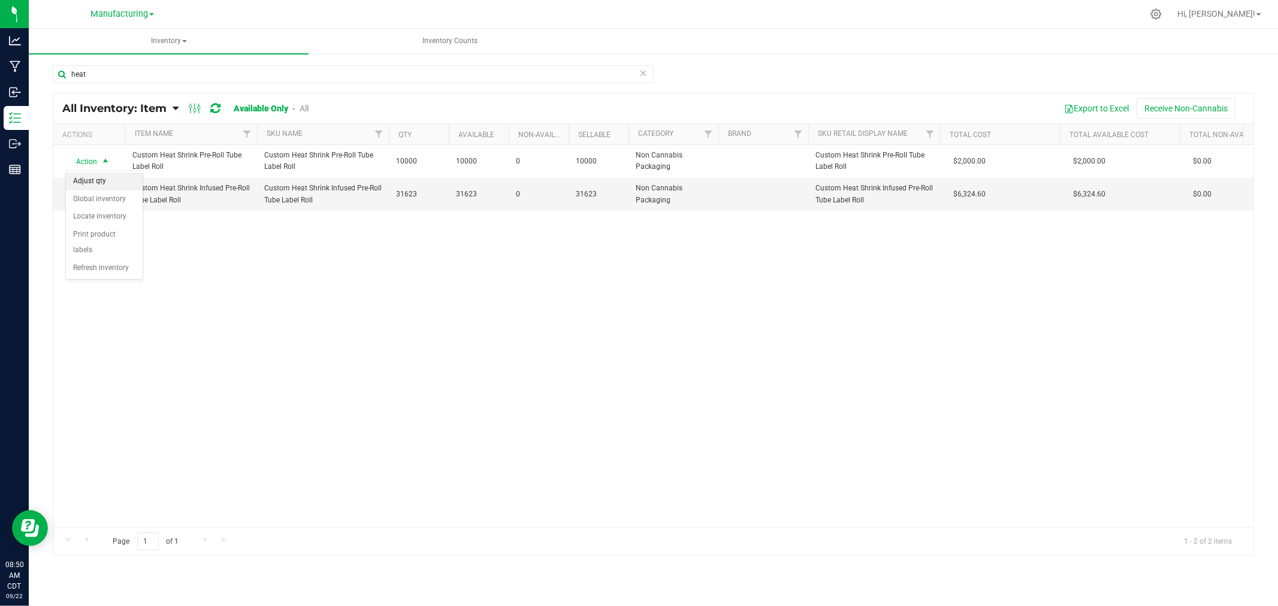
click at [114, 179] on li "Adjust qty" at bounding box center [104, 182] width 77 height 18
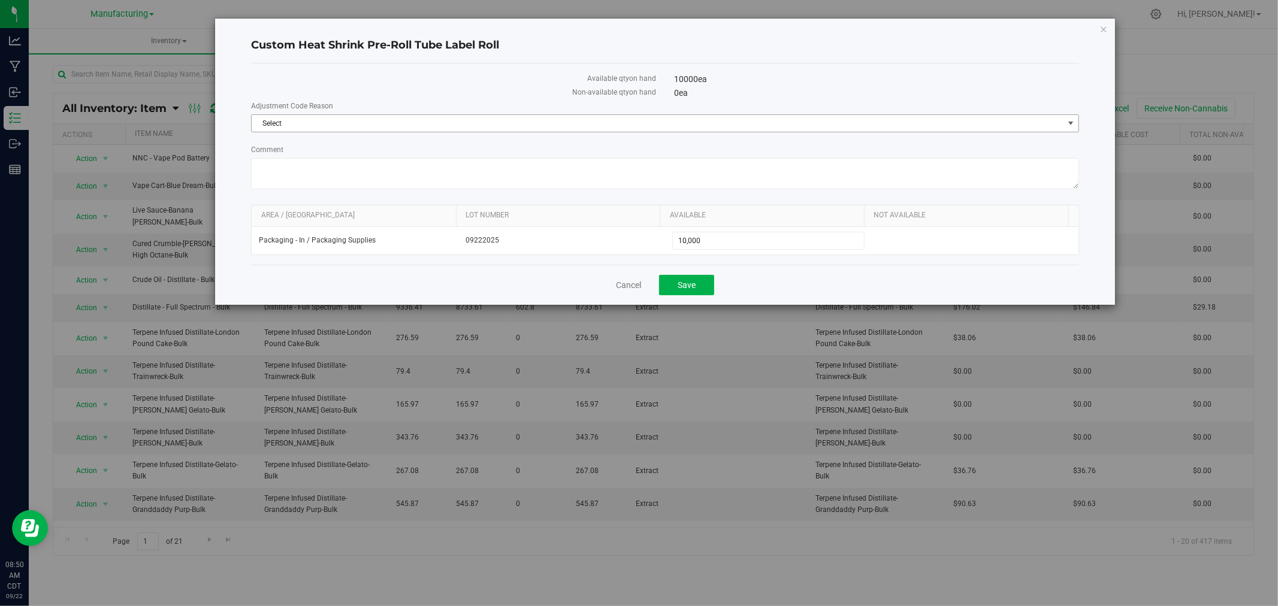
click at [487, 122] on span "Select" at bounding box center [658, 123] width 812 height 17
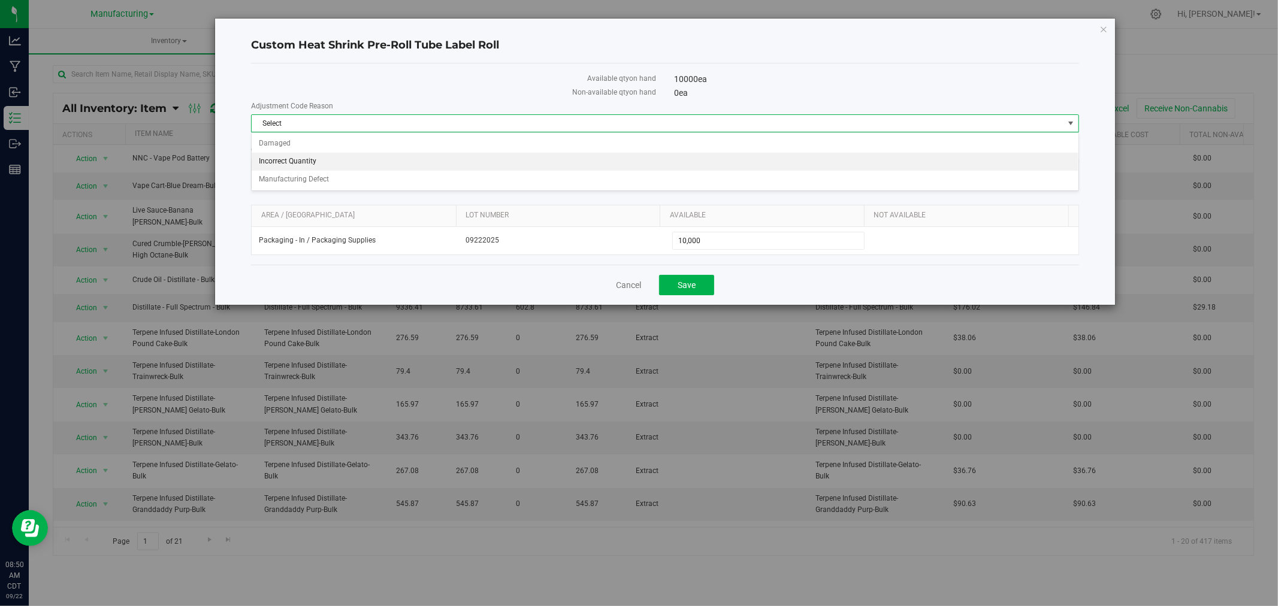
click at [405, 164] on li "Incorrect Quantity" at bounding box center [665, 162] width 827 height 18
click at [403, 168] on textarea "Comment" at bounding box center [665, 173] width 828 height 31
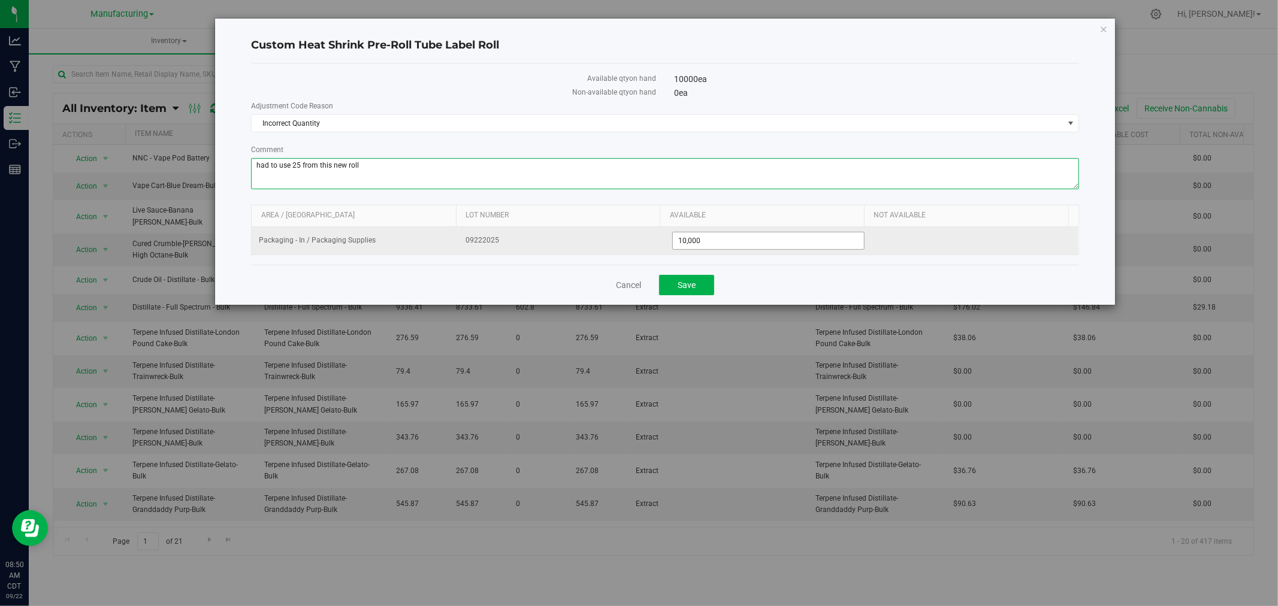
type textarea "had to use 25 from this new roll"
click at [735, 242] on span "10,000 10000" at bounding box center [768, 241] width 192 height 18
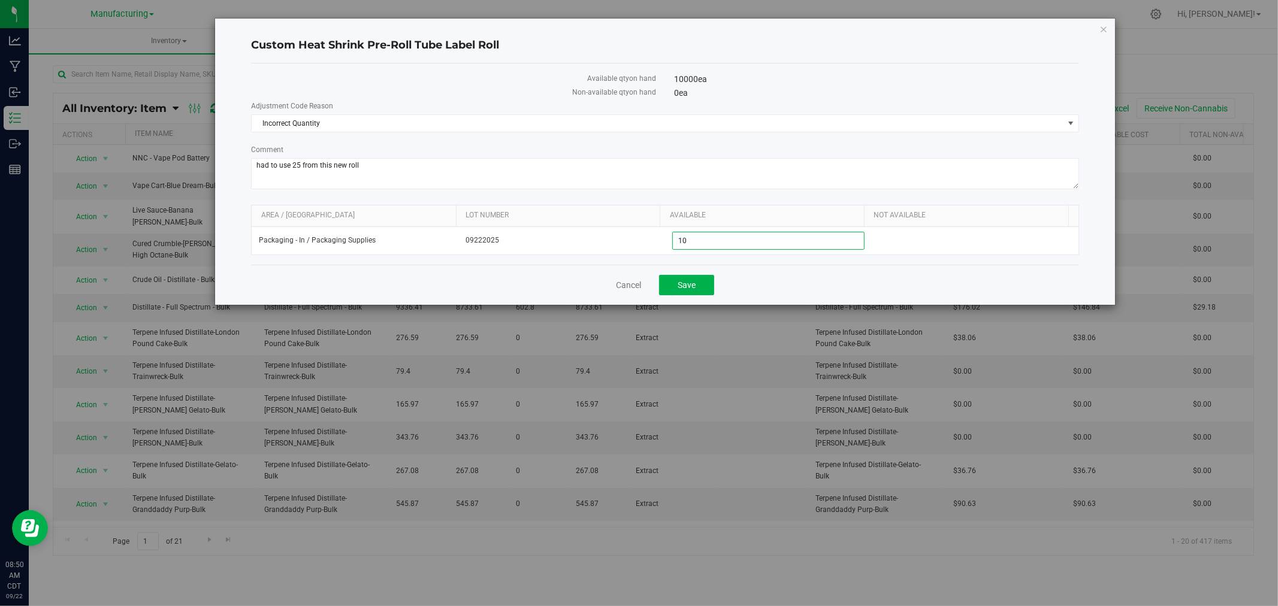
type input "1"
type input "9975"
type input "9,975"
click at [705, 289] on button "Save" at bounding box center [686, 285] width 55 height 20
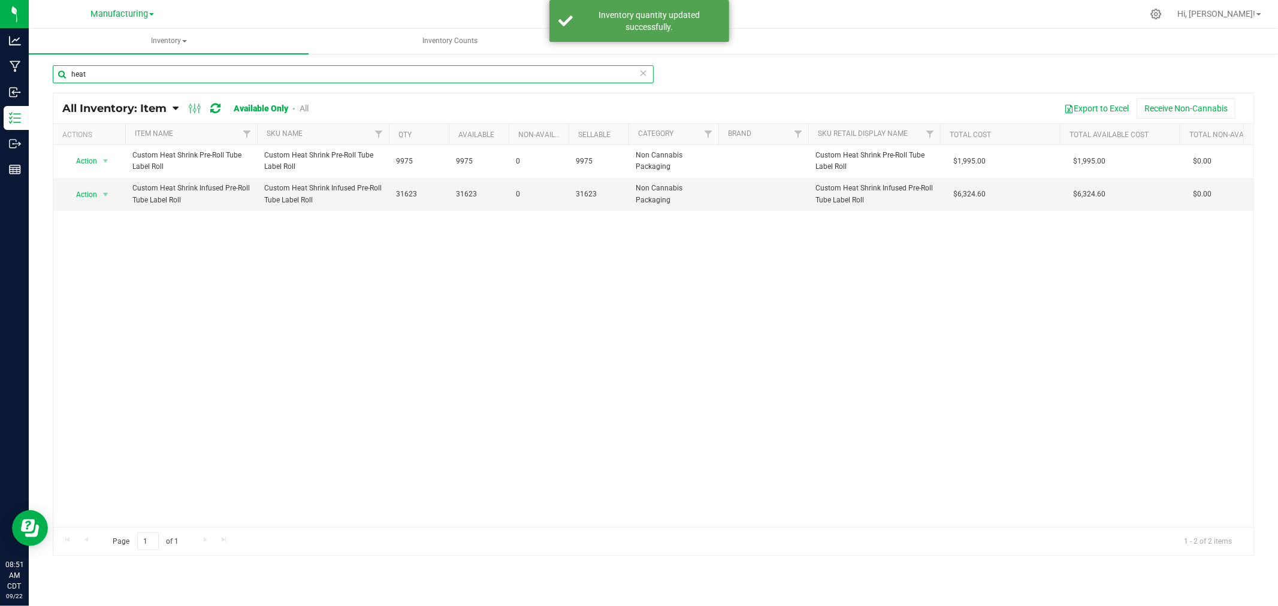
click at [101, 81] on input "heat" at bounding box center [353, 74] width 601 height 18
type input "h"
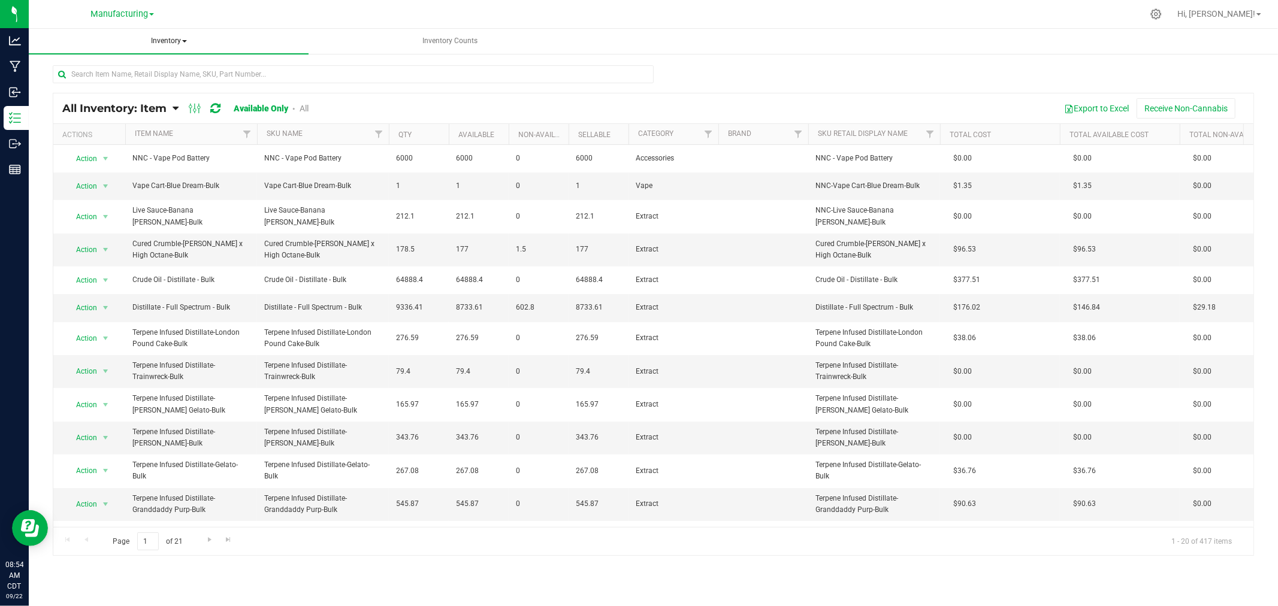
click at [188, 42] on span "Inventory" at bounding box center [169, 41] width 280 height 25
click at [170, 73] on li "All packages" at bounding box center [169, 72] width 280 height 14
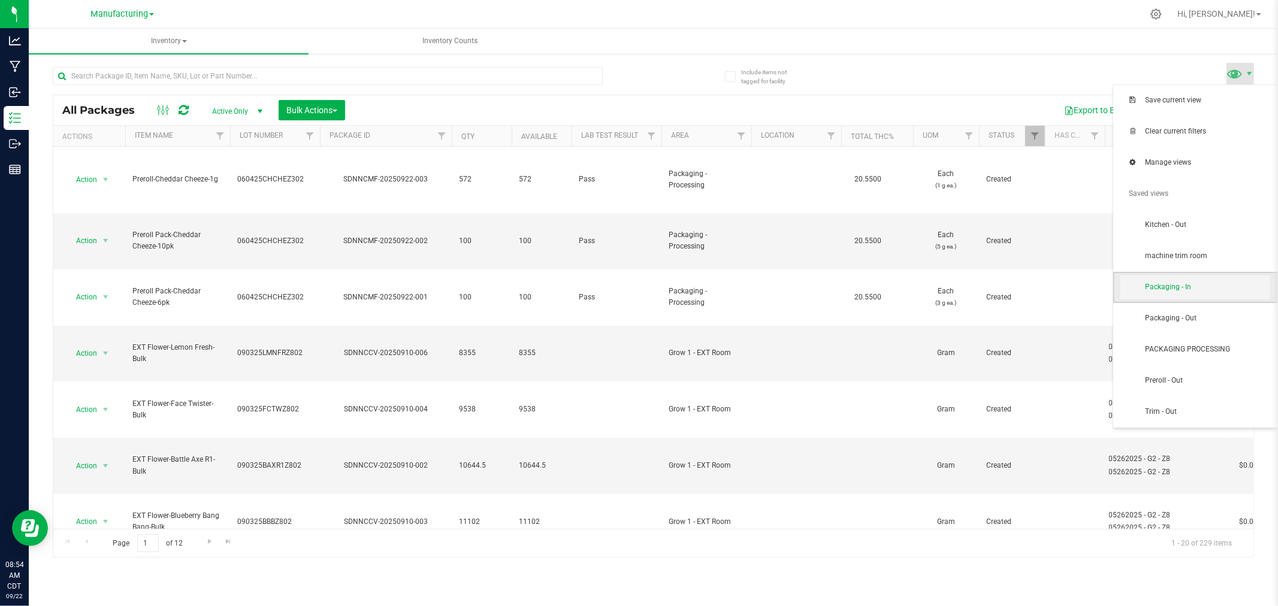
click at [1224, 284] on span "Packaging - In" at bounding box center [1207, 287] width 125 height 10
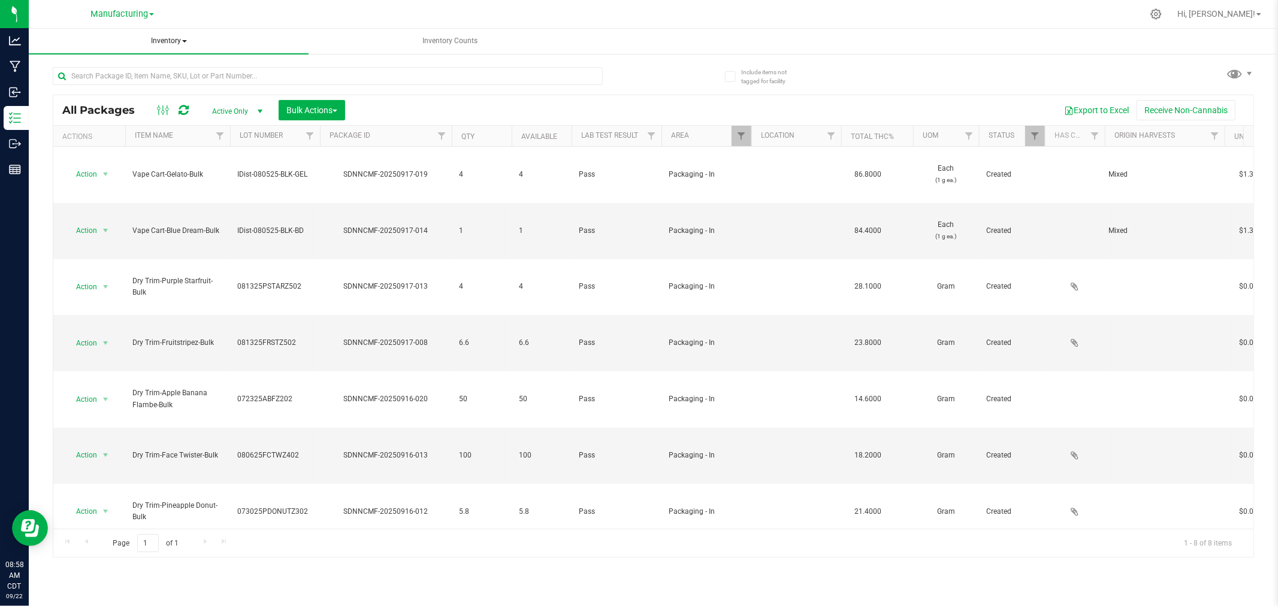
click at [172, 37] on span "Inventory" at bounding box center [169, 41] width 280 height 25
click at [155, 94] on li "Waste log" at bounding box center [169, 100] width 280 height 14
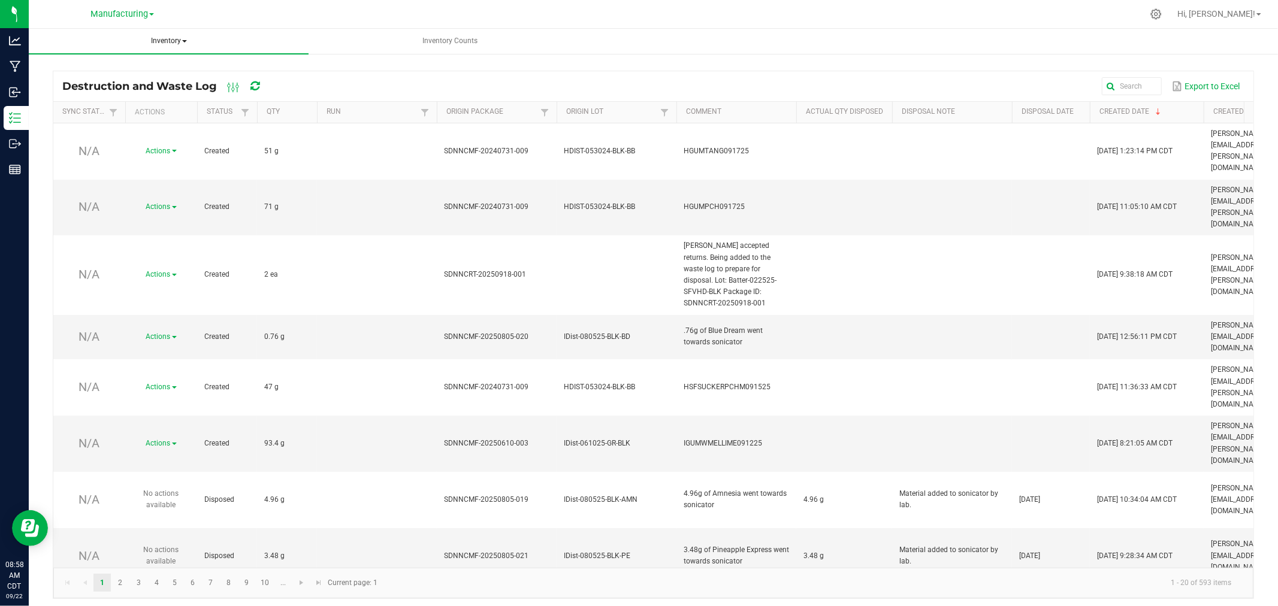
click at [177, 40] on span "Inventory" at bounding box center [169, 41] width 280 height 25
click at [167, 84] on li "All inventory" at bounding box center [169, 86] width 280 height 14
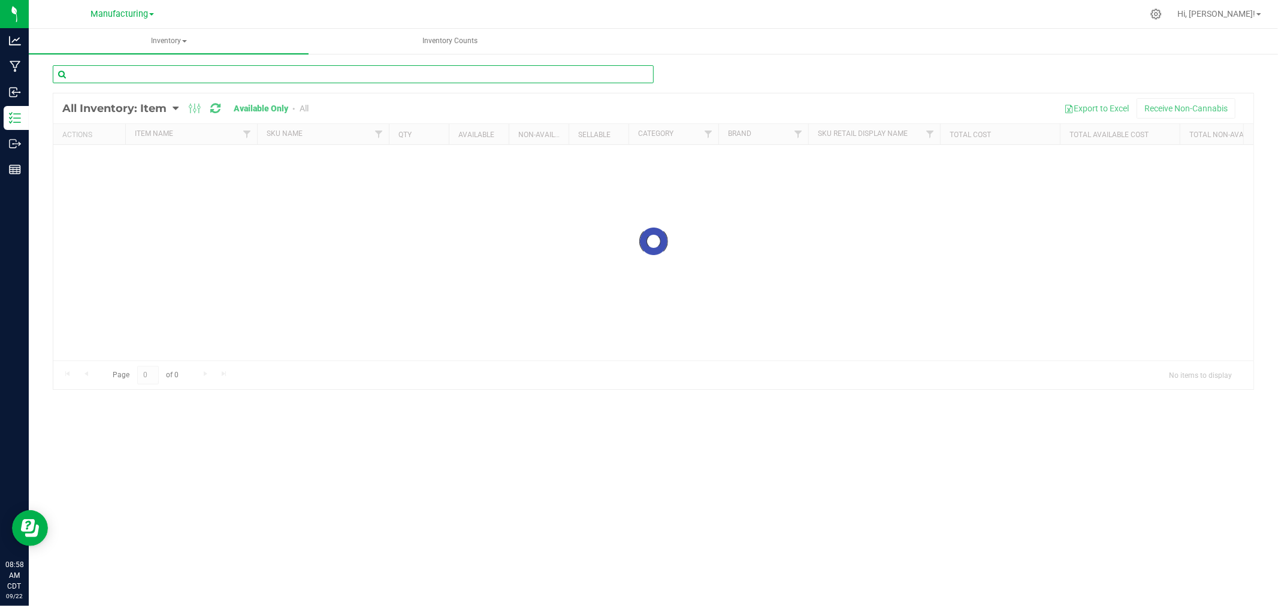
click at [120, 79] on div "Inventory All packages All inventory Waste log Create inventory Inventory Counts" at bounding box center [654, 318] width 1250 height 578
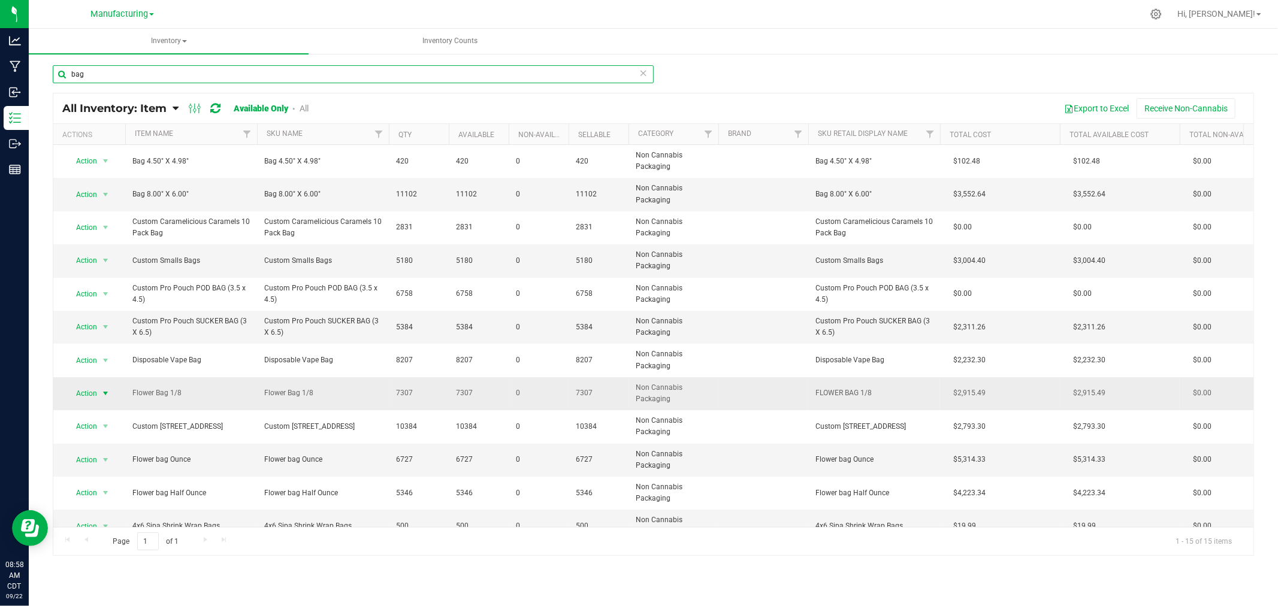
type input "bag"
click at [105, 393] on span "select" at bounding box center [106, 394] width 10 height 10
click at [110, 446] on li "Locate inventory" at bounding box center [104, 450] width 77 height 18
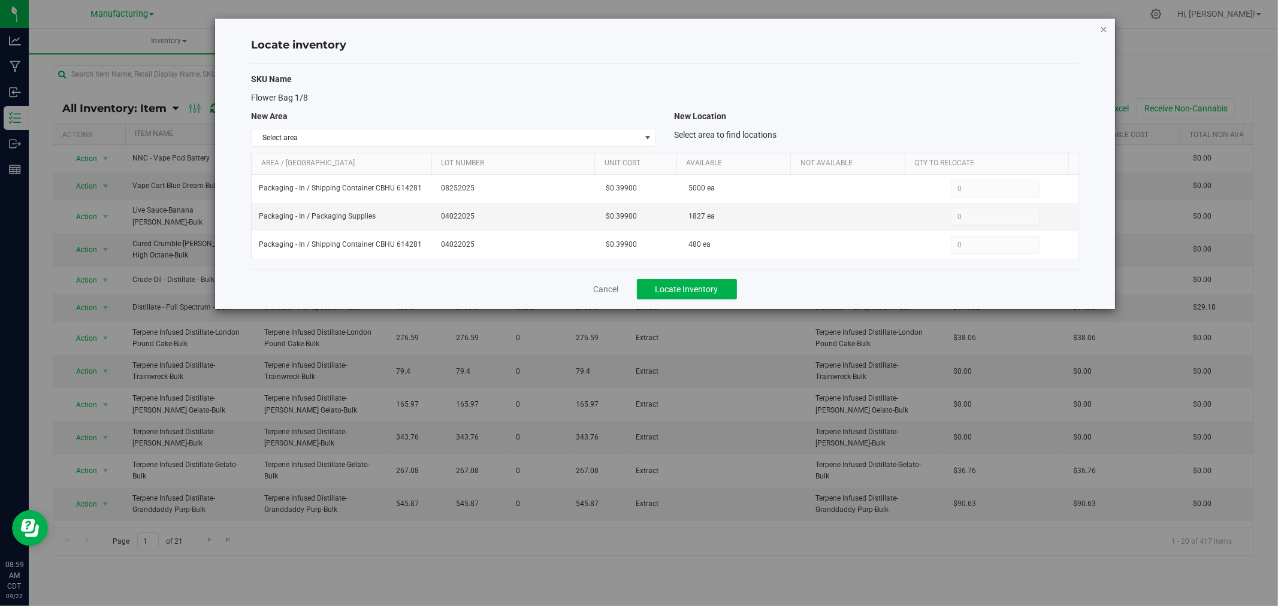
click at [1103, 26] on icon "button" at bounding box center [1104, 29] width 8 height 14
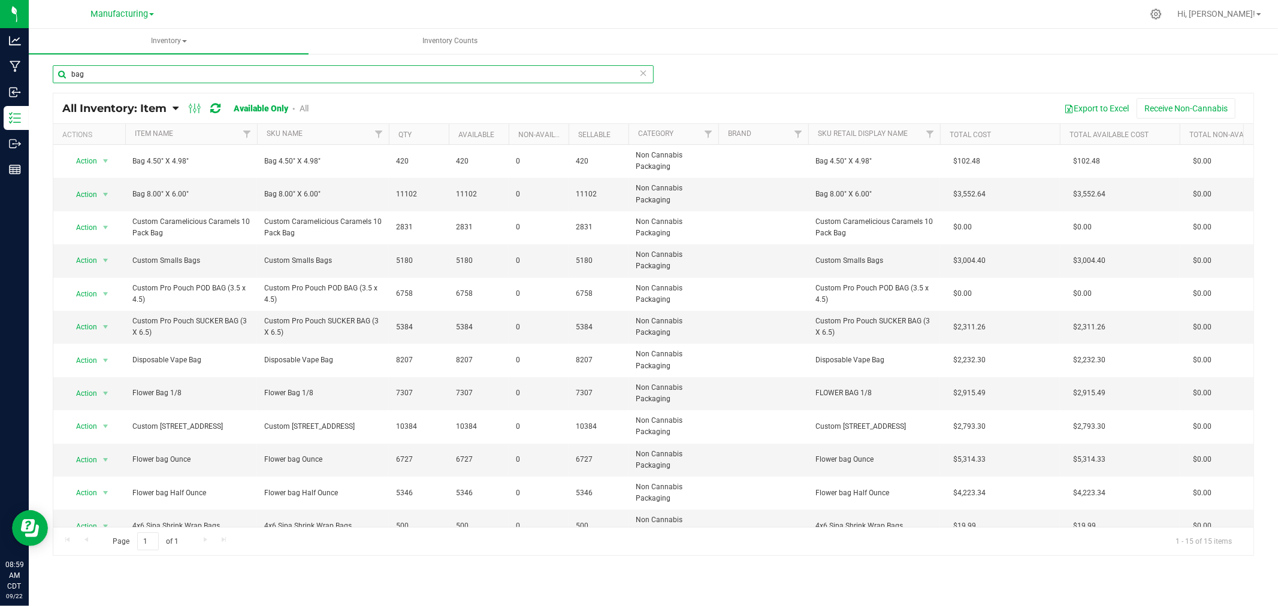
click at [108, 74] on input "bag" at bounding box center [353, 74] width 601 height 18
type input "b"
